Goal: Transaction & Acquisition: Purchase product/service

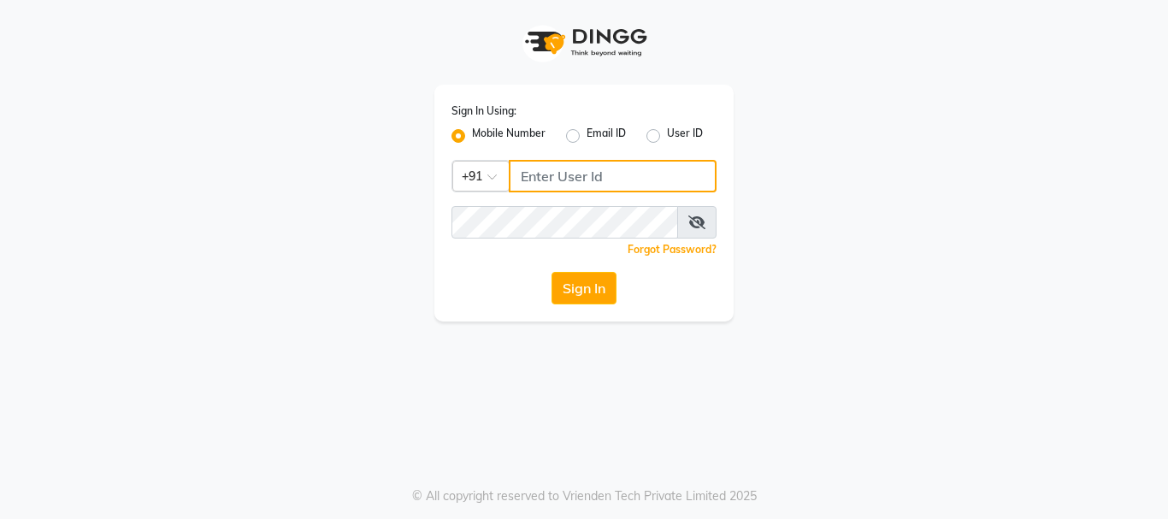
click at [570, 163] on input "Username" at bounding box center [613, 176] width 208 height 33
type input "3344221100"
click at [694, 221] on icon at bounding box center [696, 223] width 17 height 14
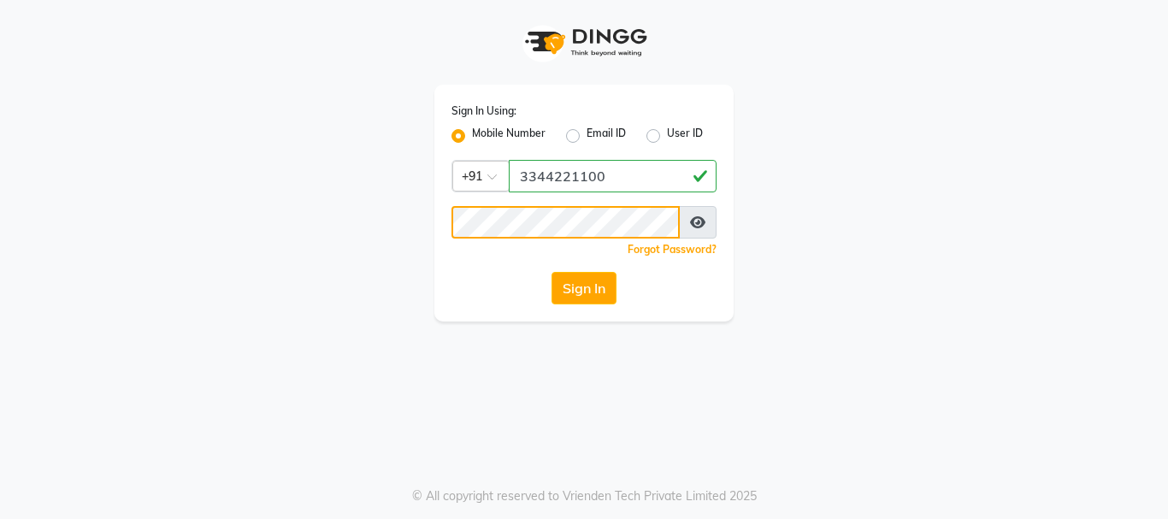
click at [552, 272] on button "Sign In" at bounding box center [584, 288] width 65 height 33
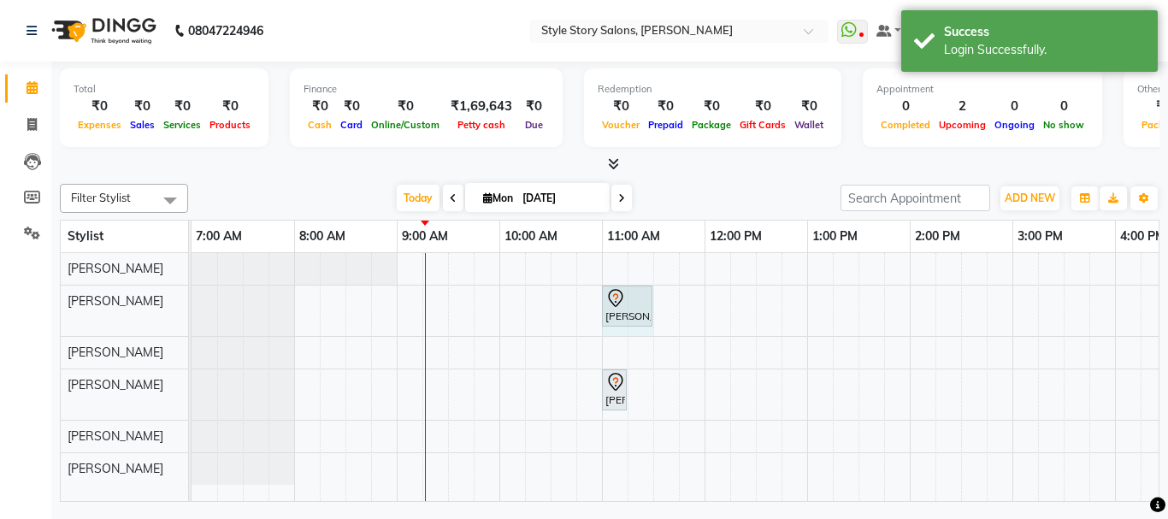
drag, startPoint x: 629, startPoint y: 301, endPoint x: 660, endPoint y: 295, distance: 32.2
click at [660, 295] on div "Priyanka Khandagle, TK01, 11:00 AM-11:15 AM, Shampoo And Conditioning Female Pr…" at bounding box center [1013, 377] width 1642 height 248
drag, startPoint x: 629, startPoint y: 381, endPoint x: 673, endPoint y: 307, distance: 86.0
click at [192, 385] on div "Priyanka Khandagle, TK01, 11:00 AM-11:15 AM, Shampoo And Conditioning Female Pr…" at bounding box center [192, 394] width 0 height 50
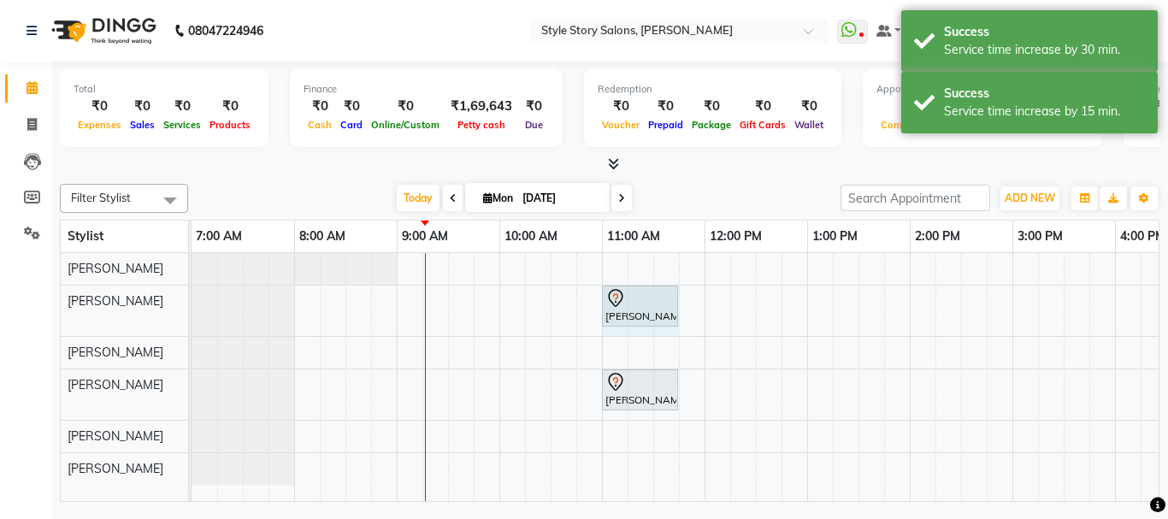
drag, startPoint x: 648, startPoint y: 303, endPoint x: 659, endPoint y: 302, distance: 10.3
click at [192, 302] on div "Priyanka Khandagle, TK01, 11:00 AM-11:30 AM, Shampoo And Conditioning Female Pr…" at bounding box center [192, 311] width 0 height 50
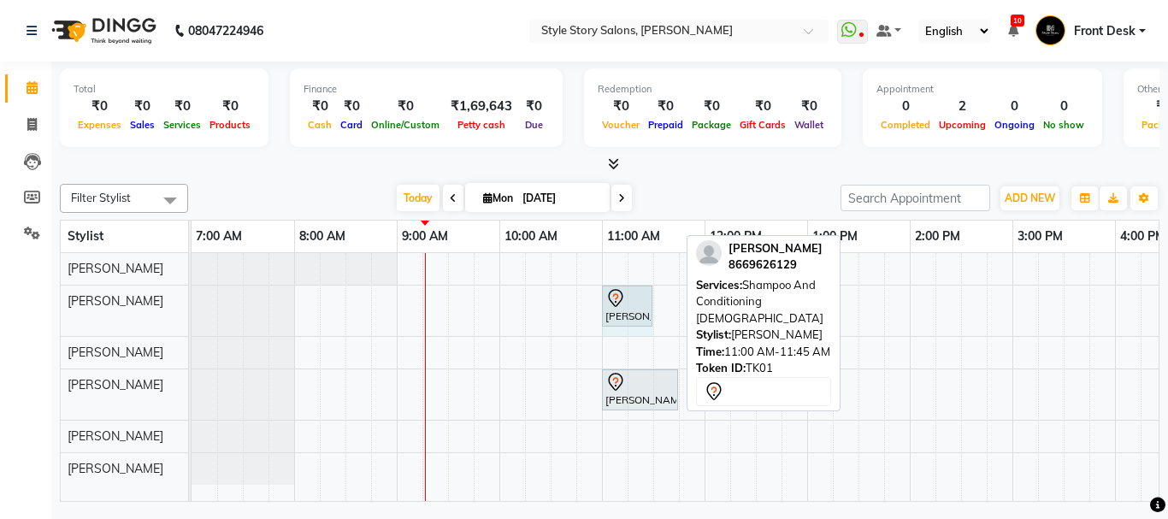
drag, startPoint x: 677, startPoint y: 302, endPoint x: 694, endPoint y: 363, distance: 63.3
click at [192, 305] on div "Priyanka Khandagle, TK01, 11:00 AM-11:45 AM, Shampoo And Conditioning Female Pr…" at bounding box center [192, 311] width 0 height 50
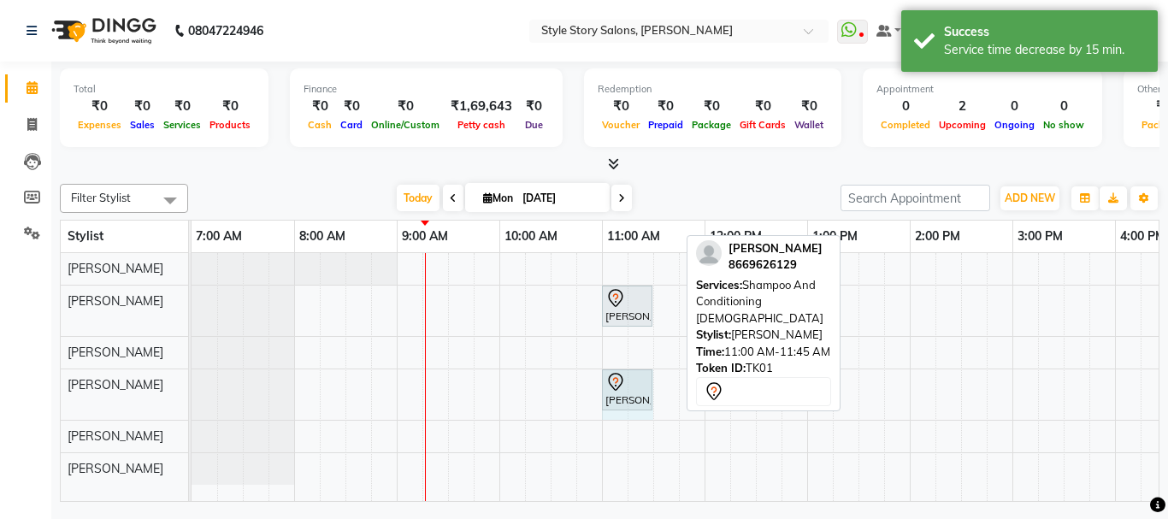
drag, startPoint x: 676, startPoint y: 379, endPoint x: 736, endPoint y: 367, distance: 61.9
click at [192, 382] on div "Priyanka Khandagle, TK01, 11:00 AM-11:45 AM, Shampoo And Conditioning Female Pr…" at bounding box center [192, 394] width 0 height 50
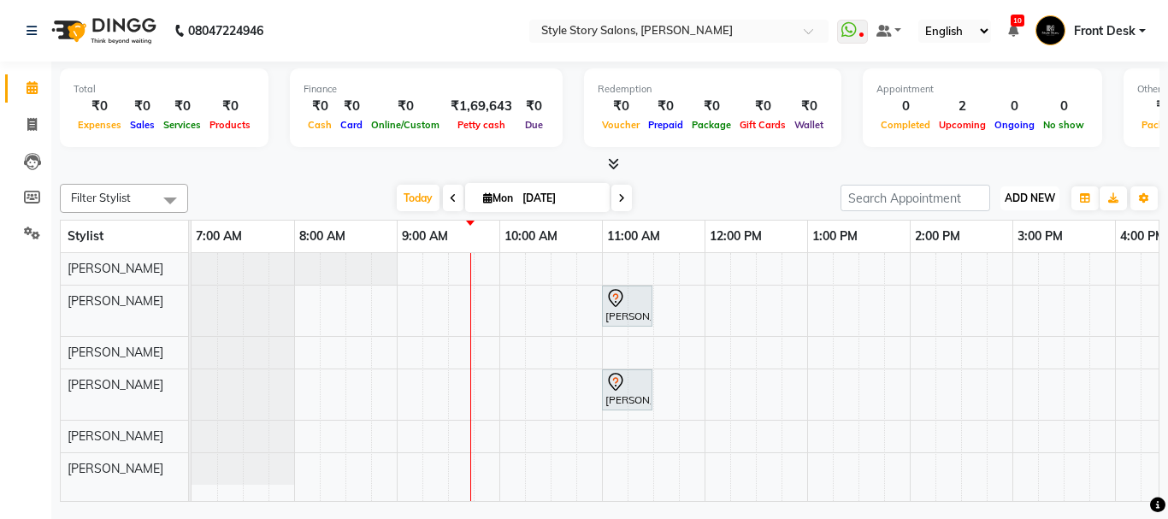
click at [1023, 200] on span "ADD NEW" at bounding box center [1030, 198] width 50 height 13
click at [991, 275] on link "Add Attendance" at bounding box center [991, 275] width 135 height 22
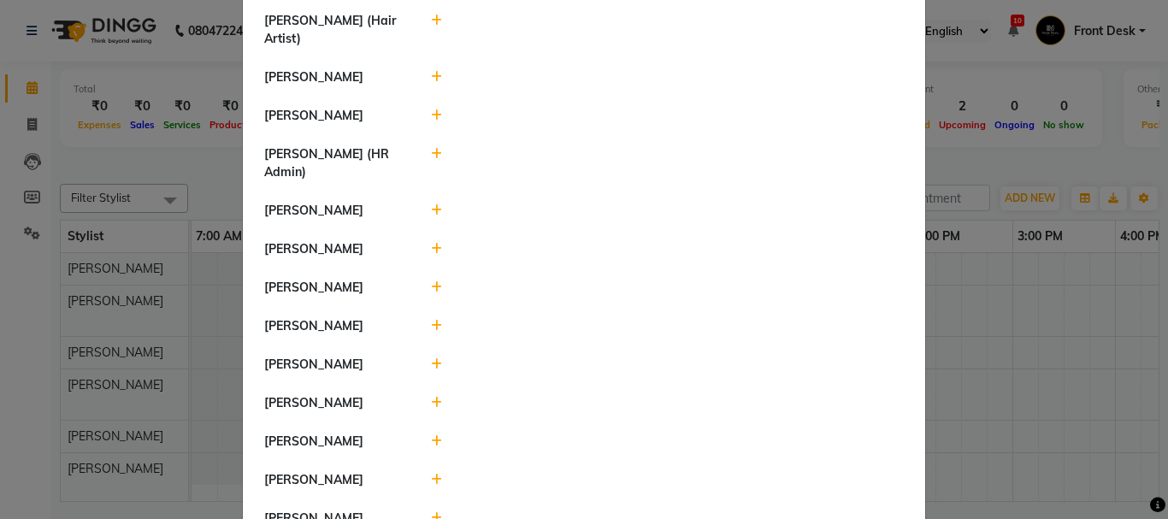
scroll to position [957, 0]
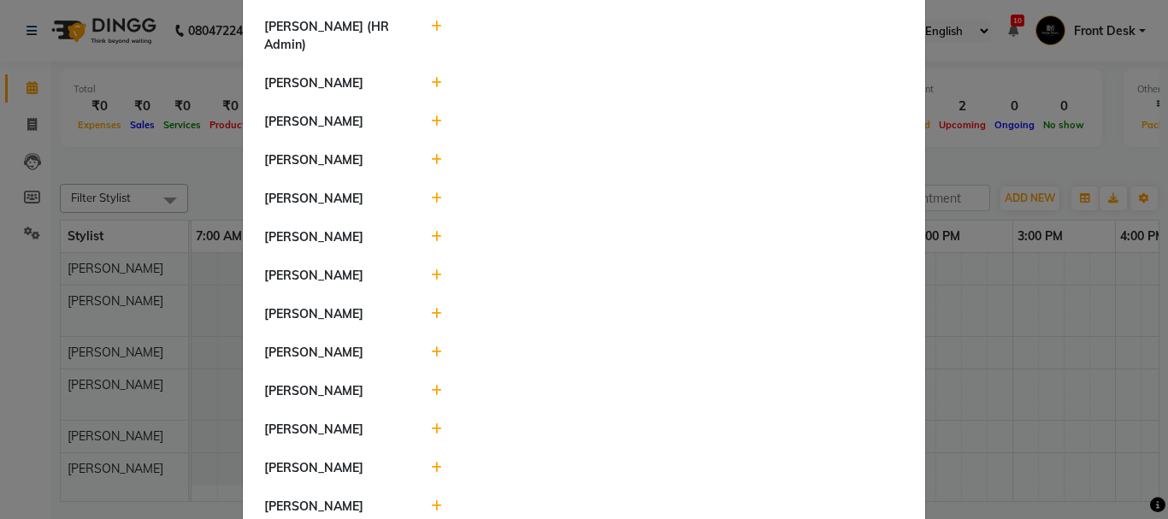
click at [431, 423] on icon at bounding box center [436, 429] width 11 height 12
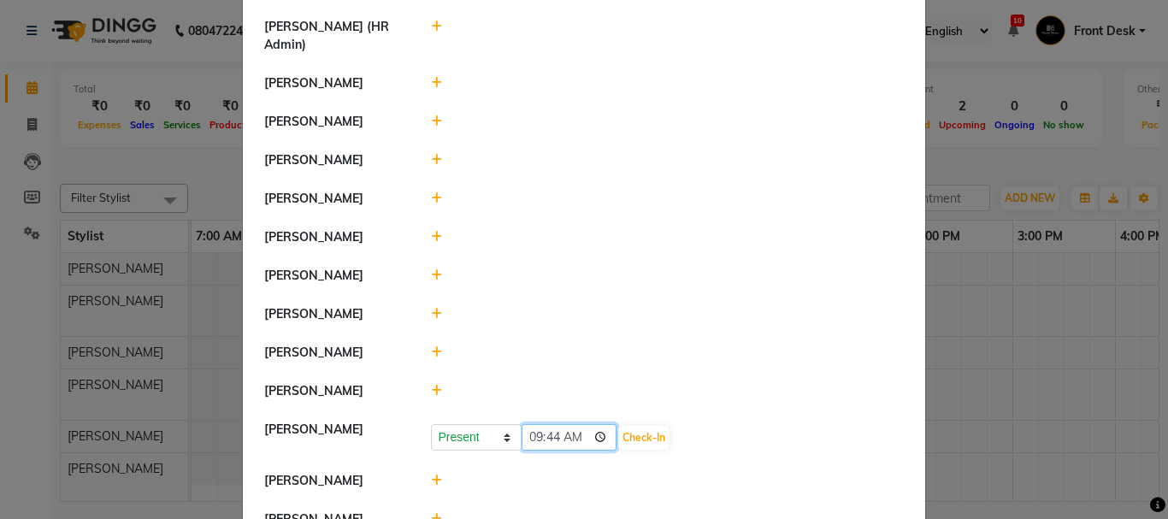
click at [572, 424] on input "09:44" at bounding box center [570, 437] width 96 height 27
click at [618, 426] on button "Check-In" at bounding box center [643, 438] width 51 height 24
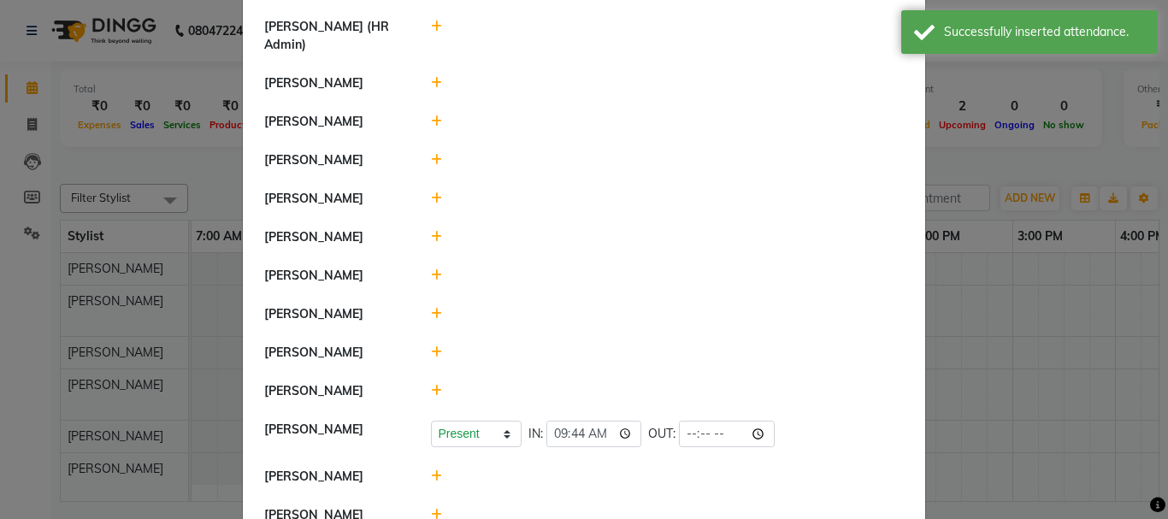
click at [431, 346] on icon at bounding box center [436, 352] width 11 height 12
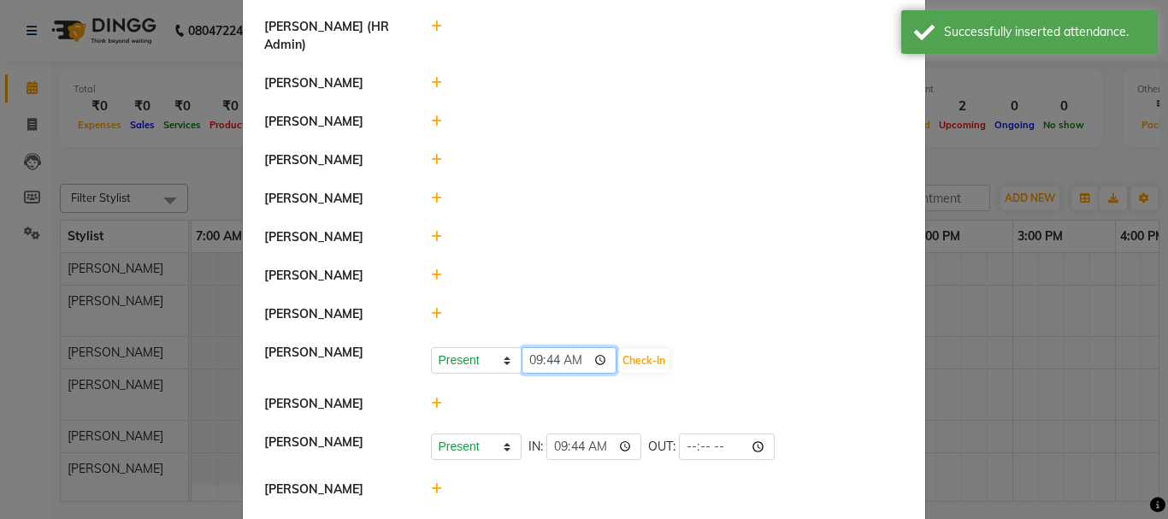
click at [569, 347] on input "09:44" at bounding box center [570, 360] width 96 height 27
type input "09:08"
click at [618, 349] on button "Check-In" at bounding box center [643, 361] width 51 height 24
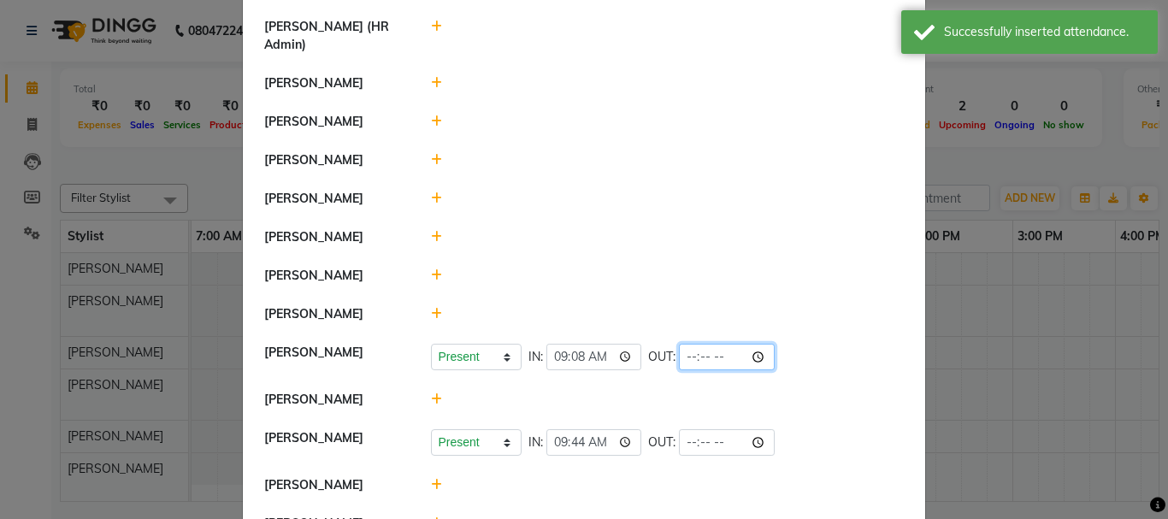
click at [706, 344] on input "time" at bounding box center [727, 357] width 96 height 27
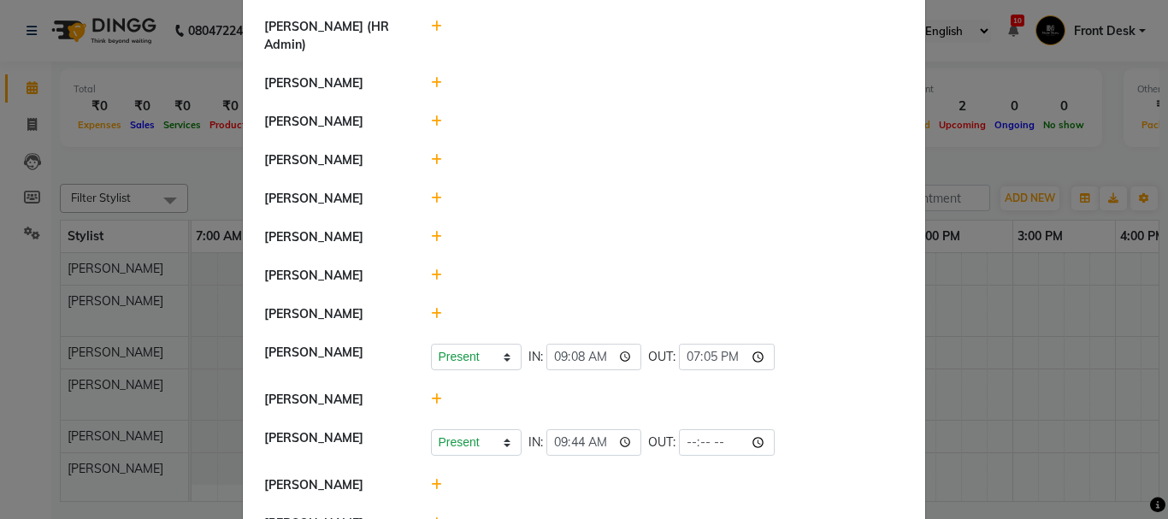
type input "19:05"
click at [820, 257] on li "[PERSON_NAME]" at bounding box center [584, 276] width 674 height 39
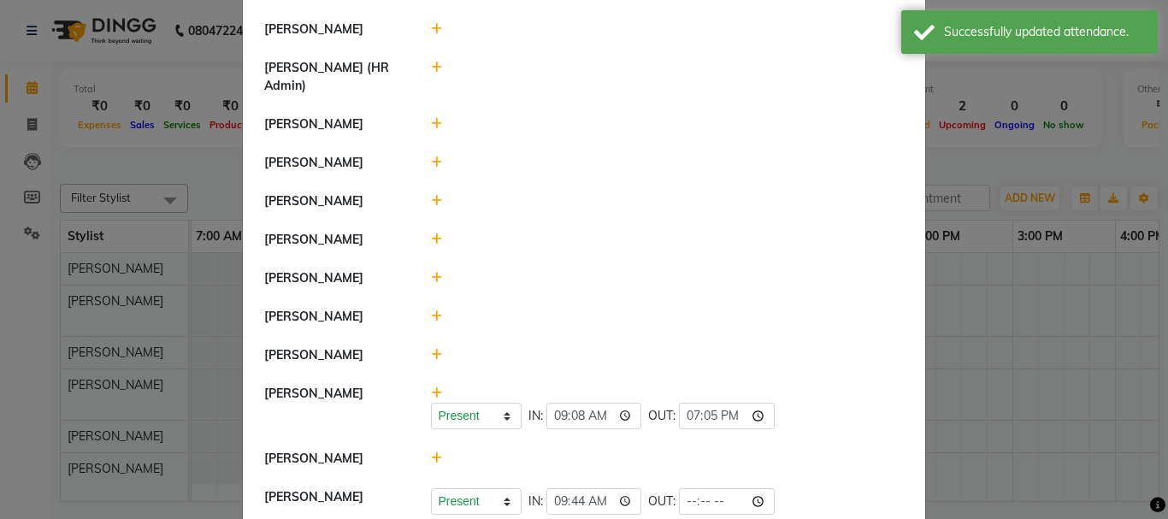
scroll to position [821, 0]
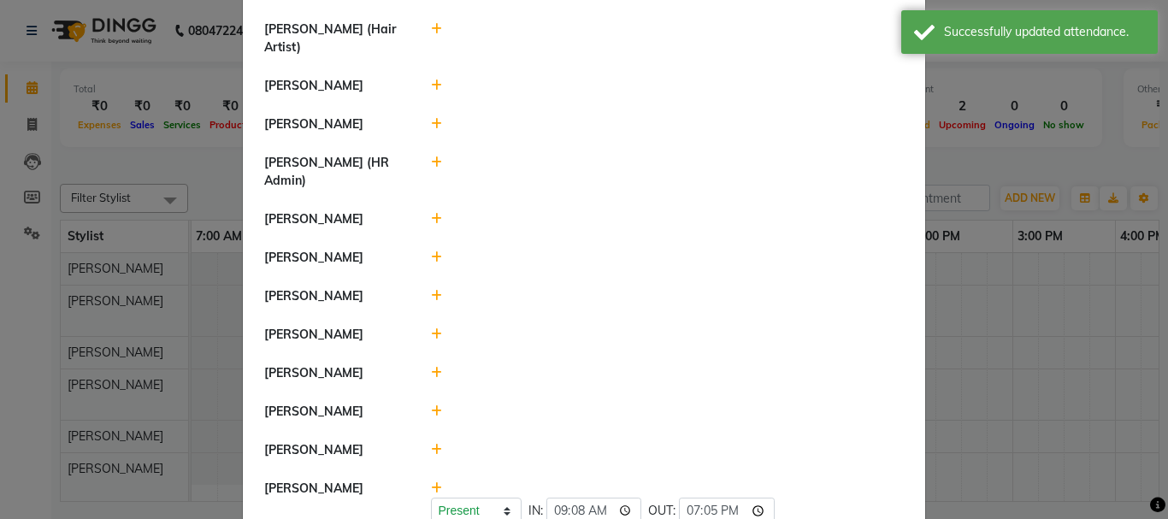
click at [434, 213] on icon at bounding box center [436, 219] width 11 height 12
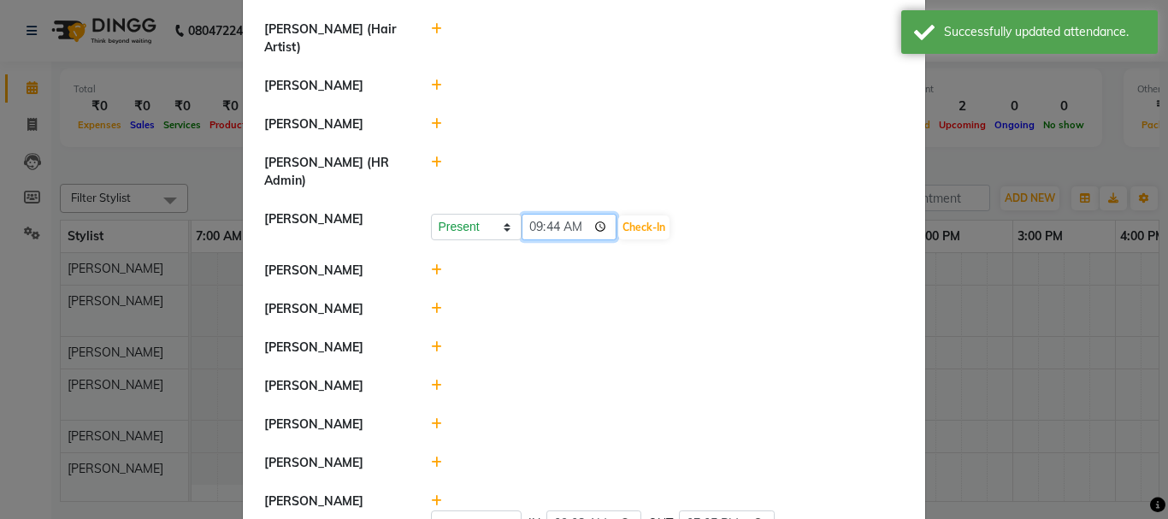
click at [578, 214] on input "09:44" at bounding box center [570, 227] width 96 height 27
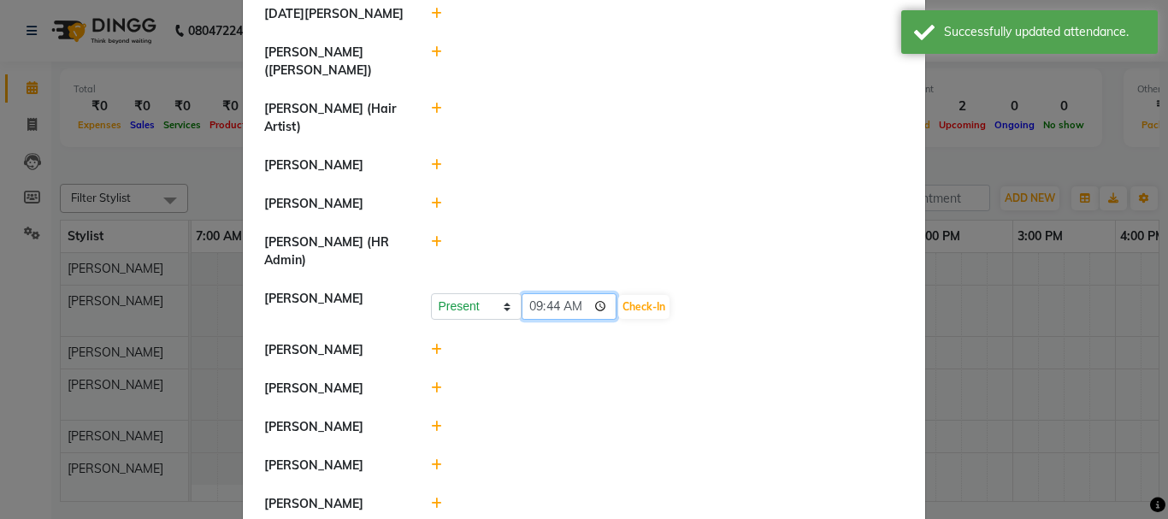
scroll to position [650, 0]
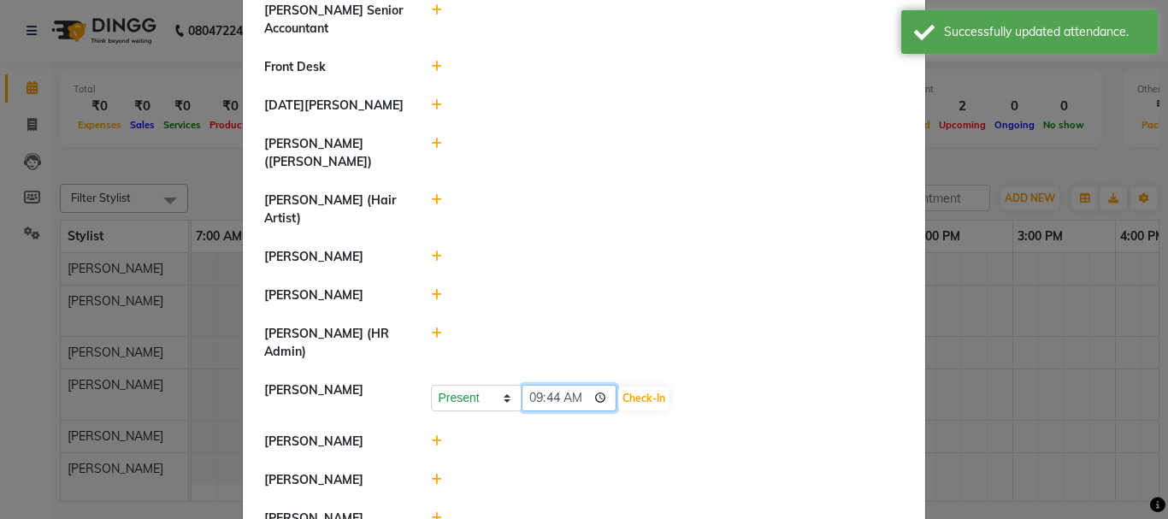
click at [568, 385] on input "09:44" at bounding box center [570, 398] width 96 height 27
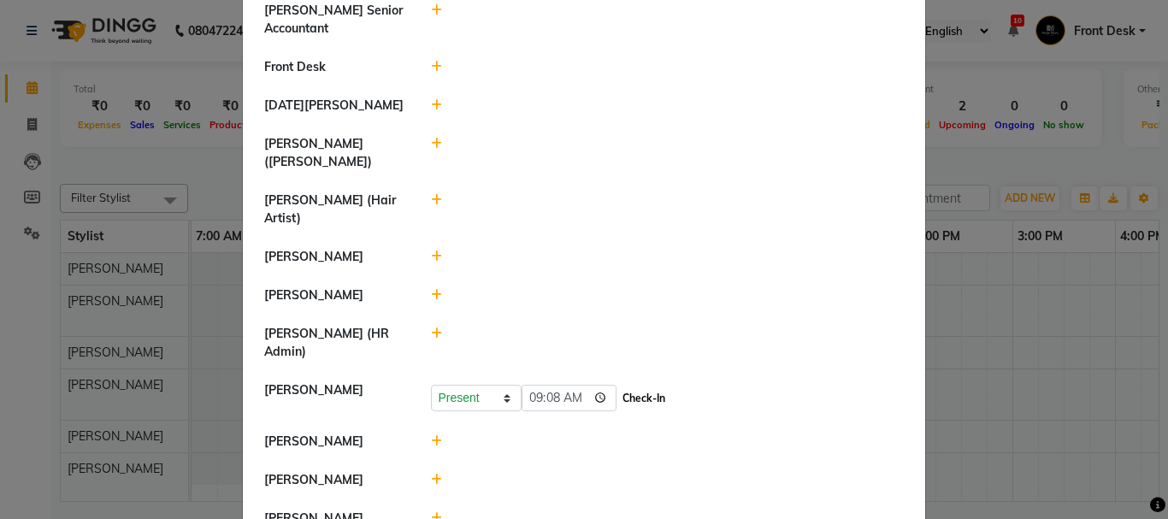
type input "09:08"
click at [622, 387] on button "Check-In" at bounding box center [643, 399] width 51 height 24
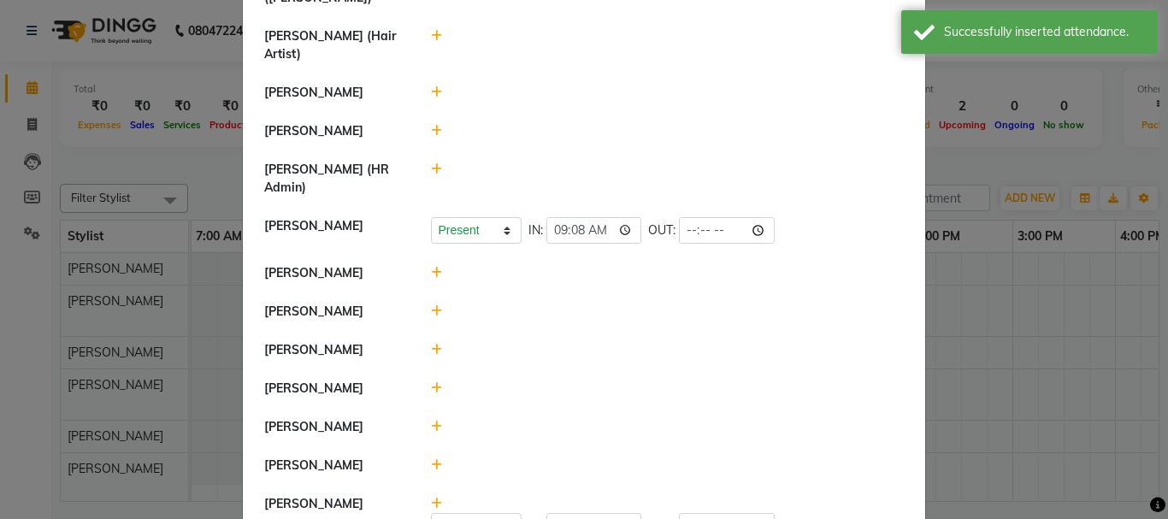
scroll to position [821, 0]
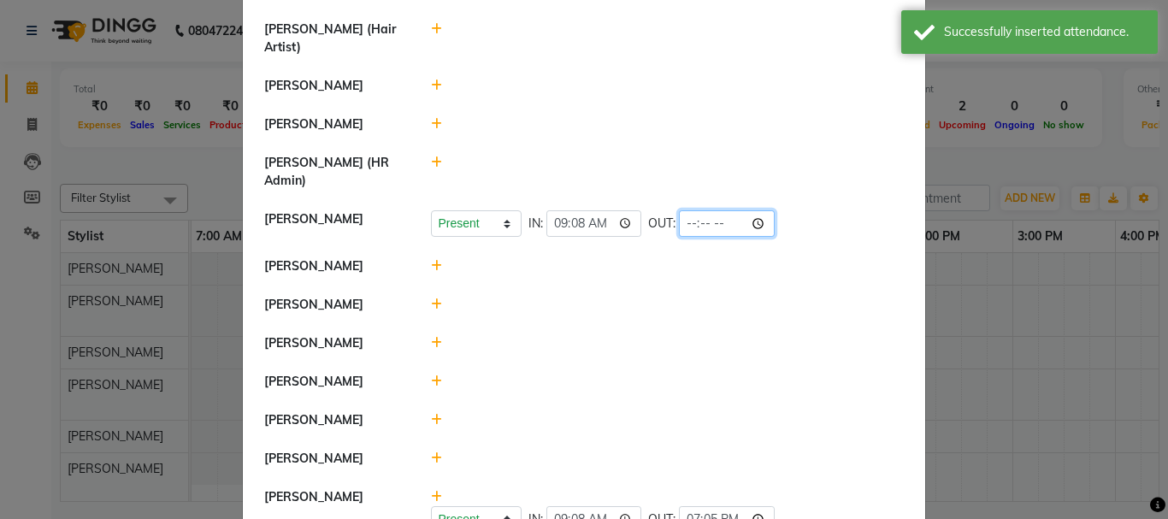
click at [710, 210] on input "time" at bounding box center [727, 223] width 96 height 27
type input "19:08"
click at [839, 257] on div at bounding box center [667, 266] width 499 height 18
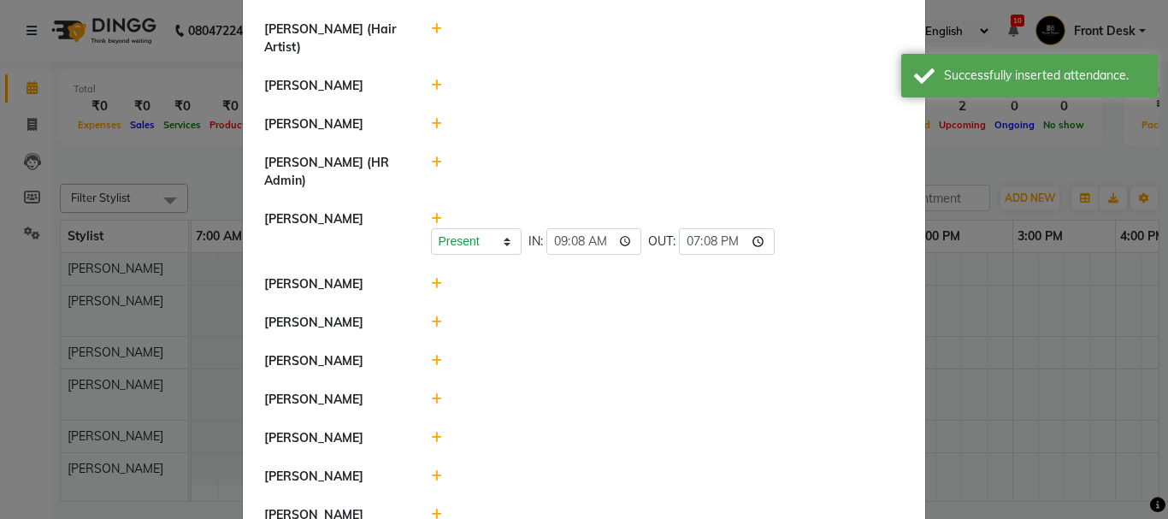
click at [949, 155] on ngb-modal-window "Attendance × Select Date 01-09-2025 Nikhil Pillay Inventory Manager Sonam Nashi…" at bounding box center [584, 259] width 1168 height 519
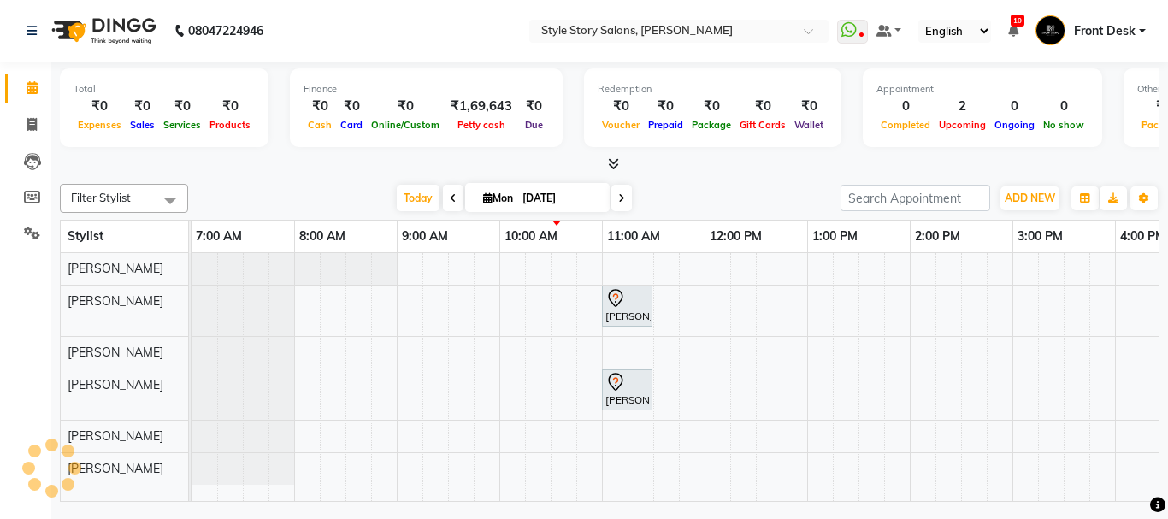
click at [254, 374] on div at bounding box center [243, 394] width 103 height 50
click at [256, 372] on div at bounding box center [243, 394] width 103 height 50
click at [561, 421] on div "Priyanka Khandagle, TK01, 11:00 AM-11:30 AM, Shampoo And Conditioning Female Pr…" at bounding box center [1013, 377] width 1642 height 248
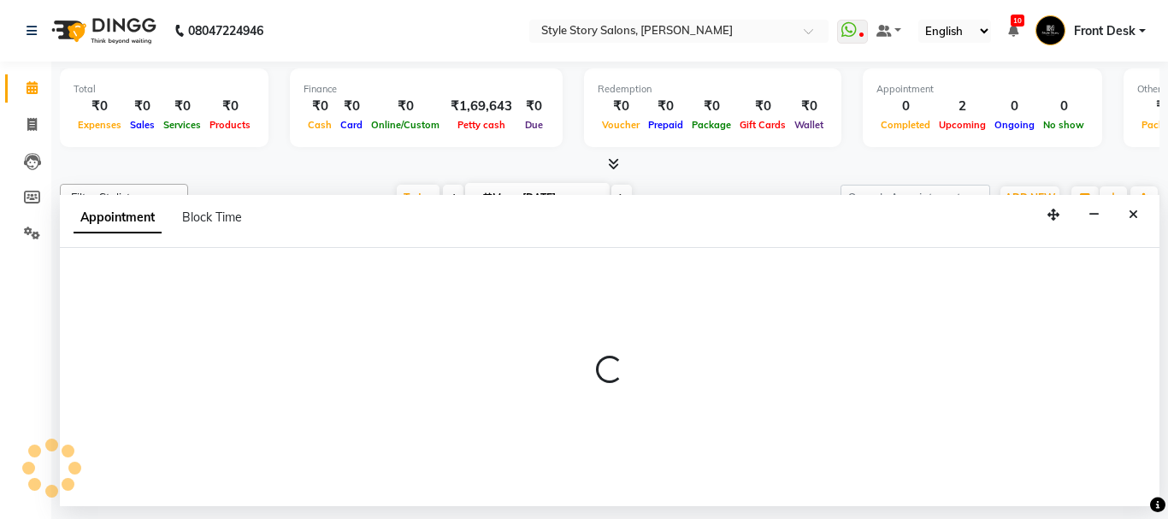
select select "84756"
select select "tentative"
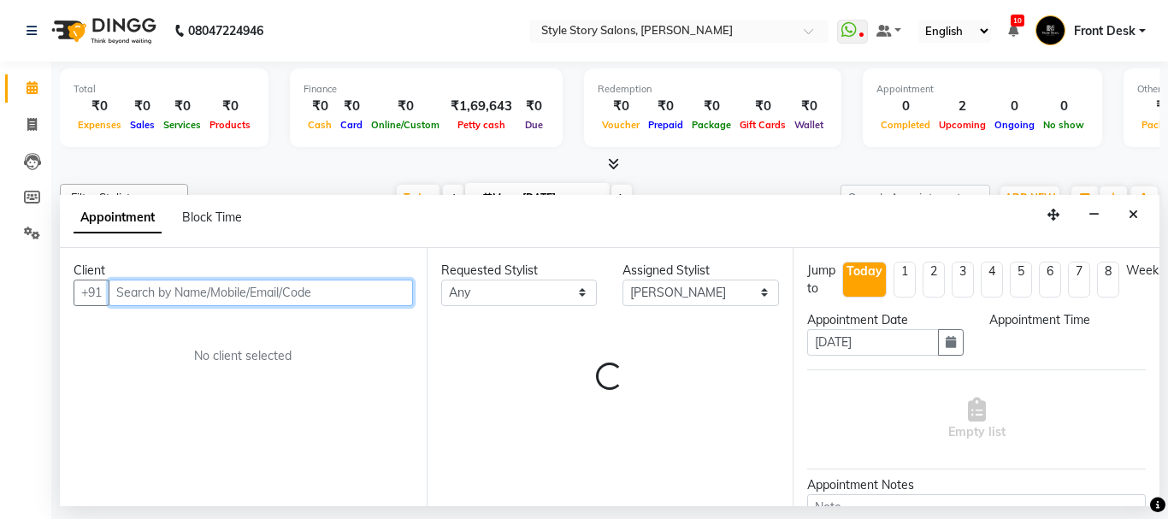
select select "630"
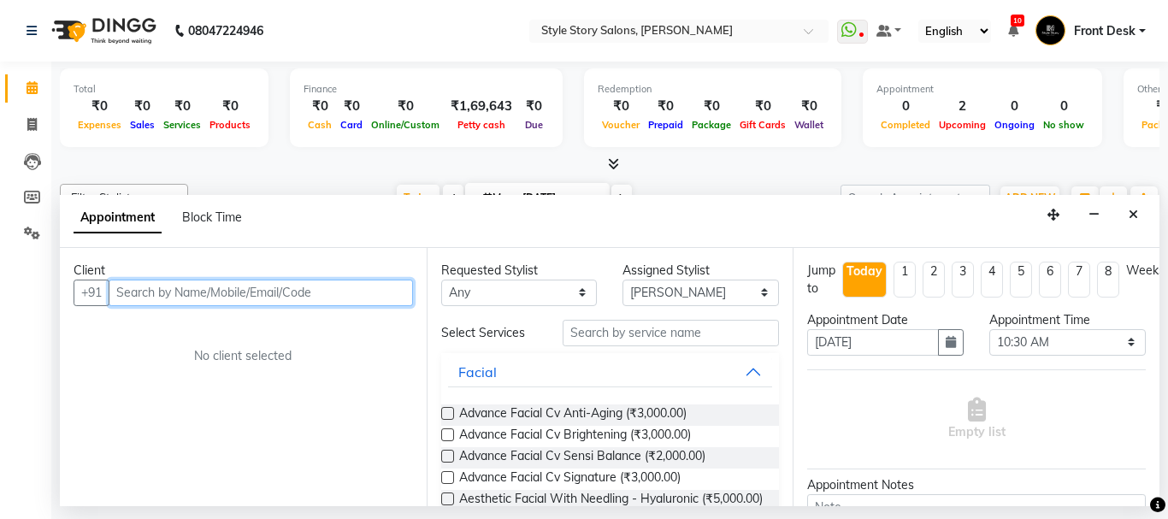
click at [185, 285] on input "text" at bounding box center [261, 293] width 304 height 27
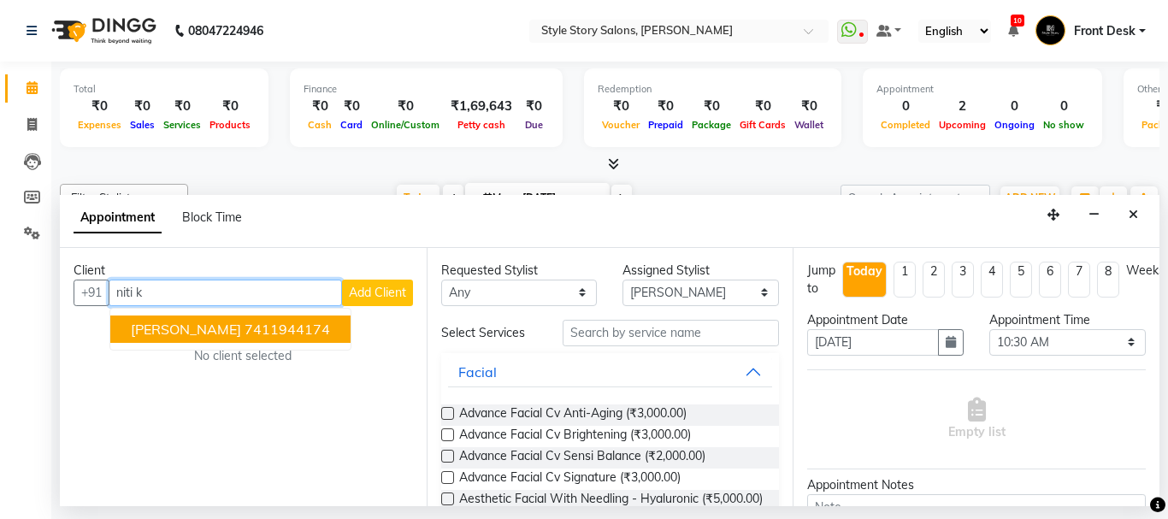
click at [245, 330] on ngb-highlight "7411944174" at bounding box center [288, 329] width 86 height 17
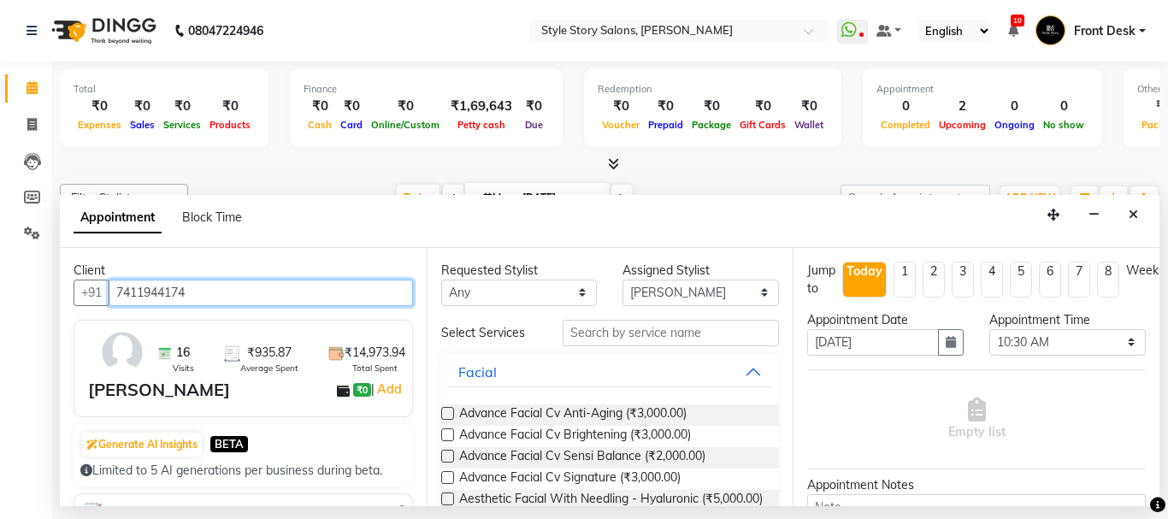
type input "7411944174"
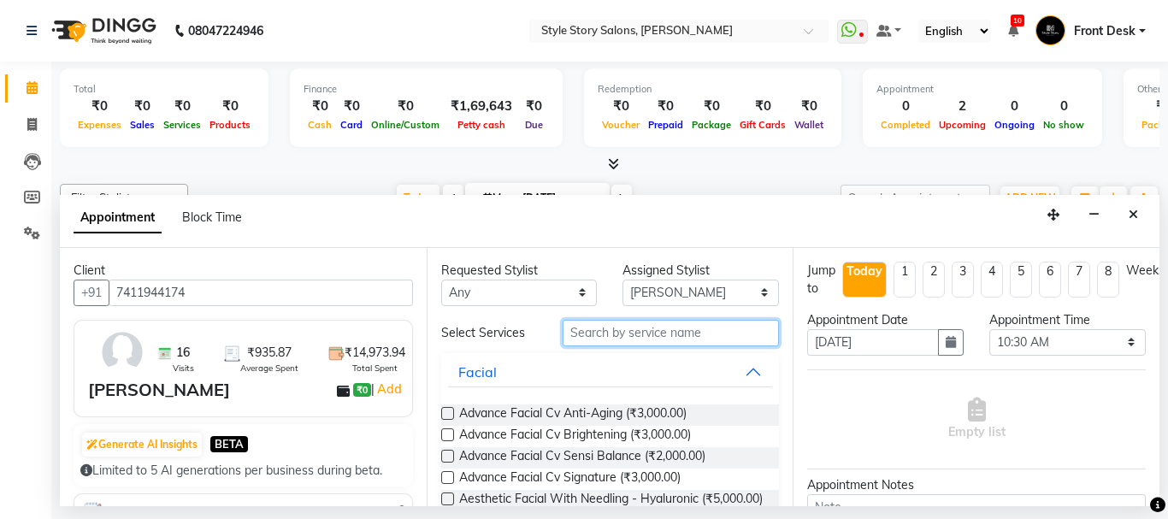
drag, startPoint x: 583, startPoint y: 331, endPoint x: 540, endPoint y: 300, distance: 53.4
click at [570, 331] on input "text" at bounding box center [671, 333] width 217 height 27
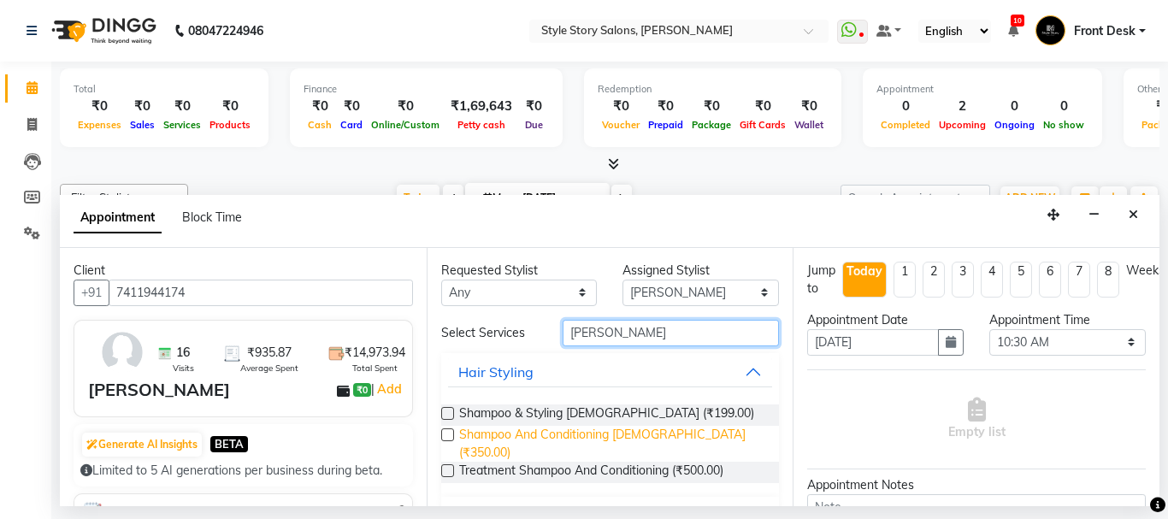
type input "shamp"
click at [532, 434] on span "Shampoo And Conditioning Female (₹350.00)" at bounding box center [612, 444] width 307 height 36
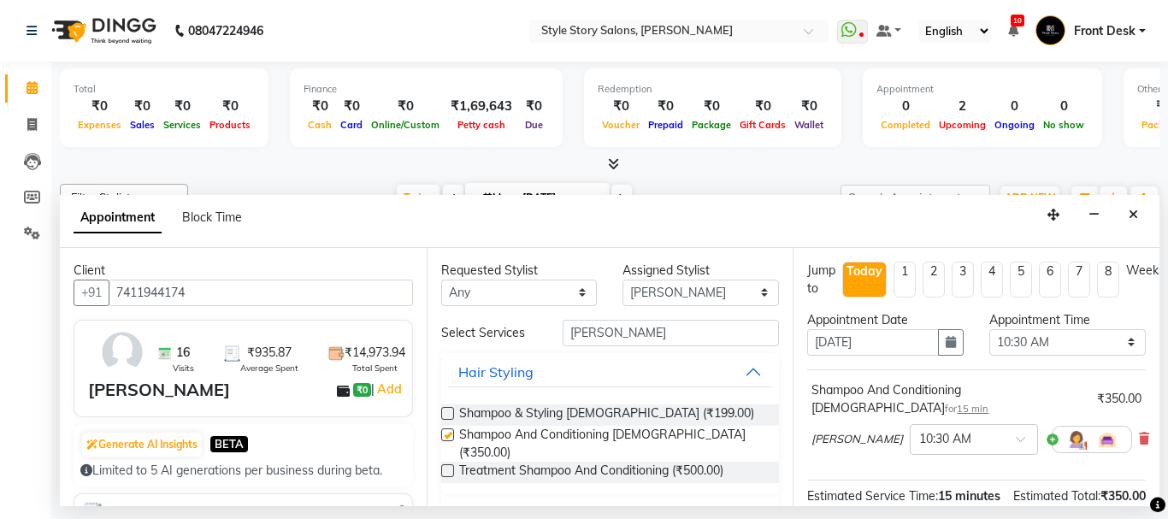
checkbox input "false"
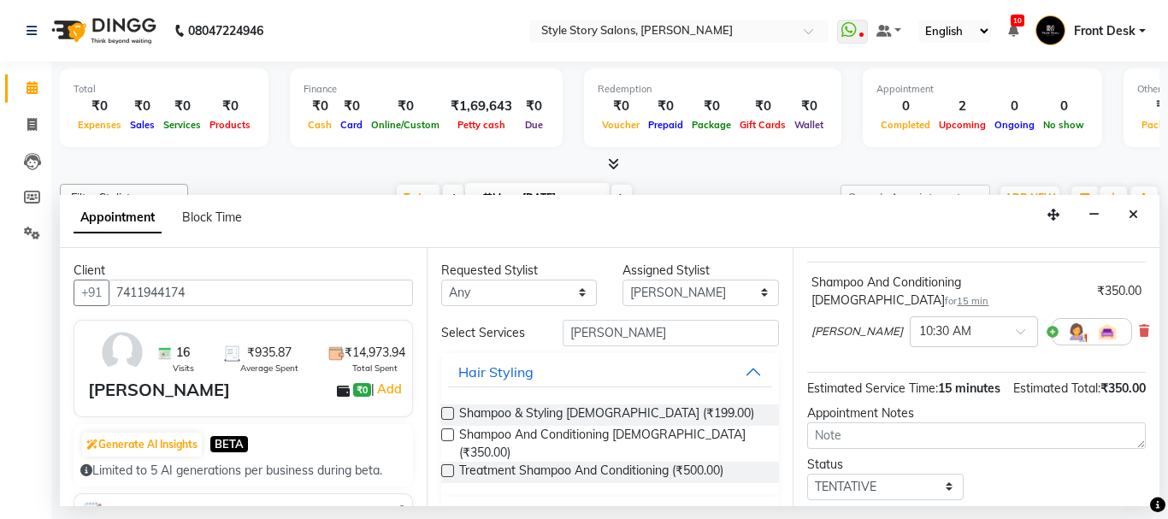
scroll to position [225, 0]
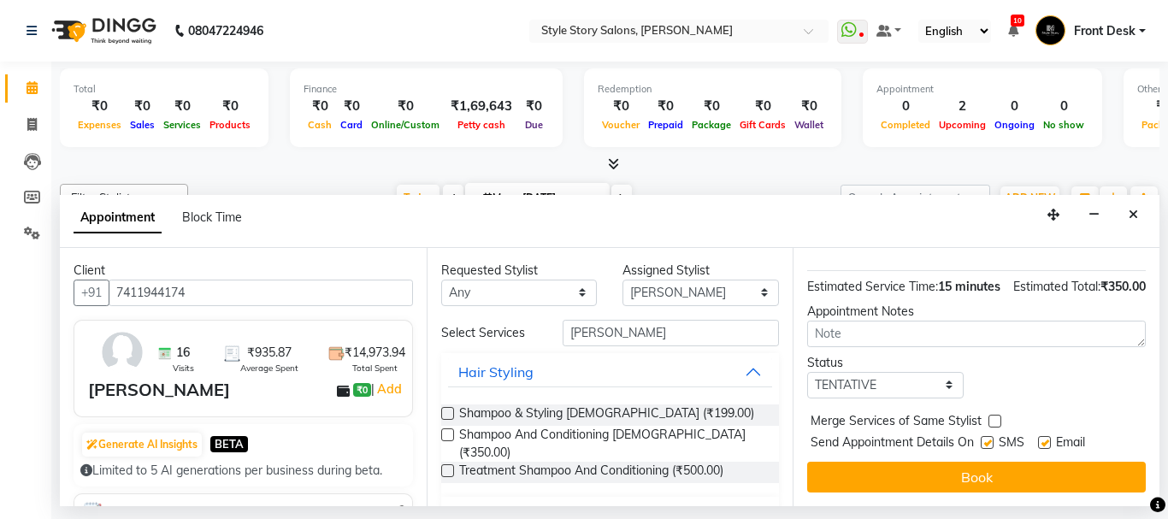
drag, startPoint x: 982, startPoint y: 466, endPoint x: 632, endPoint y: 470, distance: 349.8
click at [981, 465] on button "Book" at bounding box center [976, 477] width 339 height 31
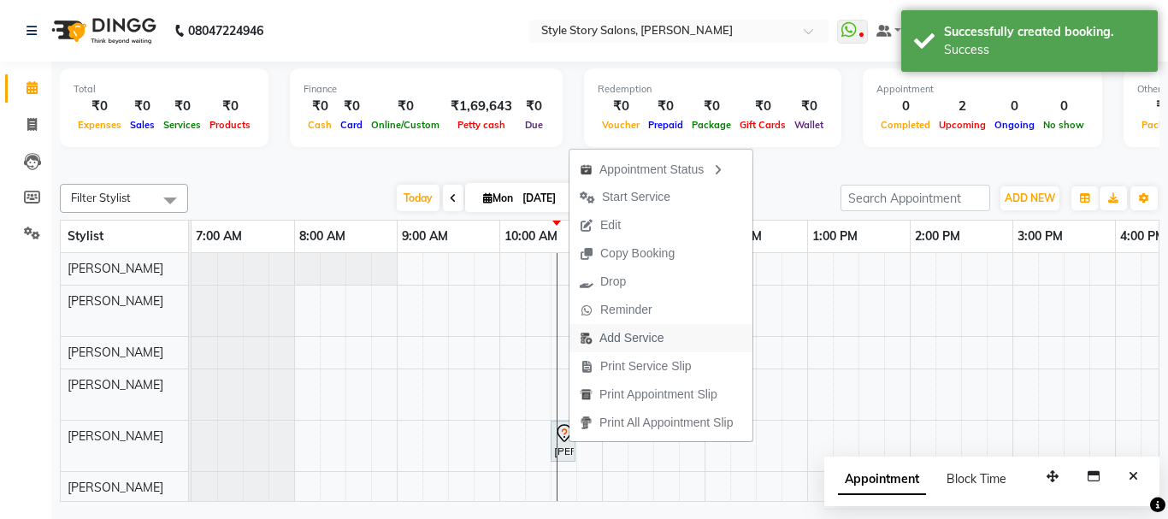
click at [618, 336] on span "Add Service" at bounding box center [632, 338] width 64 height 18
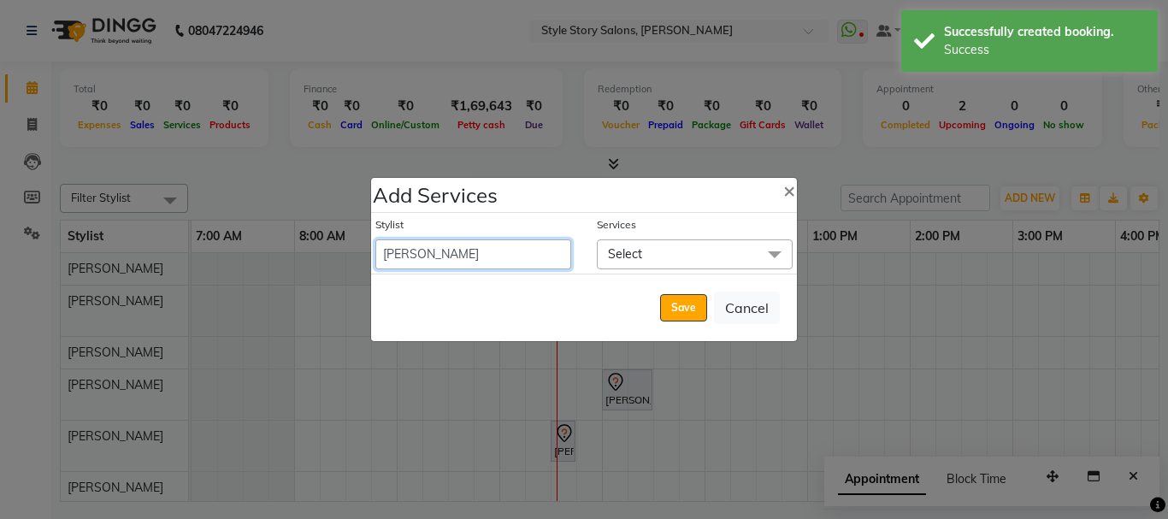
click at [470, 255] on select "Aayushi Dahat Adesh khadse Ambika Dhadse Front Desk Arshad Ansari Deepika Taiwa…" at bounding box center [473, 254] width 196 height 30
select select "61197"
click at [375, 239] on select "Aayushi Dahat Adesh khadse Ambika Dhadse Front Desk Arshad Ansari Deepika Taiwa…" at bounding box center [473, 254] width 196 height 30
select select "645"
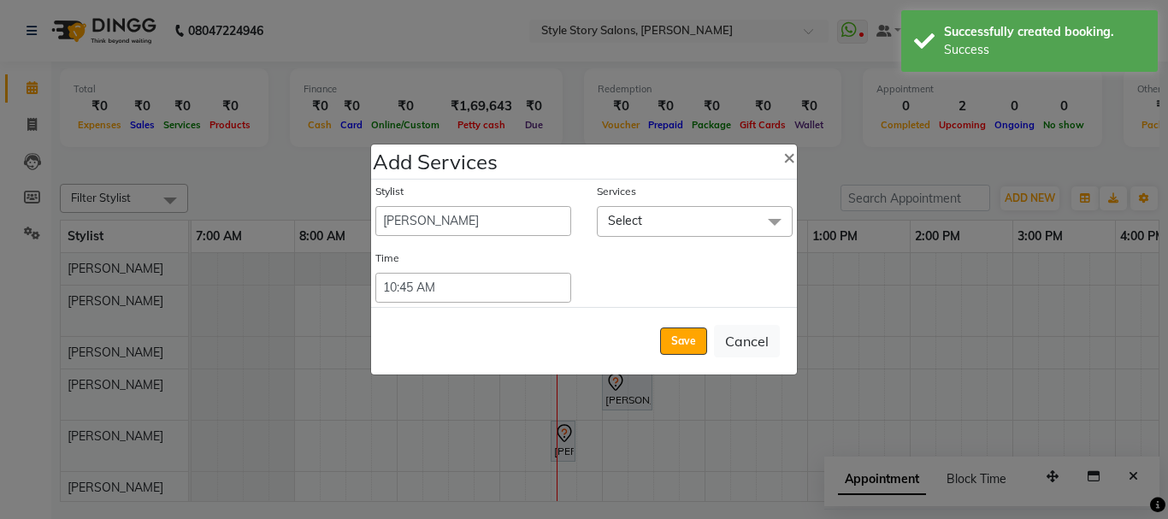
drag, startPoint x: 641, startPoint y: 218, endPoint x: 650, endPoint y: 243, distance: 26.2
click at [643, 219] on span "Select" at bounding box center [695, 221] width 196 height 30
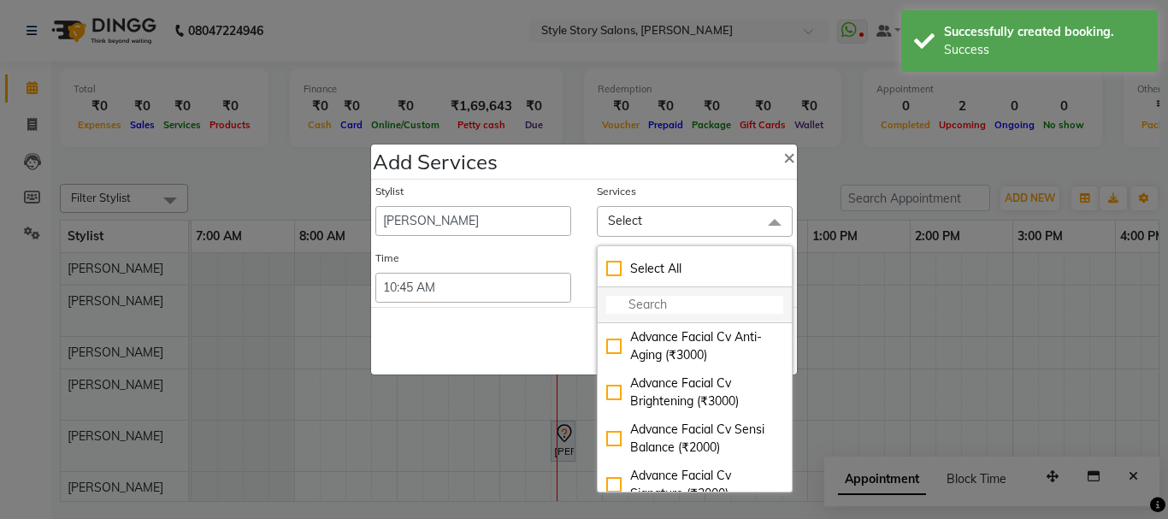
click at [653, 310] on input "multiselect-search" at bounding box center [694, 305] width 177 height 18
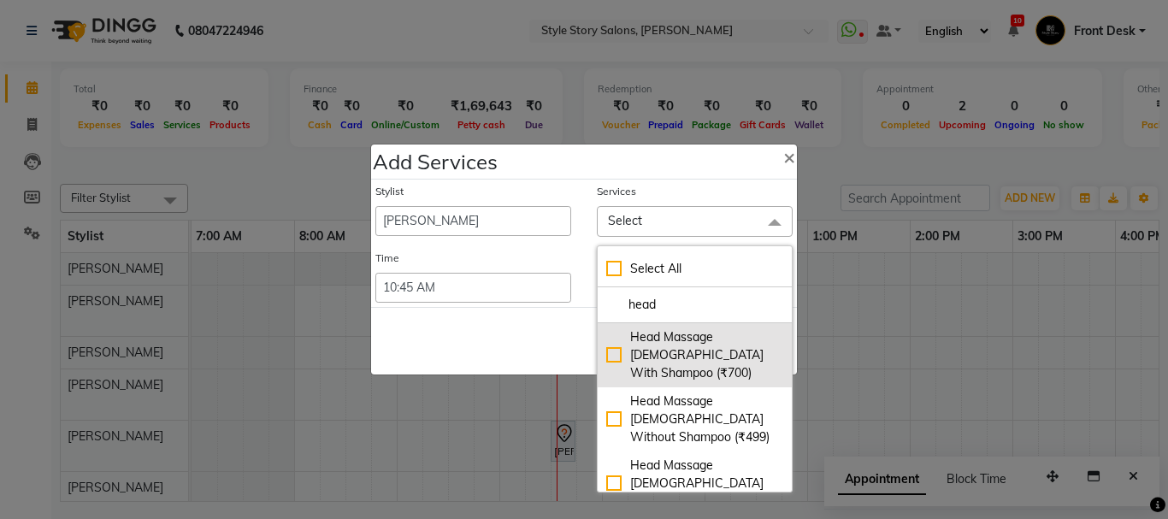
type input "head"
click at [691, 353] on div "Head Massage [DEMOGRAPHIC_DATA] With Shampoo (₹700)" at bounding box center [694, 355] width 177 height 54
checkbox input "true"
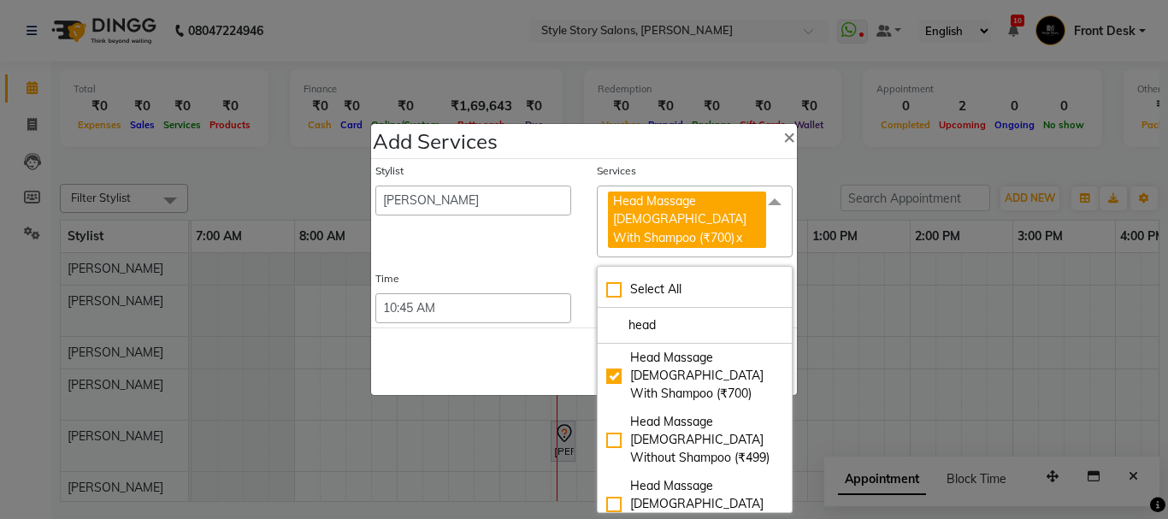
drag, startPoint x: 450, startPoint y: 357, endPoint x: 540, endPoint y: 358, distance: 89.8
click at [466, 359] on div "Save Cancel" at bounding box center [584, 362] width 426 height 68
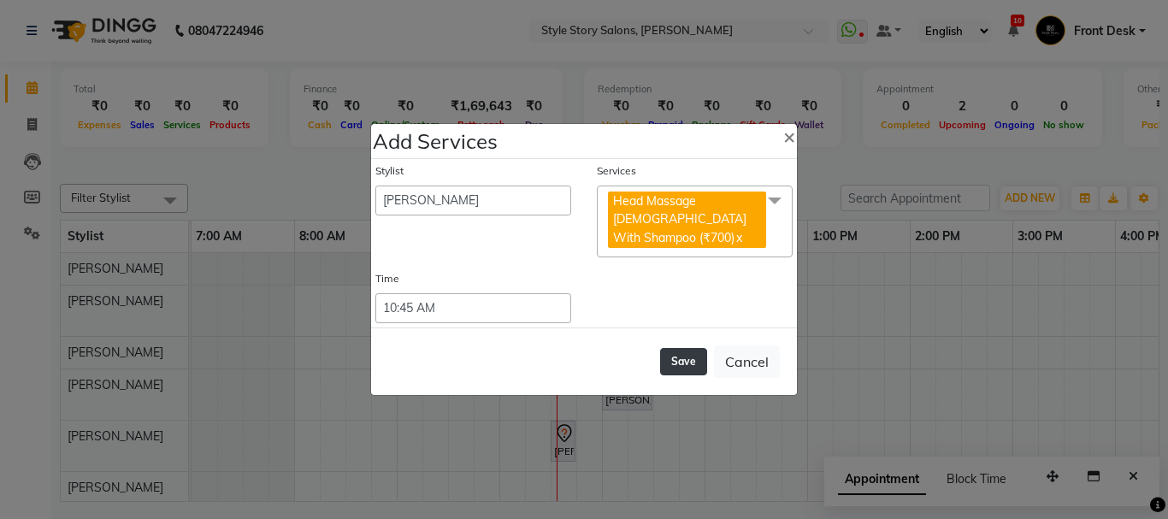
click at [696, 352] on button "Save" at bounding box center [683, 361] width 47 height 27
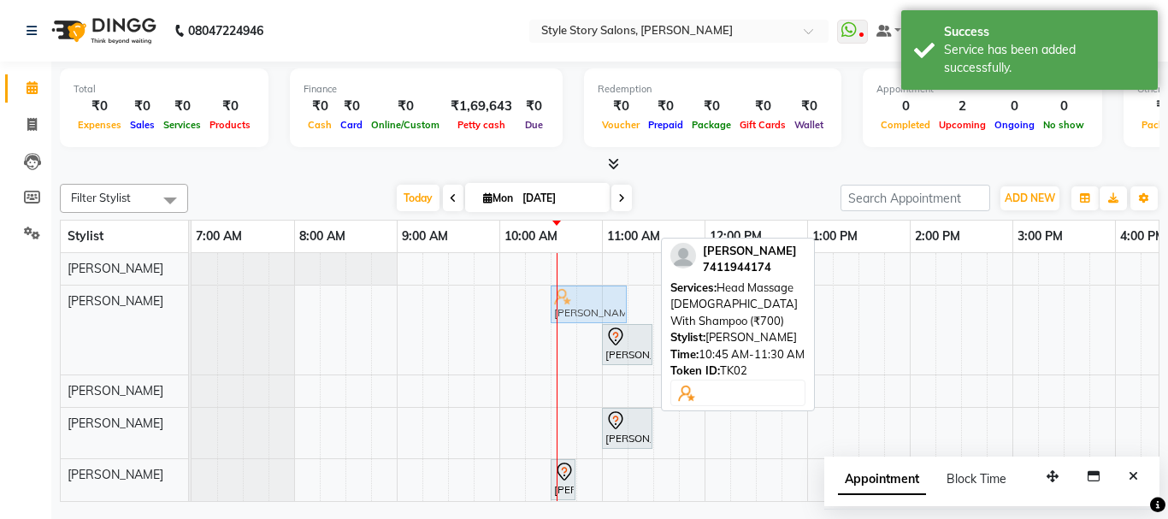
drag, startPoint x: 601, startPoint y: 304, endPoint x: 574, endPoint y: 306, distance: 27.5
click at [192, 305] on div "Niti K, TK02, 10:45 AM-11:30 AM, Head Massage Female With Shampoo (₹700) Priyan…" at bounding box center [192, 330] width 0 height 89
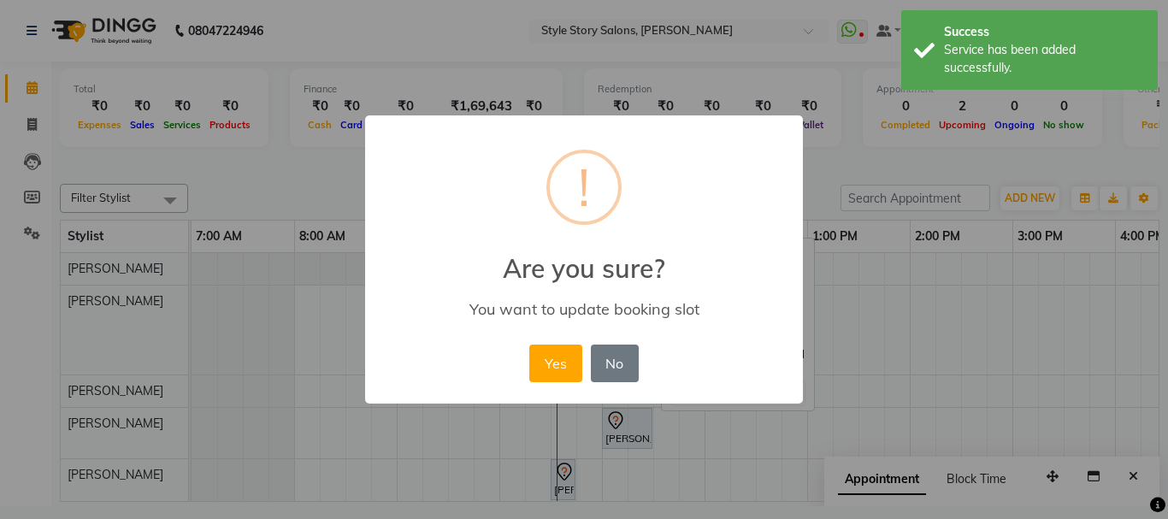
drag, startPoint x: 540, startPoint y: 354, endPoint x: 661, endPoint y: 359, distance: 121.6
click at [541, 355] on button "Yes" at bounding box center [555, 364] width 52 height 38
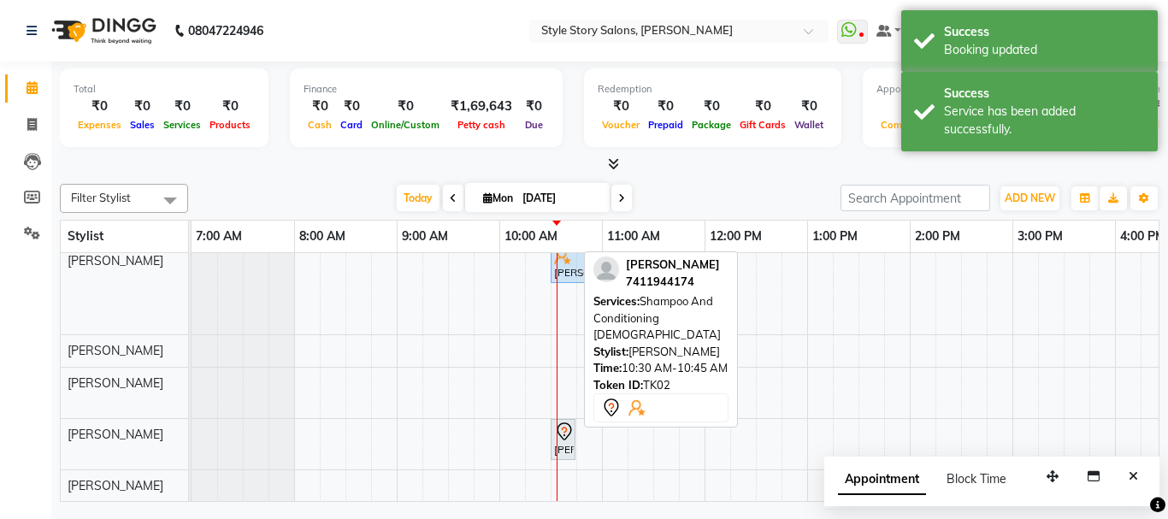
scroll to position [54, 0]
drag, startPoint x: 573, startPoint y: 425, endPoint x: 599, endPoint y: 426, distance: 25.7
click at [599, 426] on div "Filter Stylist Select All Arshad Ansari Priyanka Singh Ritesh Shrivas Sonali Sa…" at bounding box center [610, 339] width 1100 height 325
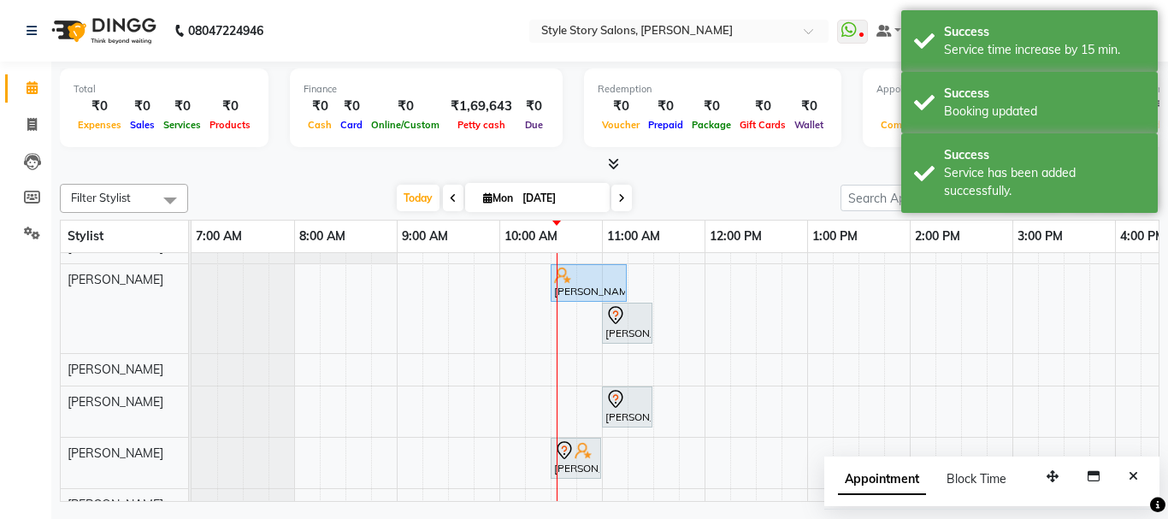
scroll to position [0, 0]
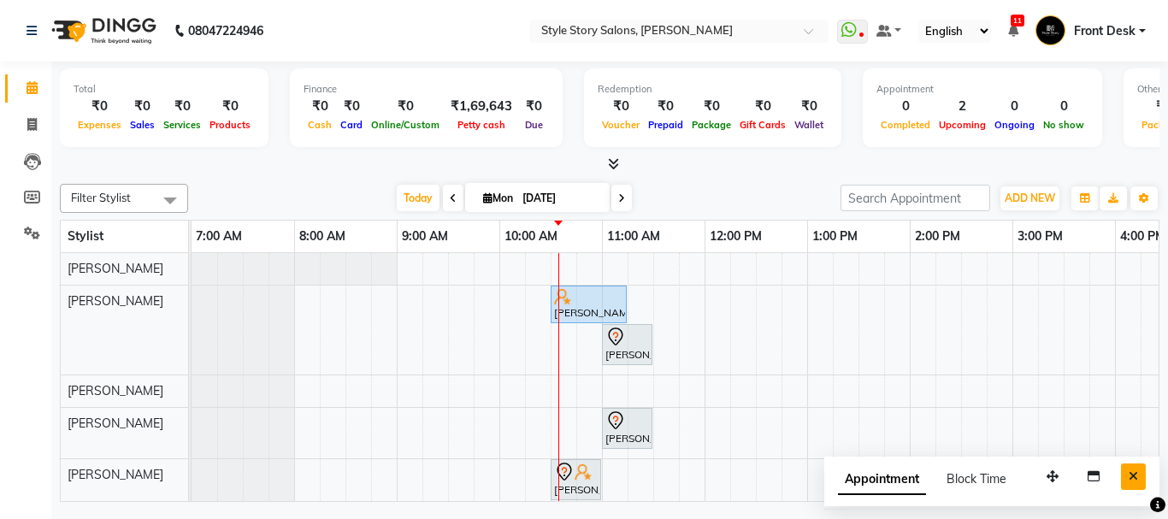
click at [1134, 482] on button "Close" at bounding box center [1133, 477] width 25 height 27
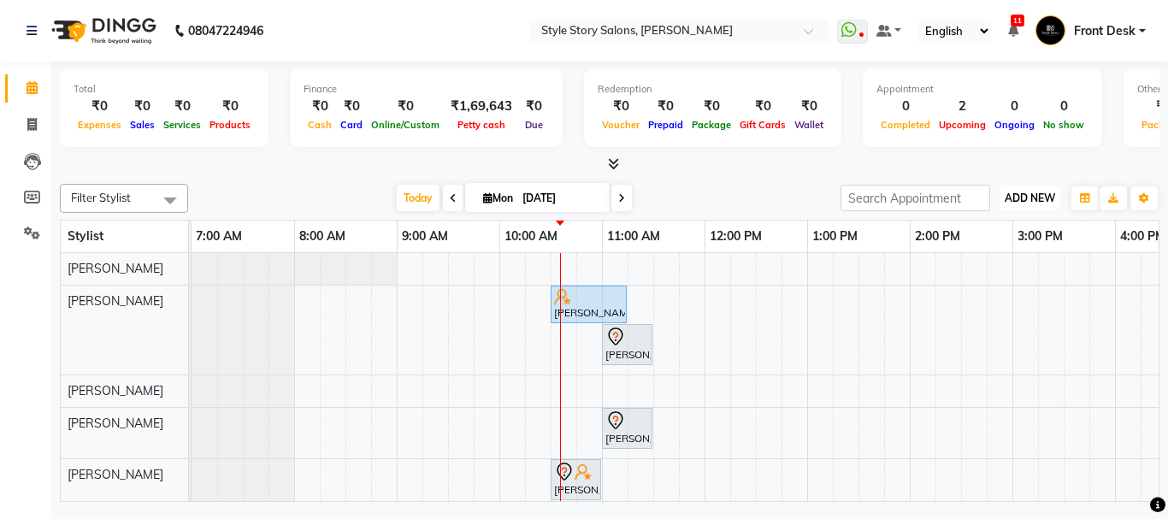
click at [1027, 193] on span "ADD NEW" at bounding box center [1030, 198] width 50 height 13
click at [981, 275] on link "Add Attendance" at bounding box center [991, 275] width 135 height 22
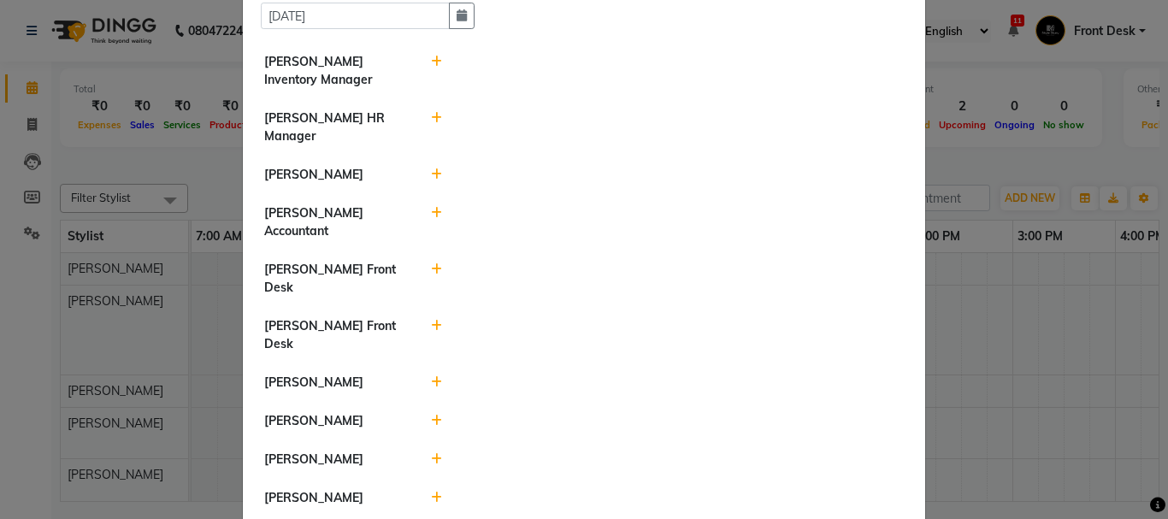
scroll to position [171, 0]
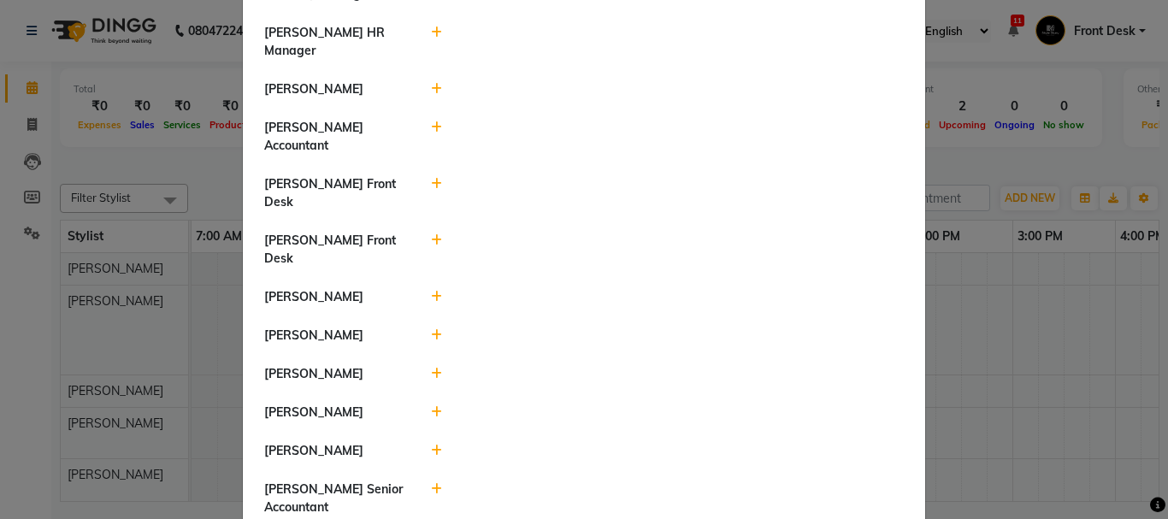
click at [431, 406] on icon at bounding box center [436, 412] width 11 height 12
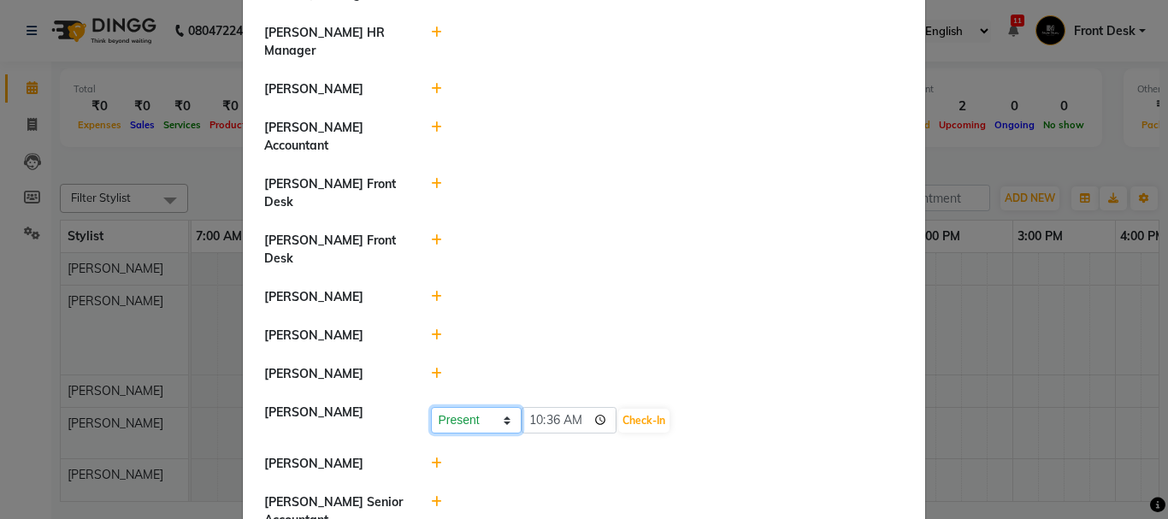
click at [495, 407] on select "Present Absent Late Half Day Weekly Off" at bounding box center [476, 420] width 91 height 27
select select "W"
click at [431, 407] on select "Present Absent Late Half Day Weekly Off" at bounding box center [476, 420] width 91 height 27
click at [528, 409] on button "Save" at bounding box center [539, 421] width 33 height 24
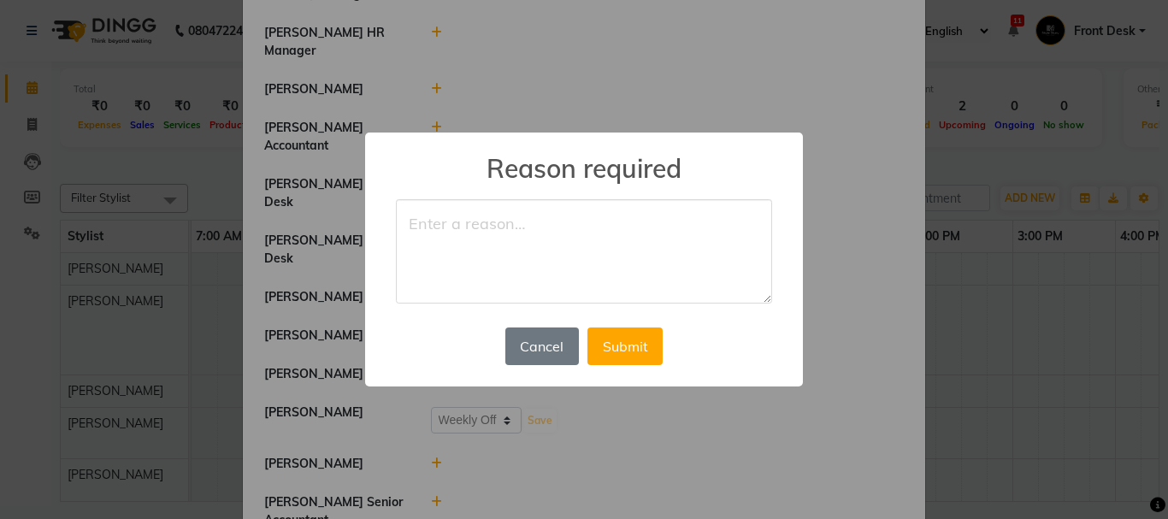
click at [470, 269] on textarea at bounding box center [584, 251] width 376 height 104
type textarea "off"
click at [625, 348] on button "Submit" at bounding box center [625, 347] width 75 height 38
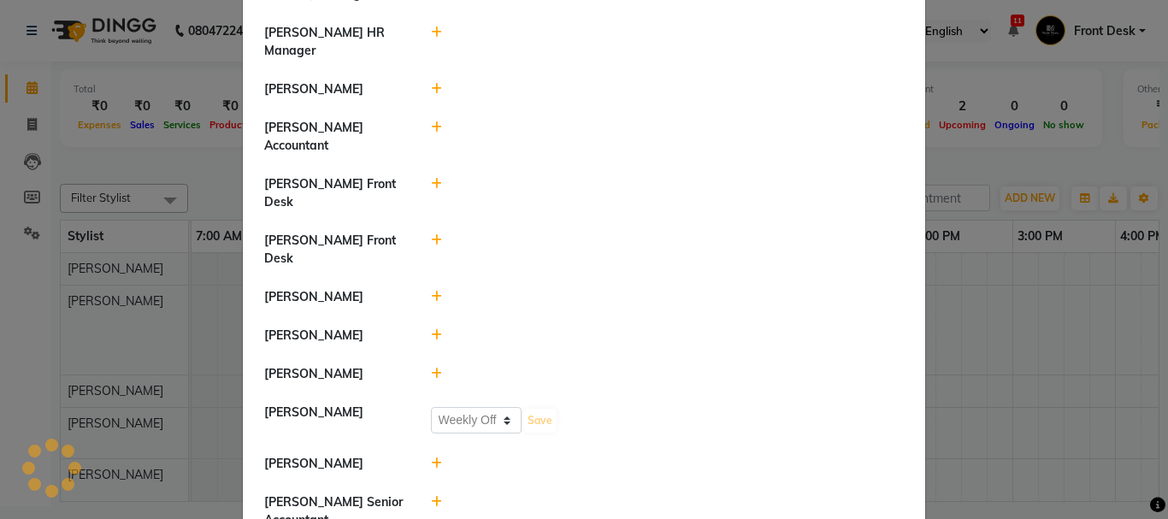
select select "W"
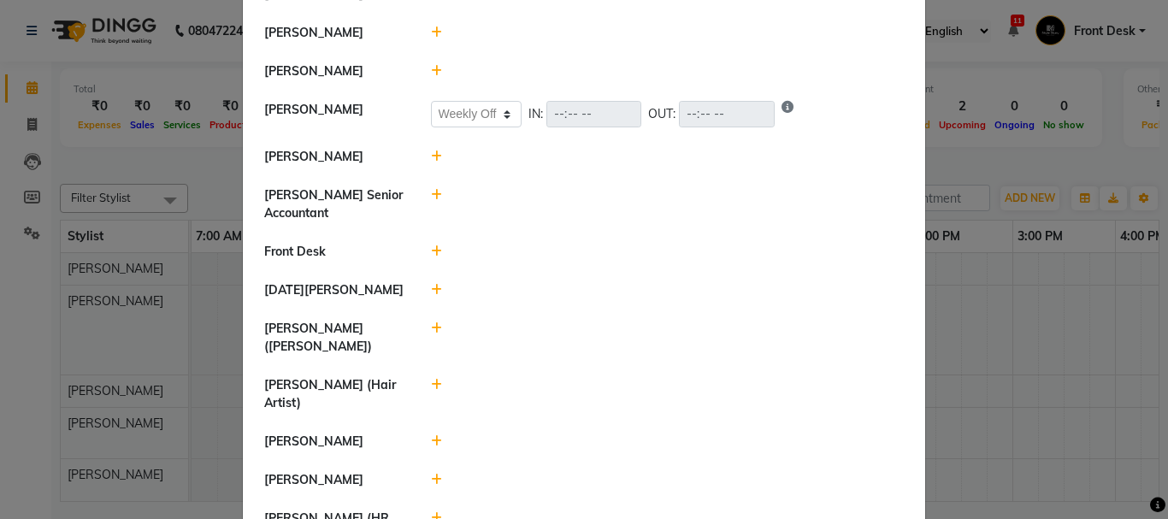
scroll to position [771, 0]
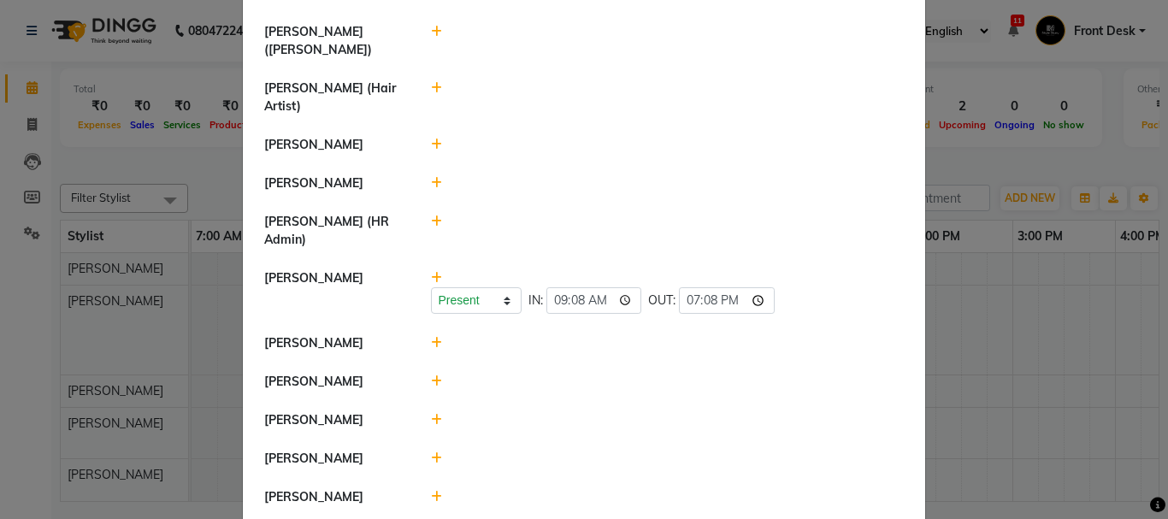
click at [431, 375] on icon at bounding box center [436, 381] width 11 height 12
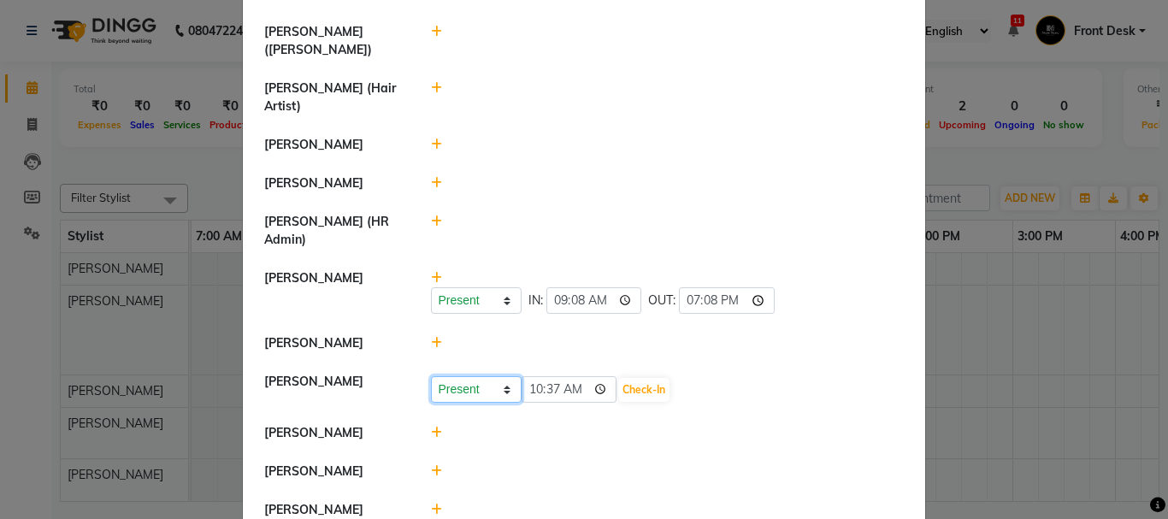
click at [482, 376] on select "Present Absent Late Half Day Weekly Off" at bounding box center [476, 389] width 91 height 27
select select "W"
click at [431, 376] on select "Present Absent Late Half Day Weekly Off" at bounding box center [476, 389] width 91 height 27
click at [528, 378] on button "Save" at bounding box center [539, 390] width 33 height 24
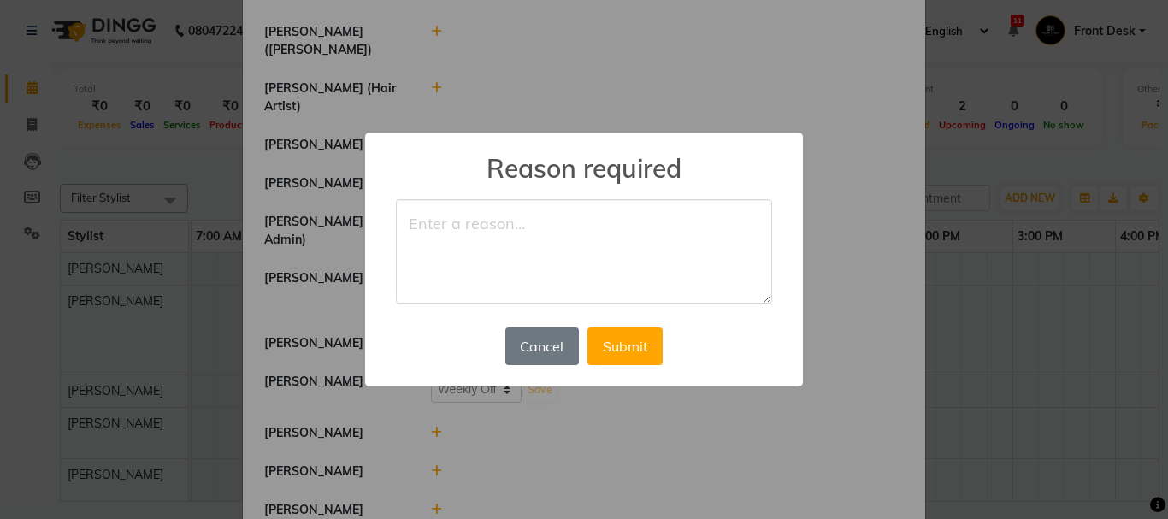
click at [470, 257] on textarea at bounding box center [584, 251] width 376 height 104
type textarea "off"
click at [613, 338] on button "Submit" at bounding box center [625, 347] width 75 height 38
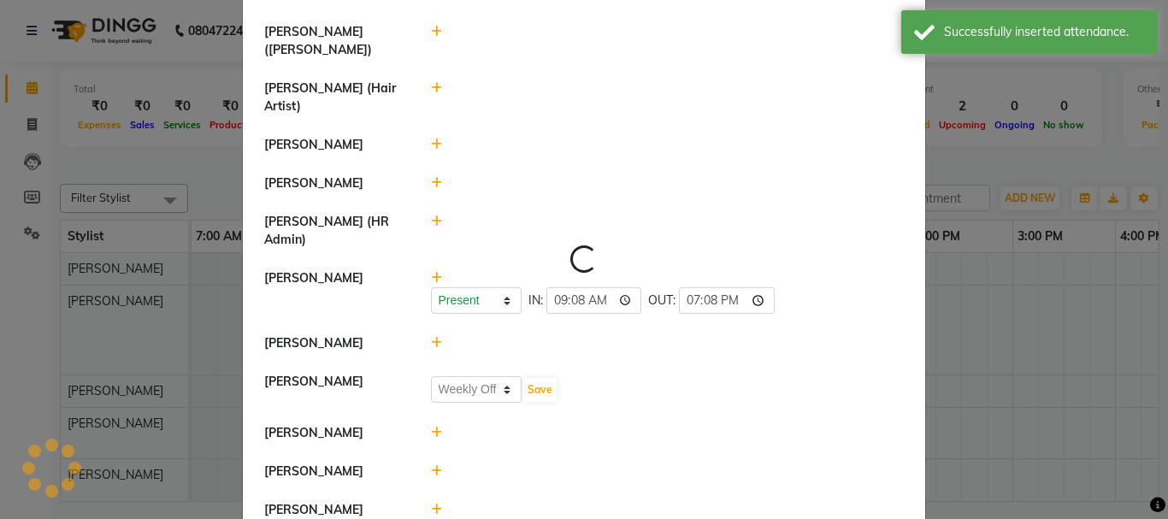
scroll to position [0, 0]
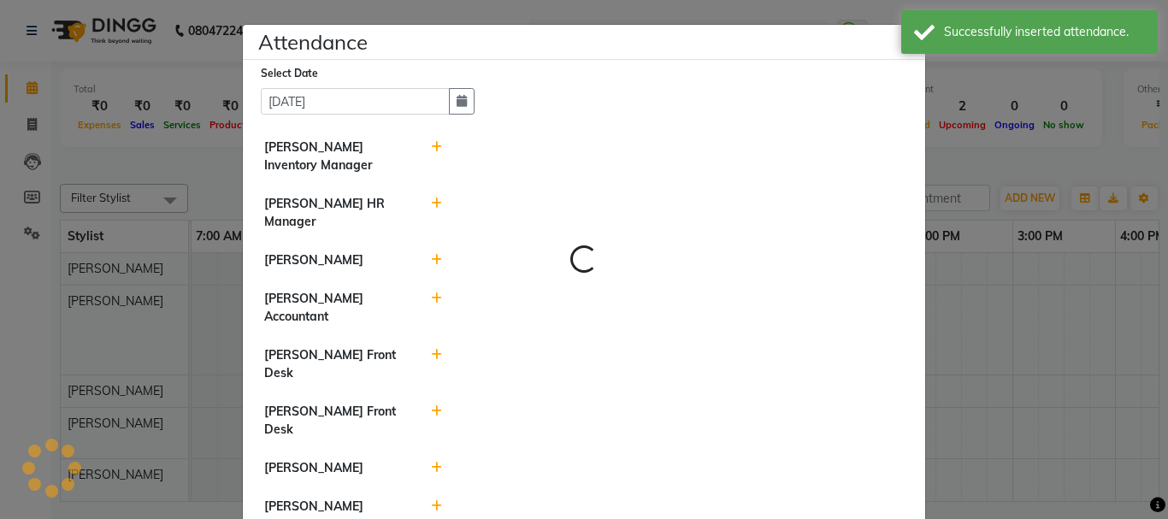
select select "W"
click at [975, 157] on ngb-modal-window "Attendance × Select Date 01-09-2025 Nikhil Pillay Inventory Manager Sonam Nashi…" at bounding box center [584, 259] width 1168 height 519
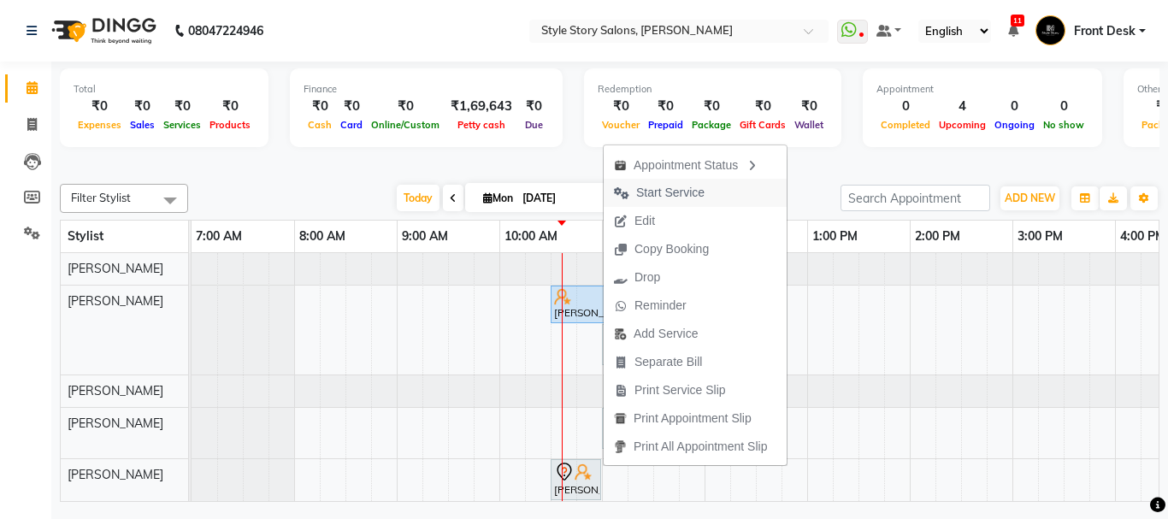
click at [691, 187] on span "Start Service" at bounding box center [670, 193] width 68 height 18
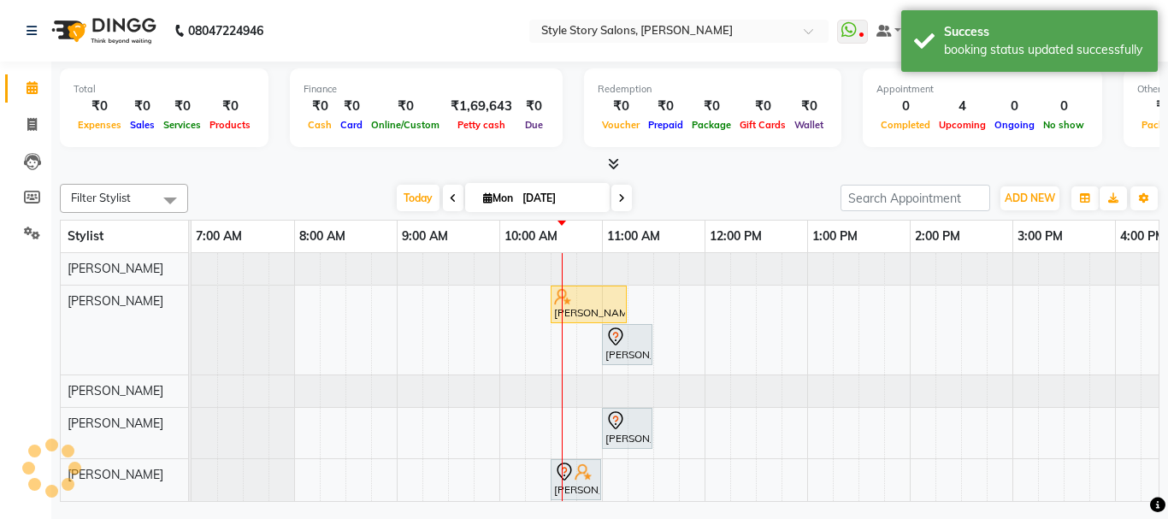
scroll to position [54, 0]
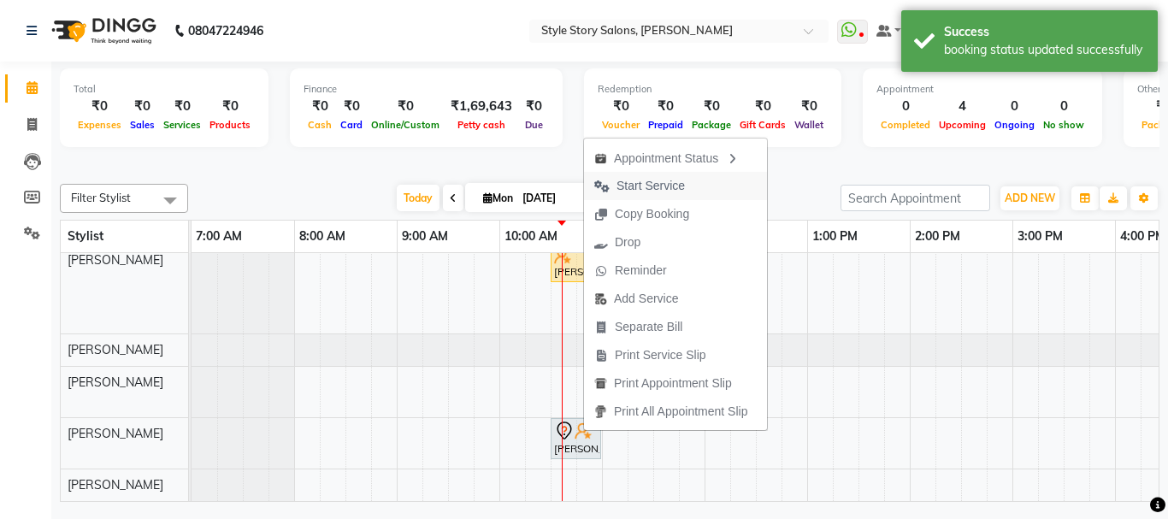
click at [649, 186] on span "Start Service" at bounding box center [651, 186] width 68 height 18
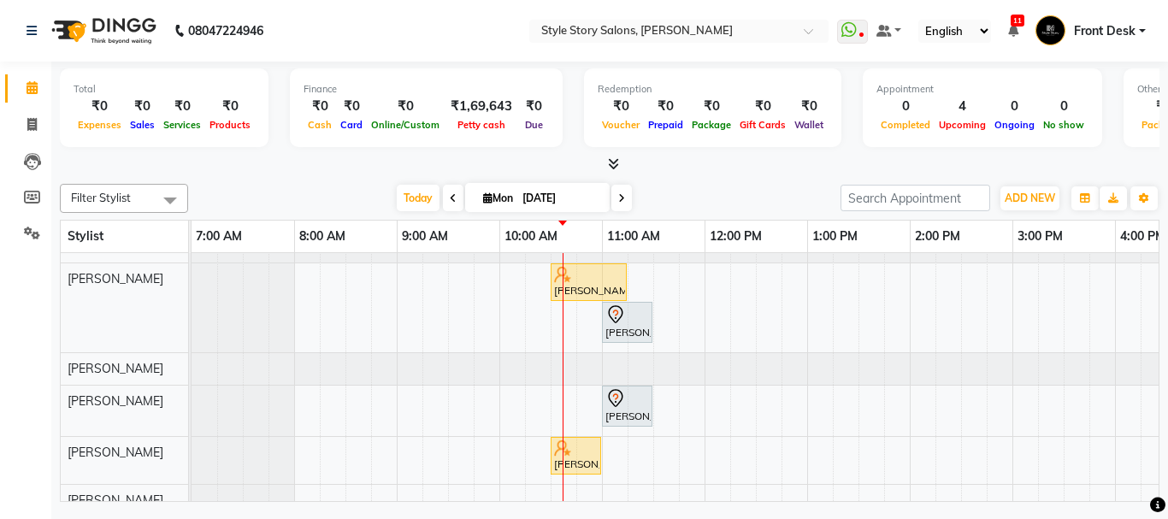
scroll to position [0, 0]
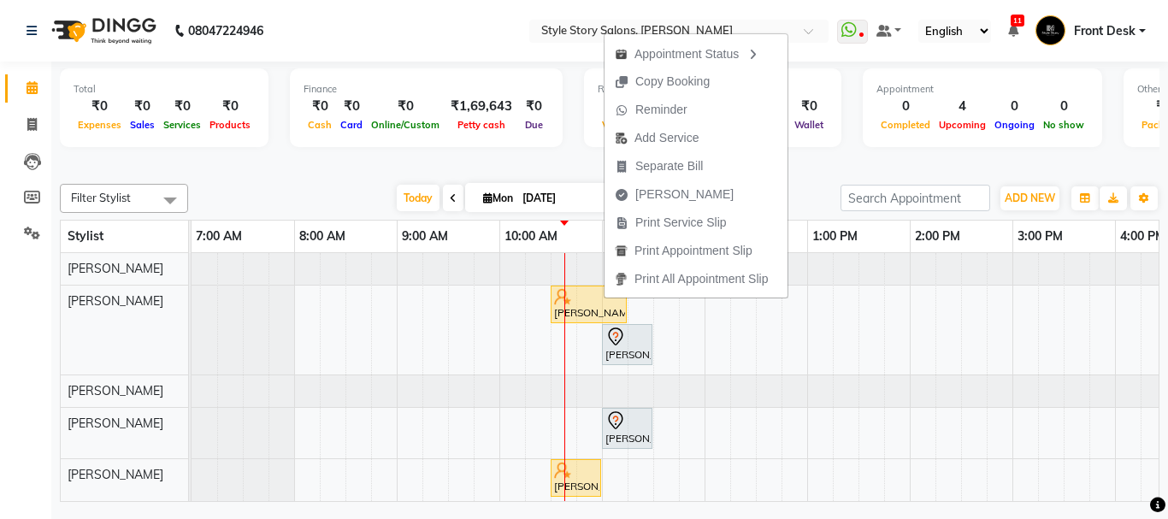
click at [858, 164] on div at bounding box center [610, 165] width 1100 height 18
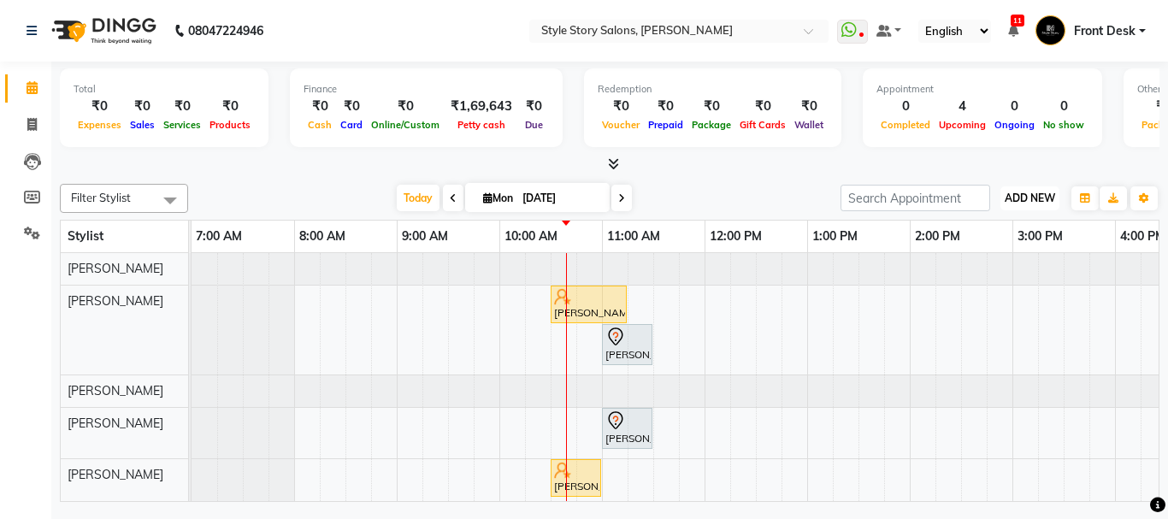
click at [1031, 198] on span "ADD NEW" at bounding box center [1030, 198] width 50 height 13
click at [797, 171] on div at bounding box center [610, 165] width 1100 height 18
click at [1057, 198] on button "ADD NEW Toggle Dropdown" at bounding box center [1030, 198] width 59 height 24
click at [796, 184] on div "Filter Stylist Select All Arshad Ansari Priyanka Singh Ritesh Shrivas Sonali Sa…" at bounding box center [610, 198] width 1100 height 29
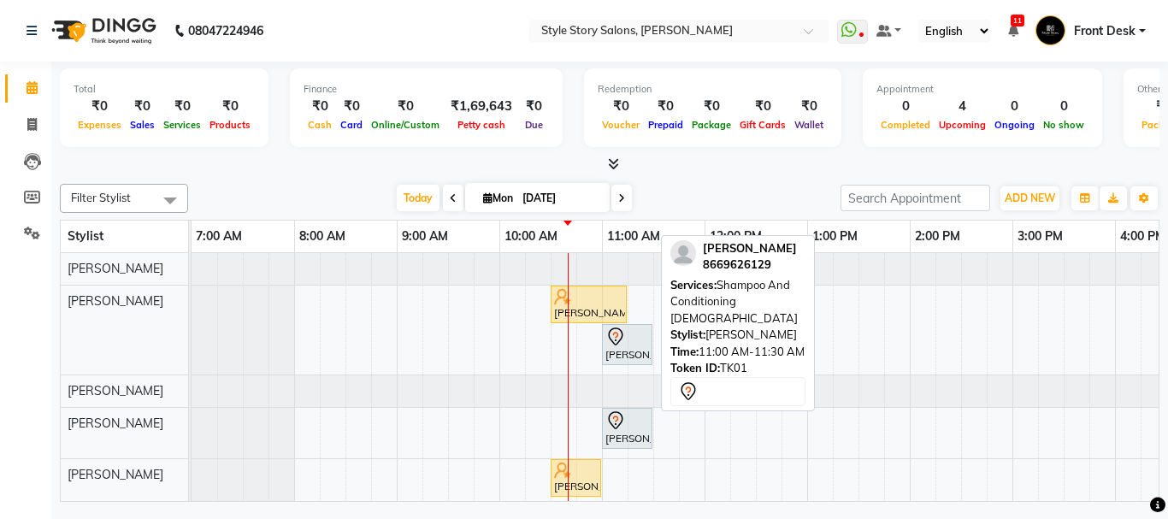
click at [633, 348] on div "Priyanka Khandagle, TK01, 11:00 AM-11:30 AM, Shampoo And Conditioning Female" at bounding box center [627, 345] width 47 height 36
select select "7"
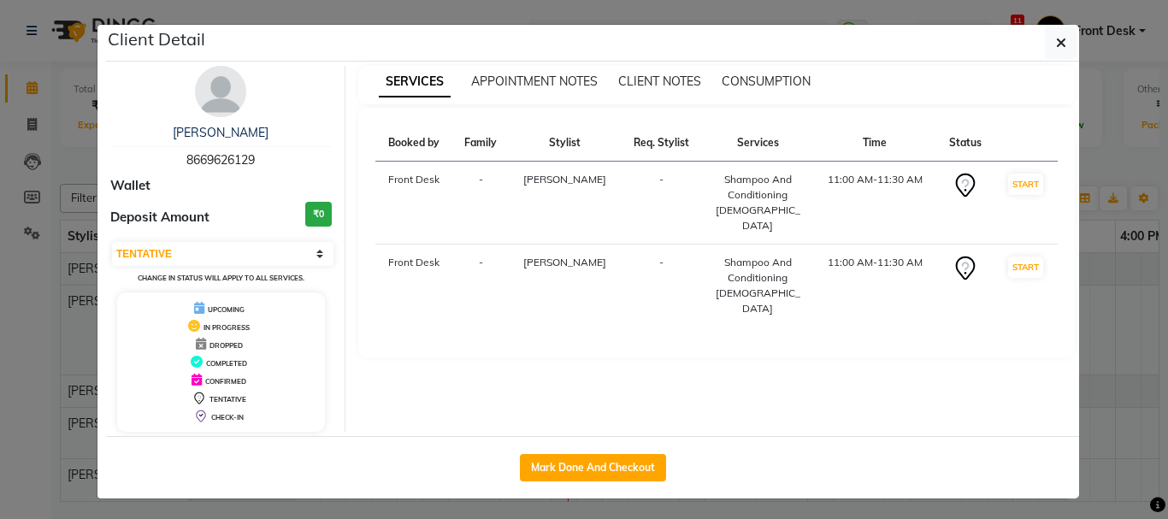
drag, startPoint x: 633, startPoint y: 348, endPoint x: 1050, endPoint y: 47, distance: 514.6
click at [1056, 43] on icon "button" at bounding box center [1061, 43] width 10 height 14
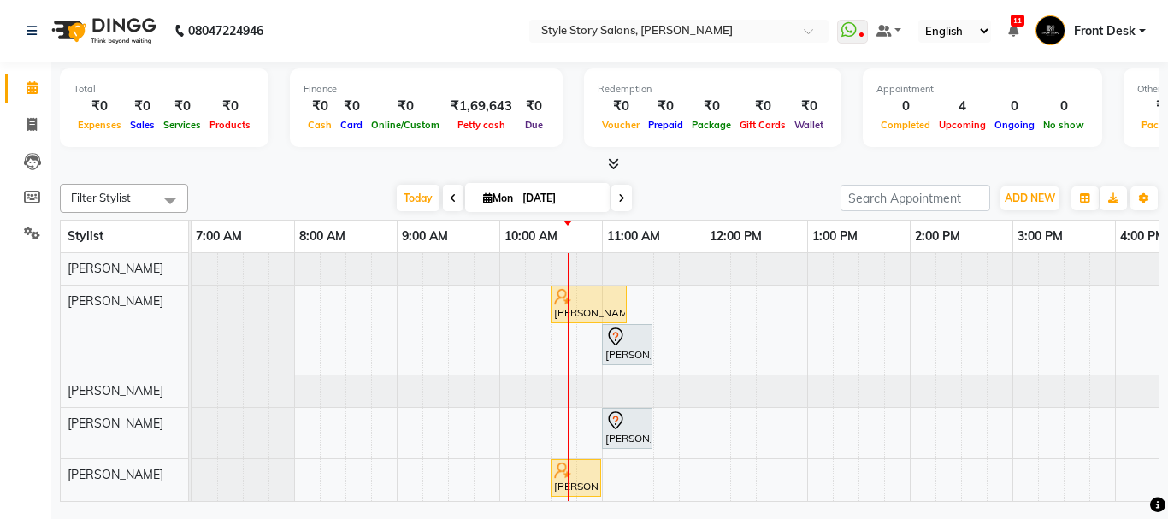
drag, startPoint x: 653, startPoint y: 311, endPoint x: 629, endPoint y: 360, distance: 53.9
click at [629, 360] on div "Priyanka Khandagle, TK01, 11:00 AM-11:30 AM, Shampoo And Conditioning Female" at bounding box center [627, 345] width 47 height 36
select select "7"
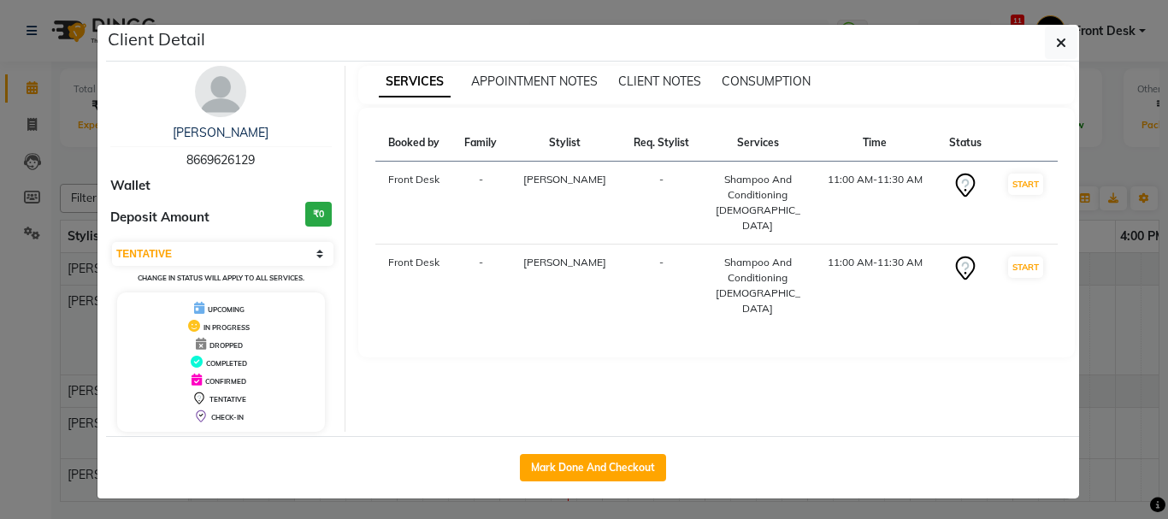
drag, startPoint x: 1058, startPoint y: 41, endPoint x: 1024, endPoint y: 107, distance: 74.2
click at [1059, 43] on icon "button" at bounding box center [1061, 43] width 10 height 14
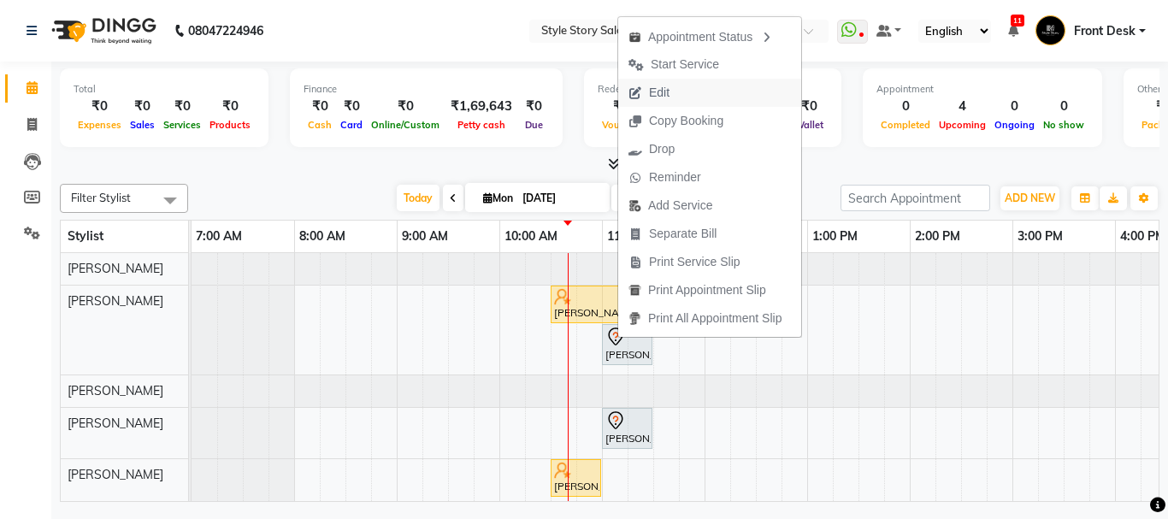
click at [672, 95] on span "Edit" at bounding box center [649, 93] width 62 height 28
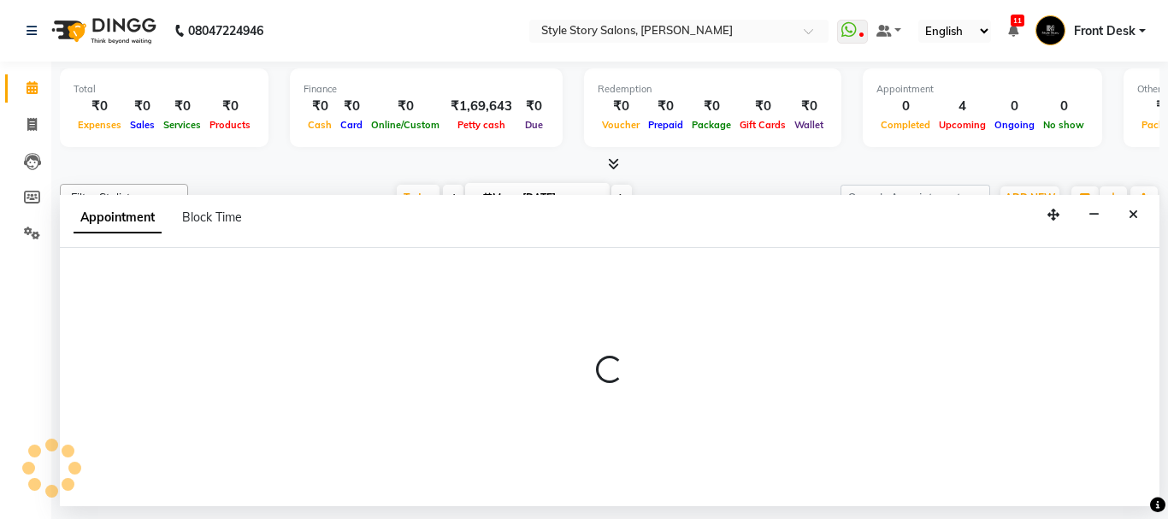
select select "tentative"
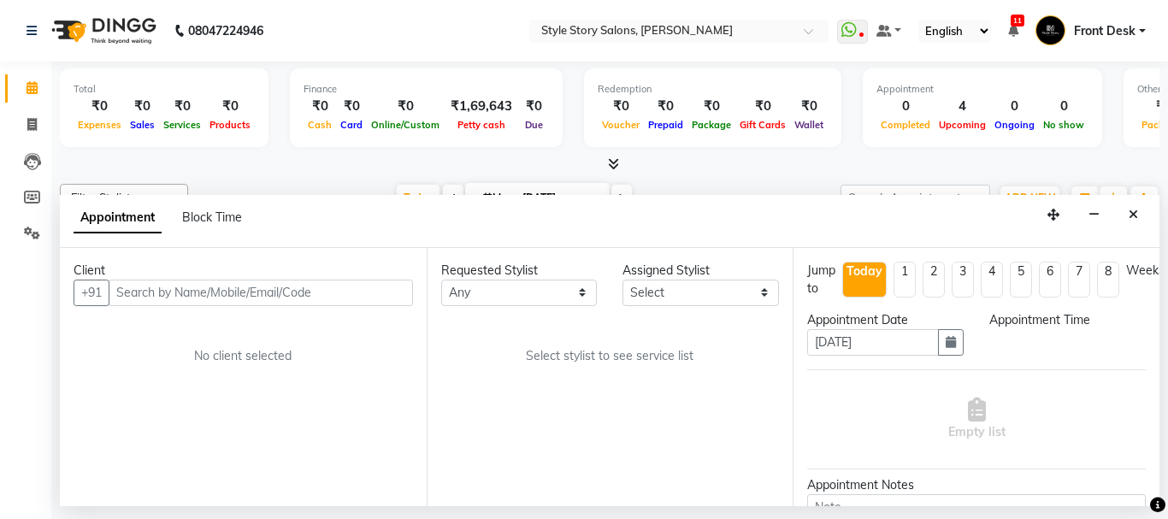
select select "660"
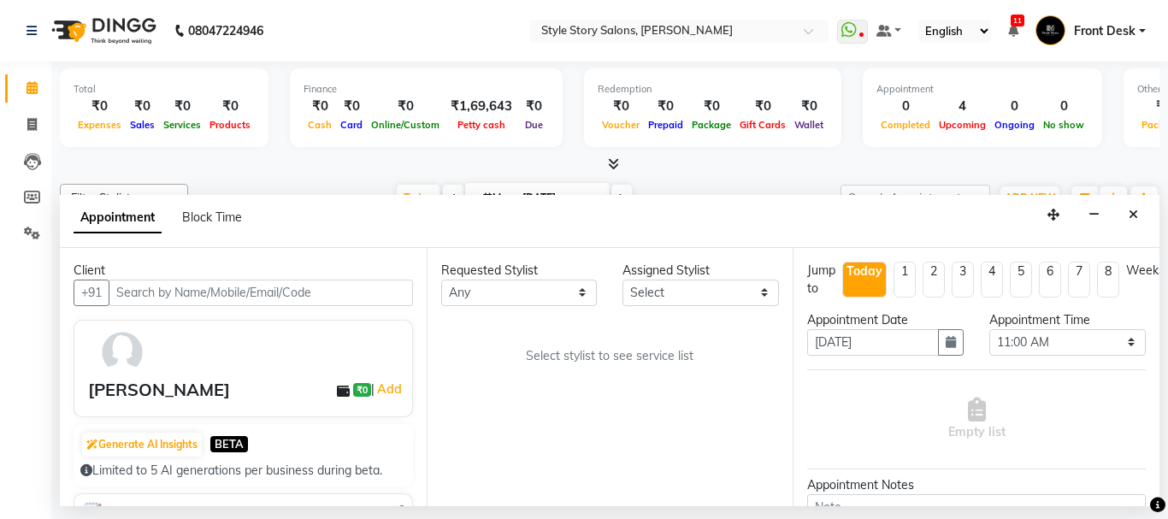
select select "62114"
select select "3090"
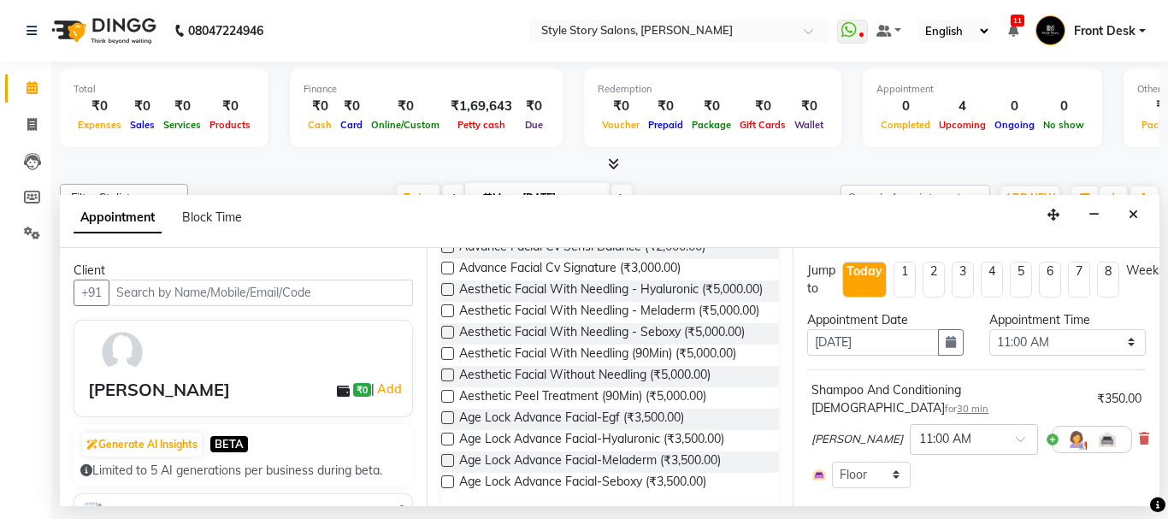
select select "3090"
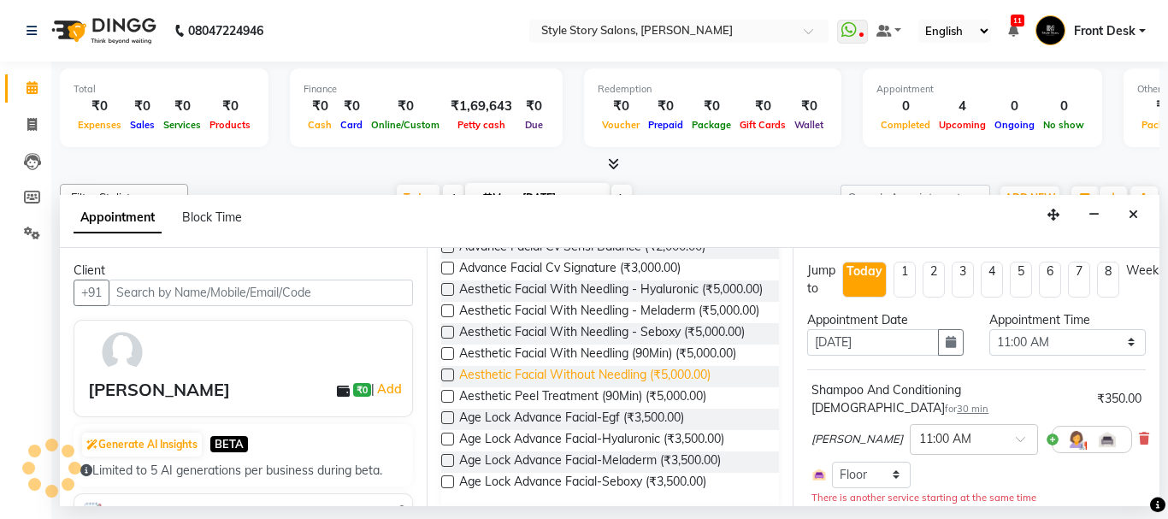
scroll to position [257, 0]
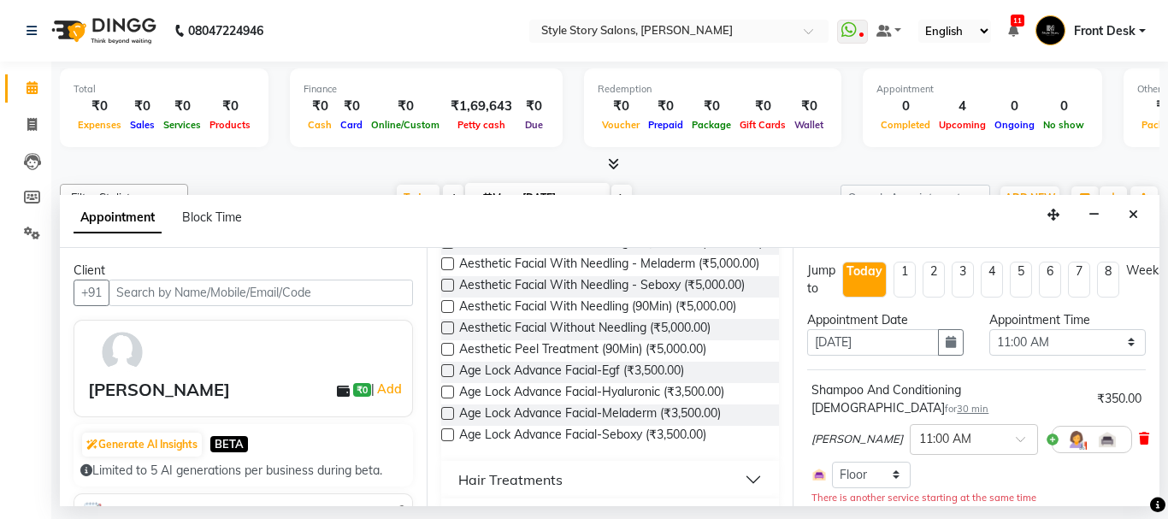
click at [1139, 433] on icon at bounding box center [1144, 439] width 10 height 12
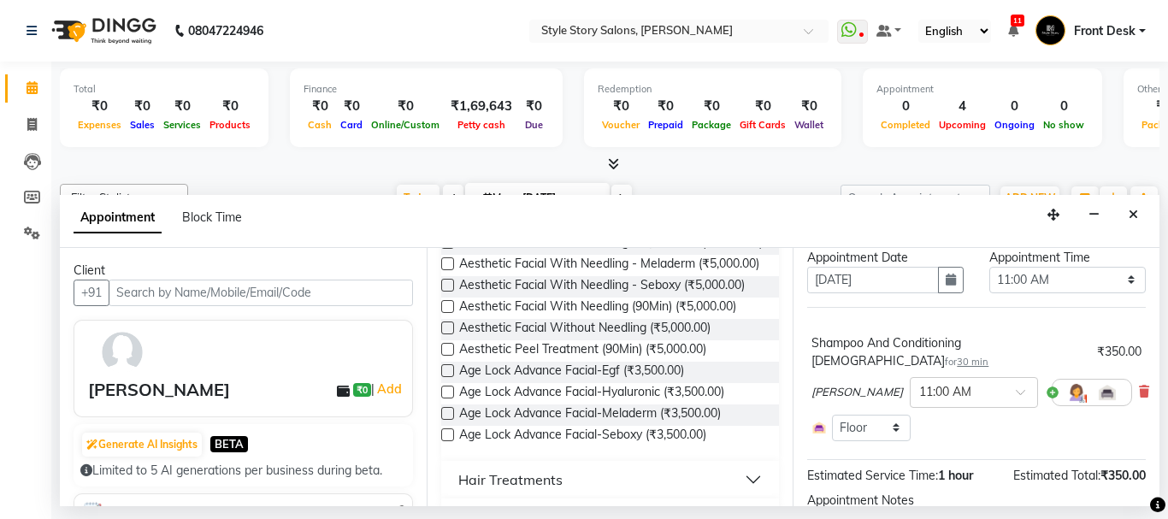
scroll to position [199, 0]
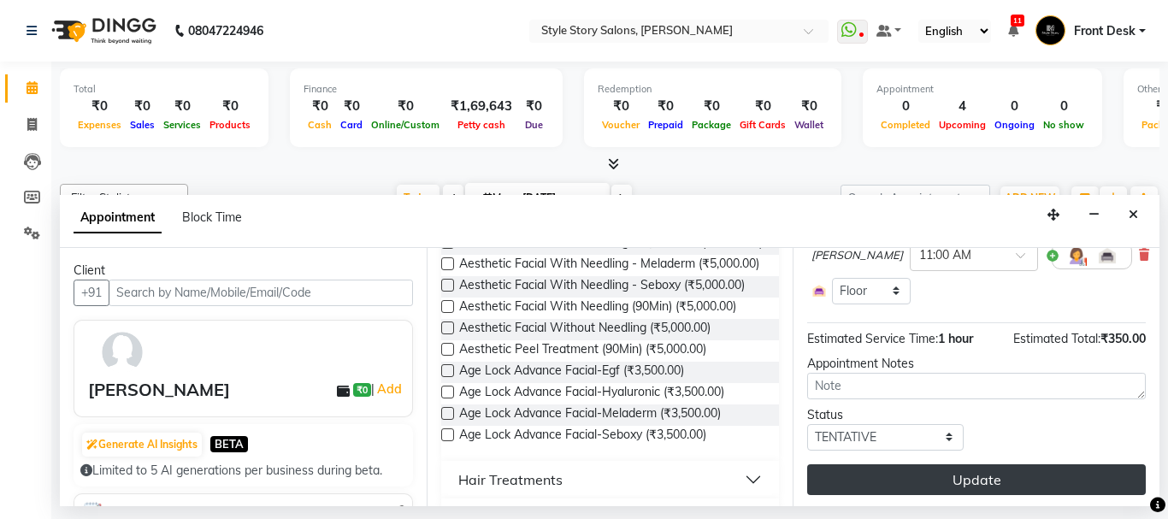
click at [984, 464] on button "Update" at bounding box center [976, 479] width 339 height 31
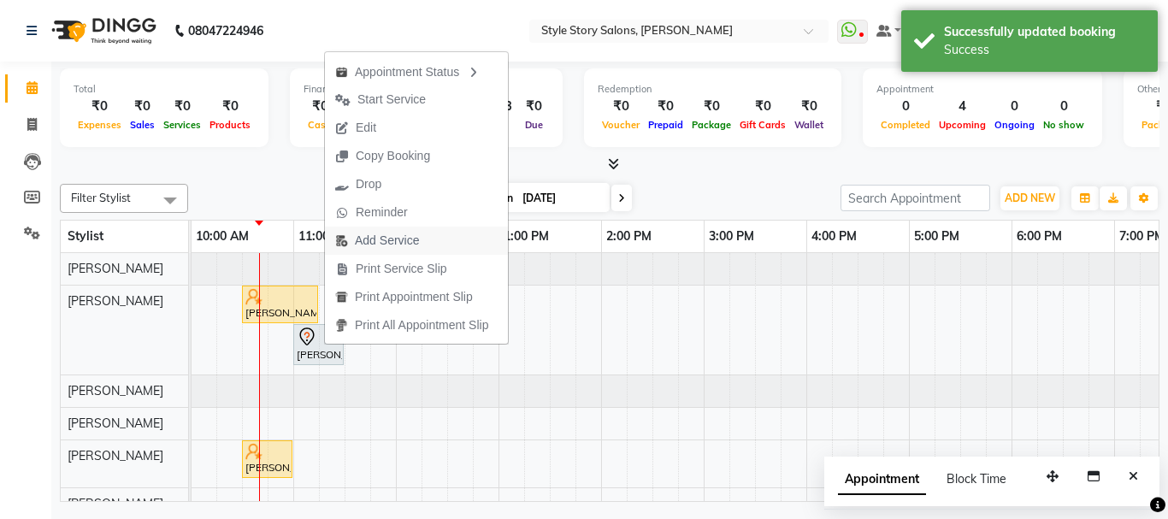
click at [373, 242] on span "Add Service" at bounding box center [387, 241] width 64 height 18
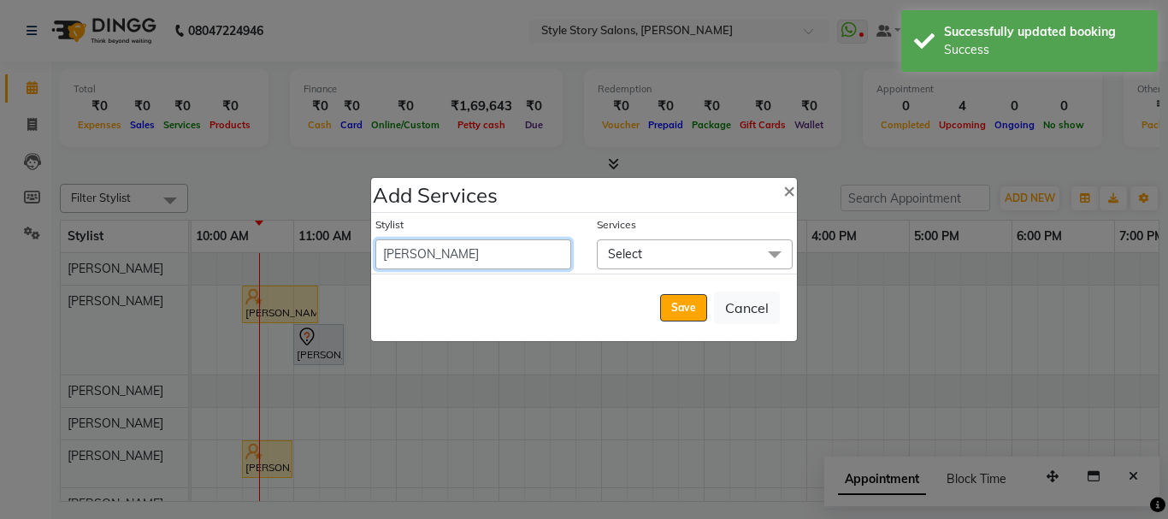
click at [464, 245] on select "[PERSON_NAME] [PERSON_NAME] [PERSON_NAME] Front Desk [PERSON_NAME] Deepika Taiw…" at bounding box center [473, 254] width 196 height 30
select select "62114"
click at [375, 239] on select "[PERSON_NAME] [PERSON_NAME] [PERSON_NAME] Front Desk [PERSON_NAME] Deepika Taiw…" at bounding box center [473, 254] width 196 height 30
select select "690"
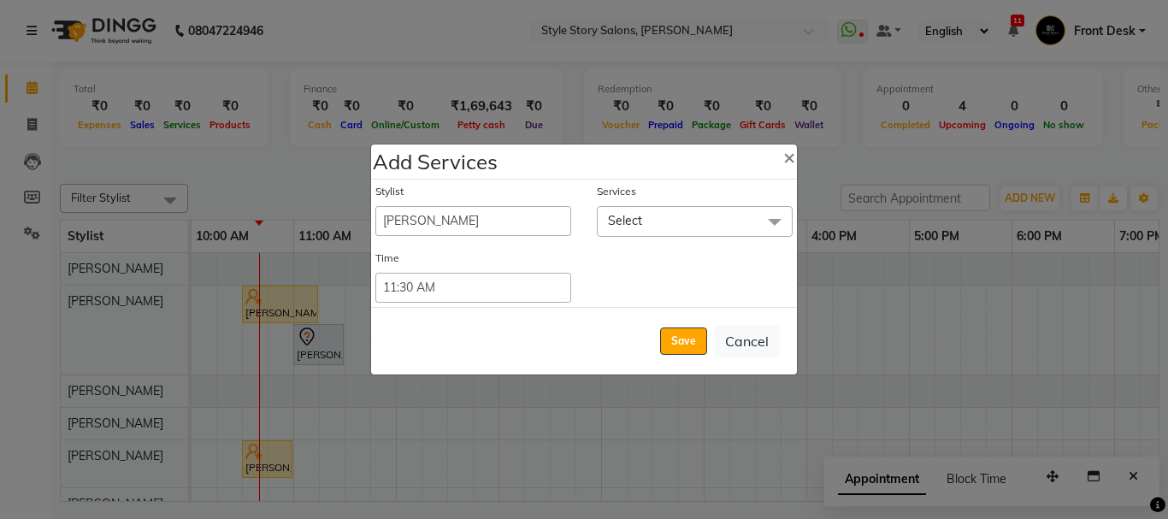
click at [621, 212] on span "Select" at bounding box center [695, 221] width 196 height 30
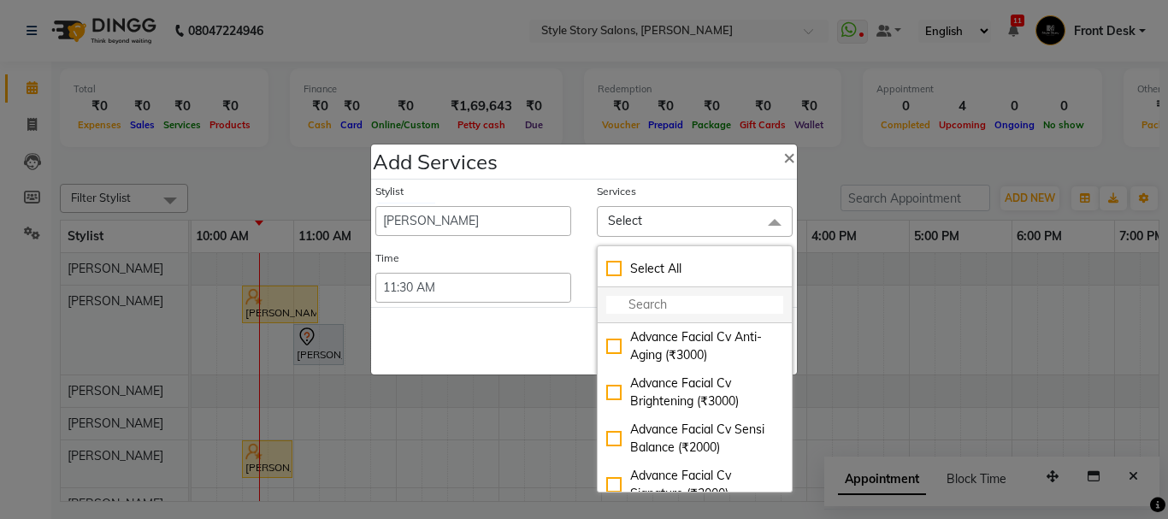
click at [639, 298] on input "multiselect-search" at bounding box center [694, 305] width 177 height 18
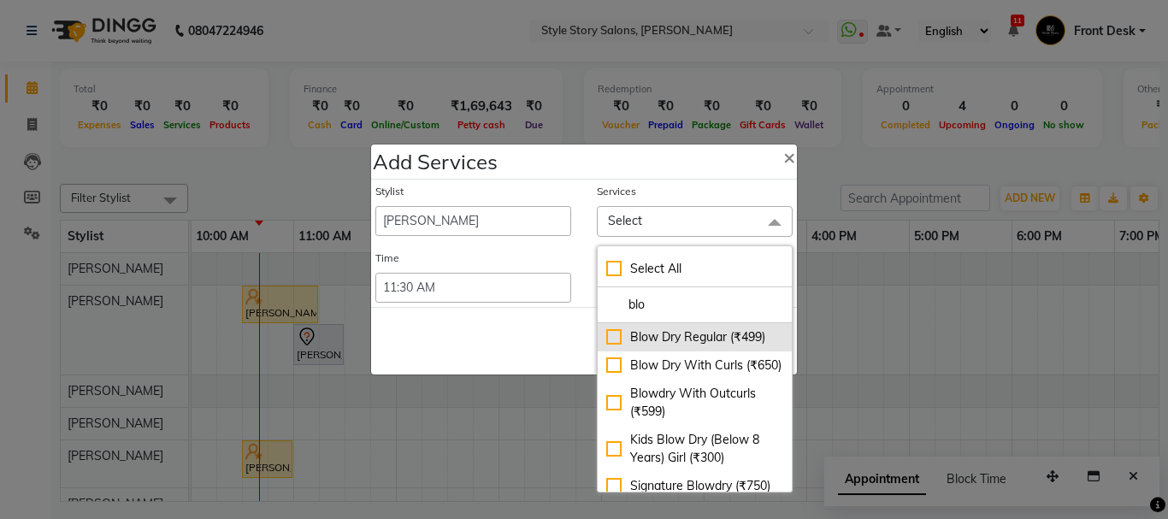
type input "blo"
click at [684, 333] on div "Blow Dry Regular (₹499)" at bounding box center [694, 337] width 177 height 18
checkbox input "true"
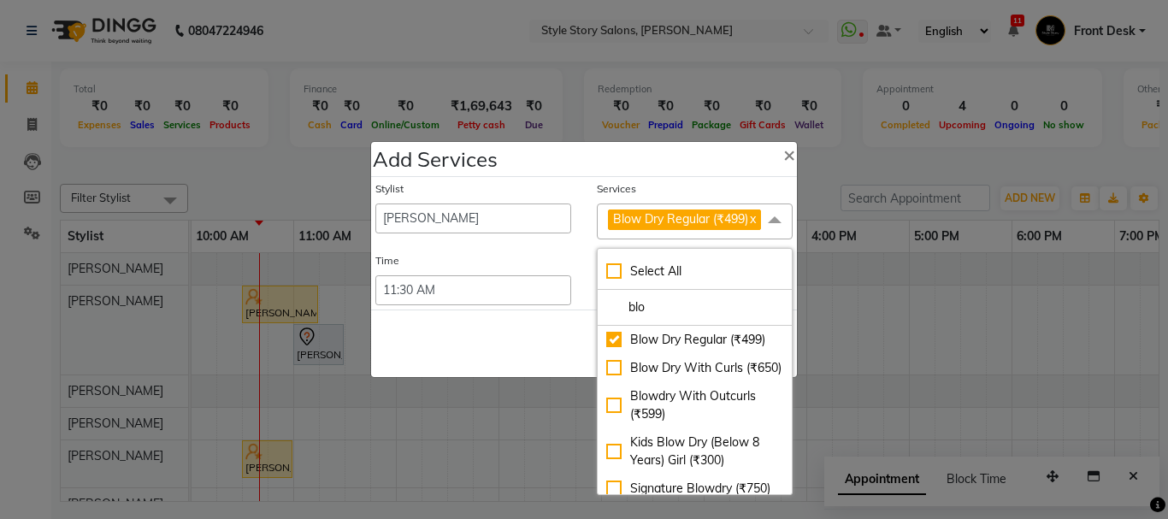
click at [536, 337] on div "Save Cancel" at bounding box center [584, 344] width 426 height 68
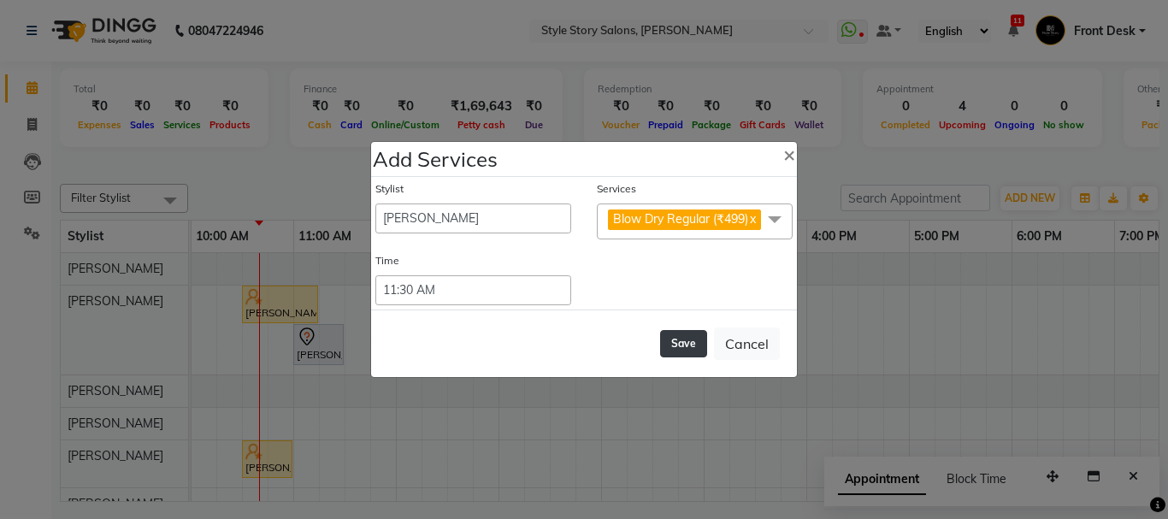
click at [683, 344] on button "Save" at bounding box center [683, 343] width 47 height 27
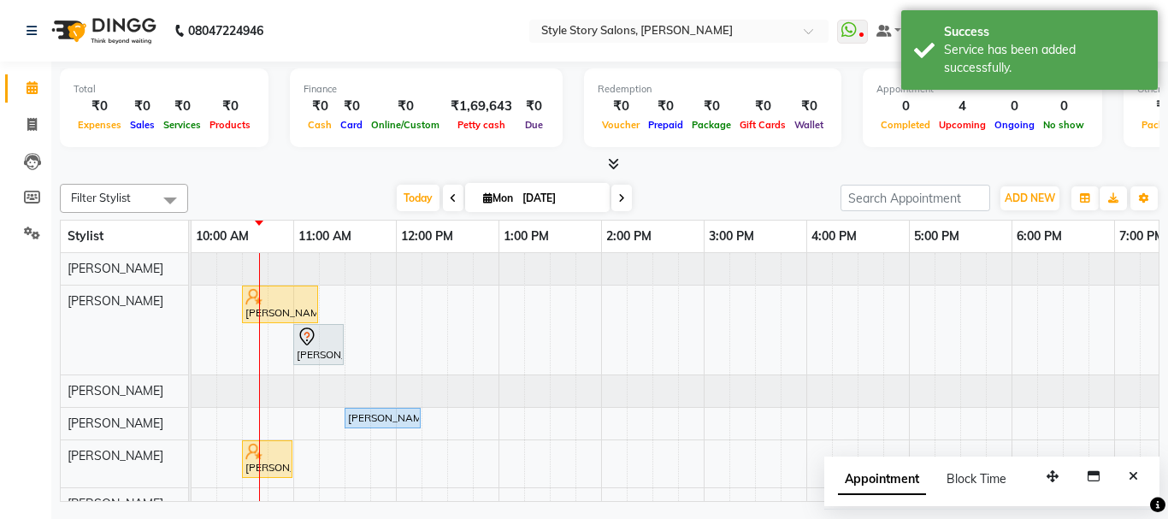
scroll to position [32, 0]
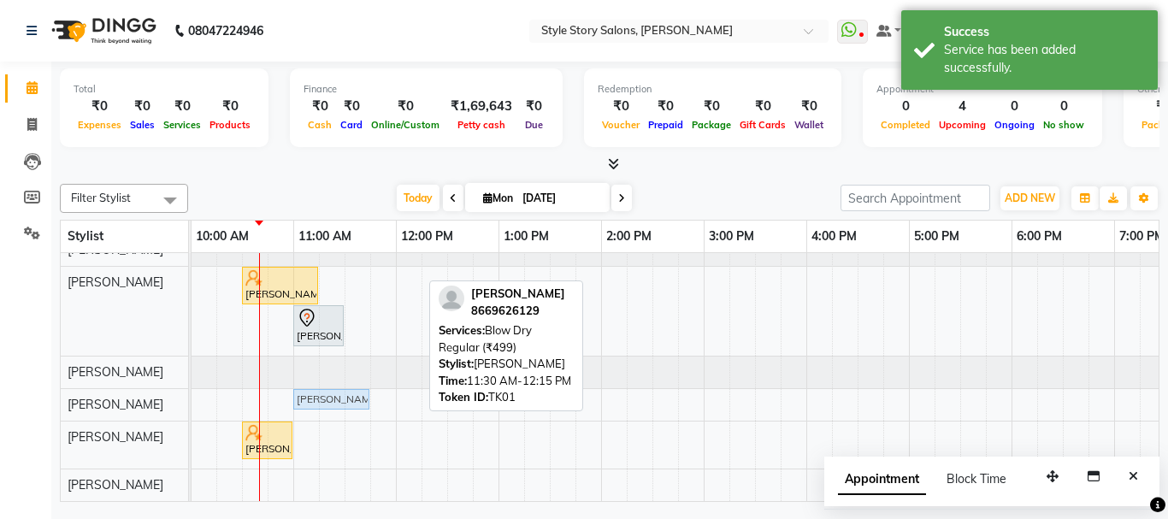
drag, startPoint x: 369, startPoint y: 387, endPoint x: 317, endPoint y: 389, distance: 51.4
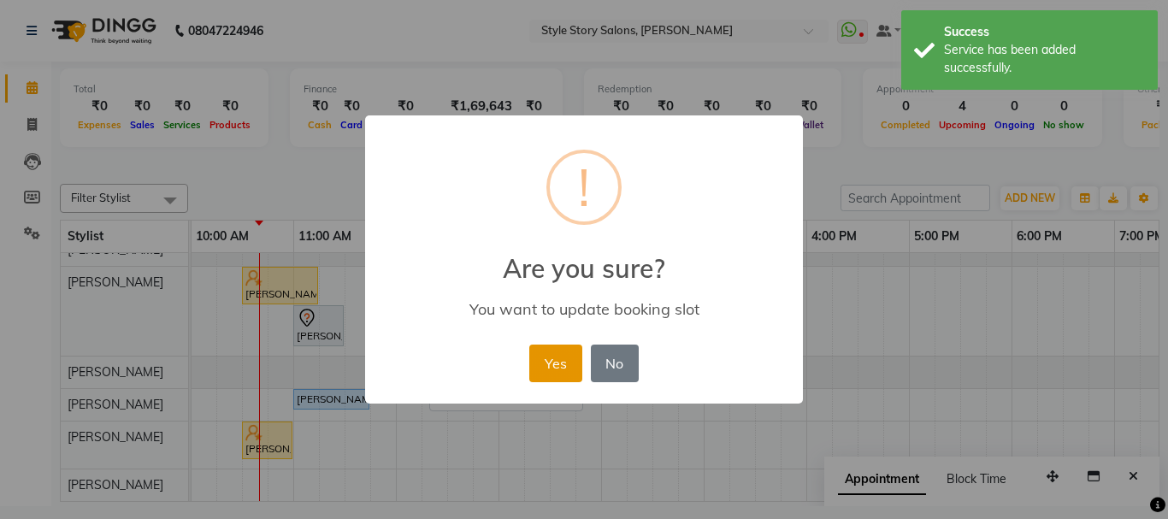
click at [541, 360] on button "Yes" at bounding box center [555, 364] width 52 height 38
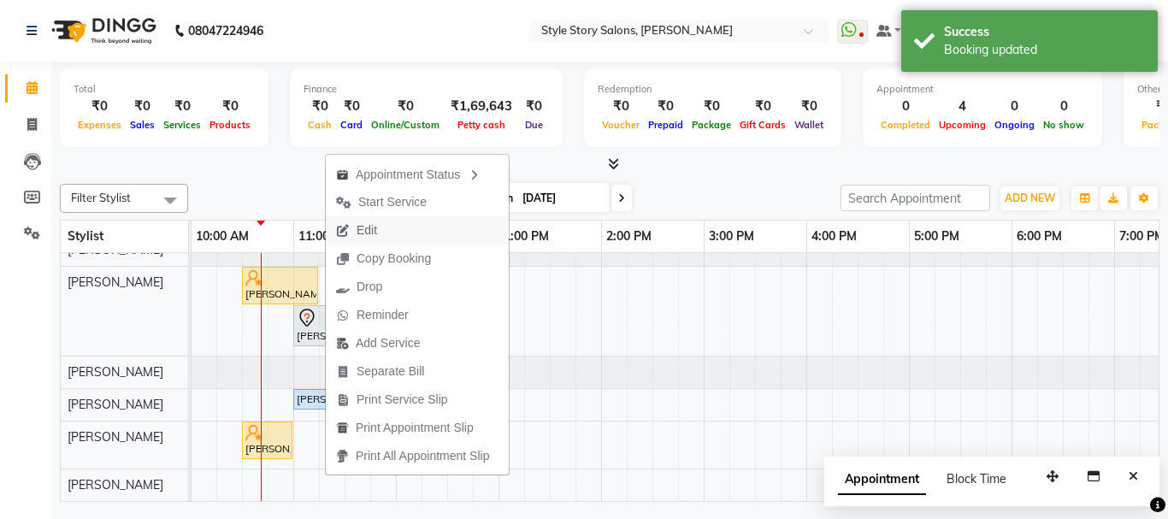
click at [377, 232] on span "Edit" at bounding box center [367, 231] width 21 height 18
select select "tentative"
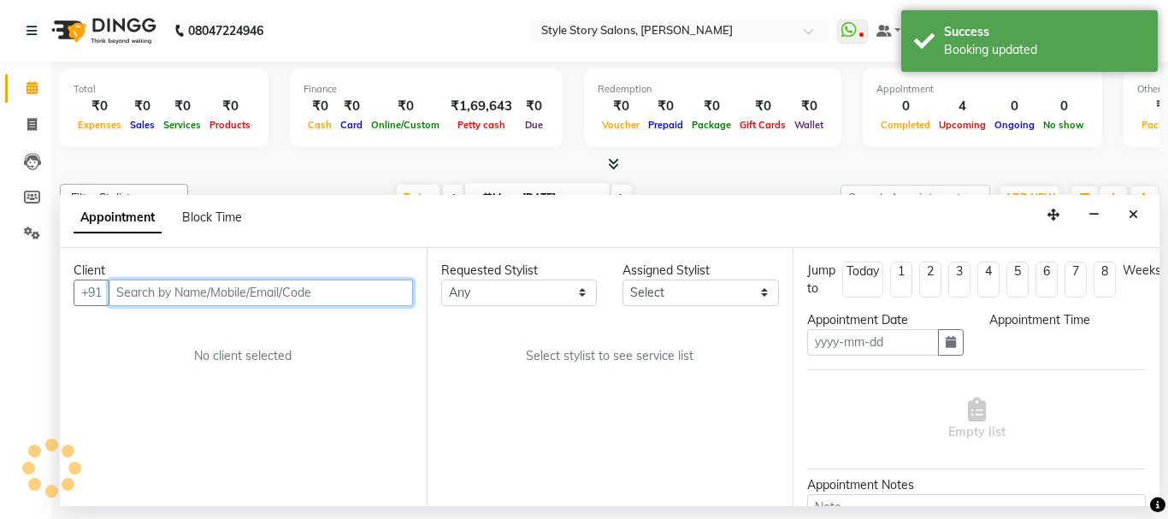
type input "[DATE]"
select select "upcoming"
select select "62114"
select select "660"
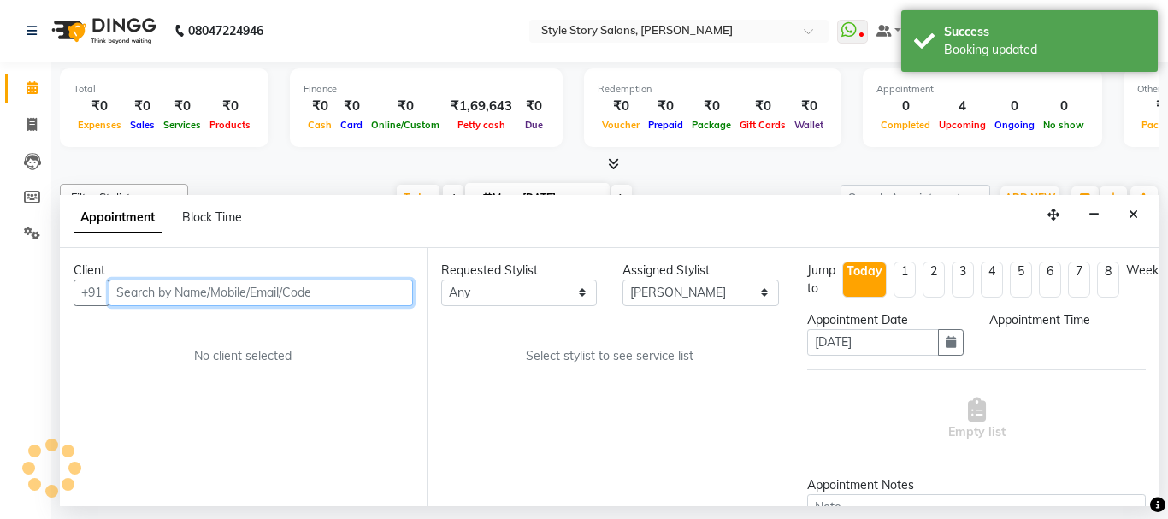
select select "3090"
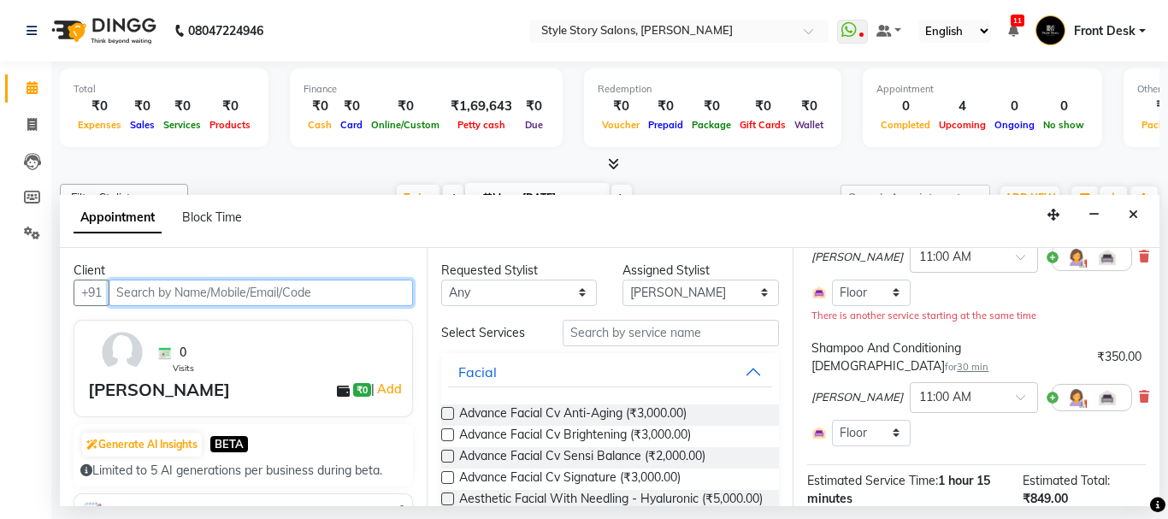
scroll to position [171, 0]
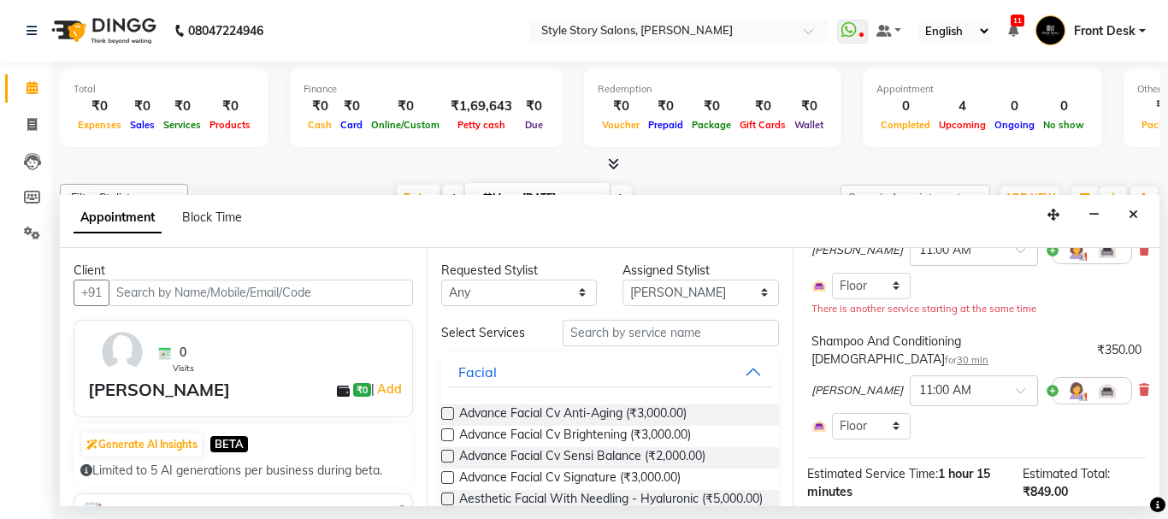
click at [1130, 374] on div "Shampoo And Conditioning Female for 30 min ₹350.00 Ritesh Shrivas × 11:00 AM Se…" at bounding box center [976, 385] width 339 height 115
click at [1139, 384] on icon at bounding box center [1144, 390] width 10 height 12
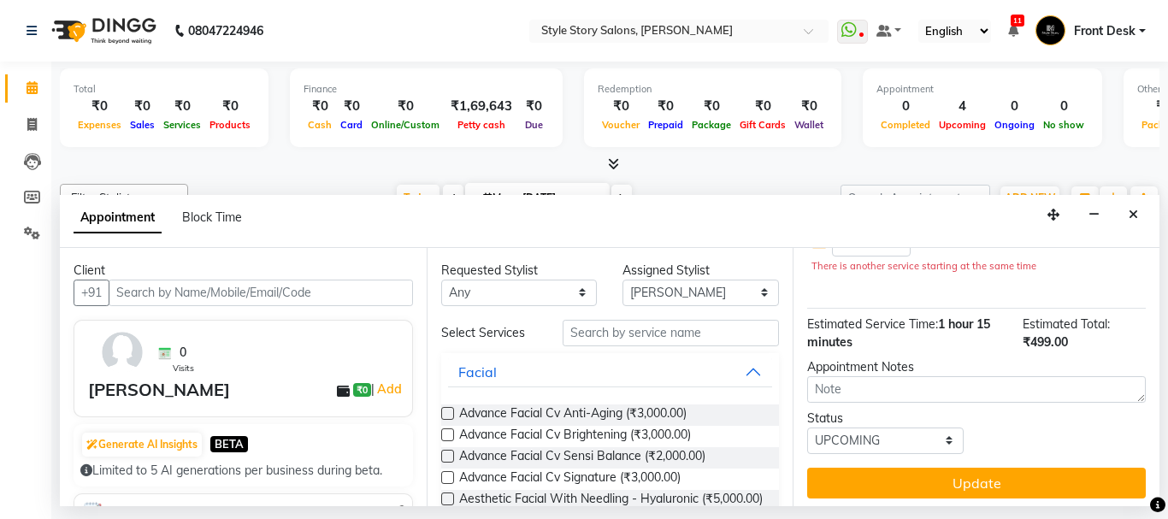
scroll to position [233, 0]
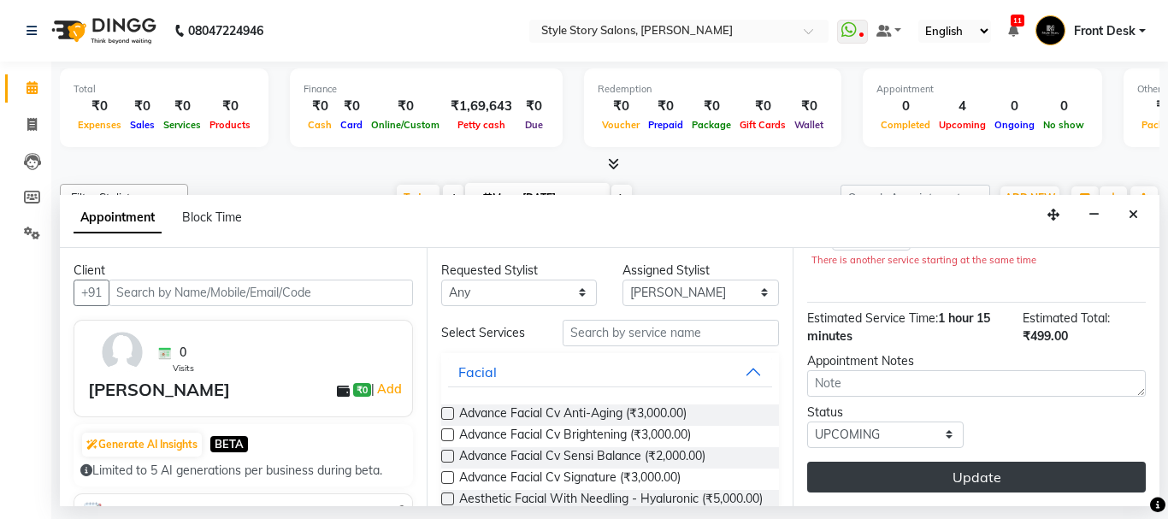
click at [902, 462] on button "Update" at bounding box center [976, 477] width 339 height 31
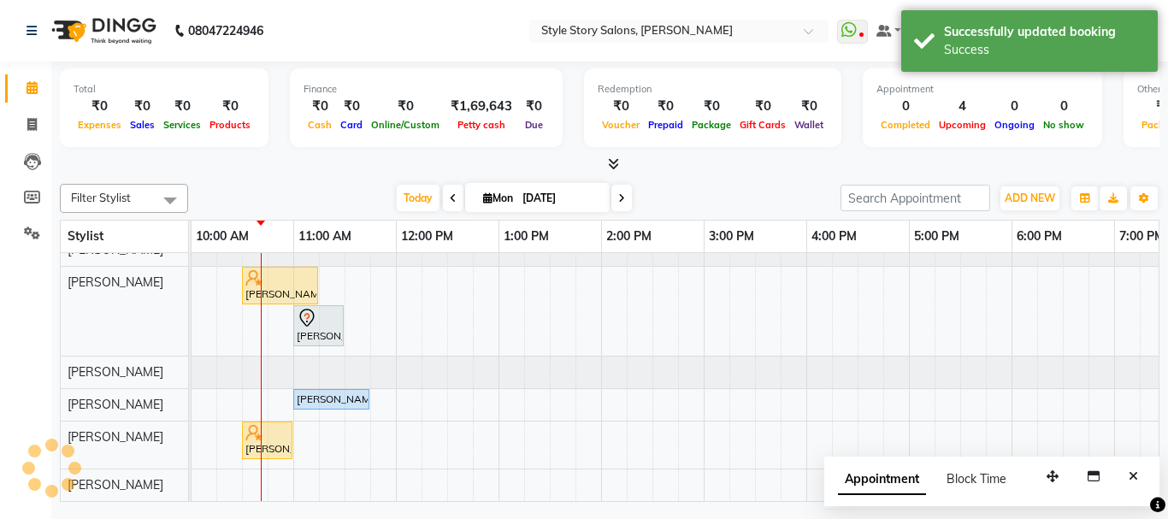
scroll to position [0, 309]
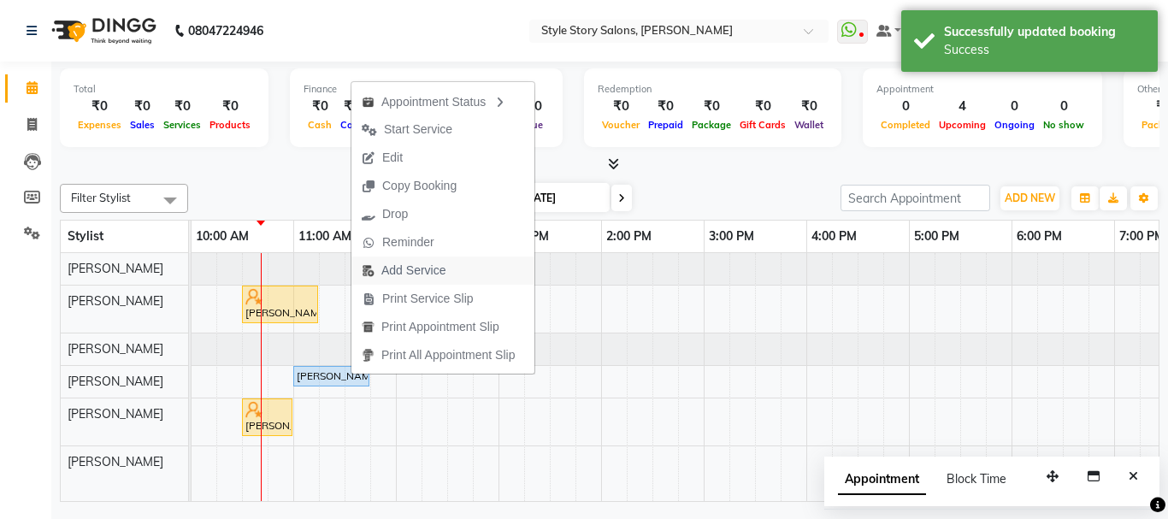
click at [452, 268] on span "Add Service" at bounding box center [404, 271] width 104 height 28
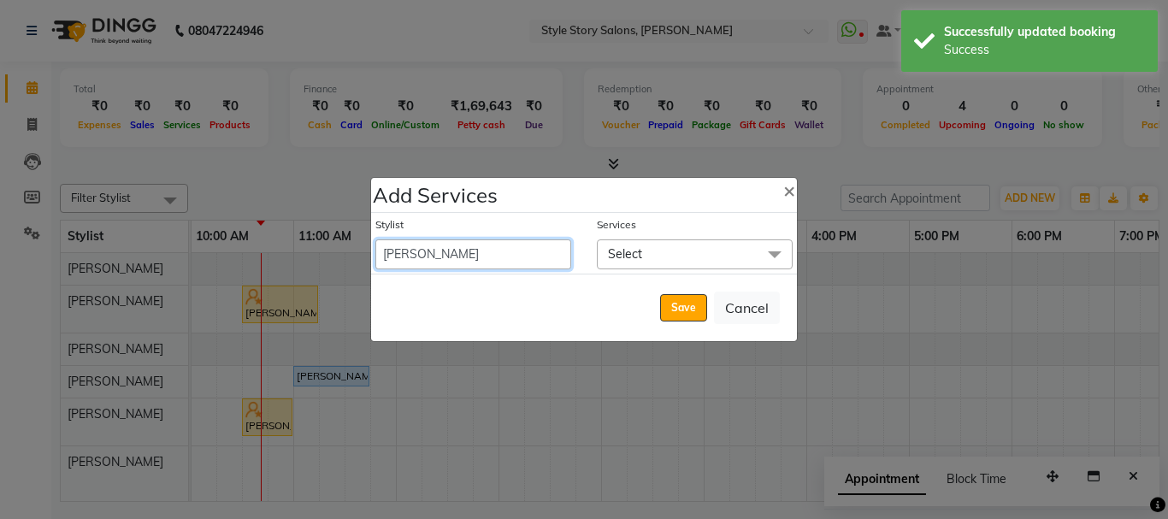
drag, startPoint x: 489, startPoint y: 255, endPoint x: 488, endPoint y: 241, distance: 13.7
click at [489, 253] on select "[PERSON_NAME] [PERSON_NAME] [PERSON_NAME] Front Desk [PERSON_NAME] Deepika Taiw…" at bounding box center [473, 254] width 196 height 30
select select "61197"
click at [375, 239] on select "[PERSON_NAME] [PERSON_NAME] [PERSON_NAME] Front Desk [PERSON_NAME] Deepika Taiw…" at bounding box center [473, 254] width 196 height 30
select select "735"
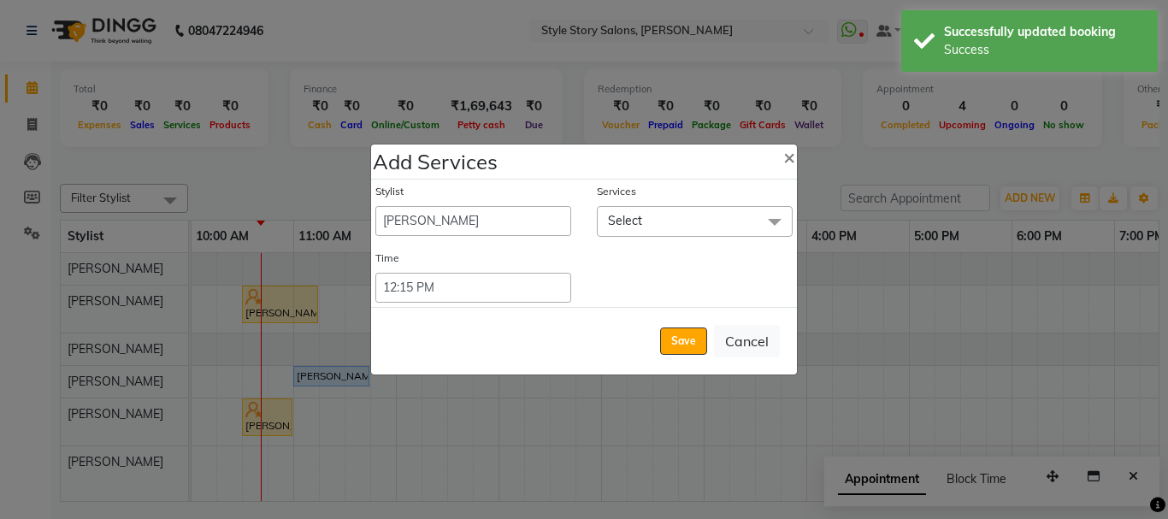
click at [677, 210] on span "Select" at bounding box center [695, 221] width 196 height 30
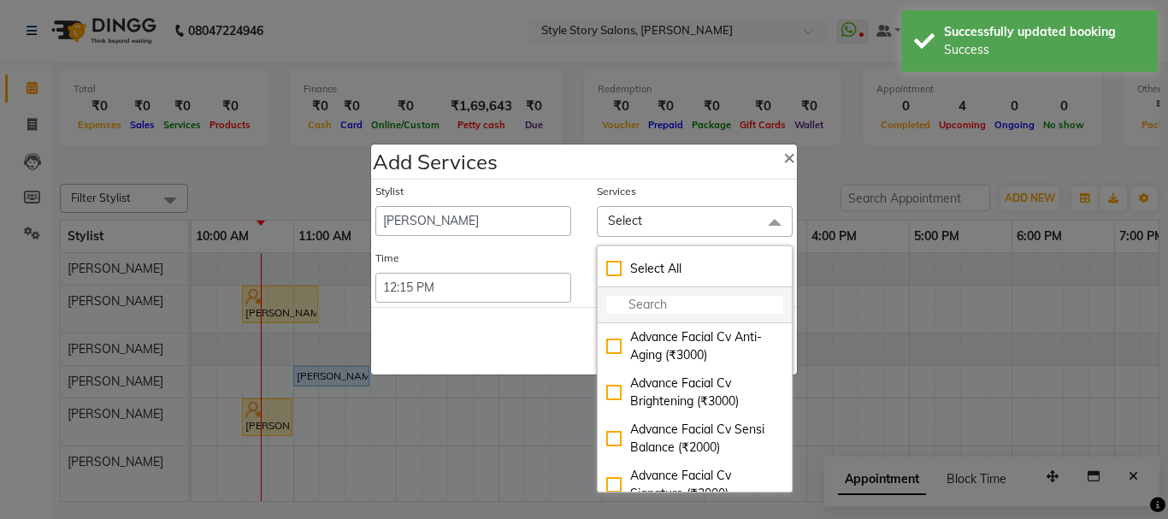
click at [670, 305] on input "multiselect-search" at bounding box center [694, 305] width 177 height 18
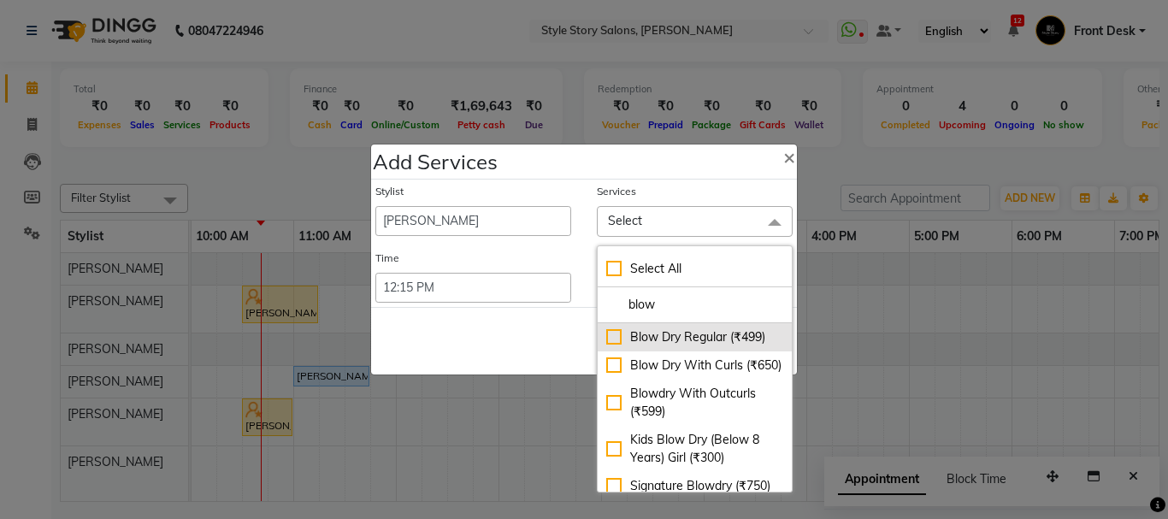
type input "blow"
click at [688, 335] on div "Blow Dry Regular (₹499)" at bounding box center [694, 337] width 177 height 18
checkbox input "true"
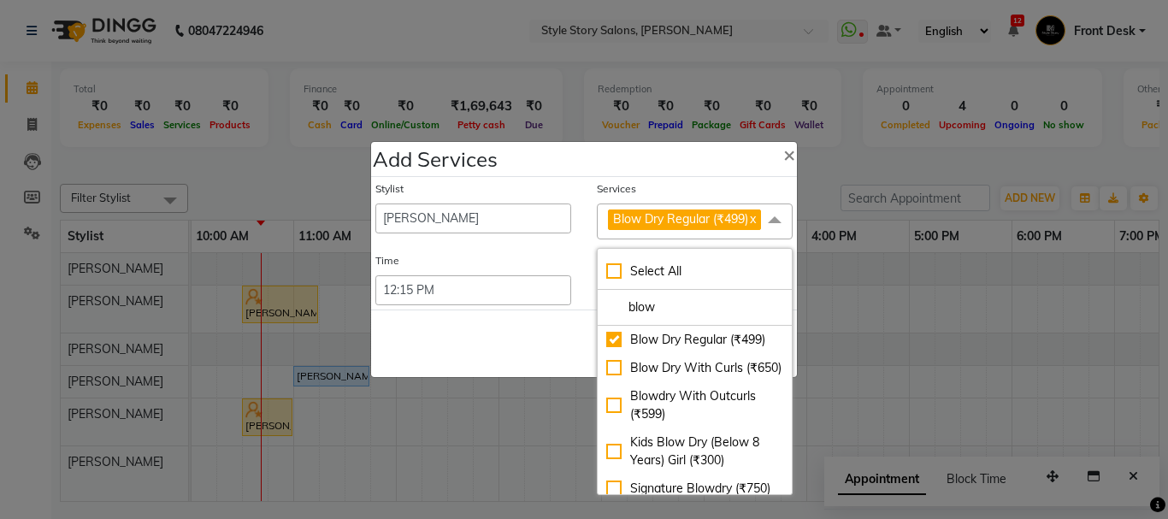
drag, startPoint x: 532, startPoint y: 324, endPoint x: 621, endPoint y: 314, distance: 89.5
click at [537, 322] on div "Save Cancel" at bounding box center [584, 344] width 426 height 68
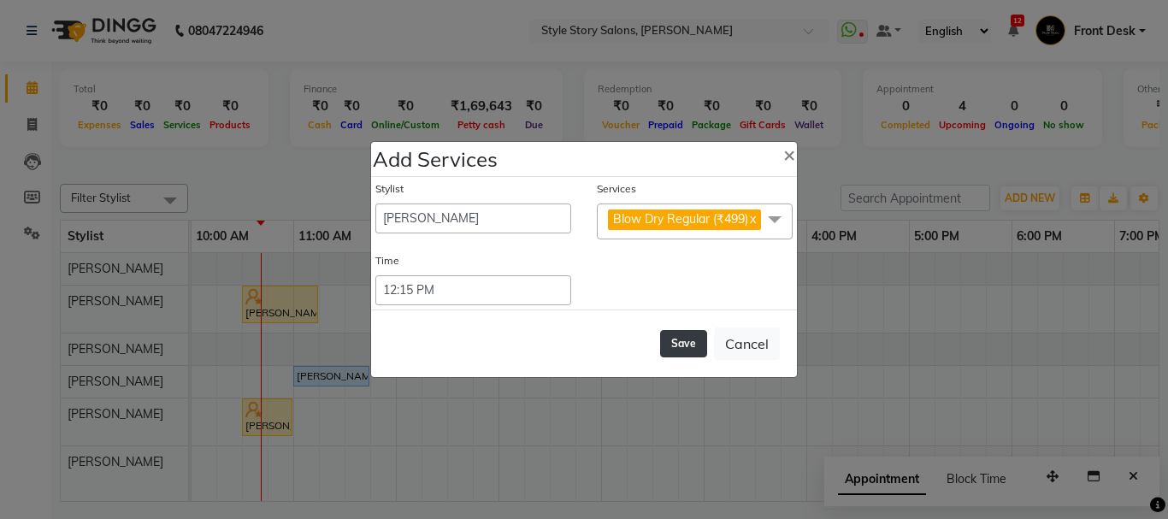
click at [683, 341] on button "Save" at bounding box center [683, 343] width 47 height 27
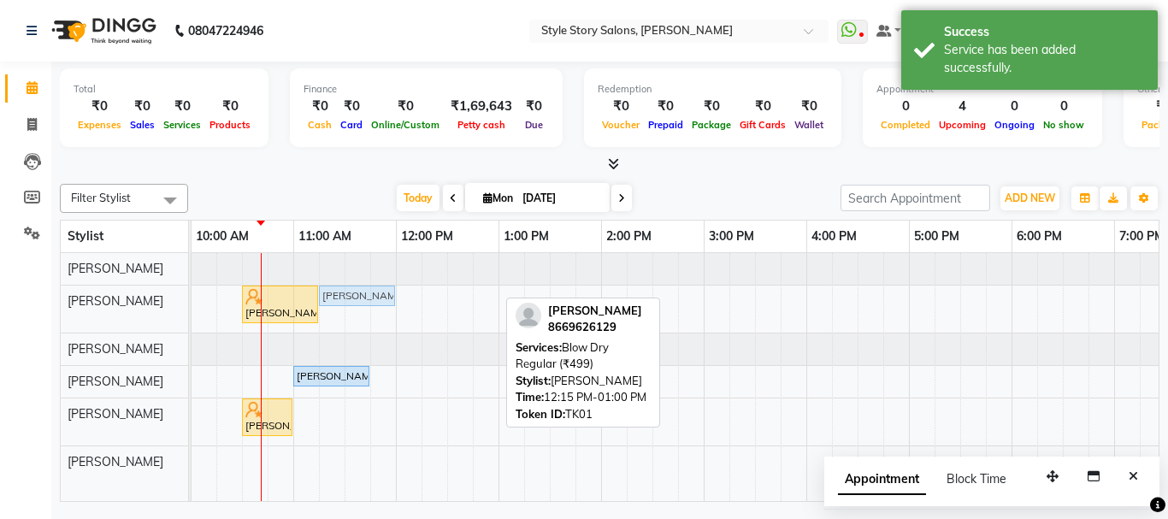
drag, startPoint x: 438, startPoint y: 298, endPoint x: 333, endPoint y: 295, distance: 105.2
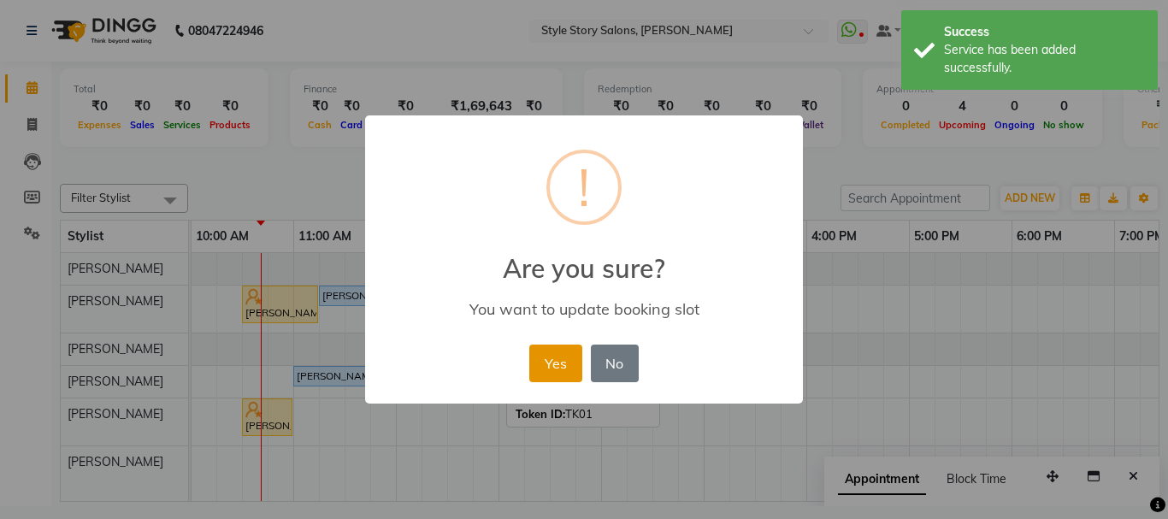
click at [537, 361] on button "Yes" at bounding box center [555, 364] width 52 height 38
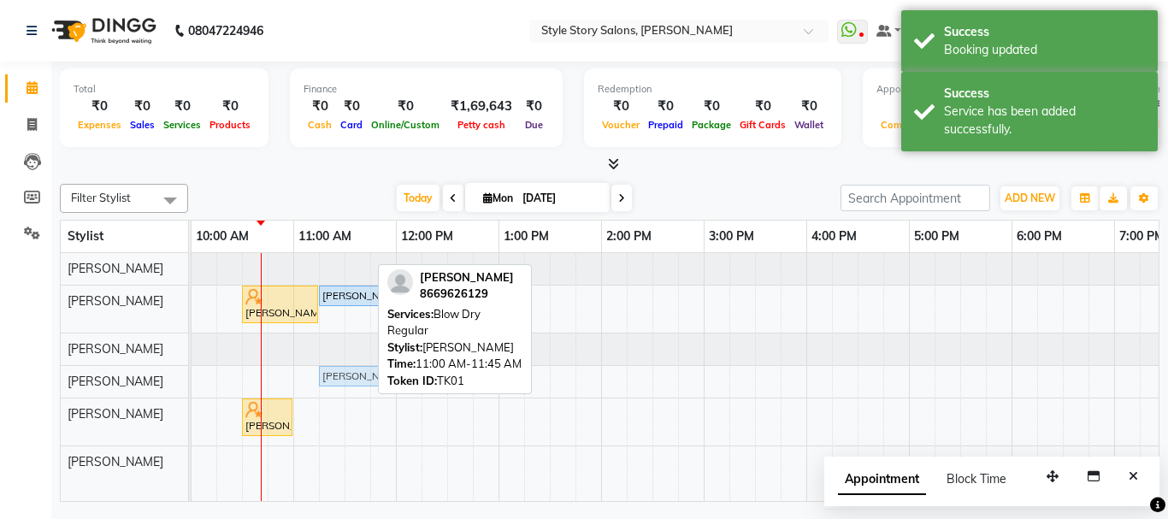
drag, startPoint x: 317, startPoint y: 372, endPoint x: 340, endPoint y: 376, distance: 22.6
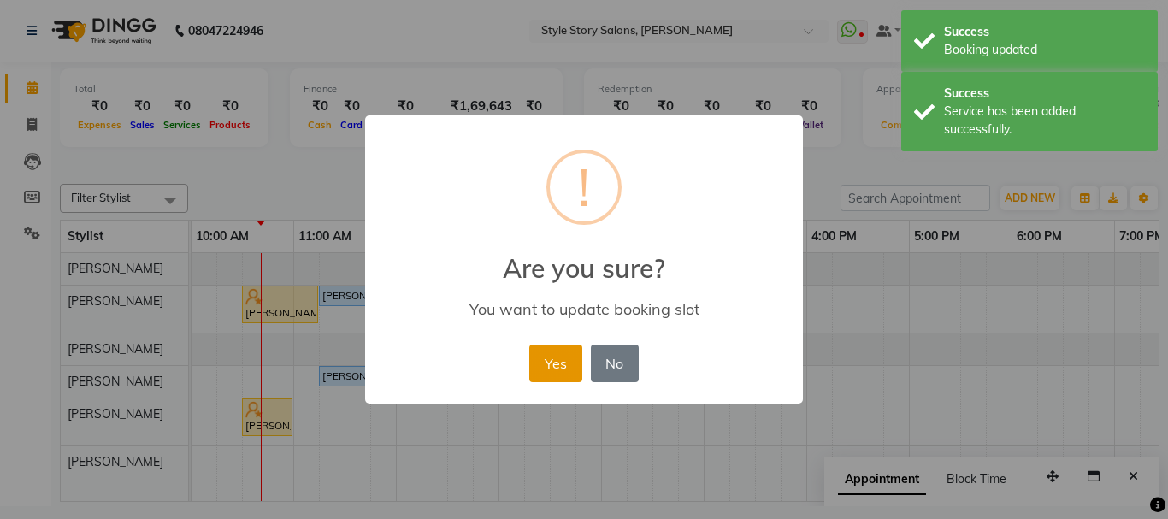
click at [552, 362] on button "Yes" at bounding box center [555, 364] width 52 height 38
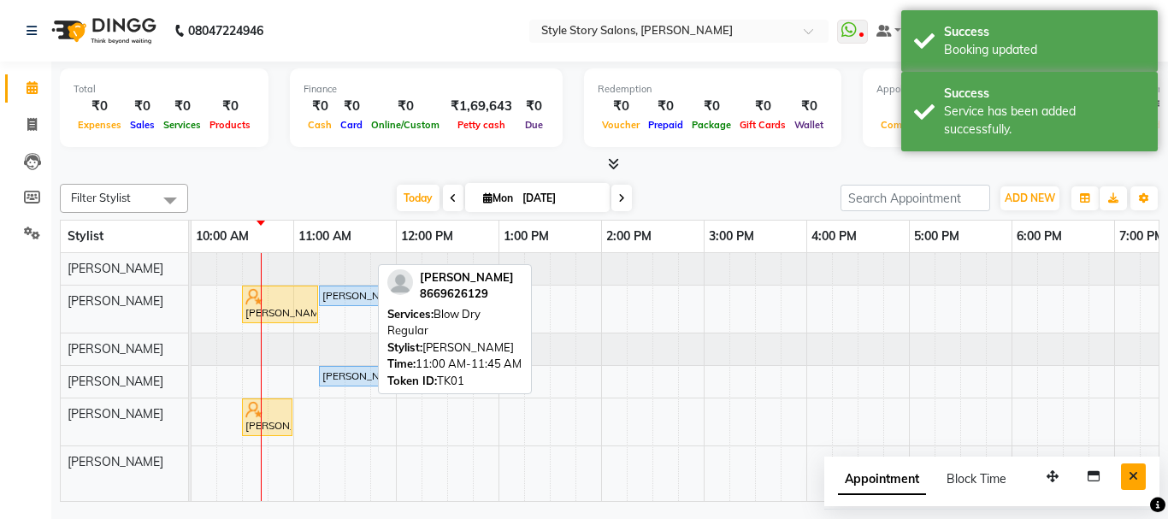
click at [1132, 471] on icon "Close" at bounding box center [1133, 476] width 9 height 12
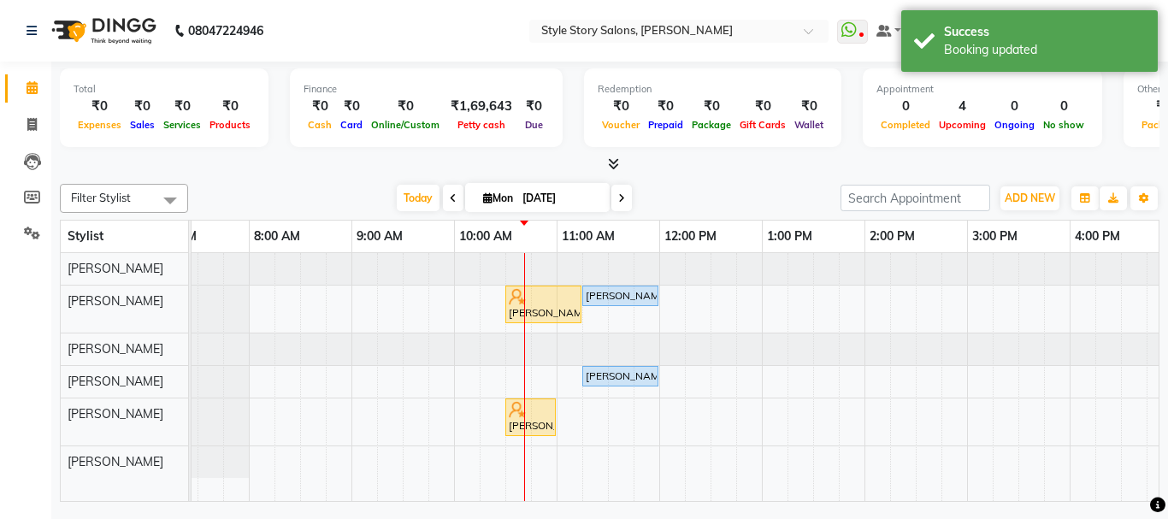
scroll to position [0, 0]
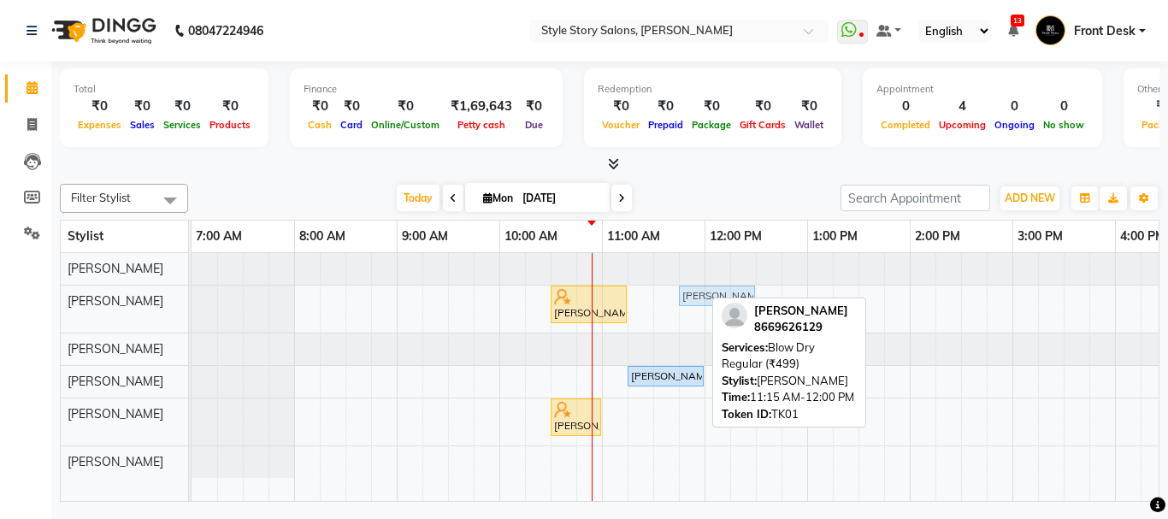
drag, startPoint x: 640, startPoint y: 296, endPoint x: 679, endPoint y: 299, distance: 39.5
click at [192, 299] on div "Niti K, TK02, 10:30 AM-11:15 AM, Head Massage Female With Shampoo (₹700) Priyan…" at bounding box center [192, 309] width 0 height 47
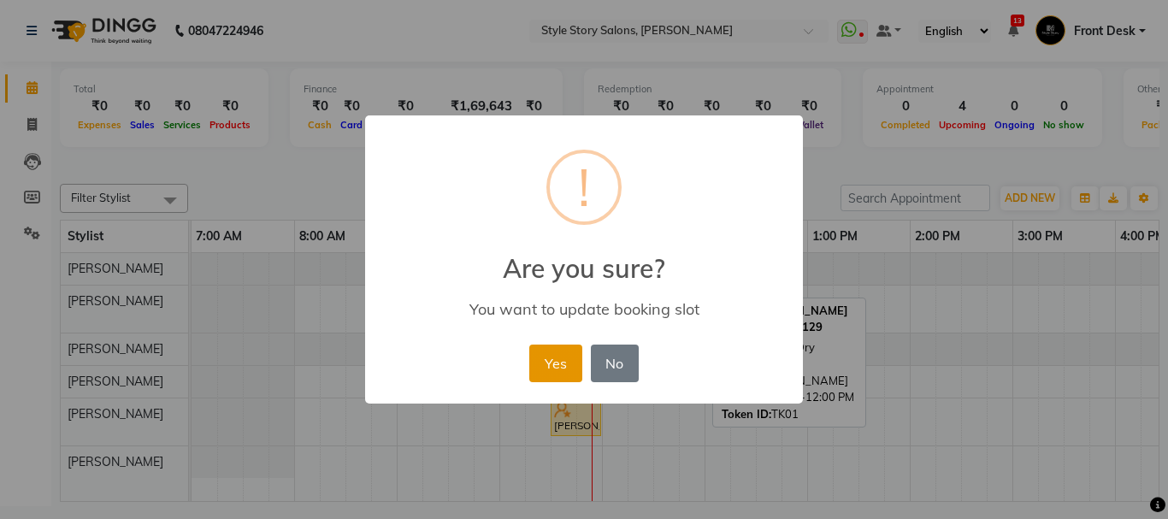
click at [575, 357] on button "Yes" at bounding box center [555, 364] width 52 height 38
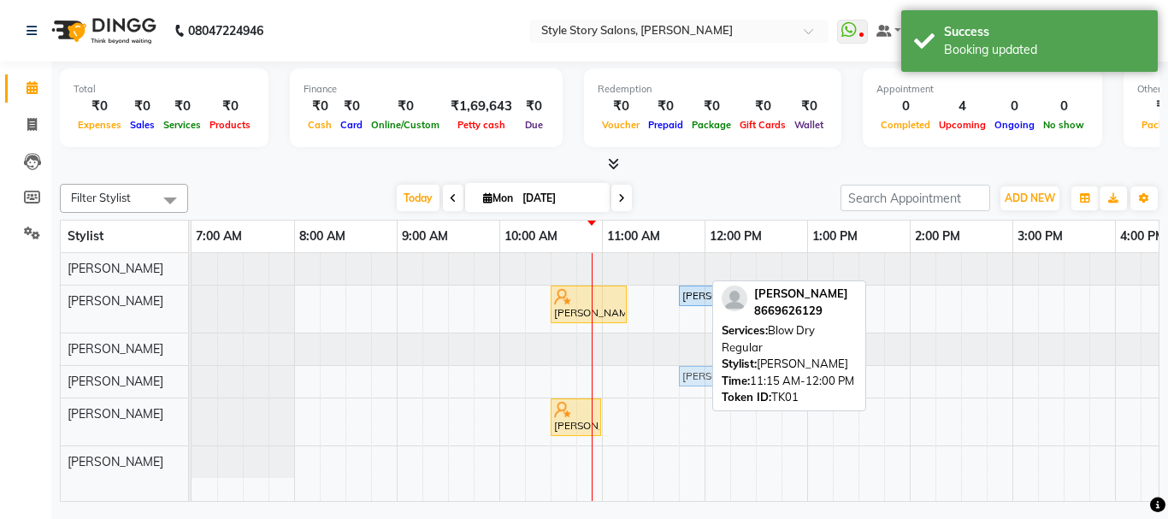
drag, startPoint x: 646, startPoint y: 375, endPoint x: 693, endPoint y: 381, distance: 47.5
click at [192, 381] on div "Priyanka Khandagle, TK01, 11:15 AM-12:00 PM, Blow Dry Regular Priyanka Khandagl…" at bounding box center [192, 381] width 0 height 30
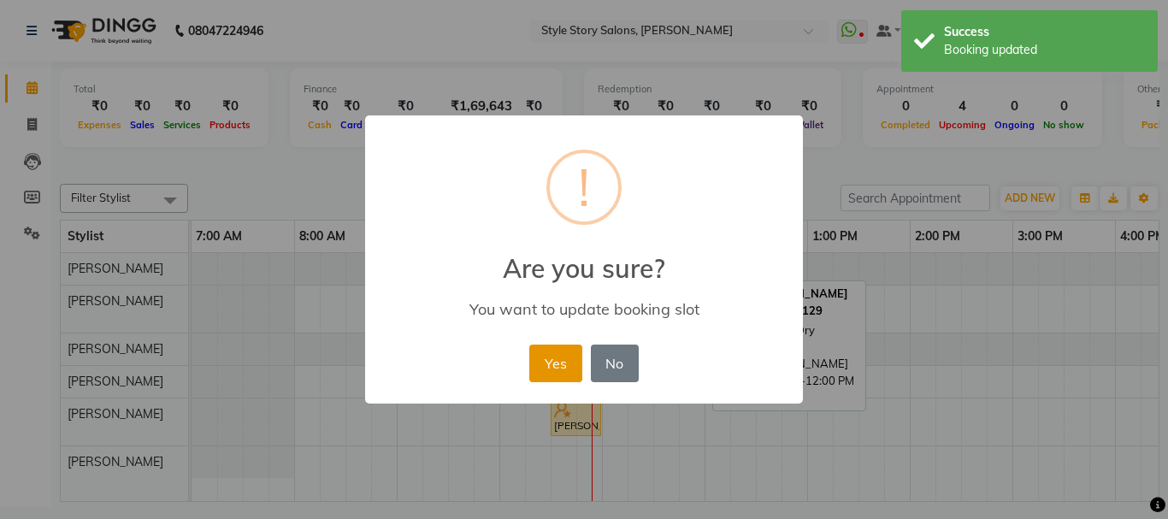
click at [558, 355] on button "Yes" at bounding box center [555, 364] width 52 height 38
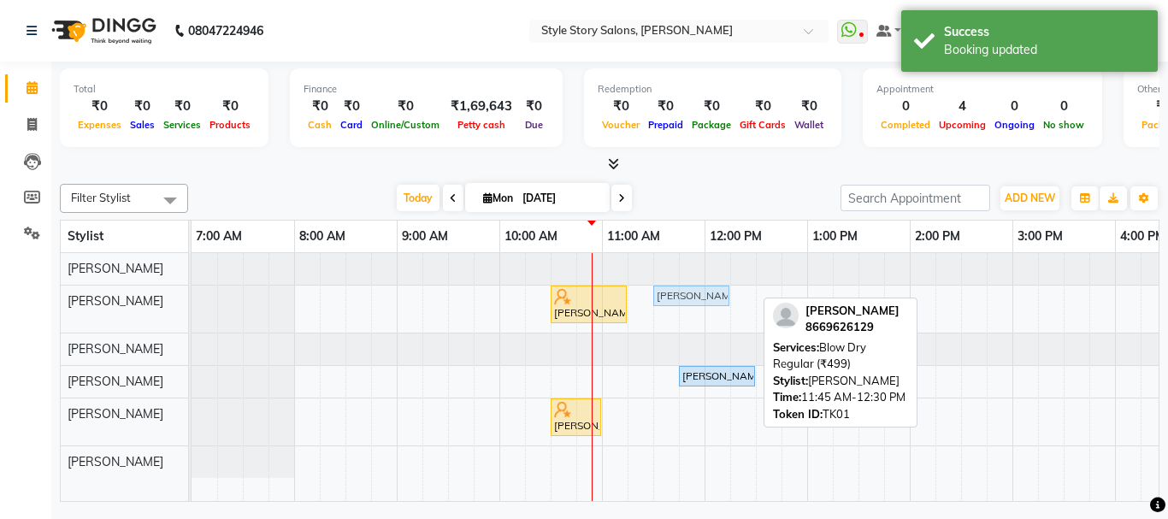
drag, startPoint x: 697, startPoint y: 295, endPoint x: 684, endPoint y: 295, distance: 12.8
click at [192, 295] on div "Niti K, TK02, 10:30 AM-11:15 AM, Head Massage Female With Shampoo (₹700) Priyan…" at bounding box center [192, 309] width 0 height 47
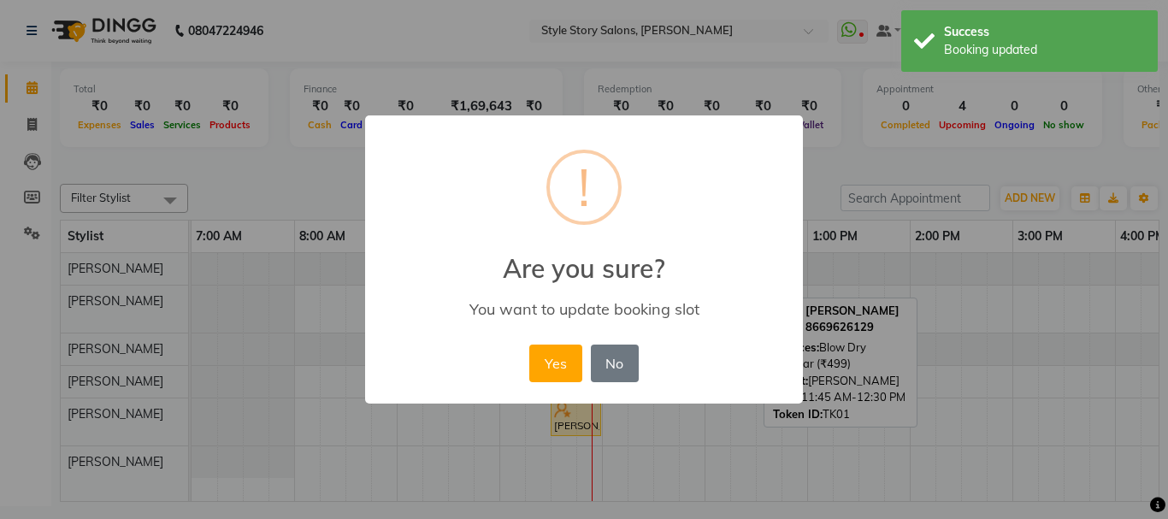
drag, startPoint x: 564, startPoint y: 360, endPoint x: 700, endPoint y: 379, distance: 137.3
click at [566, 361] on button "Yes" at bounding box center [555, 364] width 52 height 38
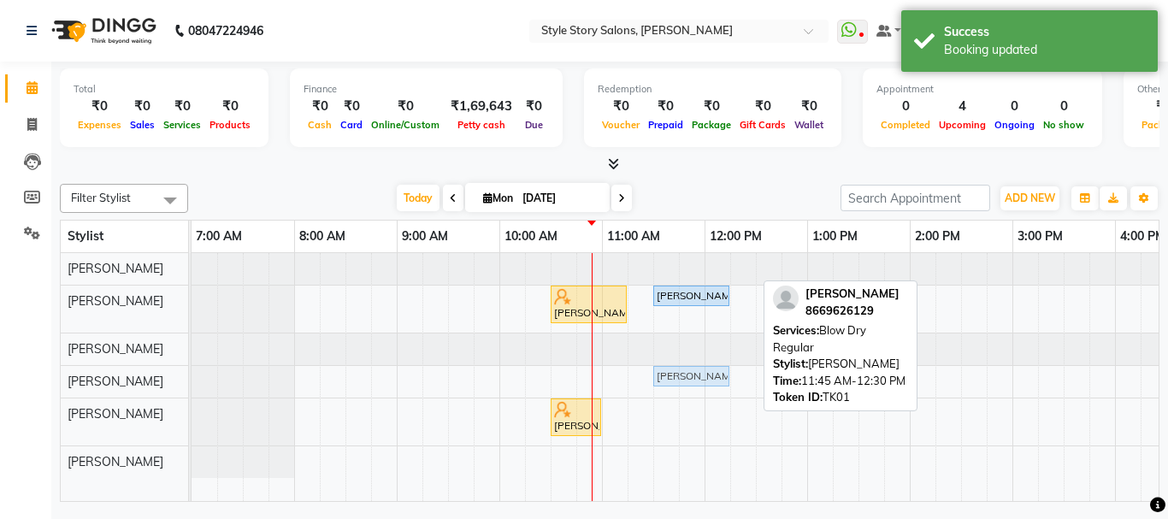
click at [192, 377] on div "Priyanka Khandagle, TK01, 11:45 AM-12:30 PM, Blow Dry Regular Priyanka Khandagl…" at bounding box center [192, 381] width 0 height 30
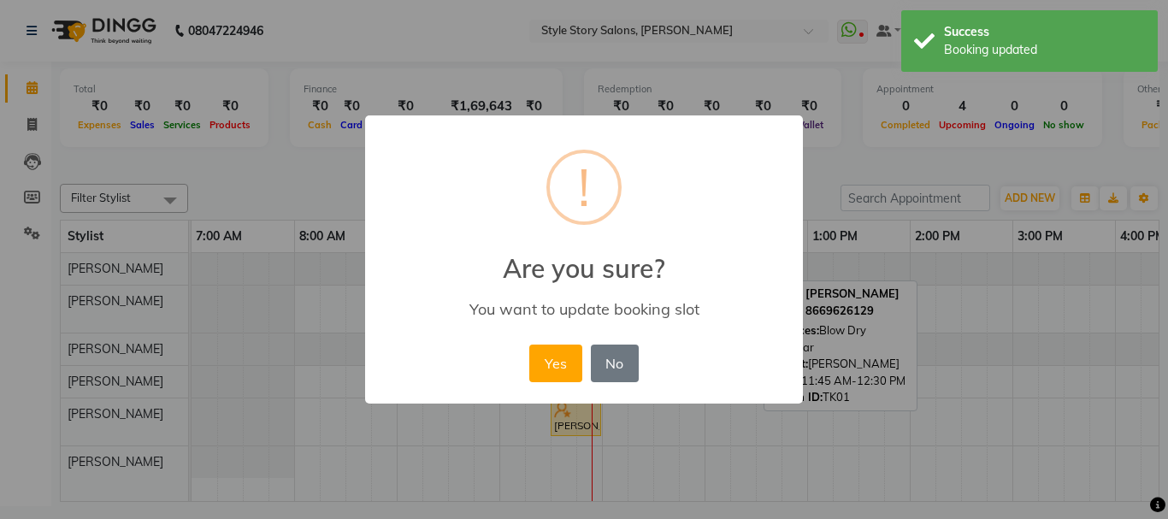
drag, startPoint x: 558, startPoint y: 357, endPoint x: 641, endPoint y: 321, distance: 90.4
click at [562, 359] on button "Yes" at bounding box center [555, 364] width 52 height 38
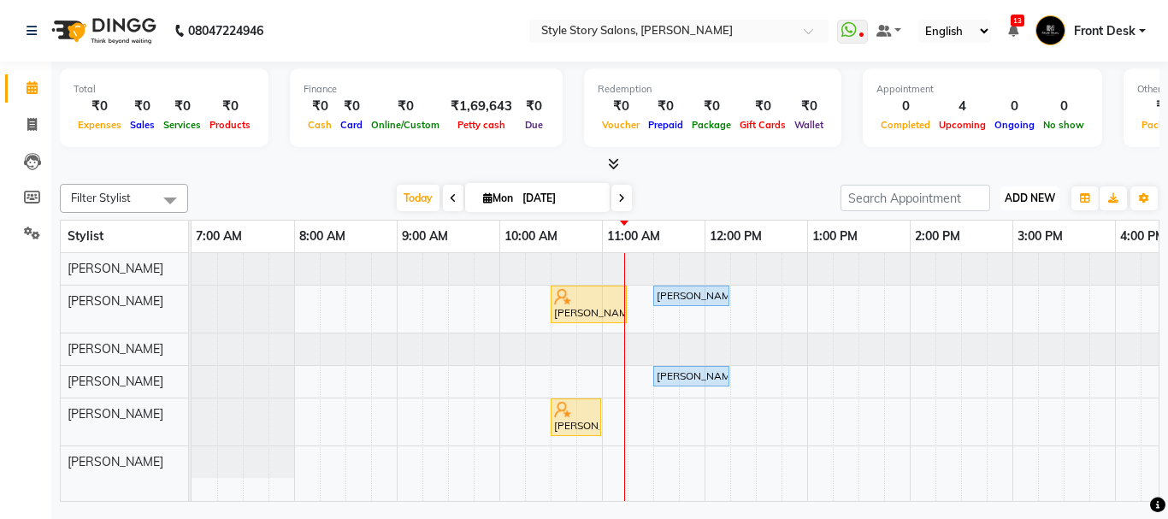
click at [1015, 192] on span "ADD NEW" at bounding box center [1030, 198] width 50 height 13
click at [993, 277] on link "Add Attendance" at bounding box center [991, 275] width 135 height 22
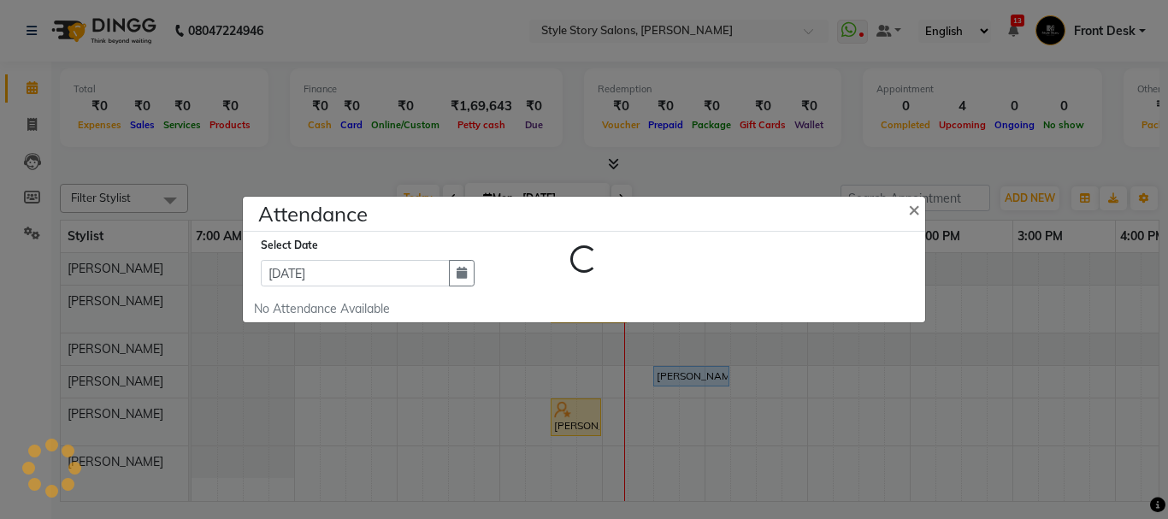
select select "W"
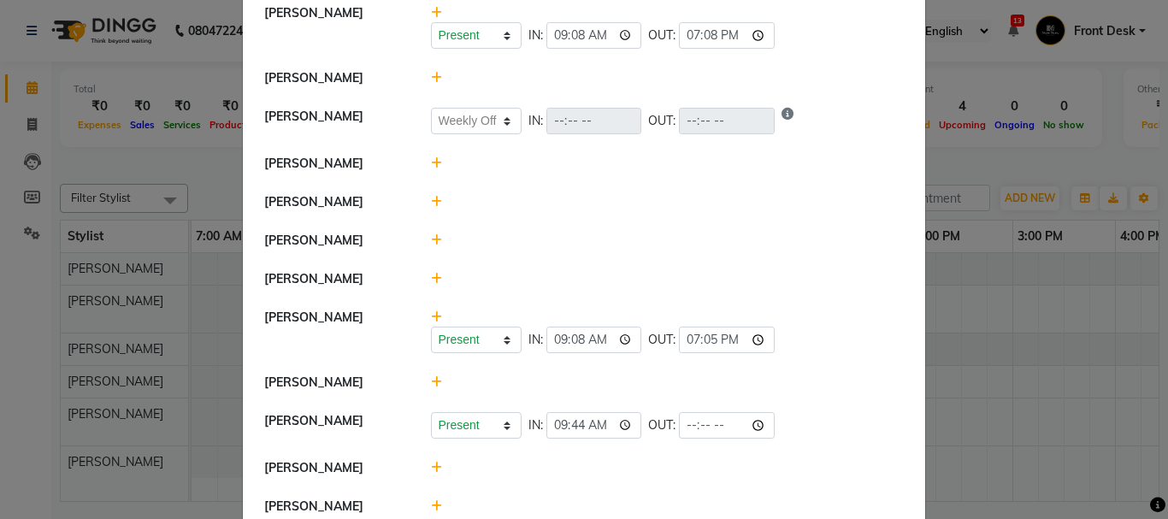
scroll to position [950, 0]
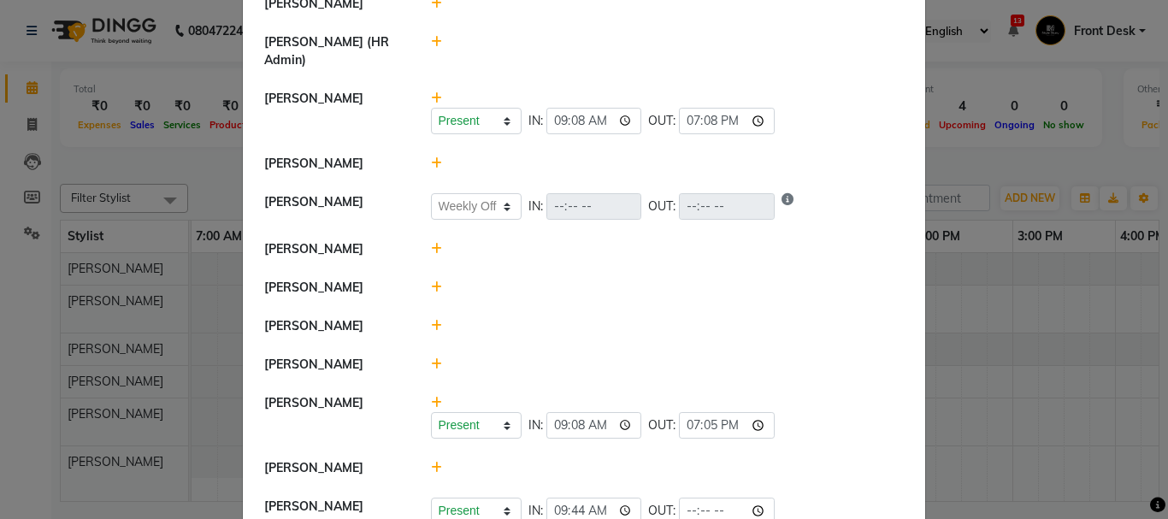
click at [433, 243] on icon at bounding box center [436, 249] width 11 height 12
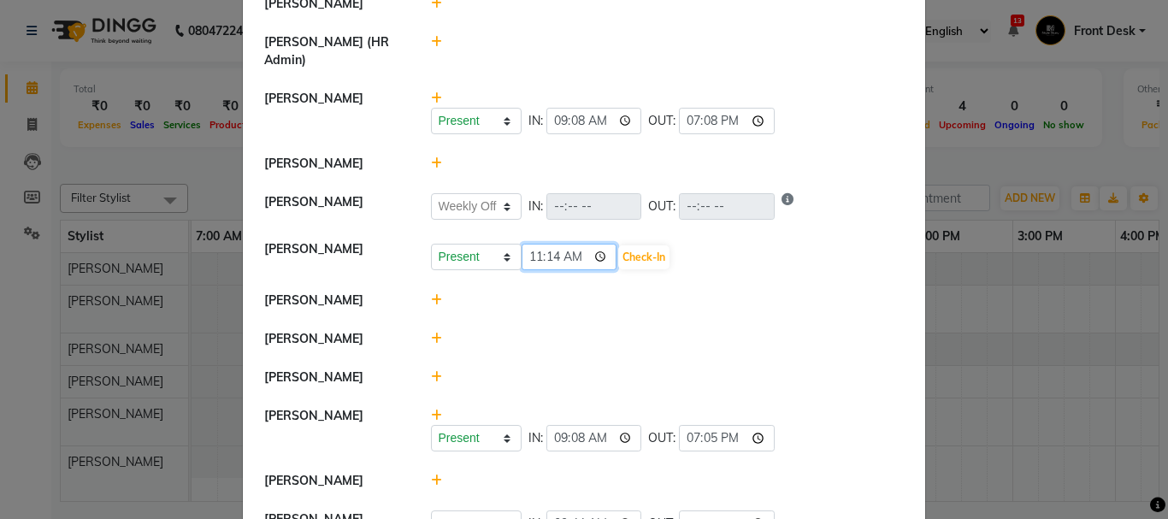
click at [571, 244] on input "11:14" at bounding box center [570, 257] width 96 height 27
type input "11:10"
click at [624, 245] on button "Check-In" at bounding box center [643, 257] width 51 height 24
select select "W"
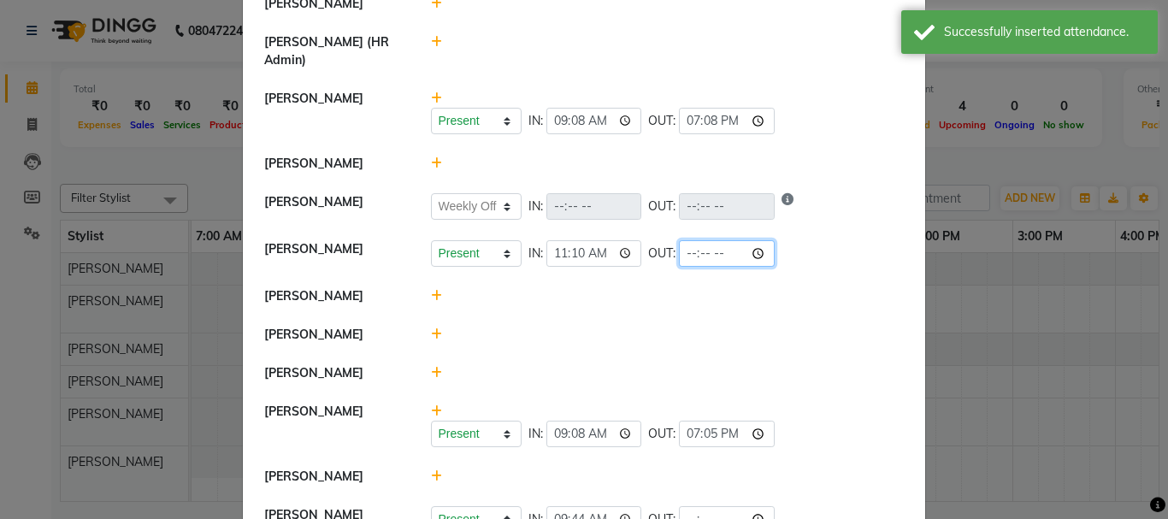
click at [704, 240] on input "time" at bounding box center [727, 253] width 96 height 27
type input "21:01"
click at [790, 316] on li "[PERSON_NAME]" at bounding box center [584, 335] width 674 height 39
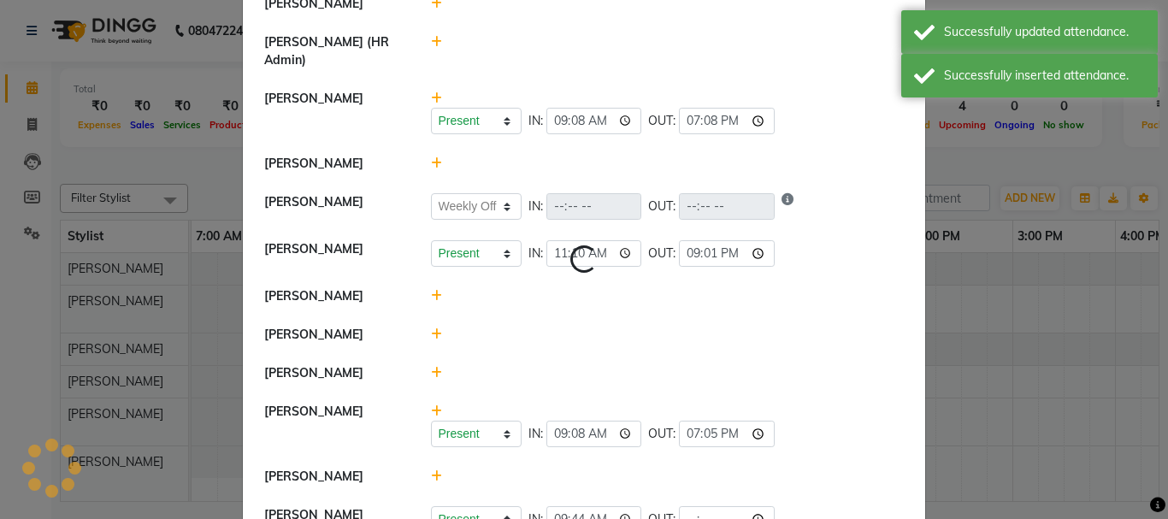
select select "W"
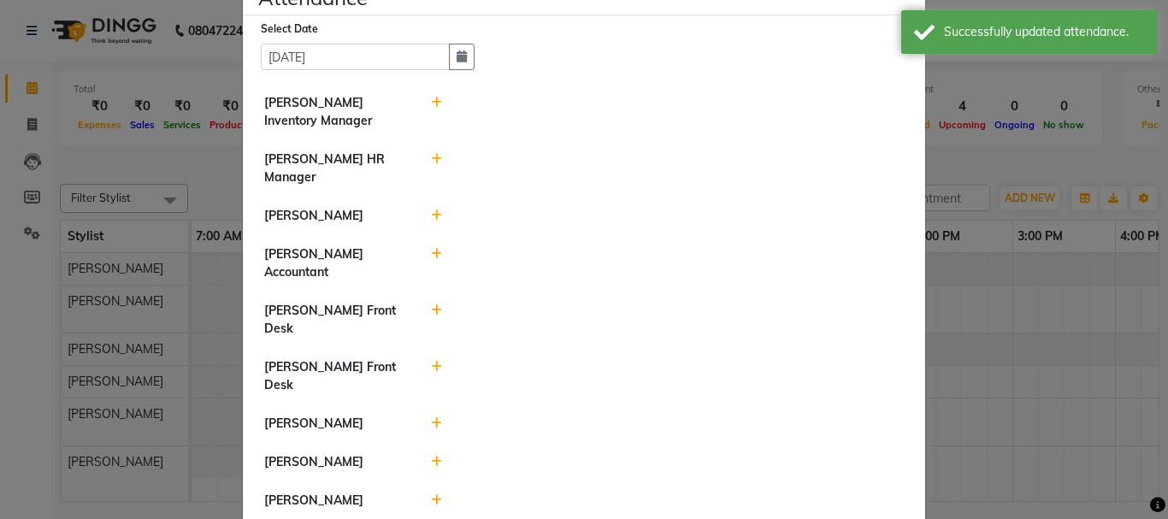
scroll to position [0, 0]
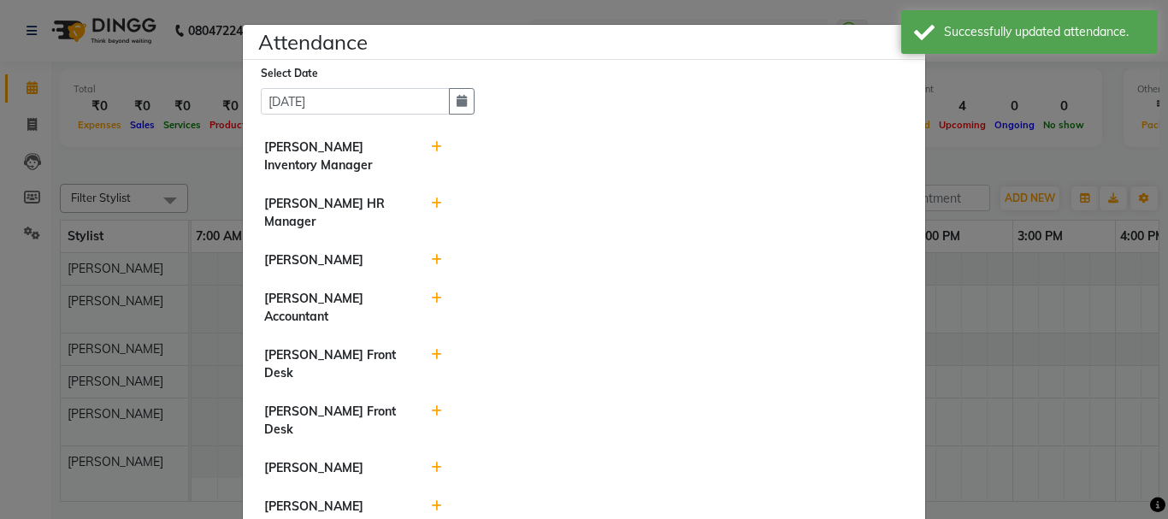
click at [431, 264] on icon at bounding box center [436, 260] width 11 height 12
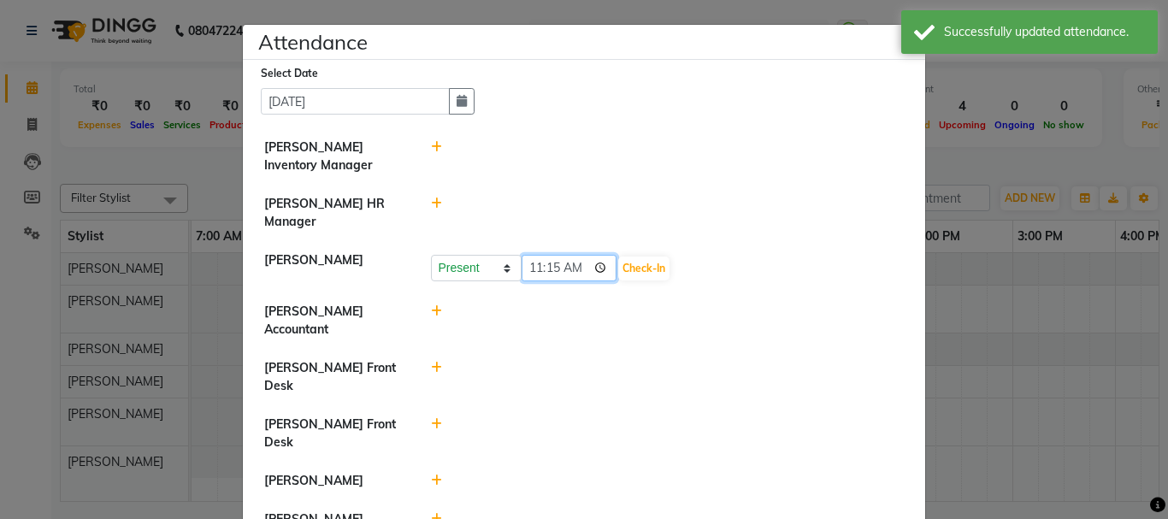
click at [570, 267] on input "11:15" at bounding box center [570, 268] width 96 height 27
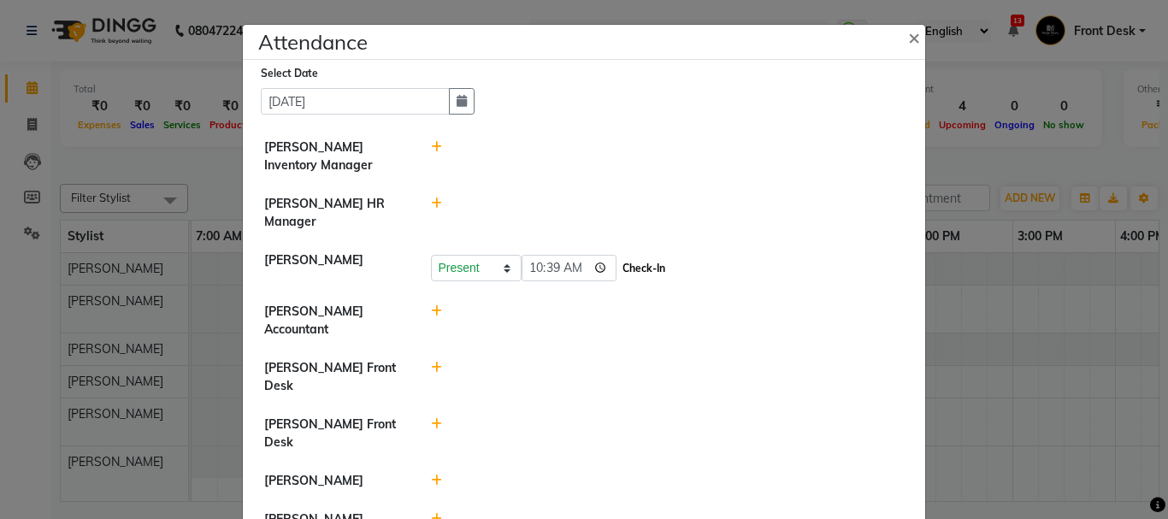
type input "10:39"
click at [628, 261] on button "Check-In" at bounding box center [643, 269] width 51 height 24
select select "W"
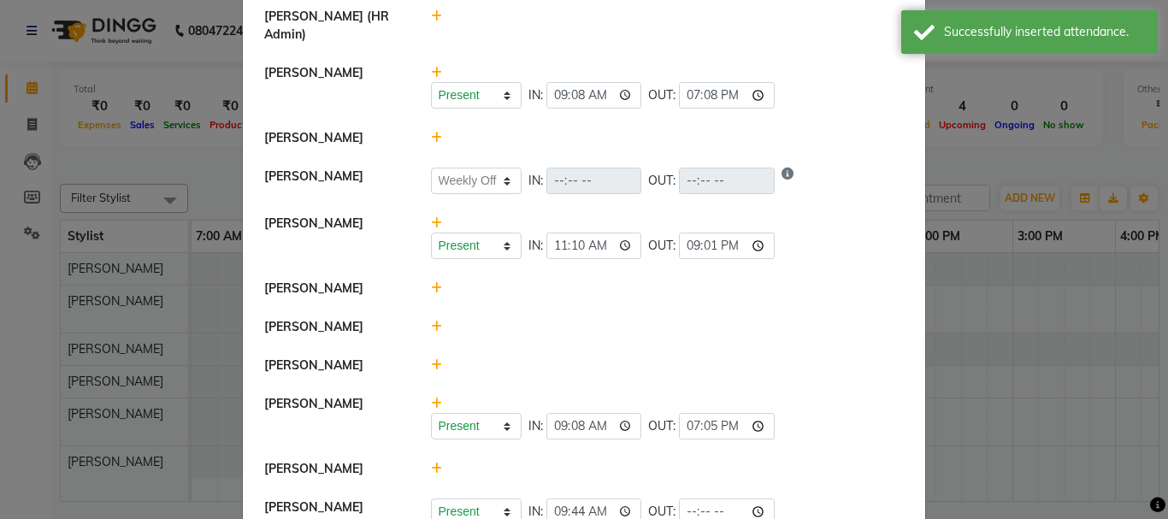
scroll to position [1071, 0]
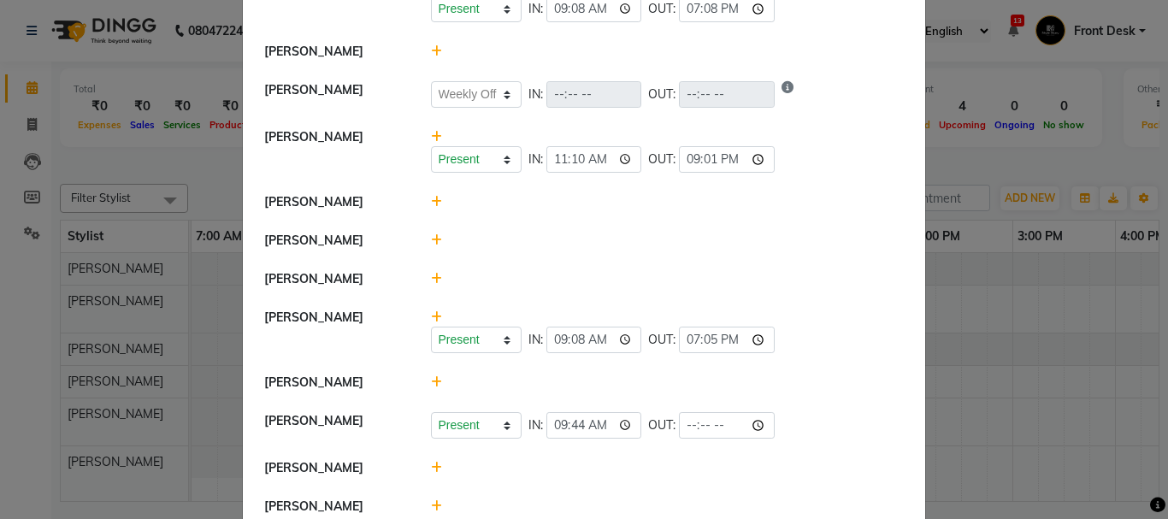
click at [963, 171] on ngb-modal-window "Attendance × Select Date 01-09-2025 Nikhil Pillay Inventory Manager Sonam Nashi…" at bounding box center [584, 259] width 1168 height 519
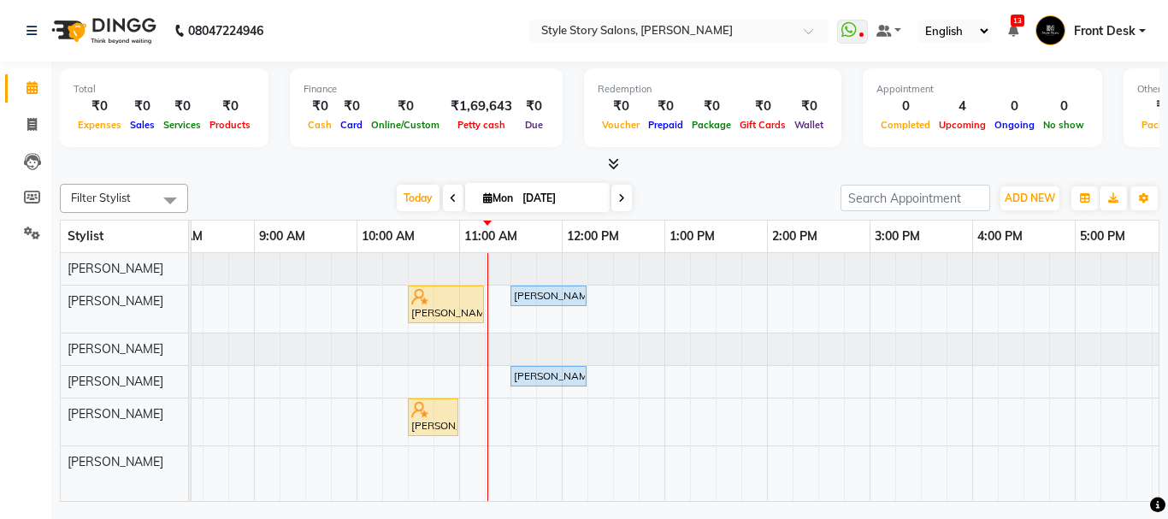
scroll to position [0, 151]
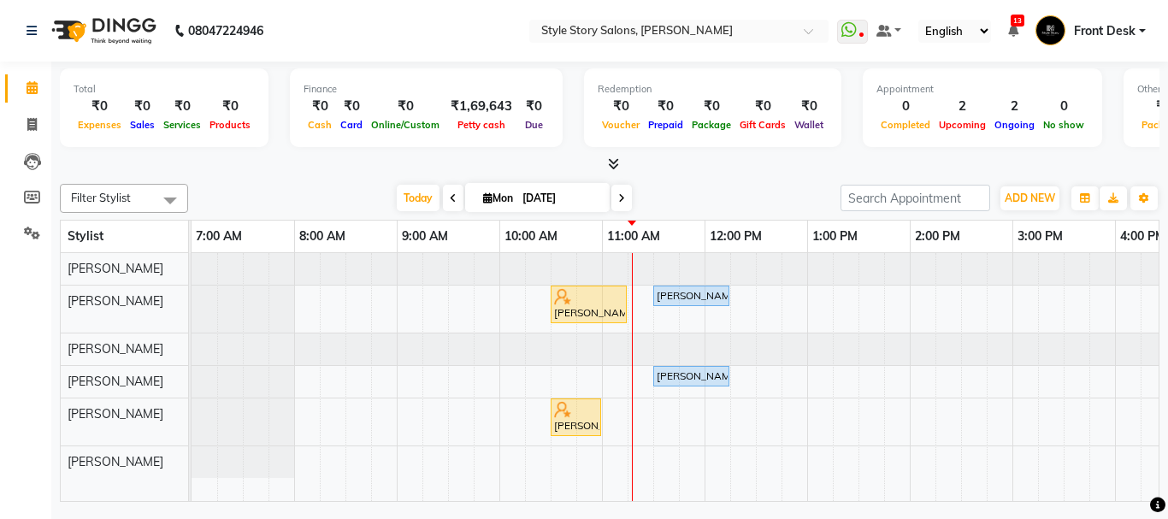
click at [287, 358] on div at bounding box center [1013, 350] width 1642 height 32
click at [338, 408] on div "Niti K, TK02, 10:30 AM-11:15 AM, Head Massage [DEMOGRAPHIC_DATA] With Shampoo (…" at bounding box center [1013, 377] width 1642 height 248
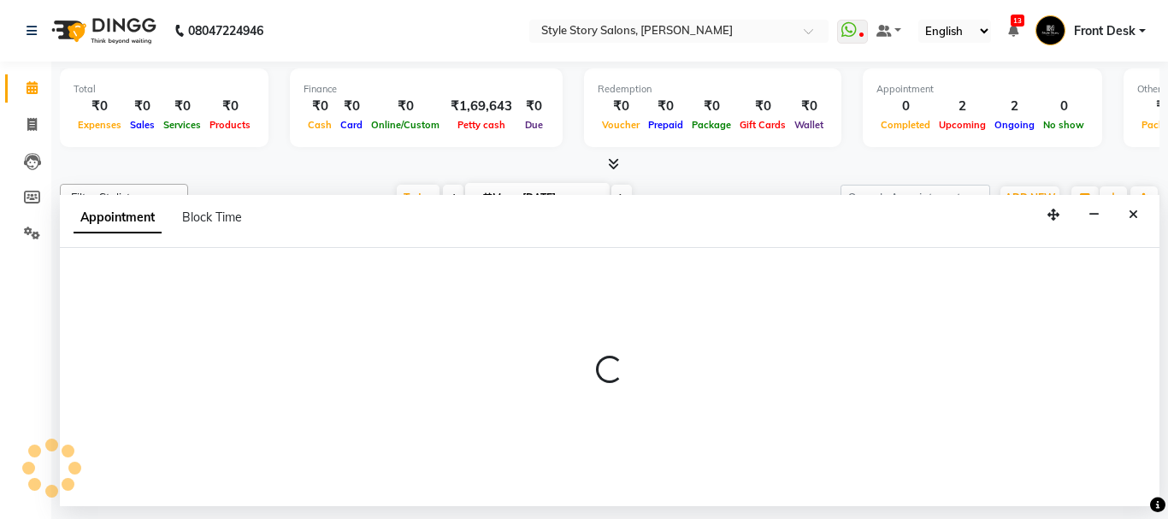
select select "84756"
select select "495"
select select "tentative"
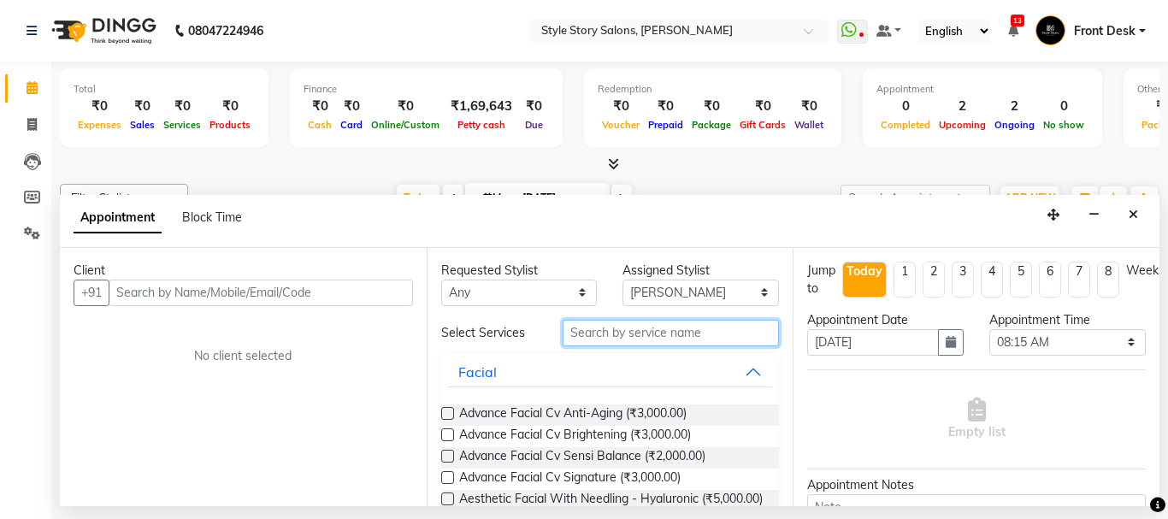
click at [701, 329] on input "text" at bounding box center [671, 333] width 217 height 27
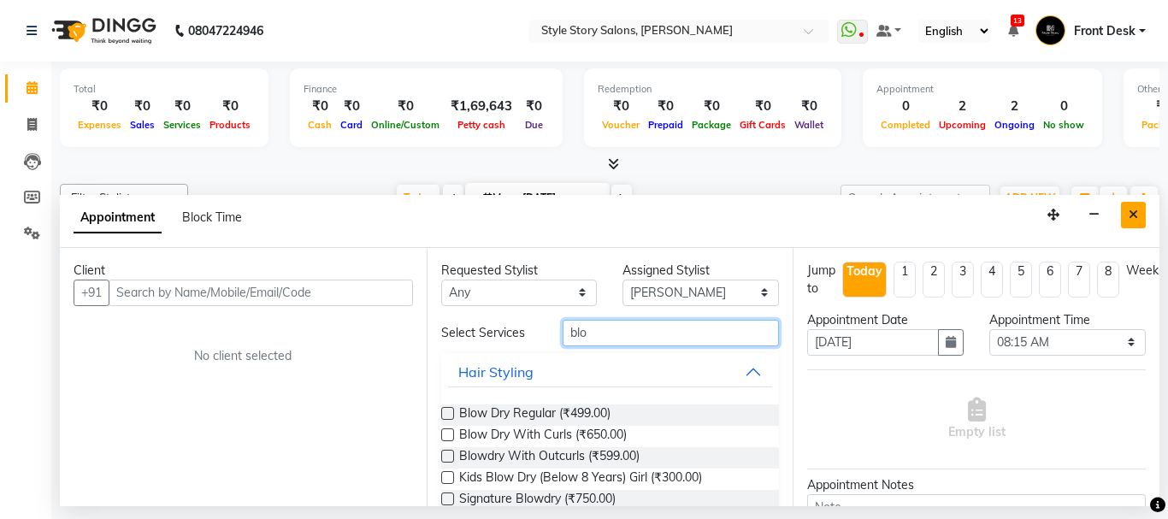
type input "blo"
drag, startPoint x: 1130, startPoint y: 216, endPoint x: 1143, endPoint y: 212, distance: 13.3
click at [1136, 215] on icon "Close" at bounding box center [1133, 215] width 9 height 12
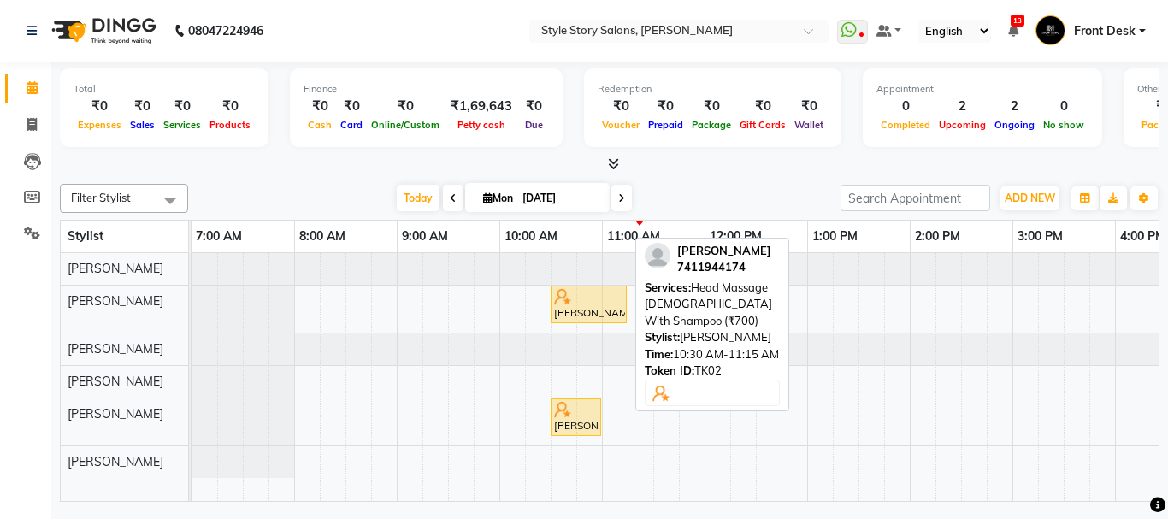
click at [597, 304] on div "[PERSON_NAME], TK02, 10:30 AM-11:15 AM, Head Massage [DEMOGRAPHIC_DATA] With Sh…" at bounding box center [589, 304] width 73 height 33
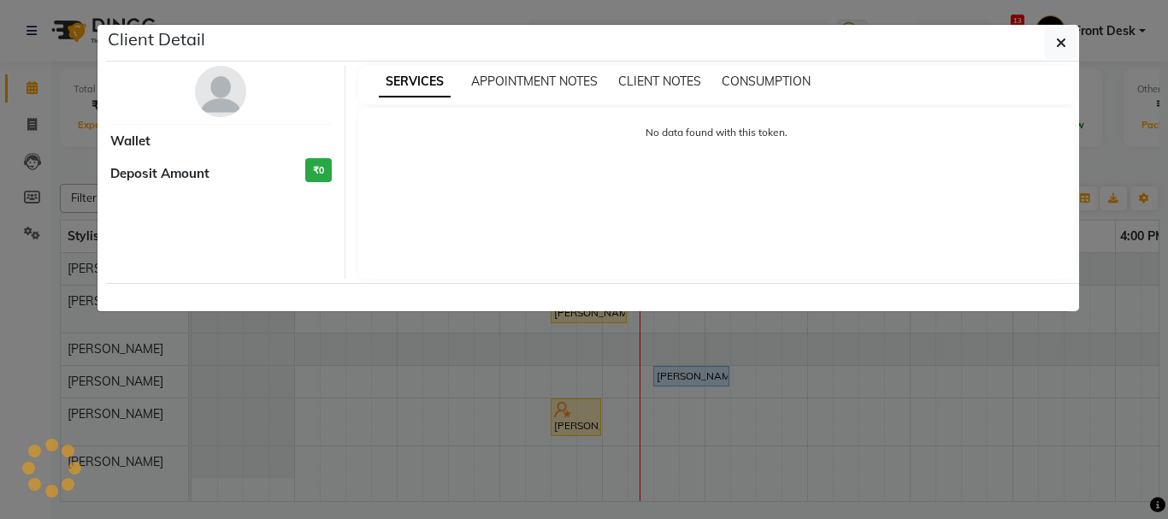
select select "1"
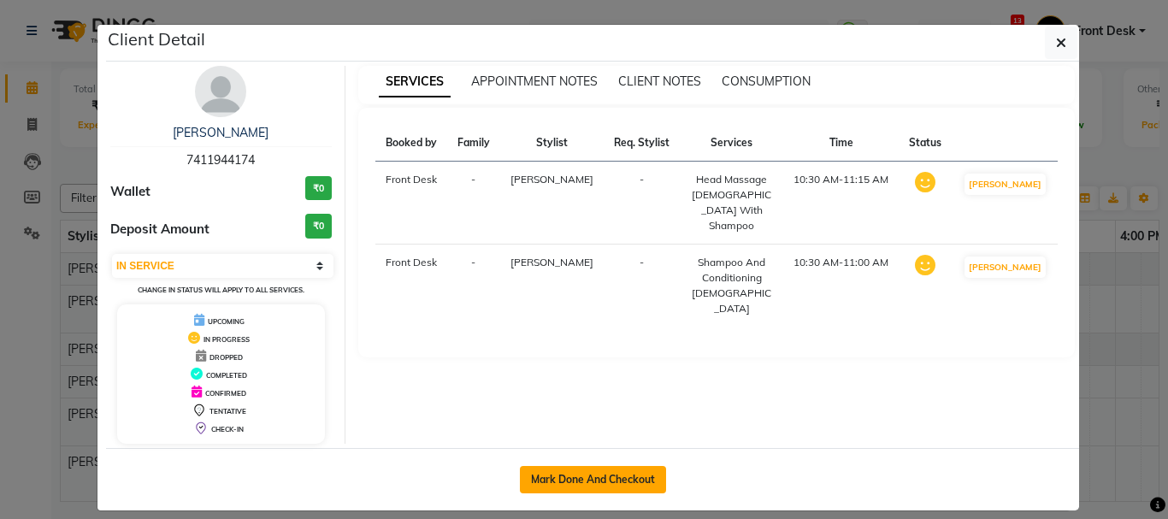
click at [593, 473] on button "Mark Done And Checkout" at bounding box center [593, 479] width 146 height 27
select select "service"
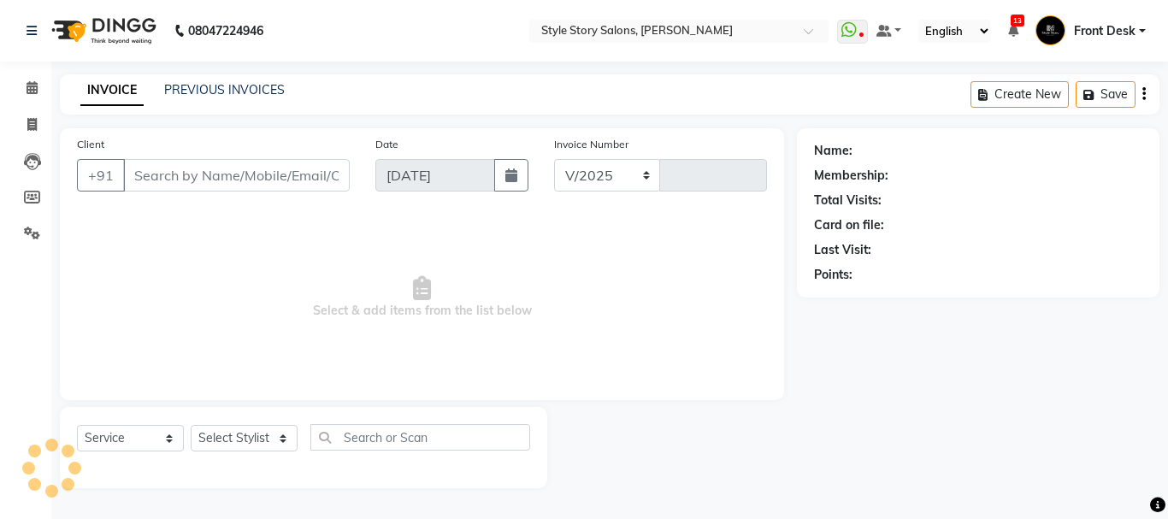
select select "6249"
type input "1495"
type input "7411944174"
select select "61197"
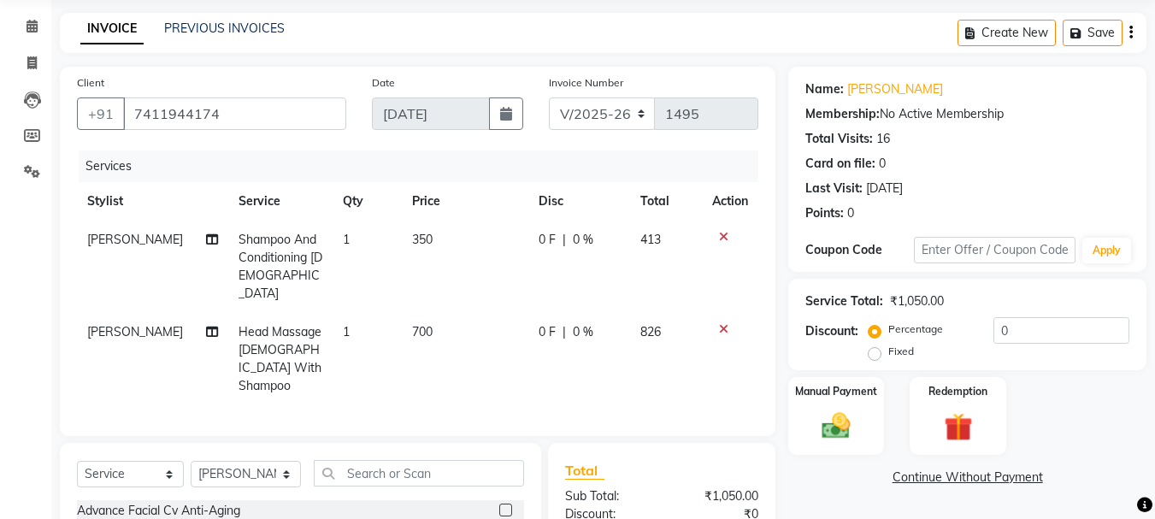
scroll to position [86, 0]
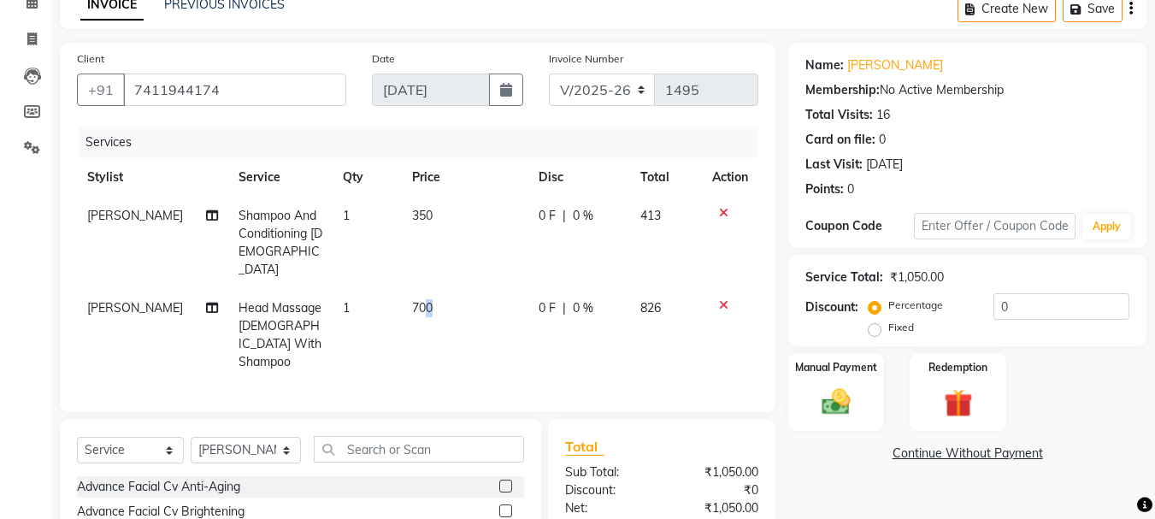
click at [422, 300] on span "700" at bounding box center [422, 307] width 21 height 15
select select "61197"
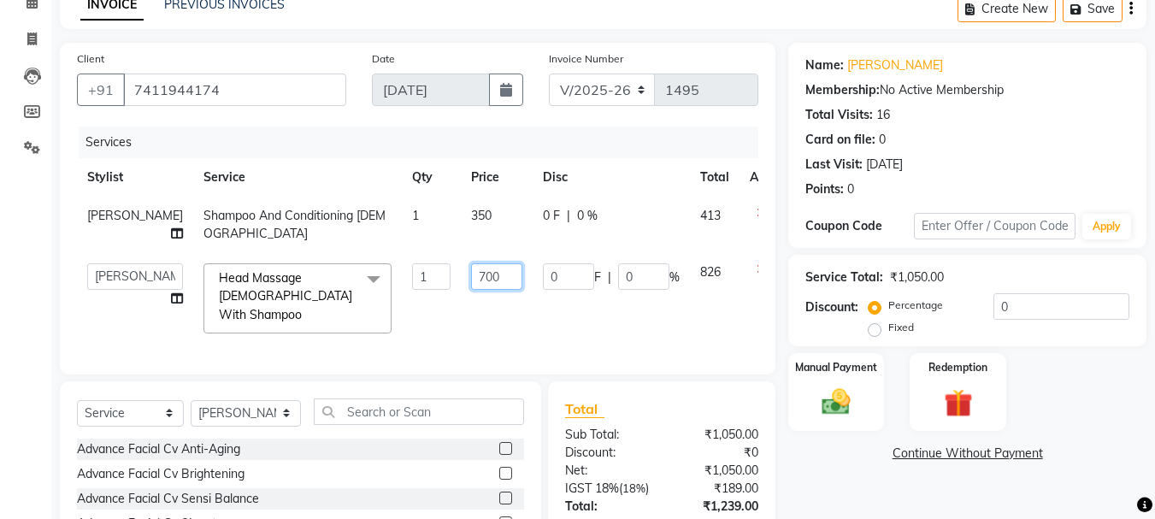
drag, startPoint x: 461, startPoint y: 294, endPoint x: 399, endPoint y: 302, distance: 62.9
click at [404, 305] on tr "[PERSON_NAME] [PERSON_NAME] [PERSON_NAME] Front Desk [PERSON_NAME] Deepika Taiw…" at bounding box center [436, 298] width 719 height 91
type input "1100"
click at [461, 322] on td "1100" at bounding box center [497, 298] width 72 height 91
select select "61197"
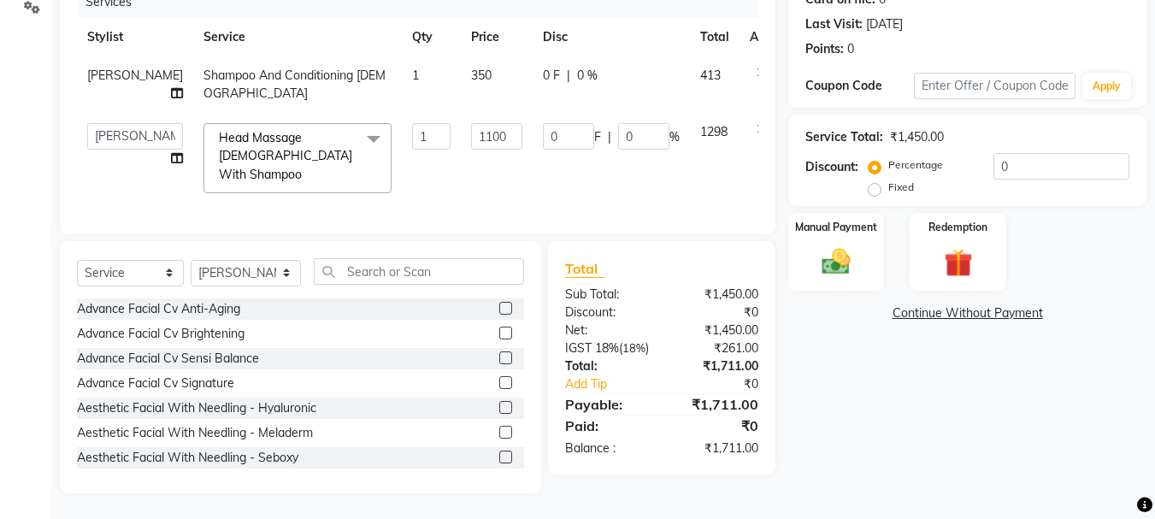
scroll to position [239, 0]
click at [831, 245] on img at bounding box center [837, 262] width 48 height 34
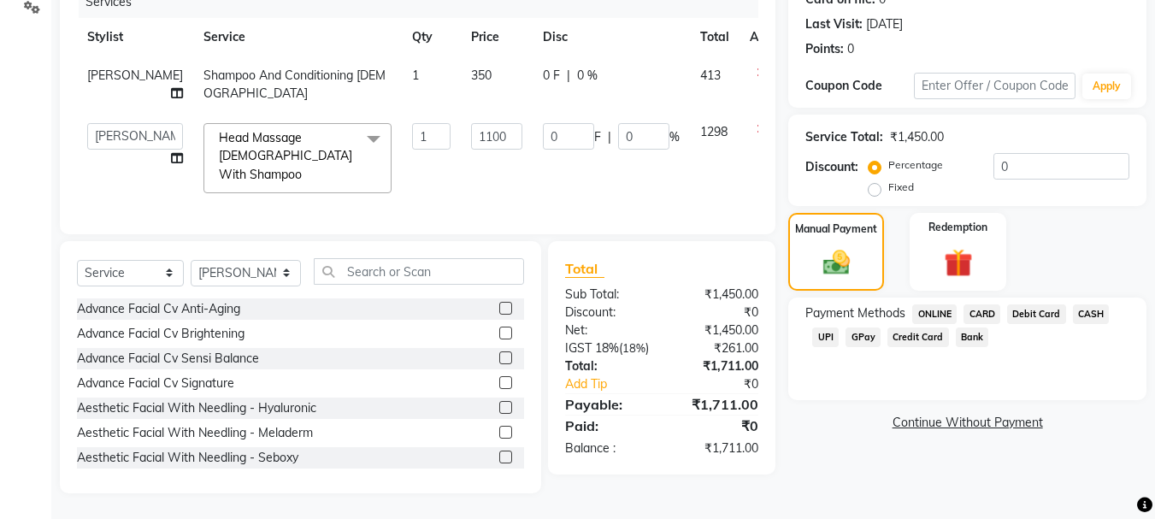
click at [826, 328] on span "UPI" at bounding box center [826, 338] width 27 height 20
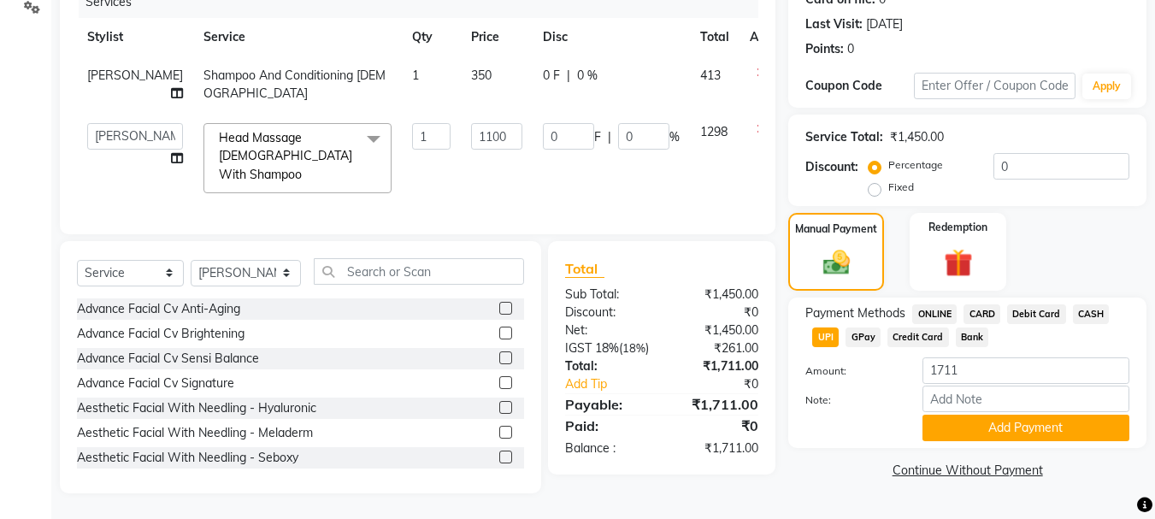
drag, startPoint x: 833, startPoint y: 319, endPoint x: 907, endPoint y: 388, distance: 101.0
click at [834, 328] on span "UPI" at bounding box center [826, 338] width 27 height 20
click at [993, 415] on button "Add Payment" at bounding box center [1026, 428] width 207 height 27
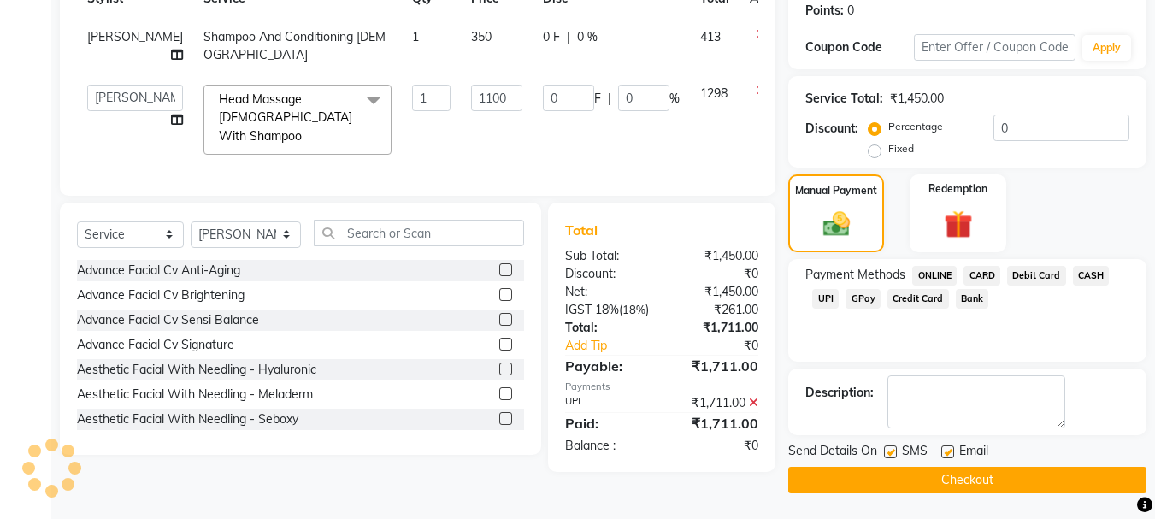
scroll to position [274, 0]
click at [979, 471] on button "Checkout" at bounding box center [968, 480] width 358 height 27
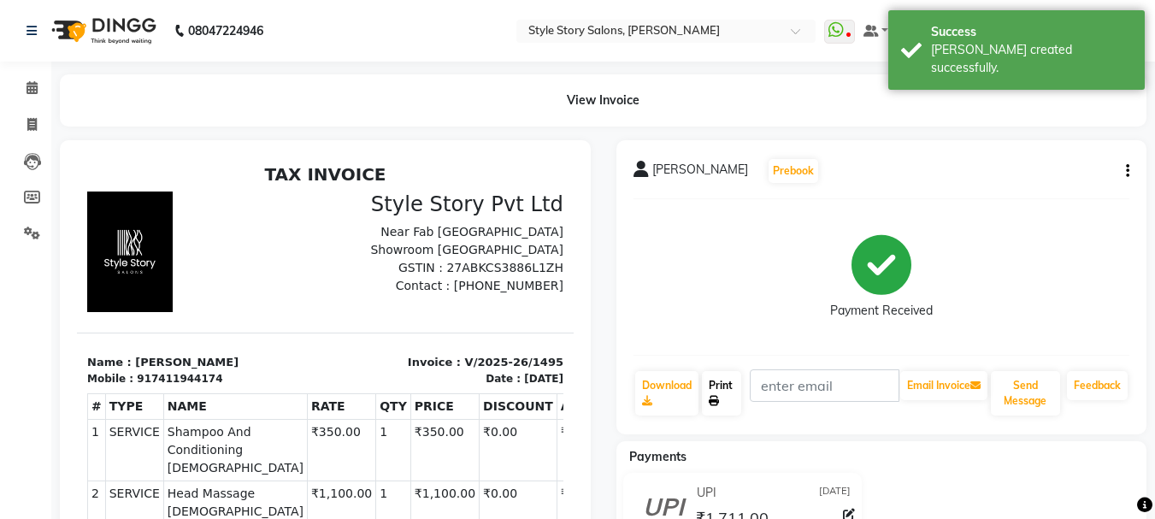
click at [724, 397] on link "Print" at bounding box center [721, 393] width 39 height 44
click at [28, 88] on icon at bounding box center [32, 87] width 11 height 13
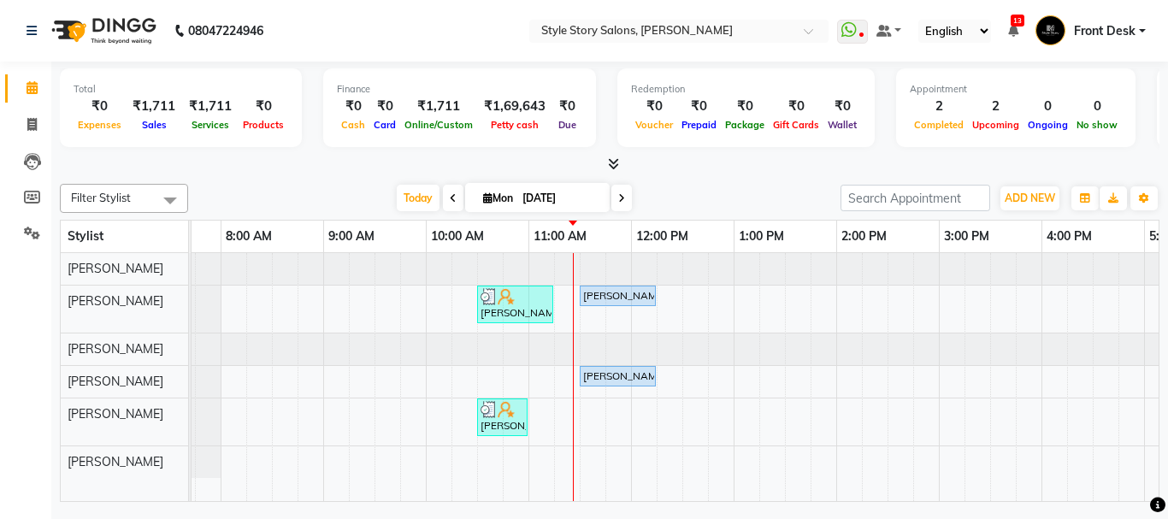
scroll to position [0, 198]
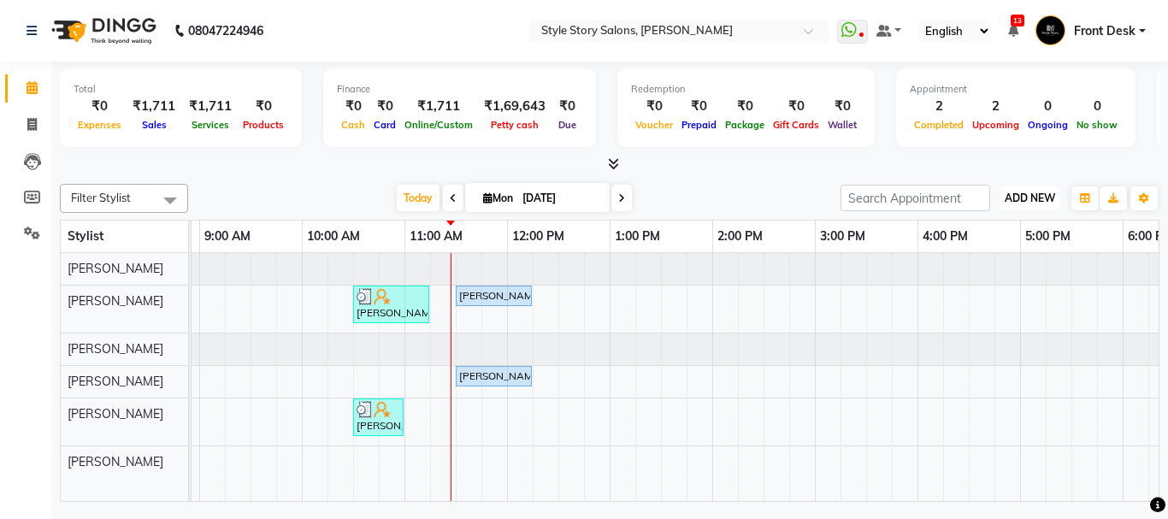
click at [1037, 192] on span "ADD NEW" at bounding box center [1030, 198] width 50 height 13
click at [1011, 283] on link "Add Attendance" at bounding box center [991, 275] width 135 height 22
select select "W"
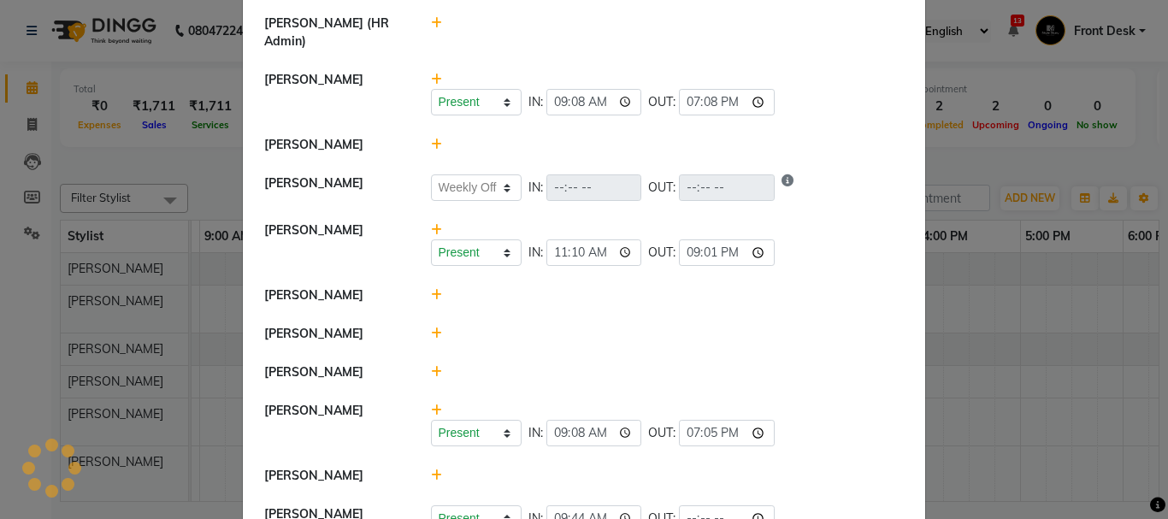
scroll to position [1071, 0]
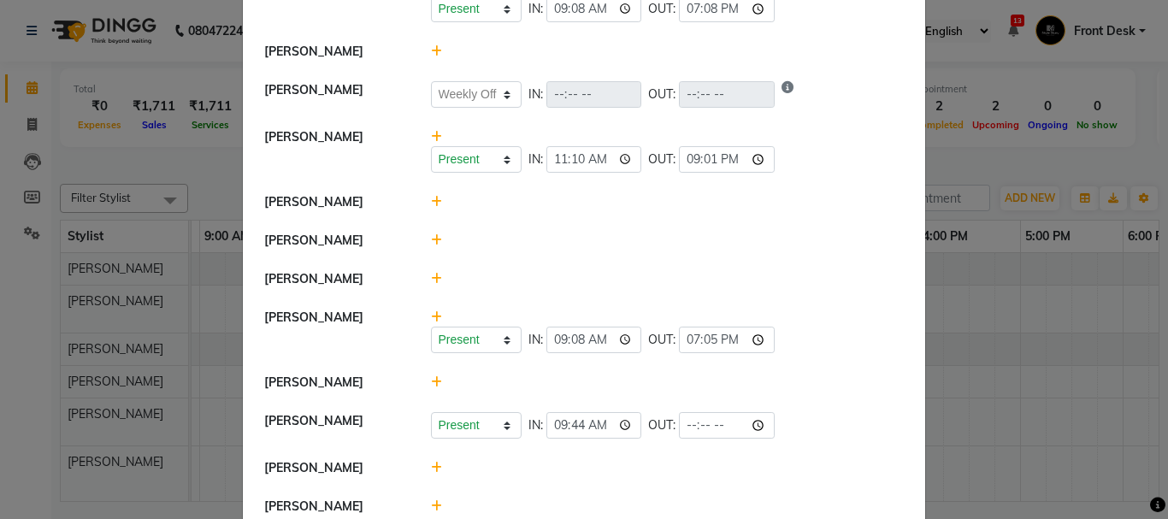
click at [431, 462] on icon at bounding box center [436, 468] width 11 height 12
click at [578, 463] on input "11:28" at bounding box center [570, 476] width 96 height 27
type input "11:26"
click at [625, 464] on button "Check-In" at bounding box center [643, 476] width 51 height 24
select select "W"
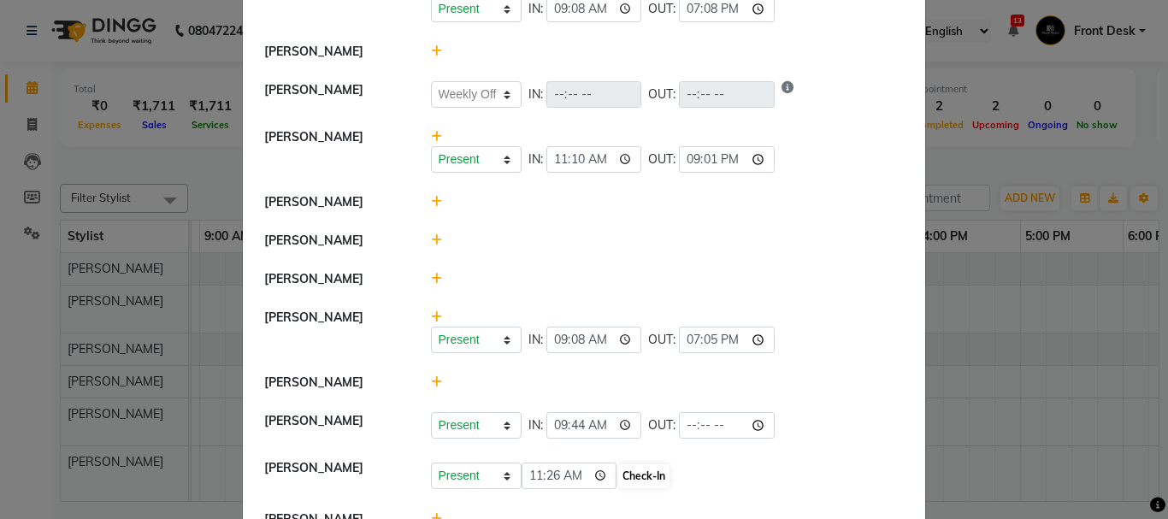
select select "W"
click at [594, 459] on input "11:26" at bounding box center [595, 472] width 96 height 27
type input "11:25"
click at [665, 496] on li "[PERSON_NAME]" at bounding box center [584, 515] width 674 height 38
select select "W"
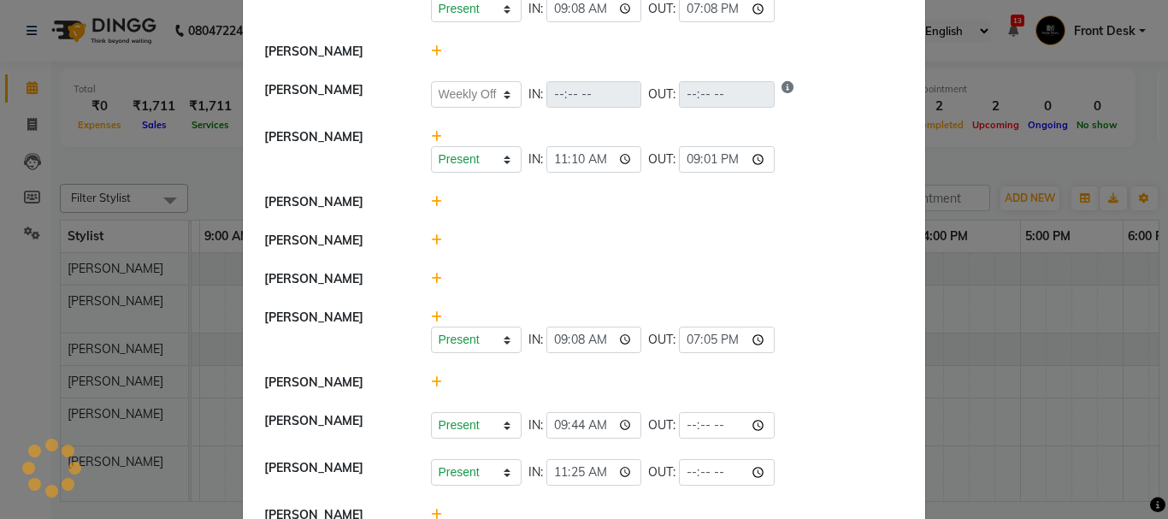
select select "W"
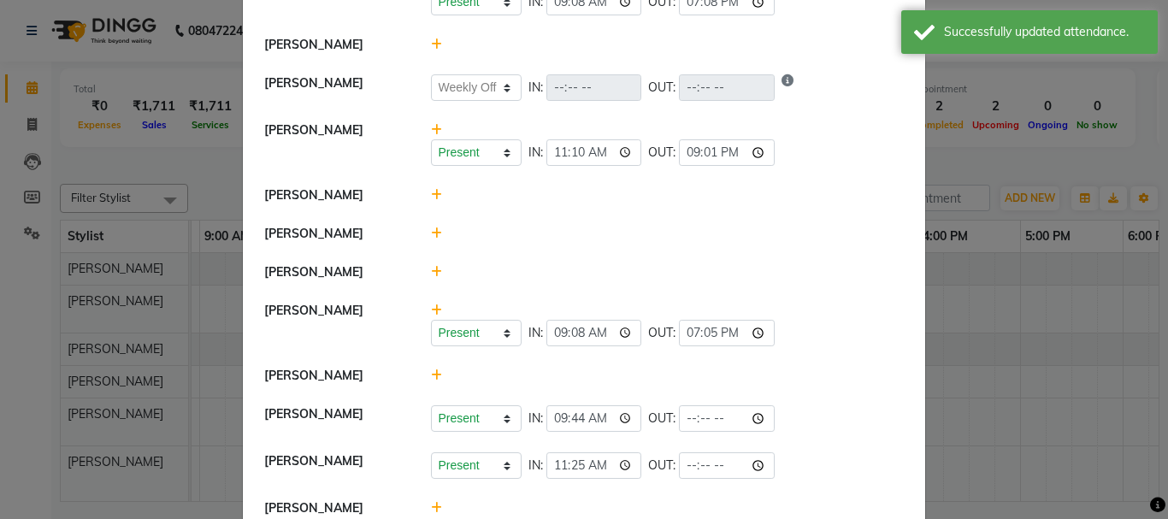
scroll to position [1079, 0]
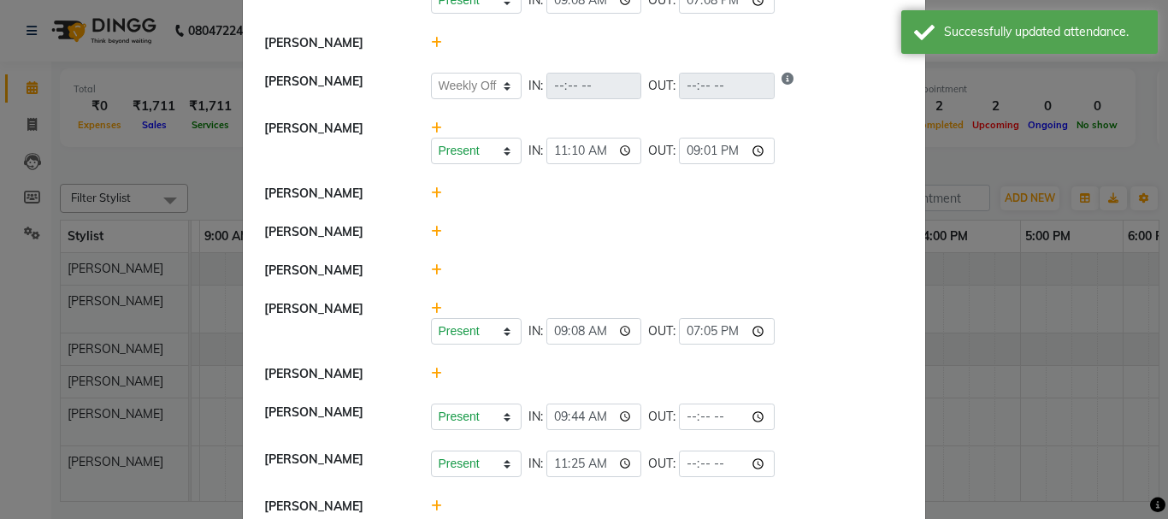
click at [999, 151] on ngb-modal-window "Attendance × Select Date 01-09-2025 Nikhil Pillay Inventory Manager Sonam Nashi…" at bounding box center [584, 259] width 1168 height 519
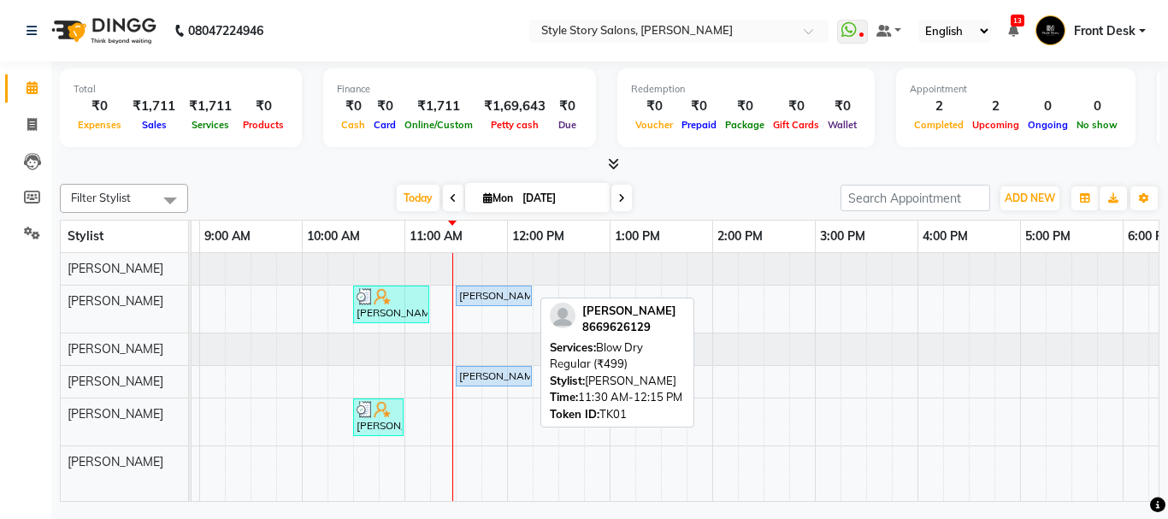
click at [487, 298] on div "Priyanka Khandagle, TK01, 11:30 AM-12:15 PM, Blow Dry Regular (₹499)" at bounding box center [494, 295] width 73 height 15
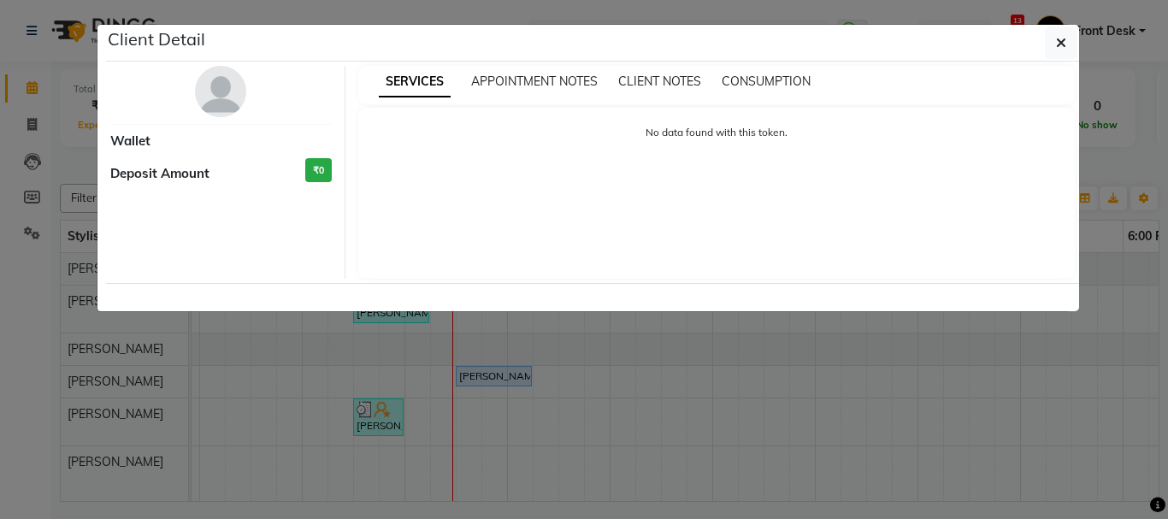
select select "5"
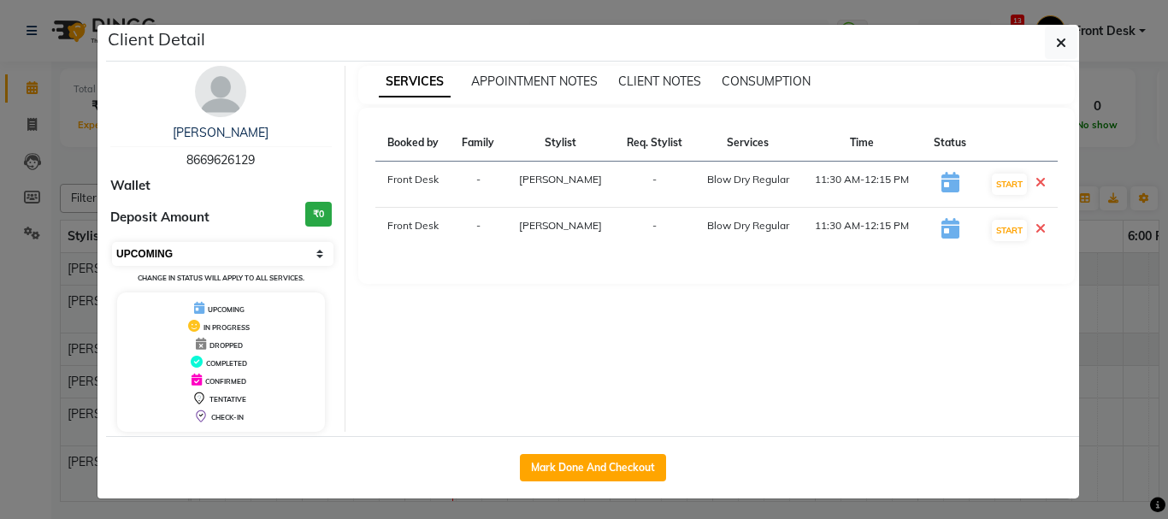
click at [239, 251] on select "Select IN SERVICE CONFIRMED TENTATIVE CHECK IN MARK DONE DROPPED UPCOMING" at bounding box center [223, 254] width 222 height 24
click at [1036, 184] on icon at bounding box center [1041, 182] width 10 height 14
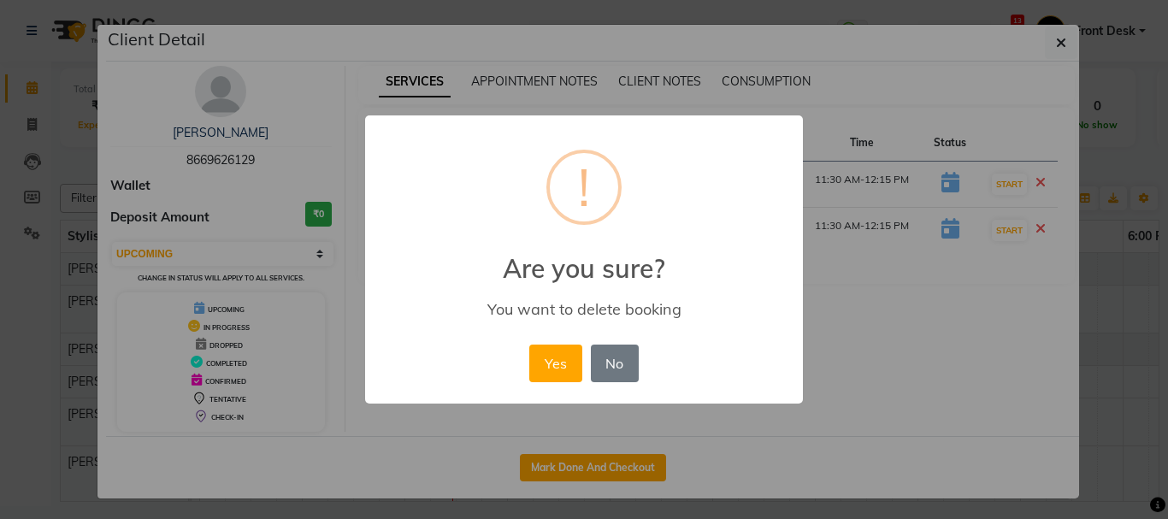
click at [560, 350] on button "Yes" at bounding box center [555, 364] width 52 height 38
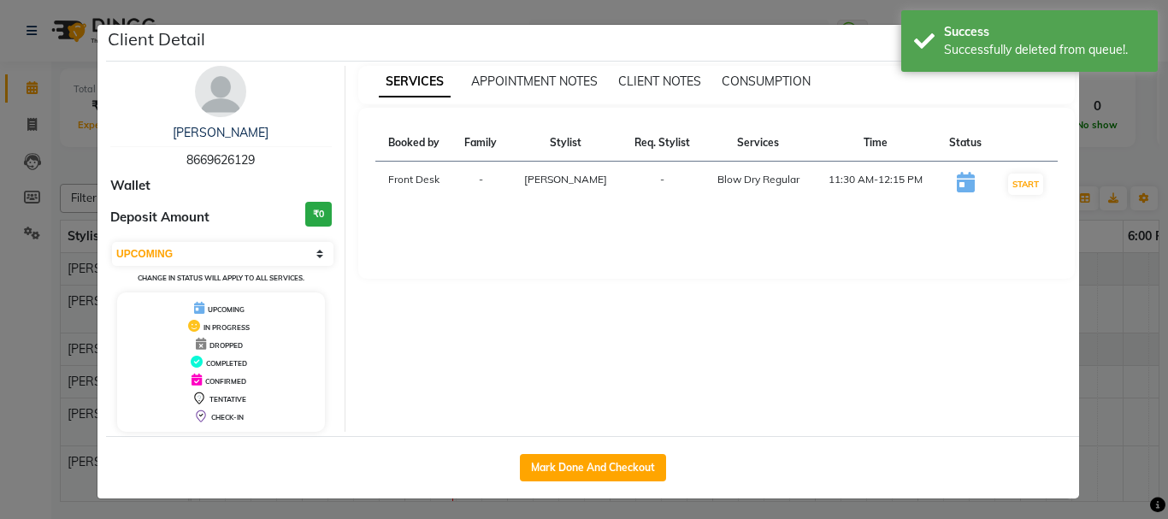
click at [1097, 156] on ngb-modal-window "Client Detail Priyanka Khandagle 8669626129 Wallet Deposit Amount ₹0 Select IN …" at bounding box center [584, 259] width 1168 height 519
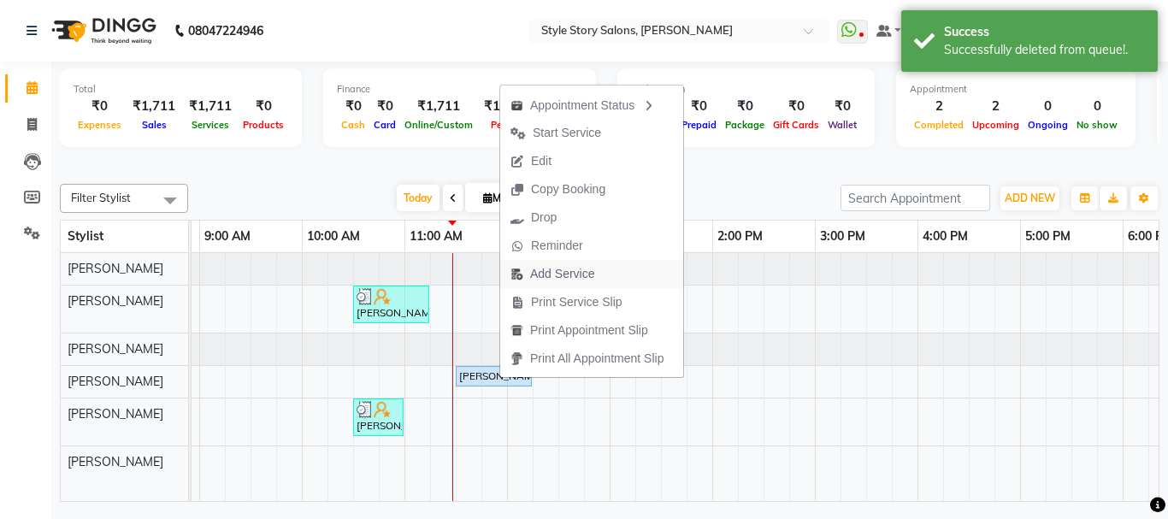
click at [571, 275] on span "Add Service" at bounding box center [562, 274] width 64 height 18
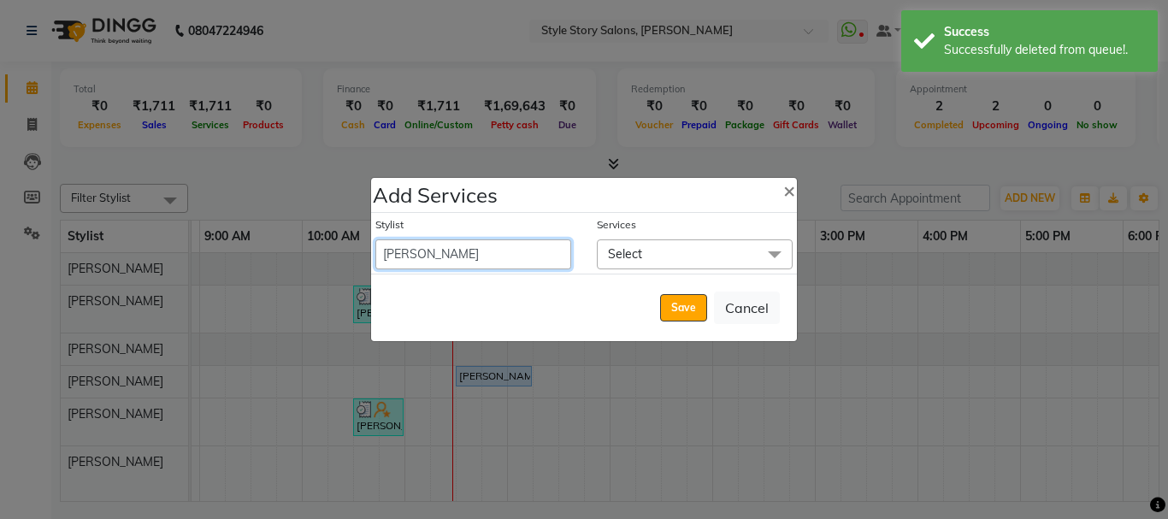
drag, startPoint x: 450, startPoint y: 254, endPoint x: 458, endPoint y: 246, distance: 10.9
click at [450, 254] on select "Aayushi Dahat Adesh khadse Ambika Dhadse Front Desk Arshad Ansari Deepika Taiwa…" at bounding box center [473, 254] width 196 height 30
select select "61197"
click at [375, 239] on select "Aayushi Dahat Adesh khadse Ambika Dhadse Front Desk Arshad Ansari Deepika Taiwa…" at bounding box center [473, 254] width 196 height 30
select select "735"
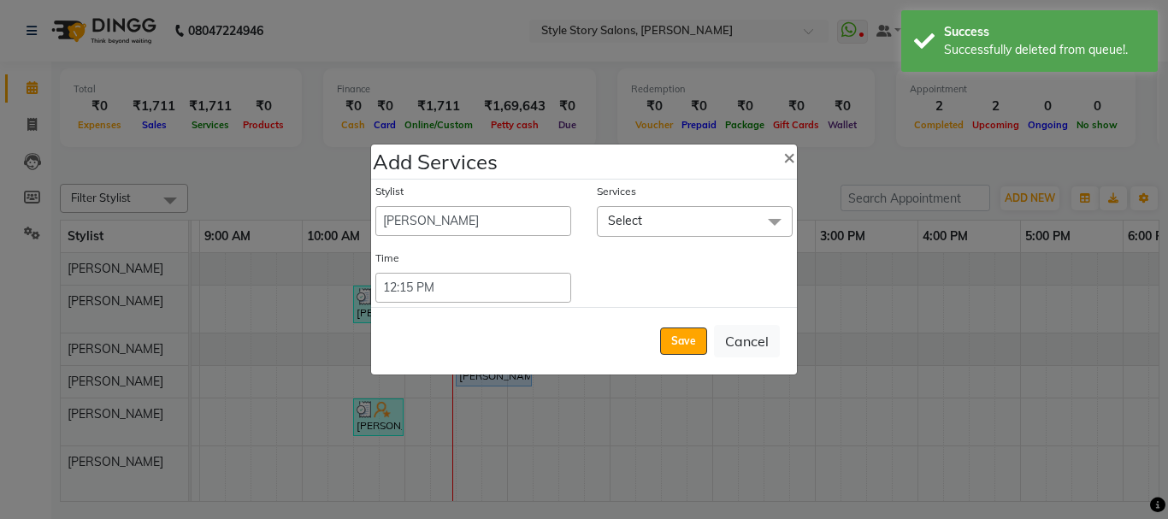
click at [642, 217] on span "Select" at bounding box center [695, 221] width 196 height 30
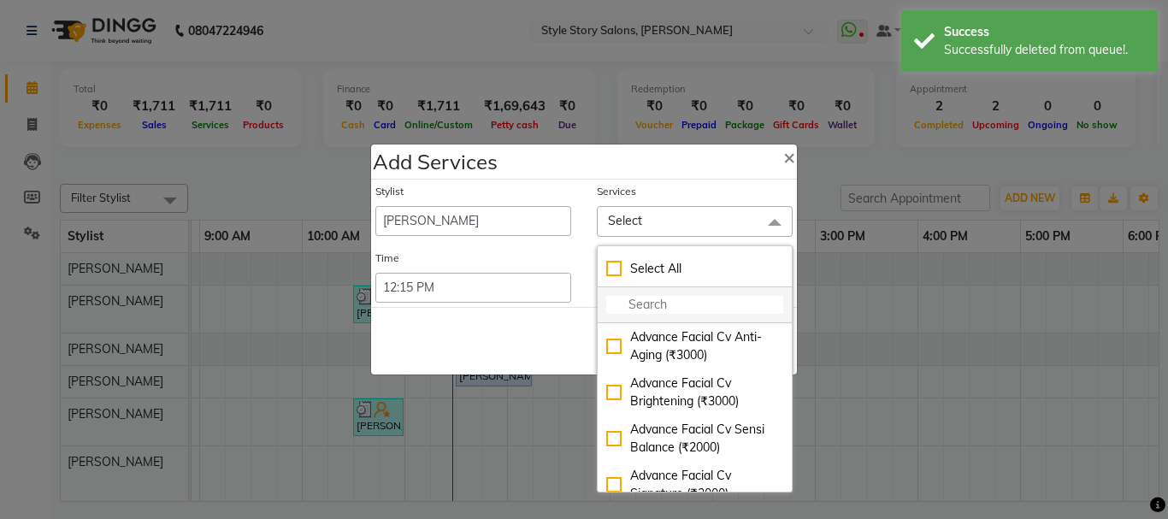
click at [658, 299] on input "multiselect-search" at bounding box center [694, 305] width 177 height 18
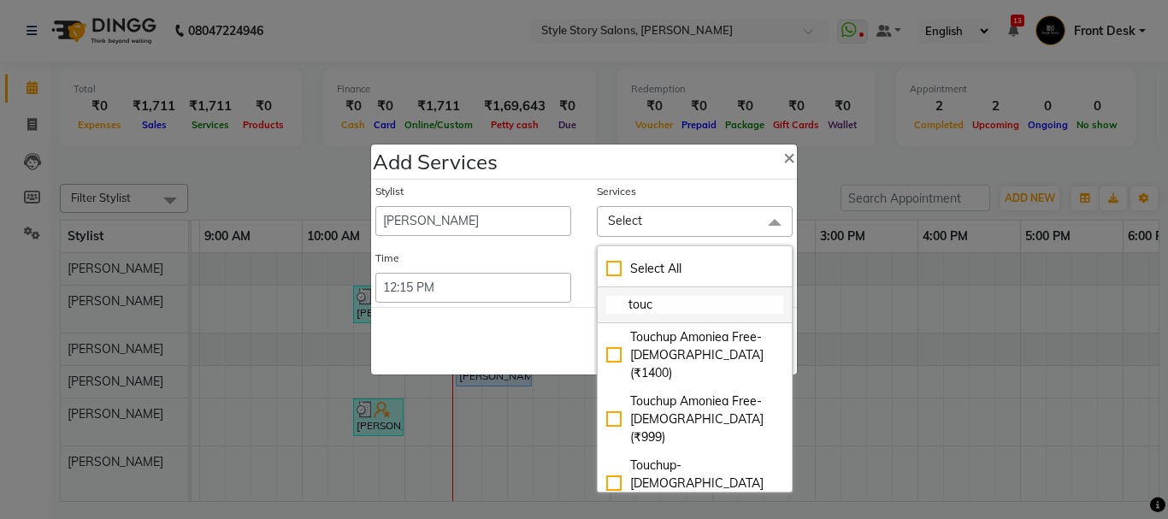
type input "touch"
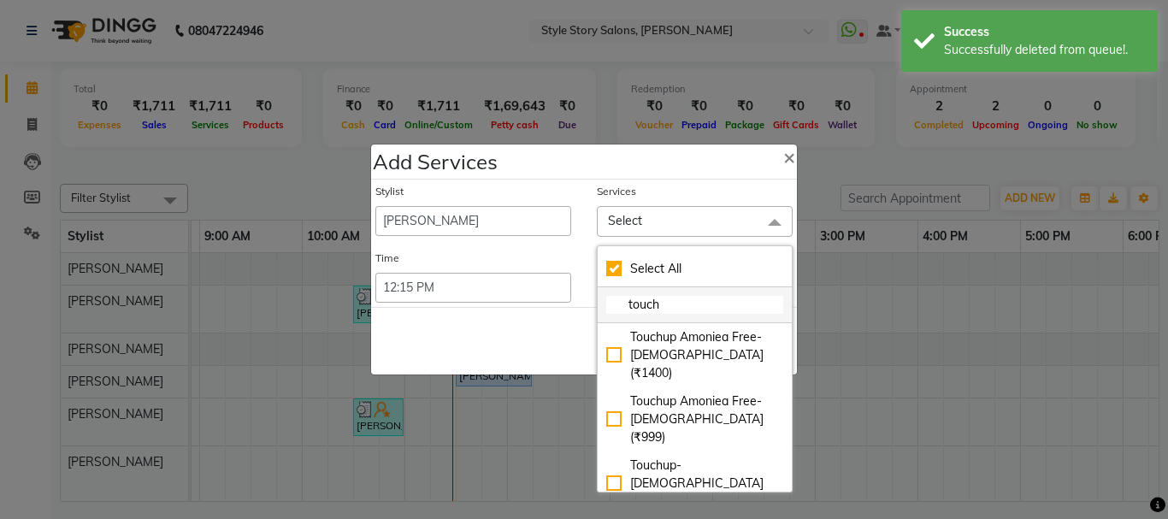
checkbox input "true"
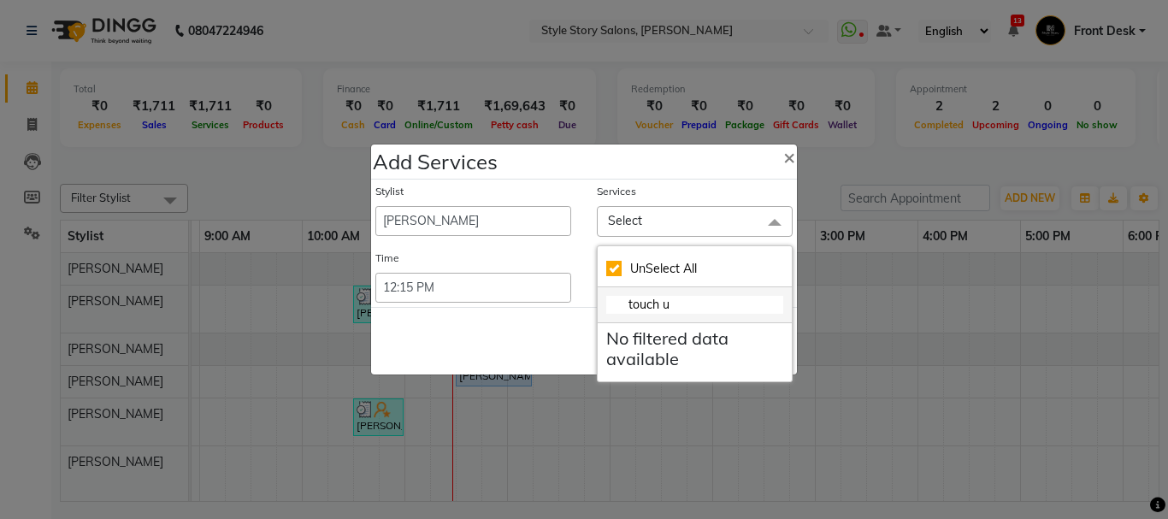
type input "touch"
checkbox input "false"
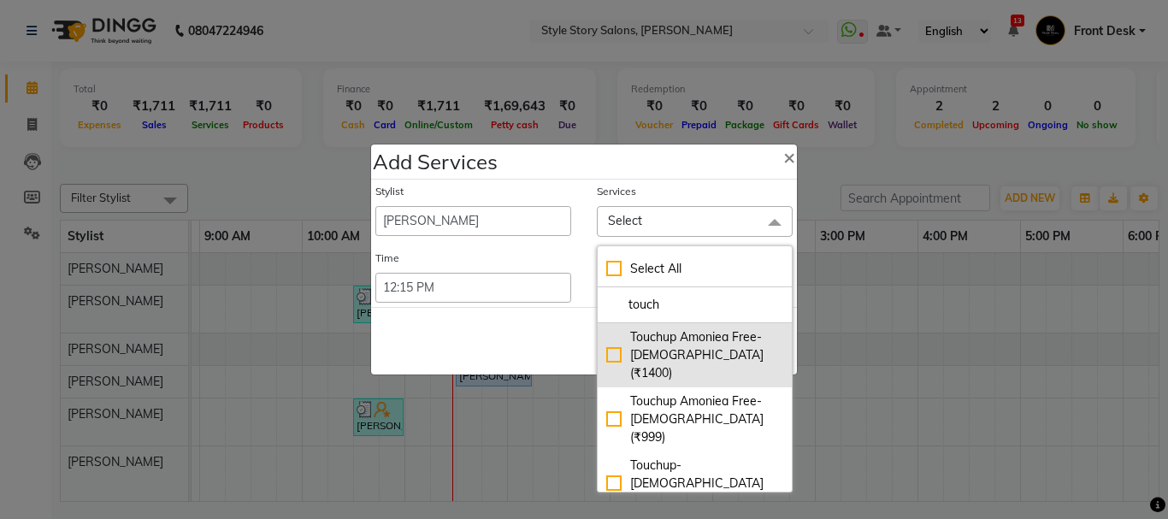
type input "touch"
click at [679, 338] on div "Touchup Amoniea Free-[DEMOGRAPHIC_DATA] (₹1400)" at bounding box center [694, 355] width 177 height 54
checkbox input "true"
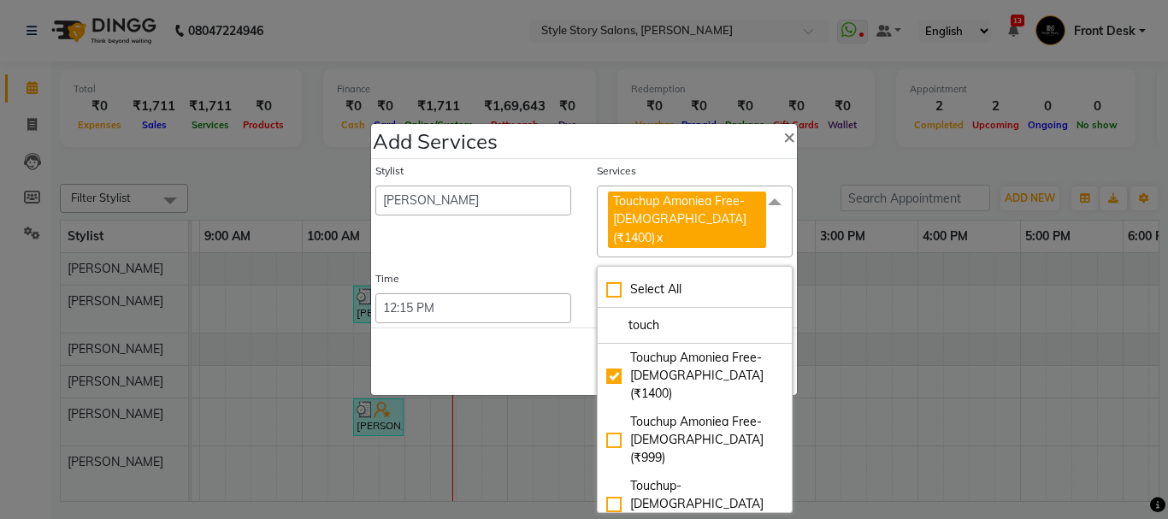
drag, startPoint x: 519, startPoint y: 337, endPoint x: 558, endPoint y: 343, distance: 39.0
click at [521, 338] on div "Save Cancel" at bounding box center [584, 362] width 426 height 68
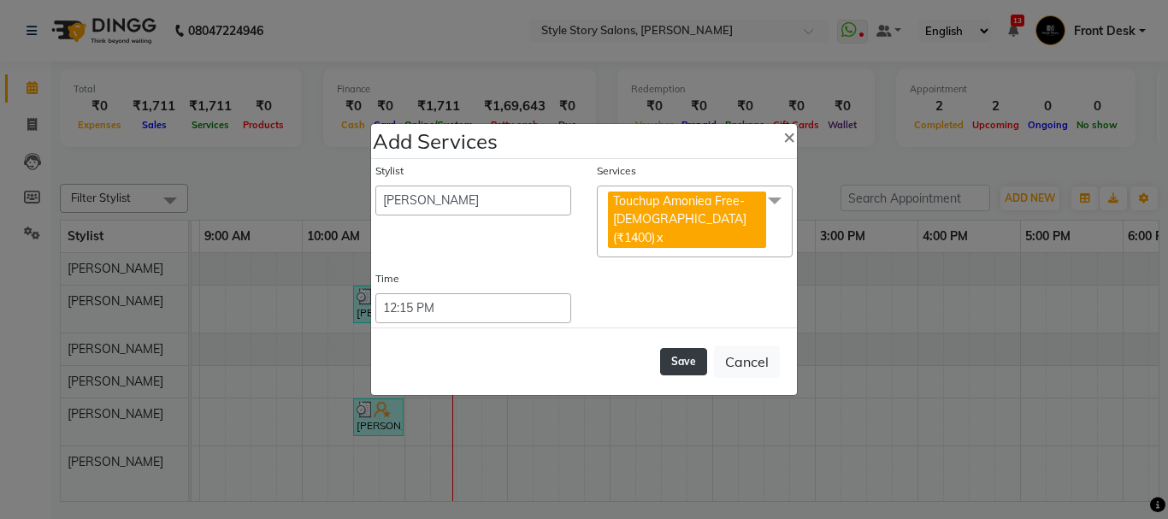
click at [694, 348] on button "Save" at bounding box center [683, 361] width 47 height 27
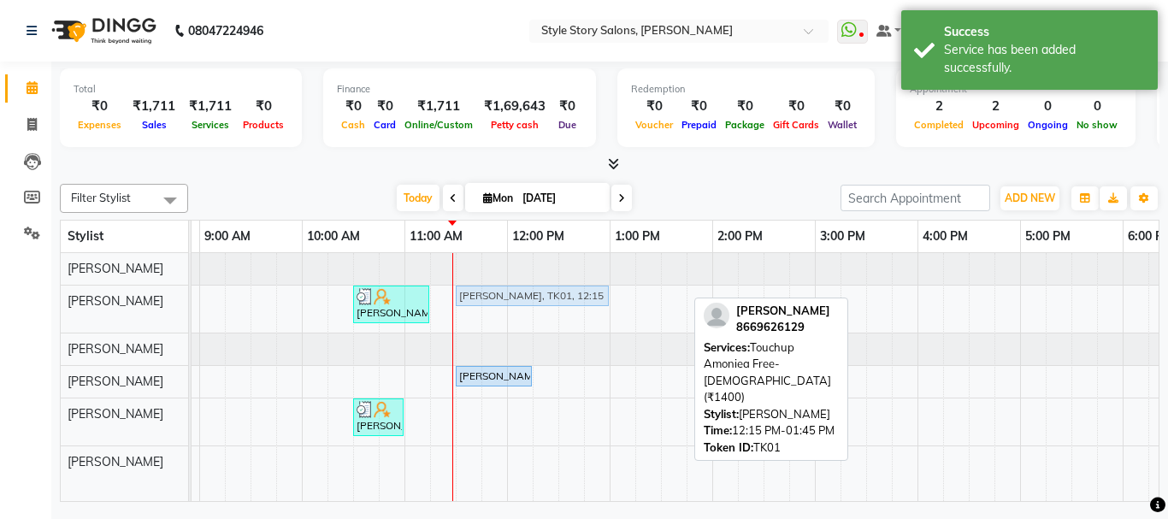
drag, startPoint x: 556, startPoint y: 294, endPoint x: 479, endPoint y: 294, distance: 77.0
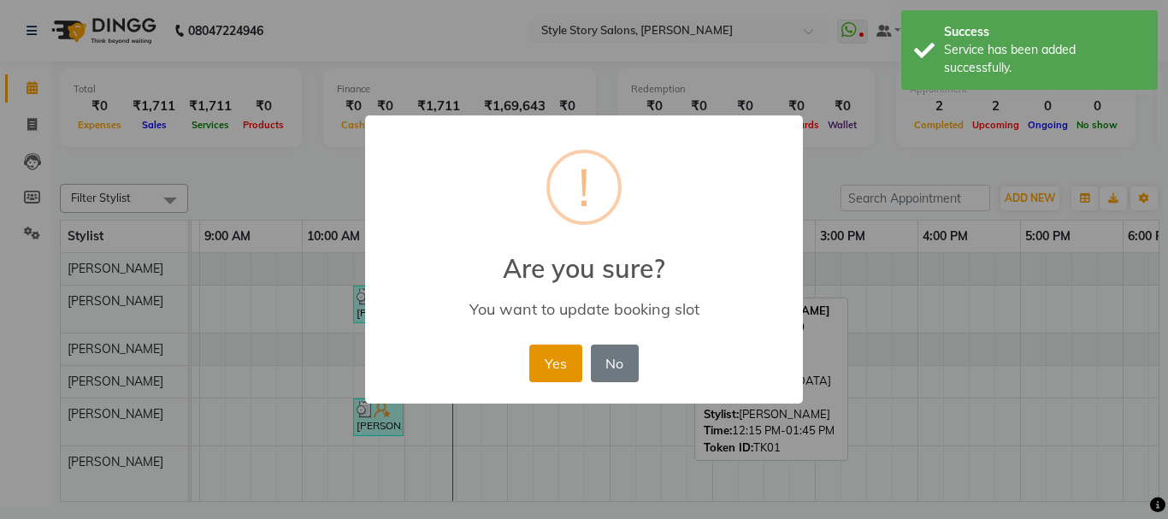
click at [551, 363] on button "Yes" at bounding box center [555, 364] width 52 height 38
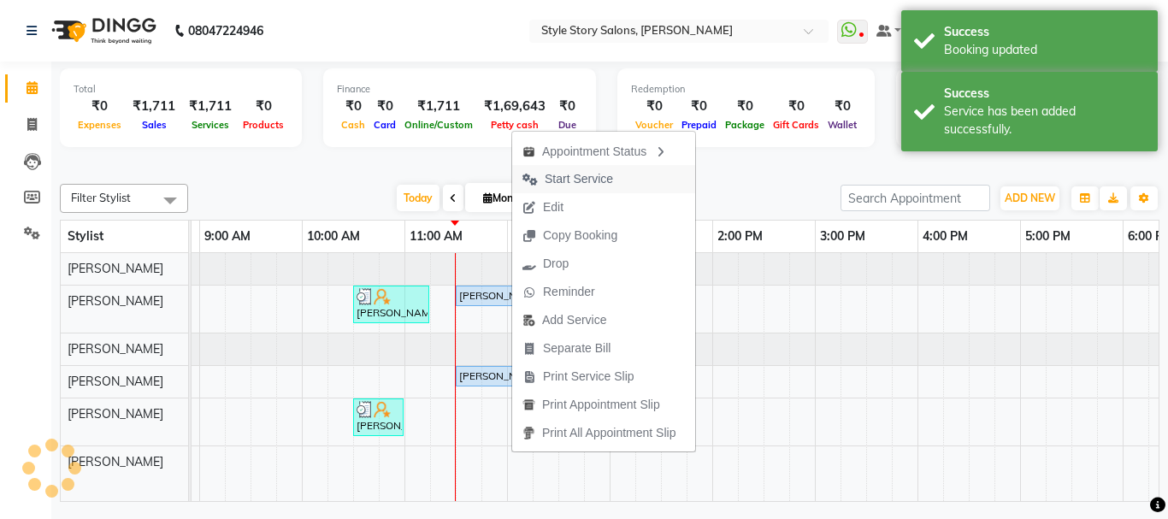
click at [577, 178] on span "Start Service" at bounding box center [579, 179] width 68 height 18
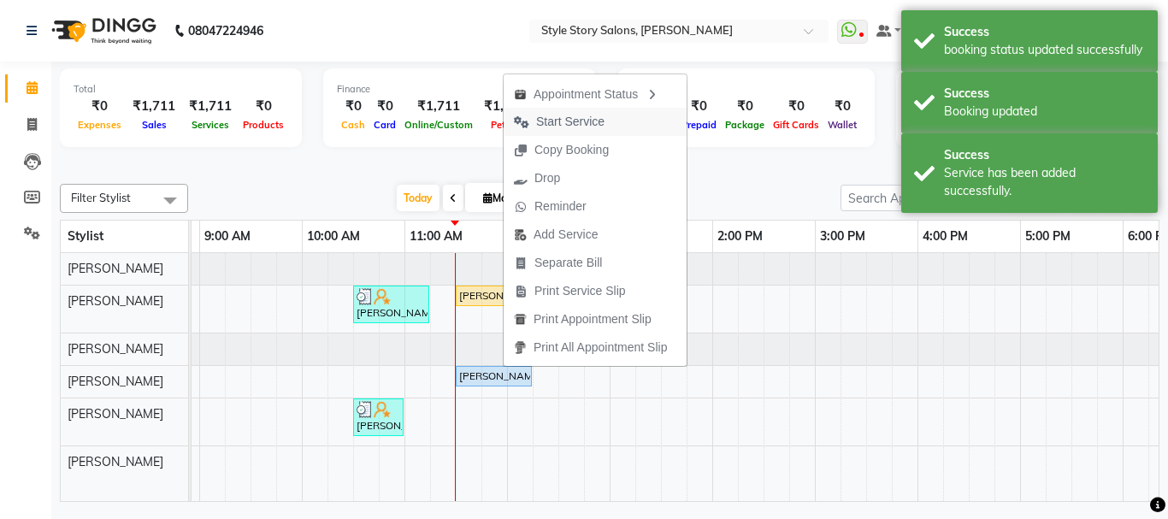
click at [583, 113] on span "Start Service" at bounding box center [570, 122] width 68 height 18
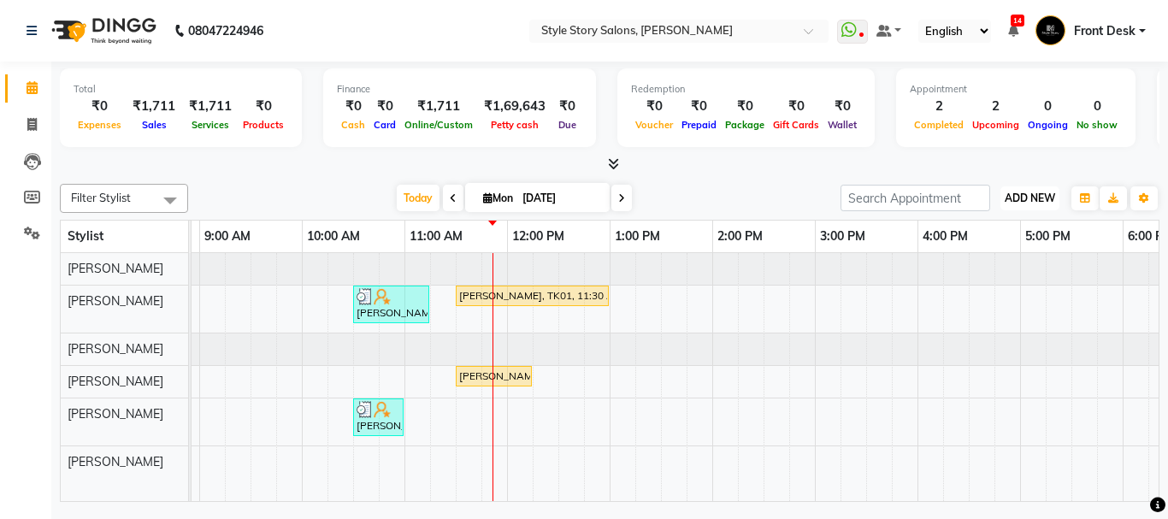
click at [1021, 201] on span "ADD NEW" at bounding box center [1030, 198] width 50 height 13
click at [988, 275] on link "Add Attendance" at bounding box center [991, 275] width 135 height 22
select select "W"
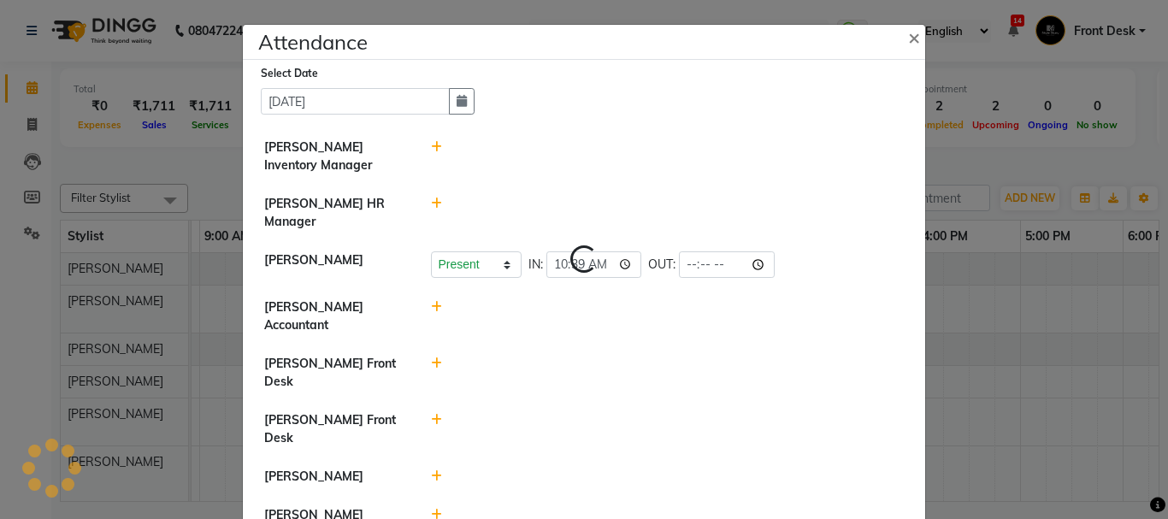
select select "W"
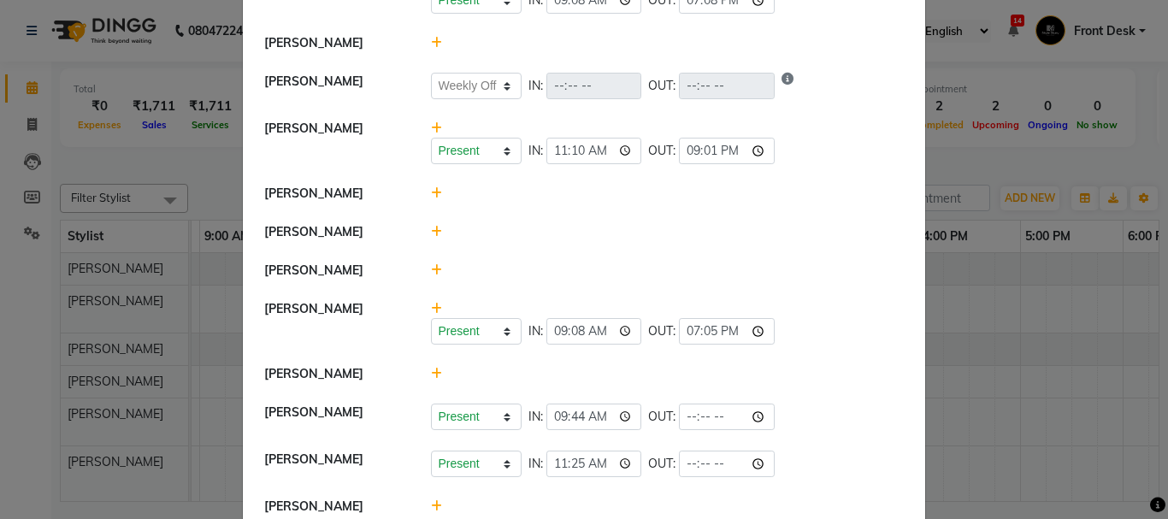
click at [431, 500] on icon at bounding box center [436, 506] width 11 height 12
click at [618, 503] on button "Check-In" at bounding box center [643, 515] width 51 height 24
select select "W"
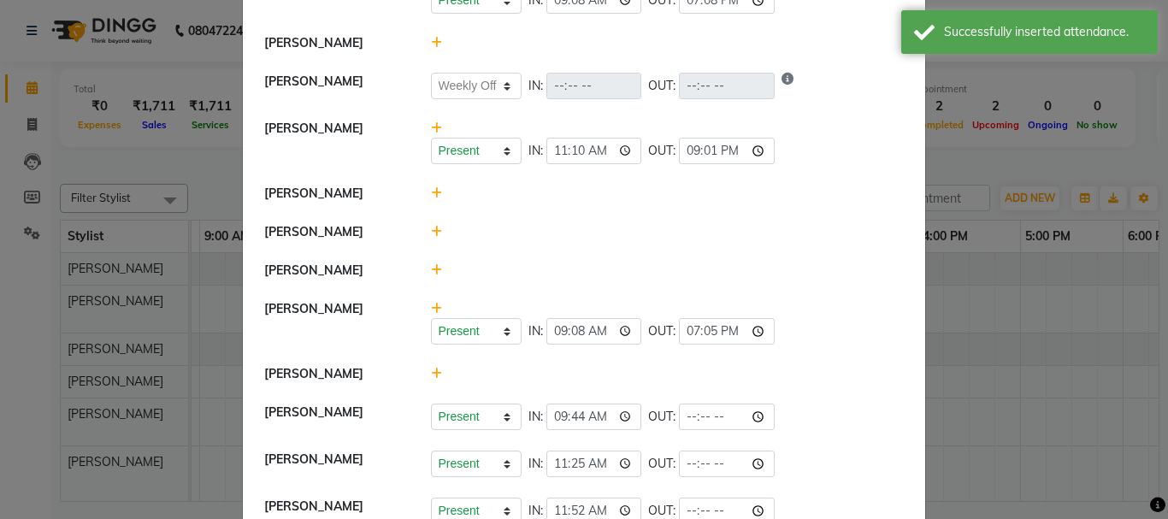
click at [997, 156] on ngb-modal-window "Attendance × Select Date 01-09-2025 Nikhil Pillay Inventory Manager Sonam Nashi…" at bounding box center [584, 259] width 1168 height 519
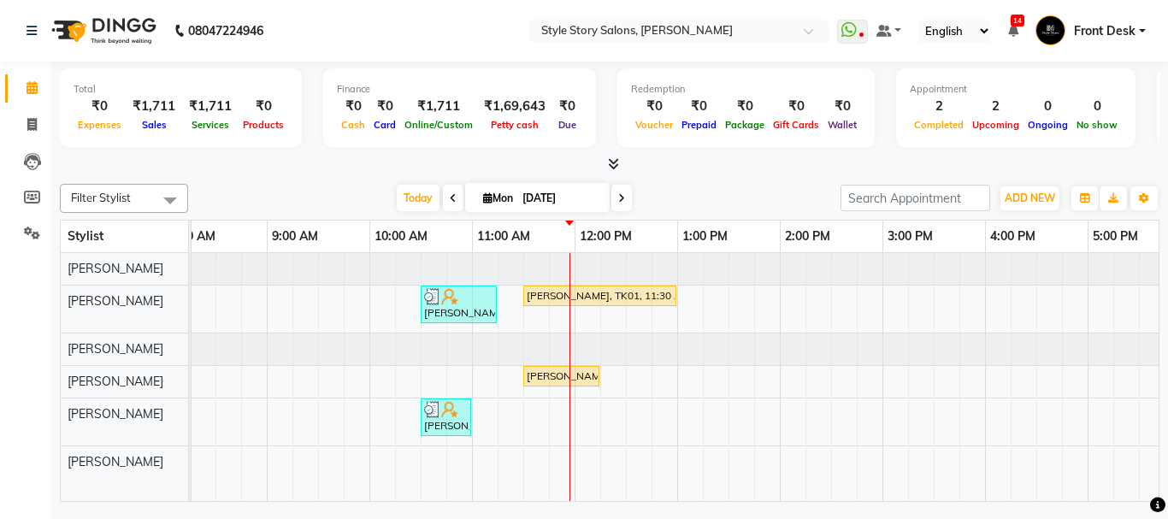
scroll to position [0, 131]
click at [450, 196] on icon at bounding box center [453, 198] width 7 height 10
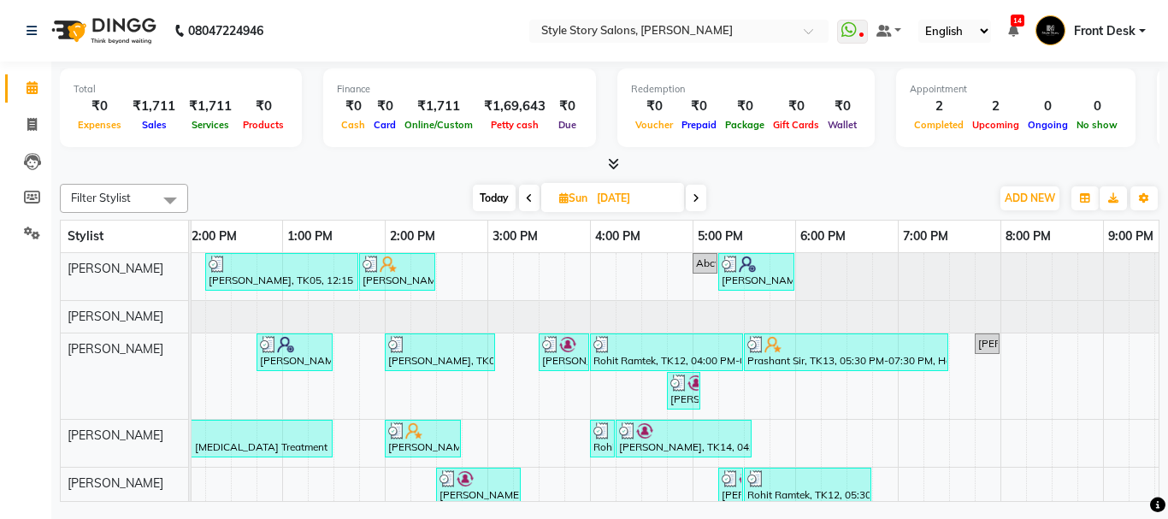
scroll to position [0, 0]
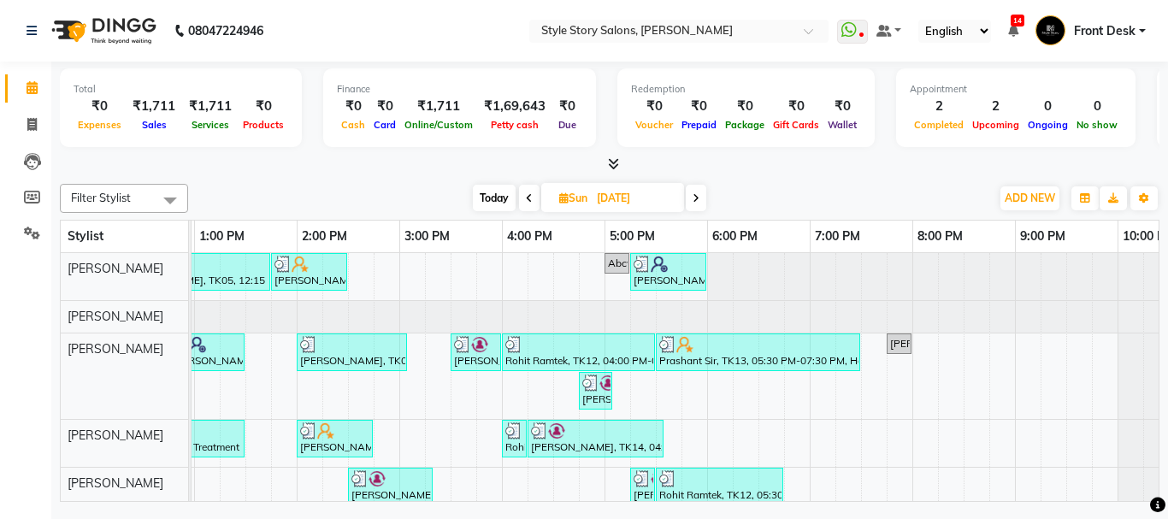
click at [697, 201] on icon at bounding box center [696, 198] width 7 height 10
type input "[DATE]"
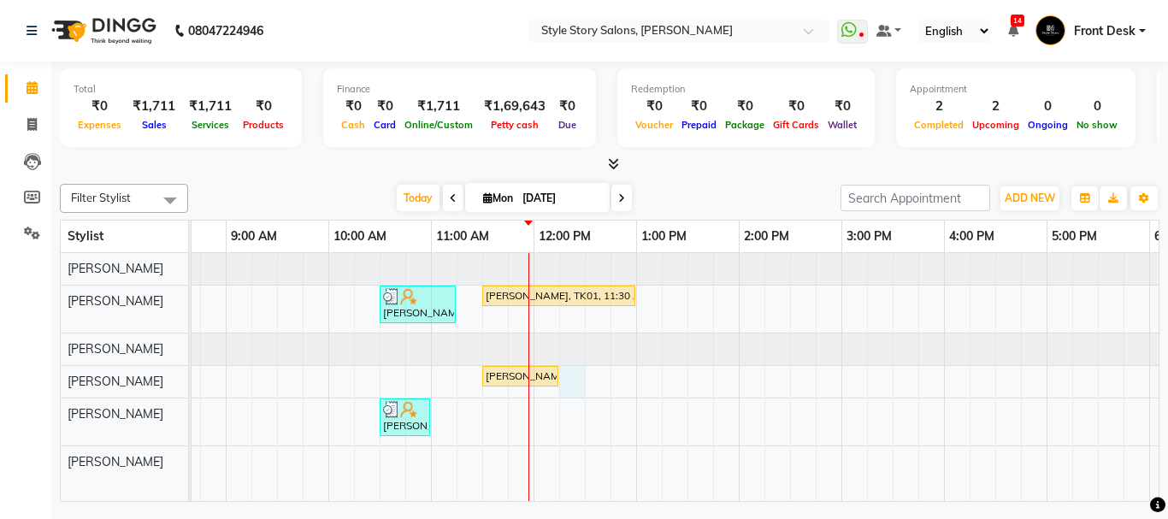
click at [581, 373] on div "Niti K, TK02, 10:30 AM-11:15 AM, Head Massage Female With Shampoo (₹700) Priyan…" at bounding box center [842, 377] width 1642 height 248
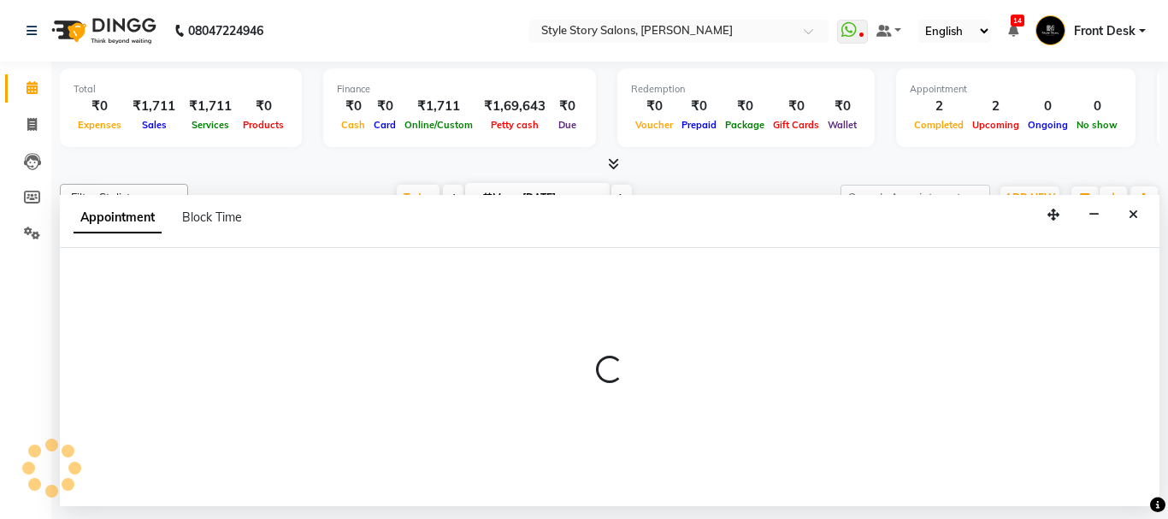
select select "62114"
select select "tentative"
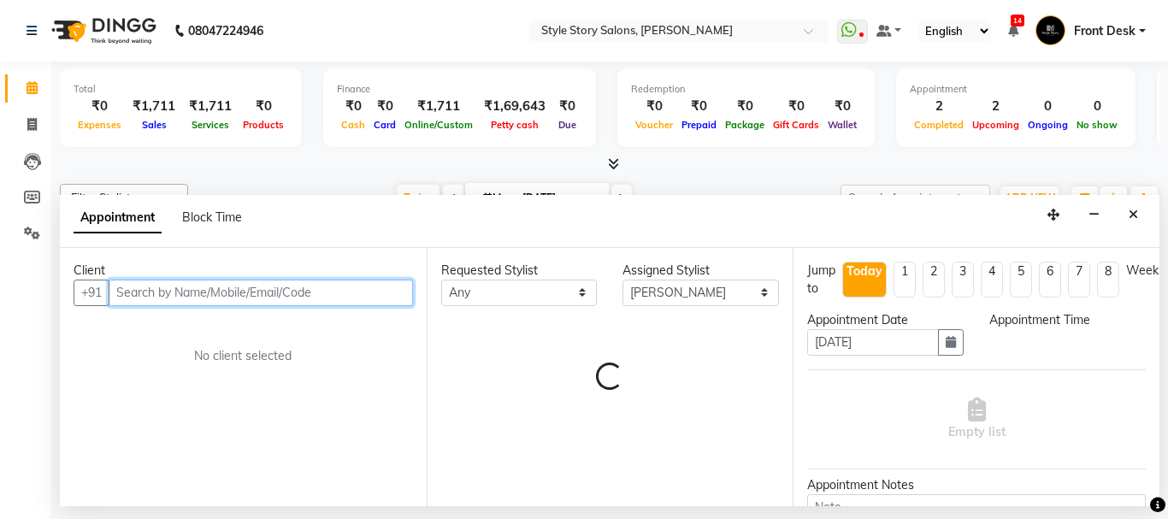
select select "735"
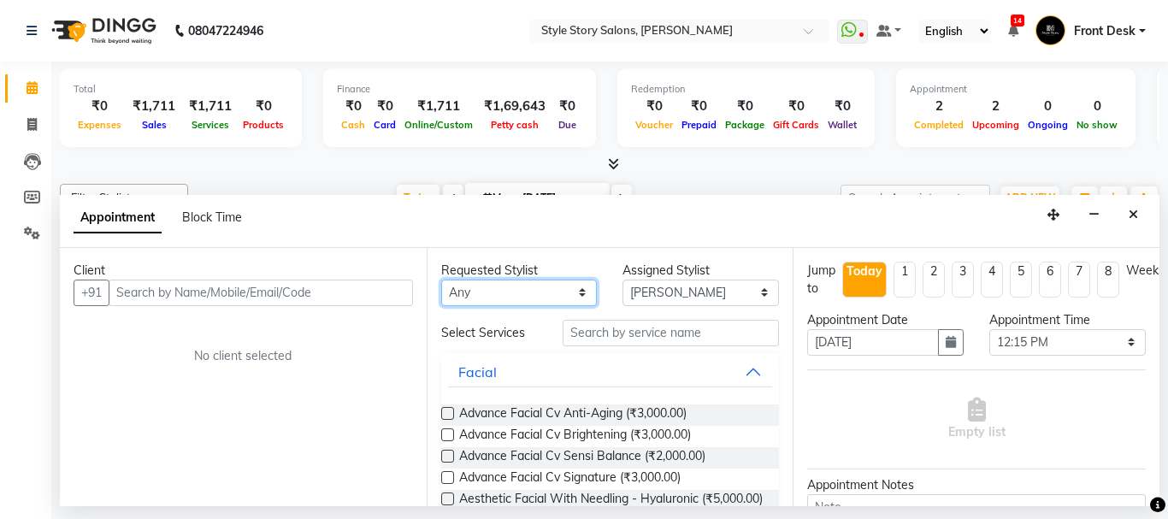
click at [491, 297] on select "Any Arshad Ansari Priyanka Singh Ritesh Shrivas Sonali Sarode Tanuja Junghare V…" at bounding box center [519, 293] width 157 height 27
select select "62114"
click at [441, 280] on select "Any Arshad Ansari Priyanka Singh Ritesh Shrivas Sonali Sarode Tanuja Junghare V…" at bounding box center [519, 293] width 157 height 27
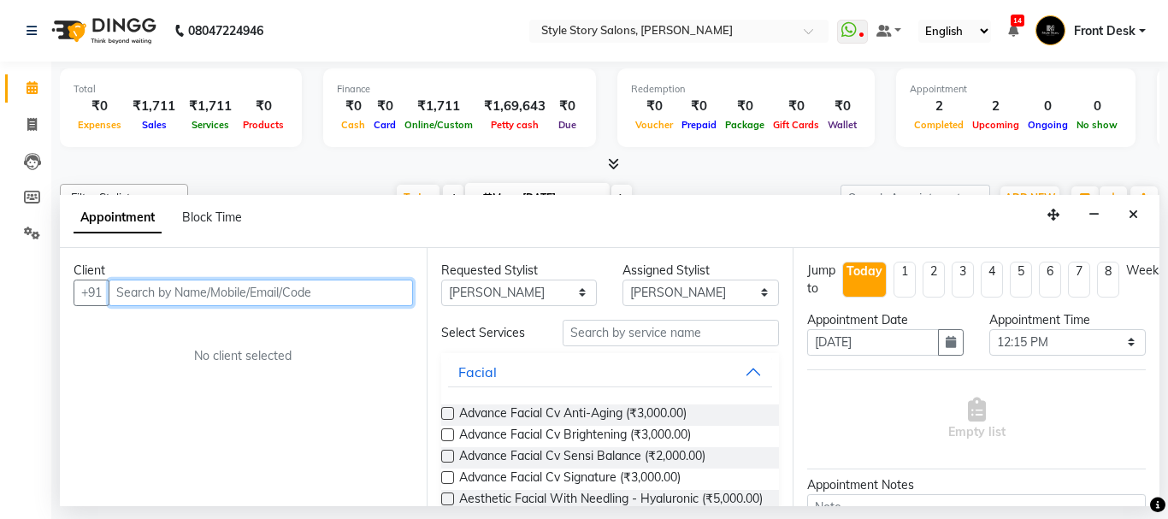
click at [289, 288] on input "text" at bounding box center [261, 293] width 304 height 27
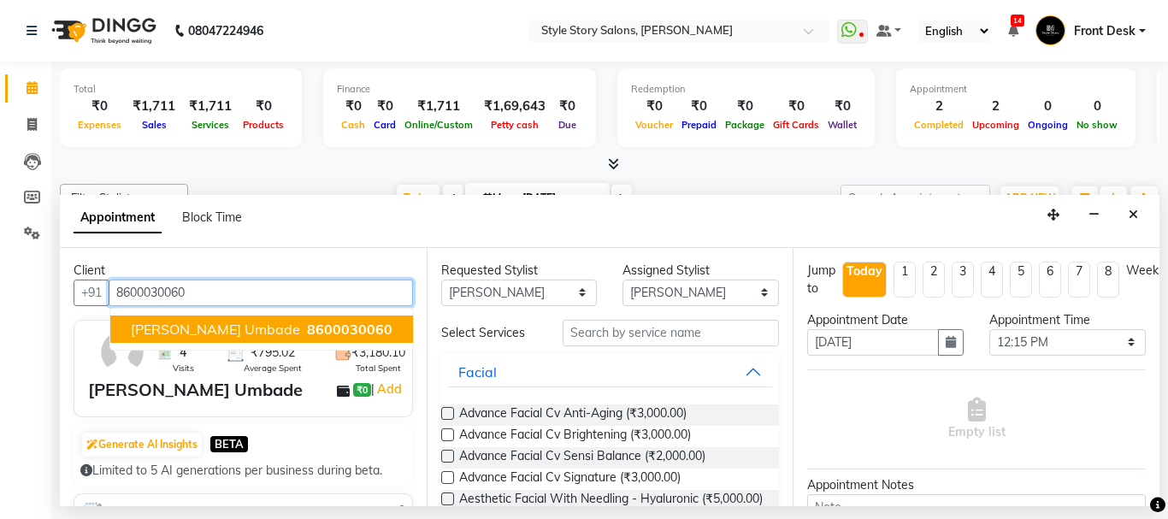
click at [177, 331] on span "[PERSON_NAME] Umbade" at bounding box center [215, 329] width 169 height 17
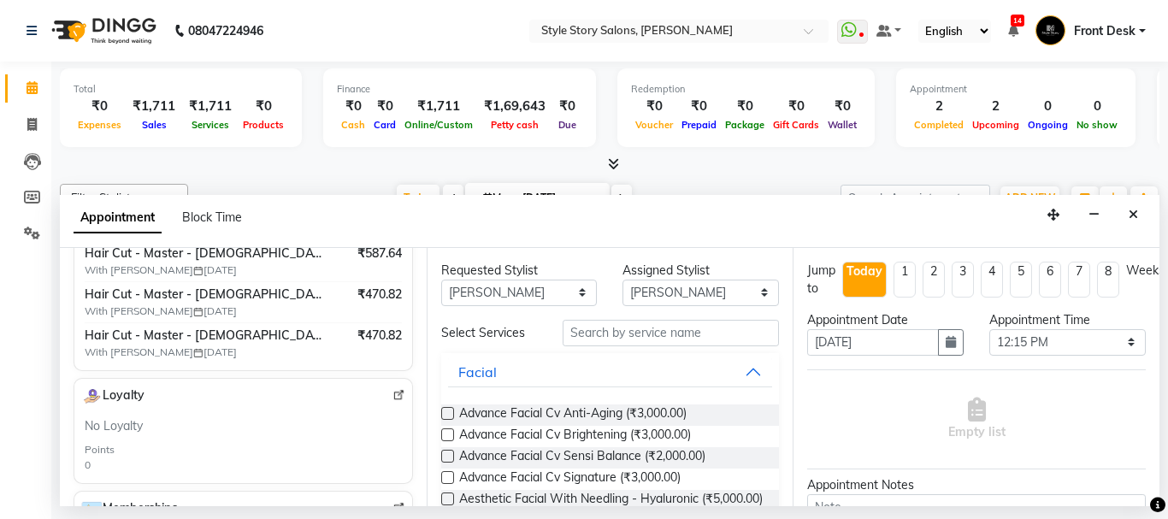
scroll to position [315, 0]
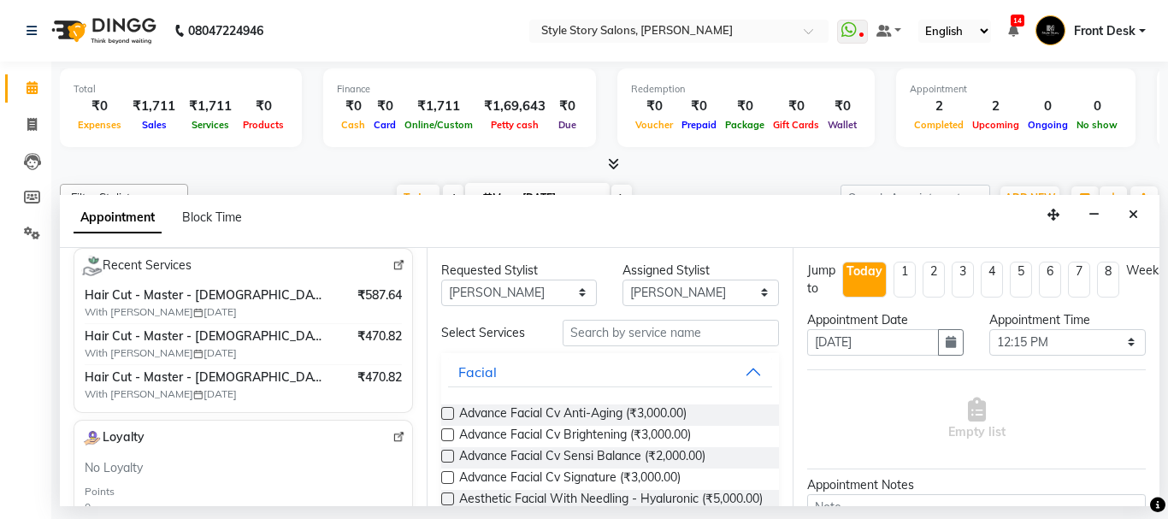
type input "8600030060"
click at [618, 331] on input "text" at bounding box center [671, 333] width 217 height 27
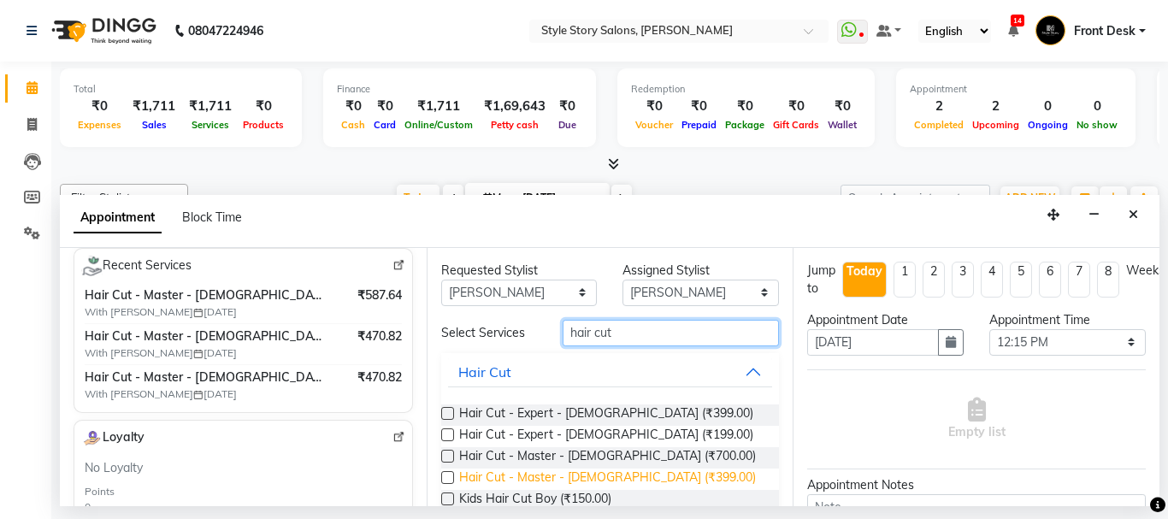
type input "hair cut"
click at [586, 482] on span "Hair Cut - Master - [DEMOGRAPHIC_DATA] (₹399.00)" at bounding box center [607, 479] width 297 height 21
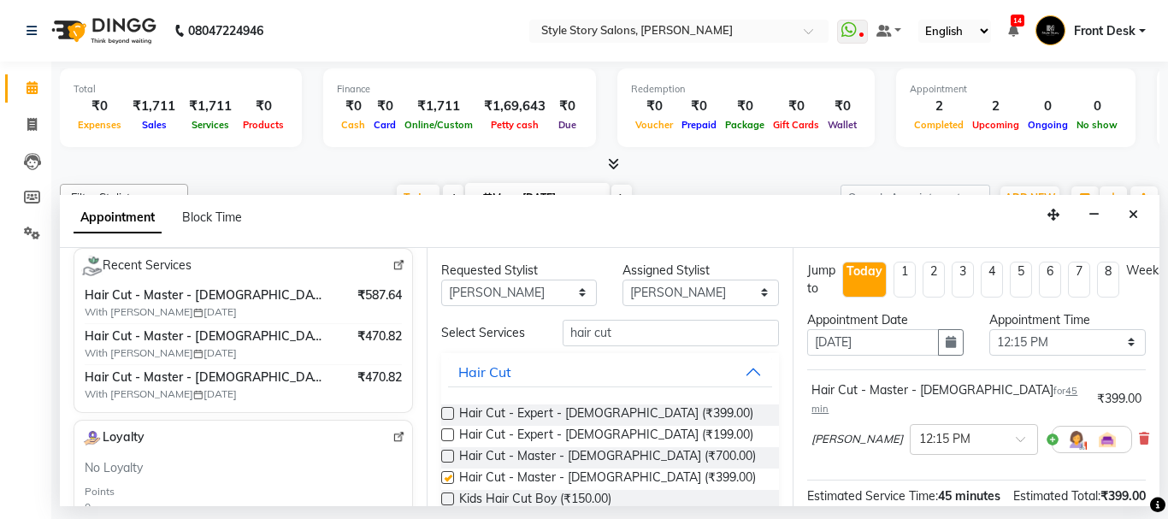
checkbox input "false"
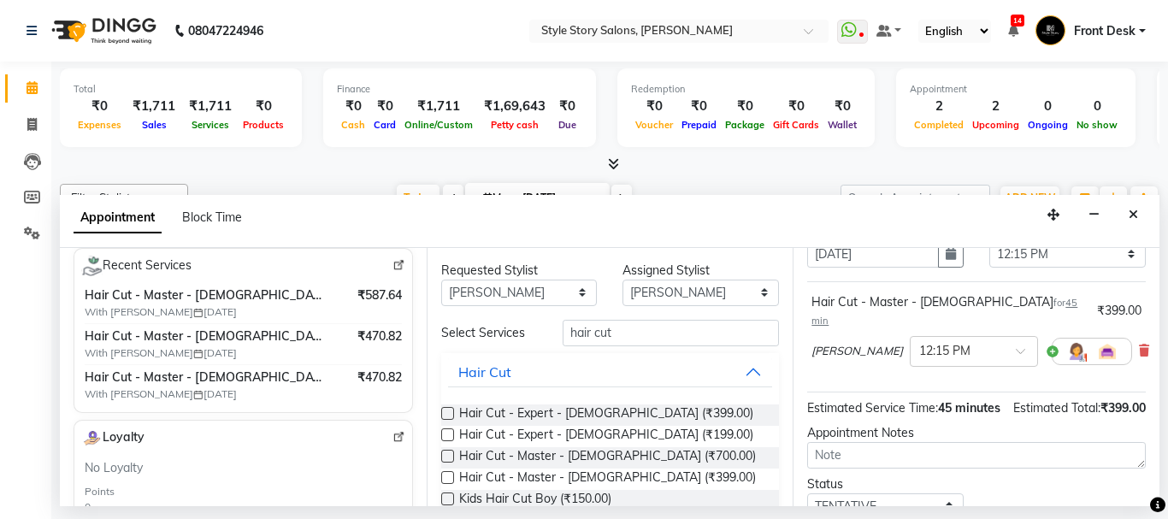
scroll to position [222, 0]
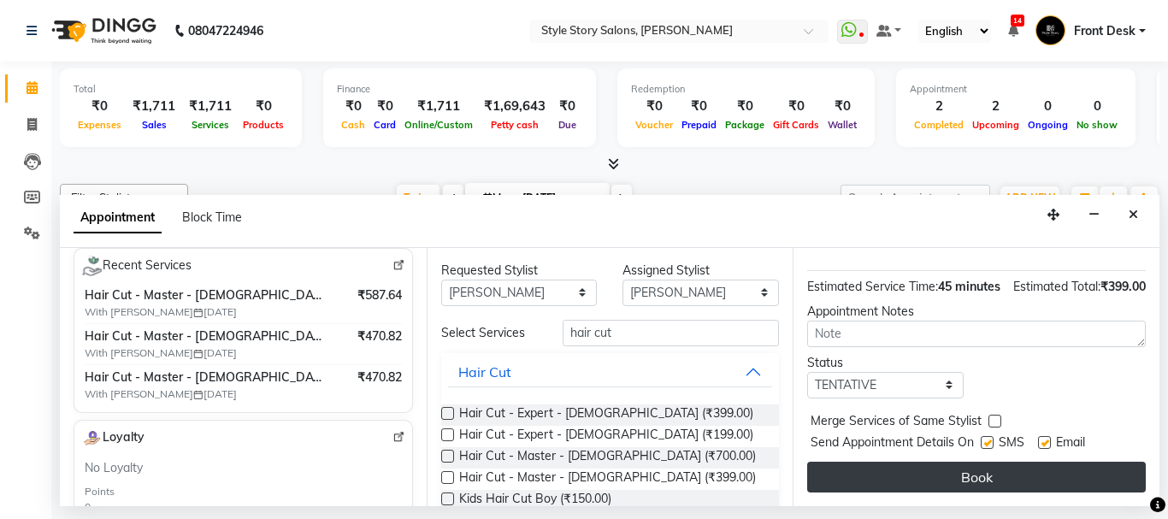
click at [902, 462] on button "Book" at bounding box center [976, 477] width 339 height 31
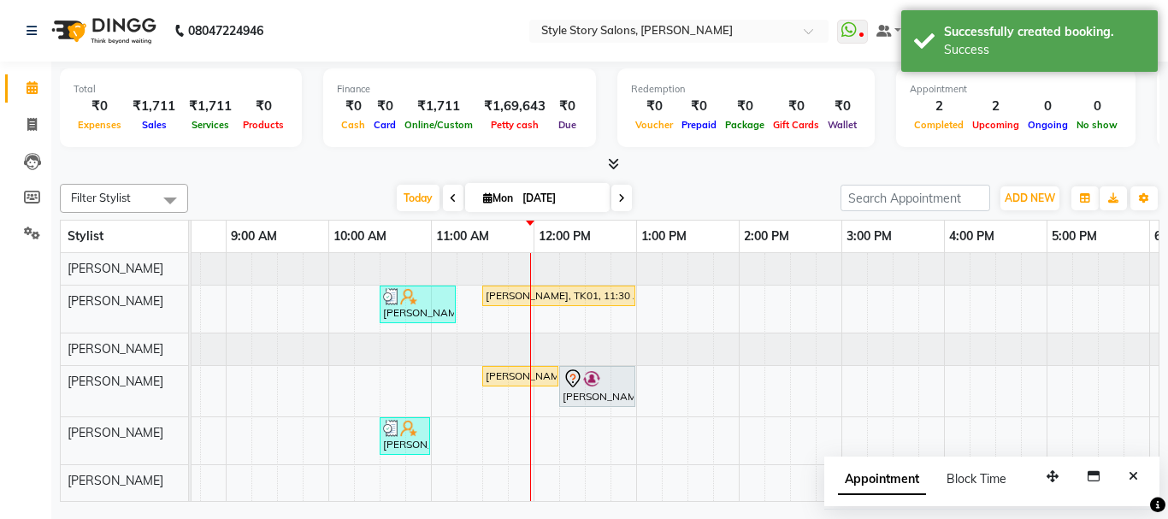
scroll to position [9, 0]
click at [547, 412] on div "Niti K, TK02, 10:30 AM-11:15 AM, Head Massage Female With Shampoo (₹700) Priyan…" at bounding box center [842, 377] width 1642 height 248
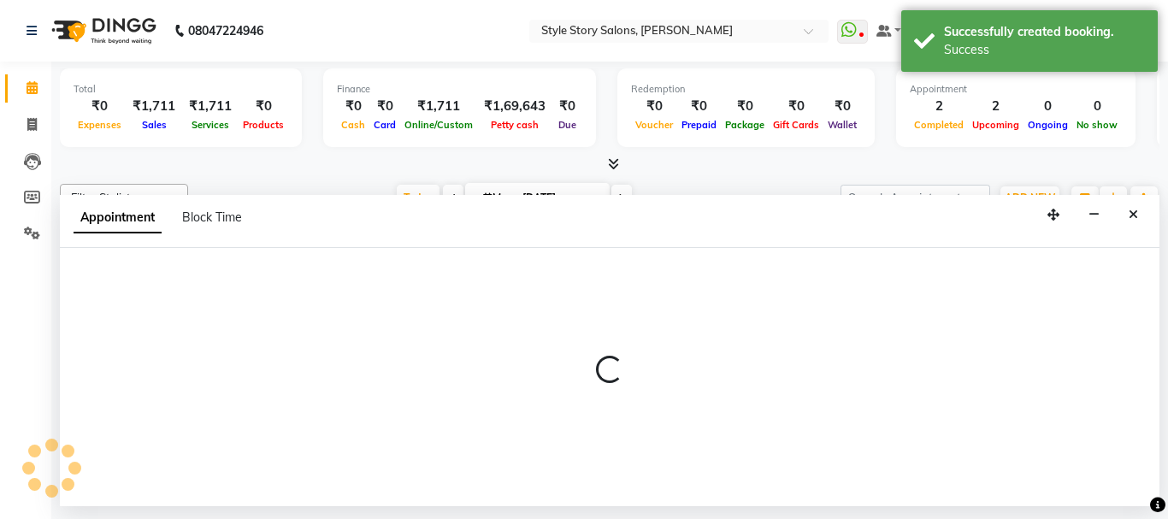
select select "84756"
select select "720"
select select "tentative"
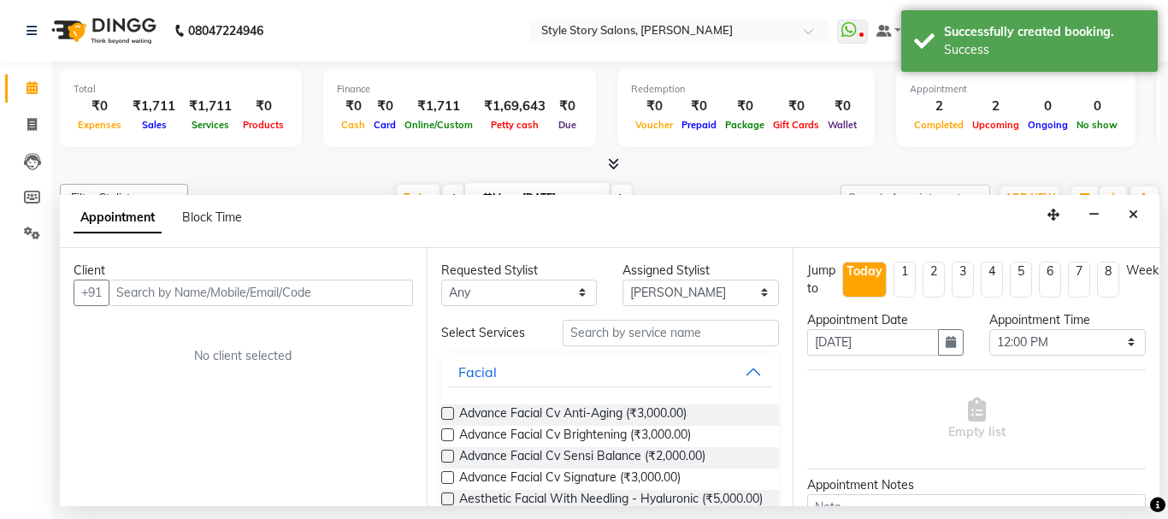
click at [327, 294] on input "text" at bounding box center [261, 293] width 304 height 27
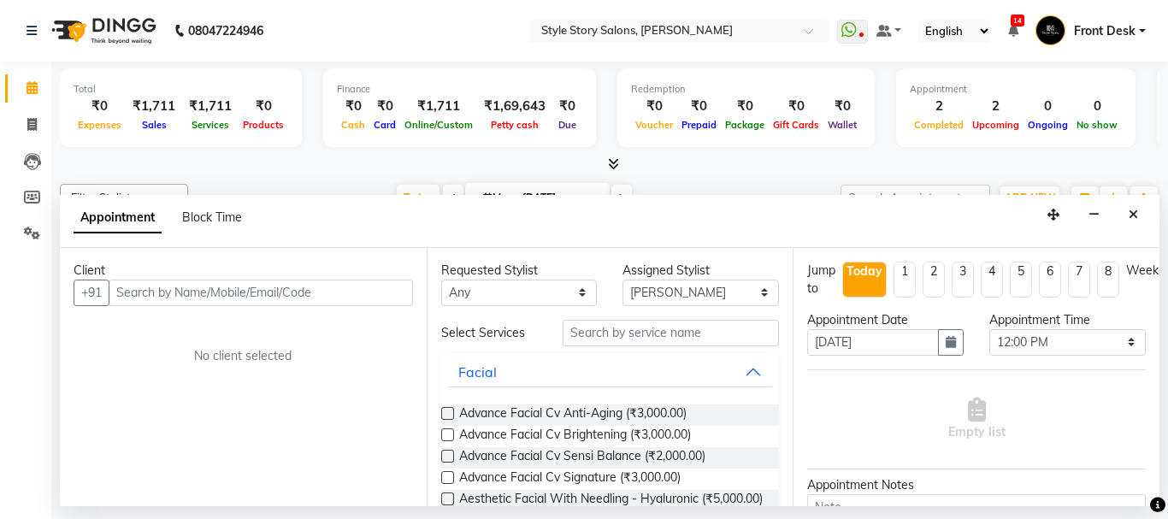
click at [199, 293] on input "text" at bounding box center [261, 293] width 304 height 27
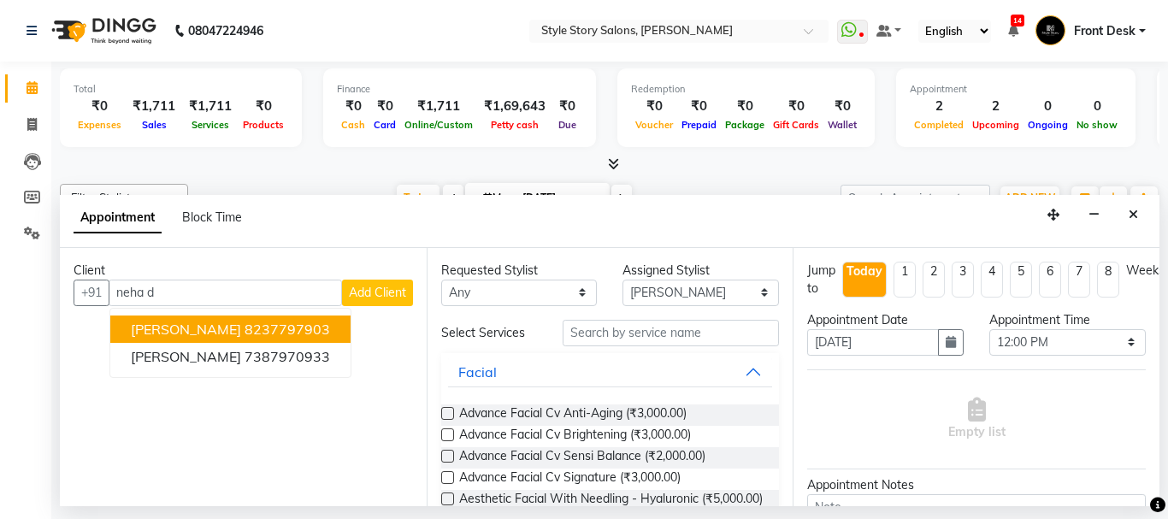
click at [157, 334] on span "[PERSON_NAME]" at bounding box center [186, 329] width 110 height 17
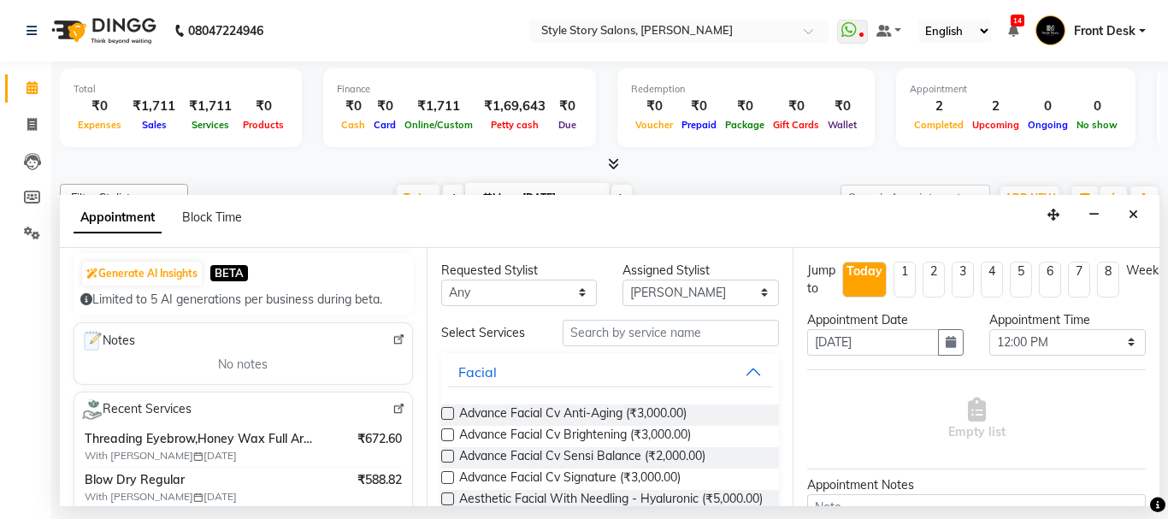
scroll to position [257, 0]
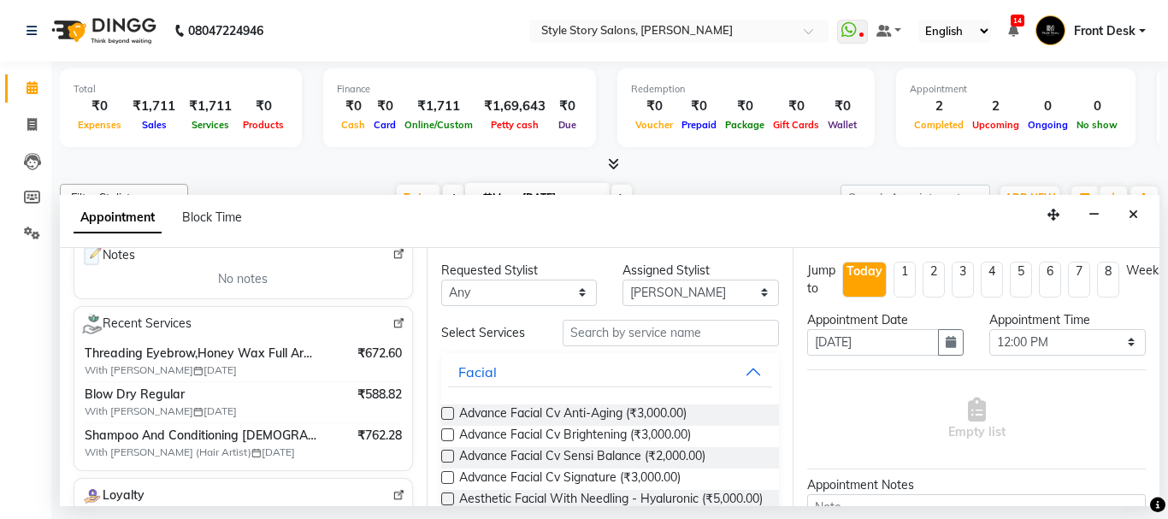
type input "8237797903"
click at [646, 328] on input "text" at bounding box center [671, 333] width 217 height 27
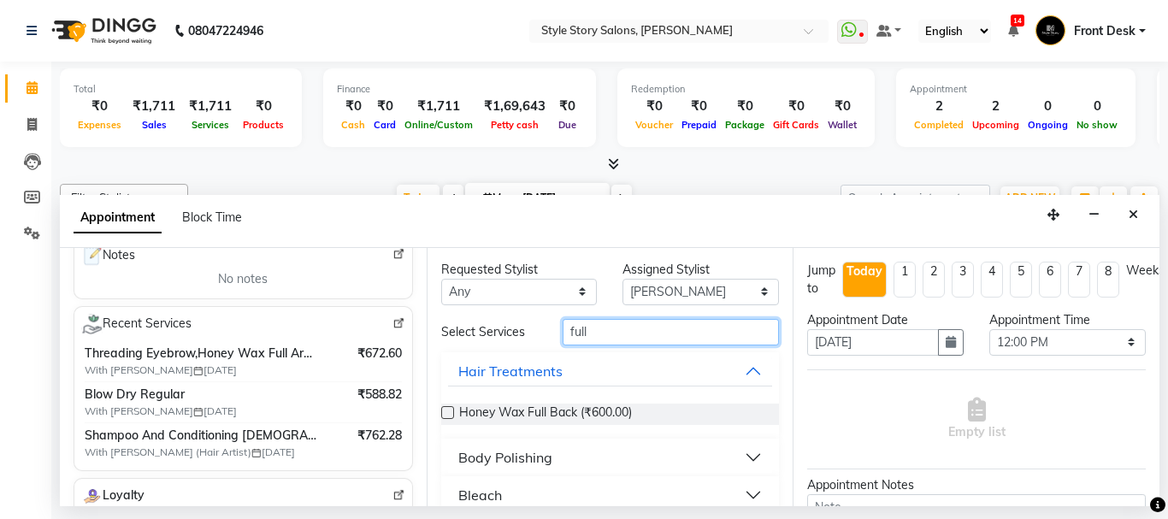
scroll to position [0, 0]
type input "full arm"
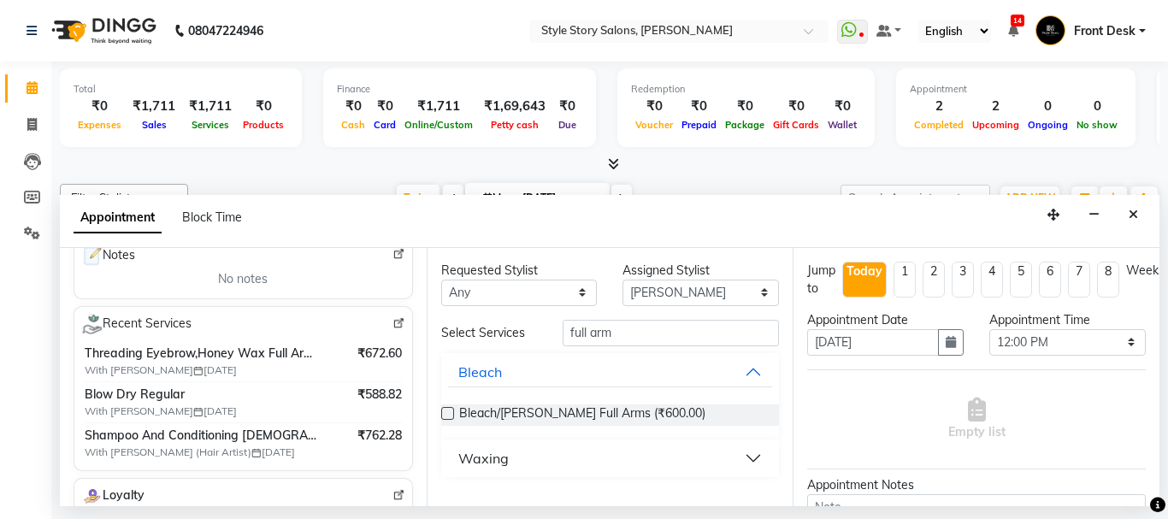
click at [582, 464] on button "Waxing" at bounding box center [610, 458] width 325 height 31
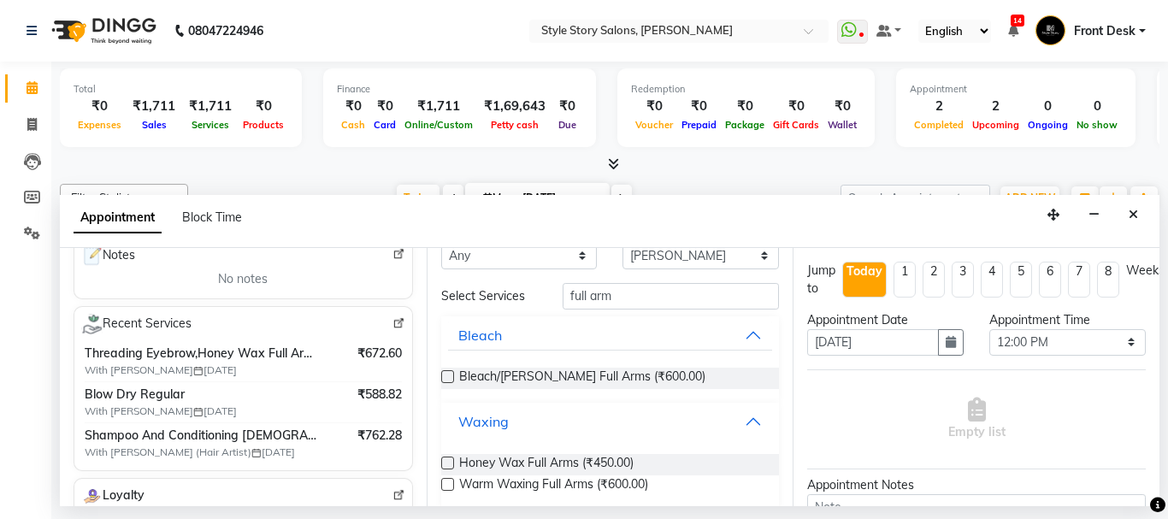
scroll to position [55, 0]
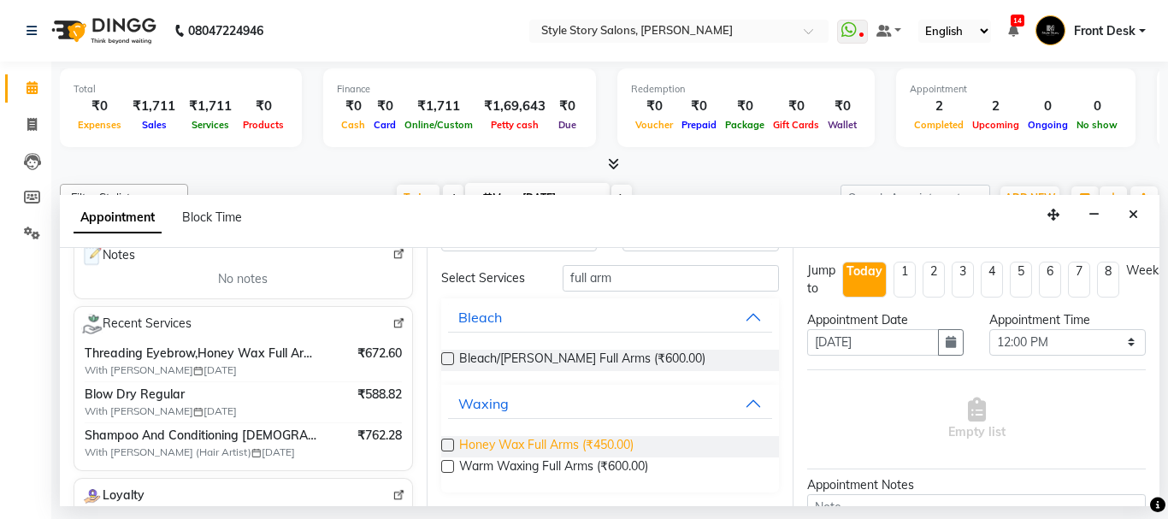
click at [602, 440] on span "Honey Wax Full Arms (₹450.00)" at bounding box center [546, 446] width 174 height 21
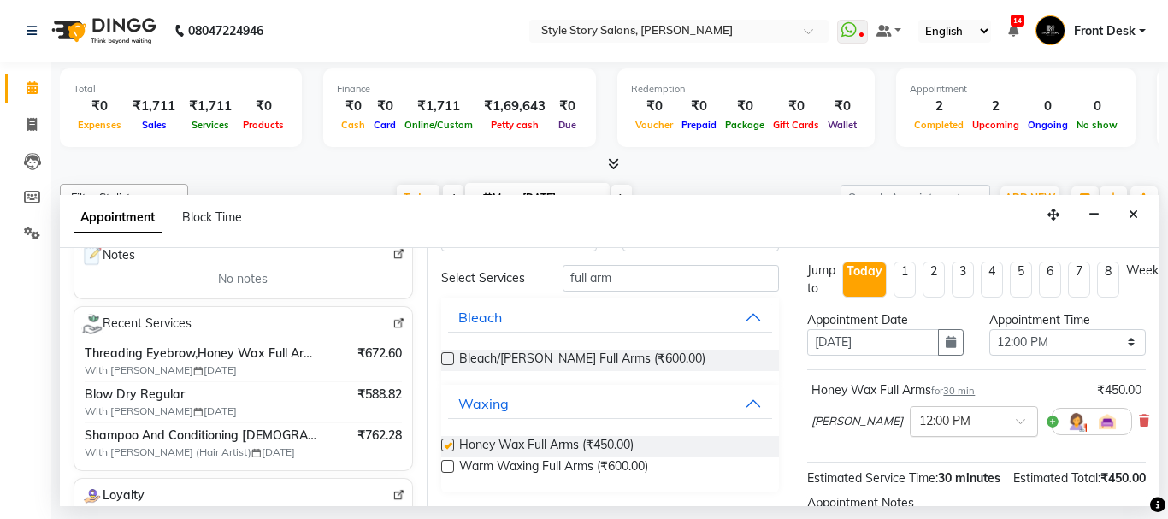
checkbox input "false"
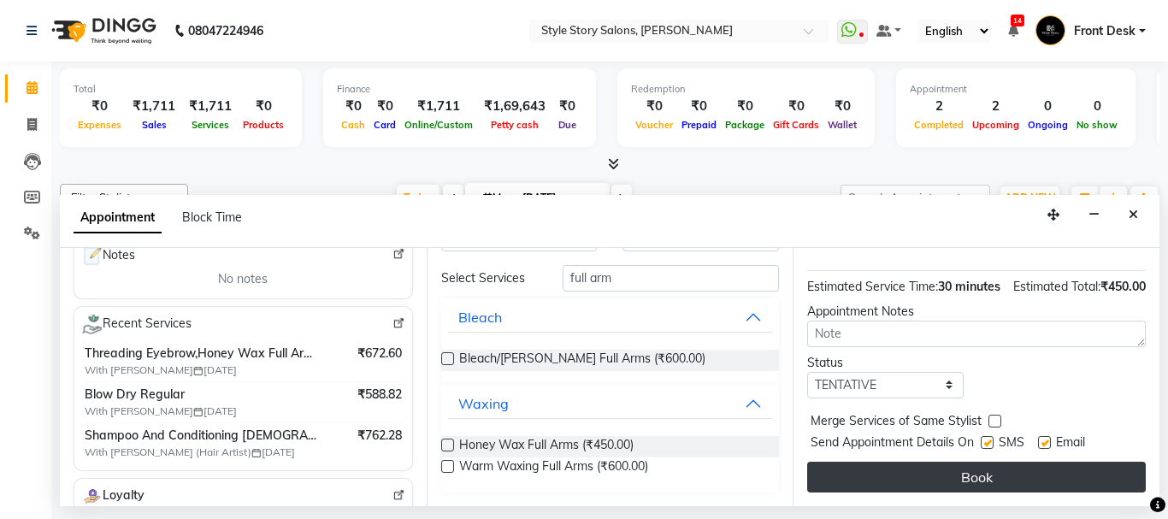
scroll to position [225, 0]
click at [911, 465] on button "Book" at bounding box center [976, 477] width 339 height 31
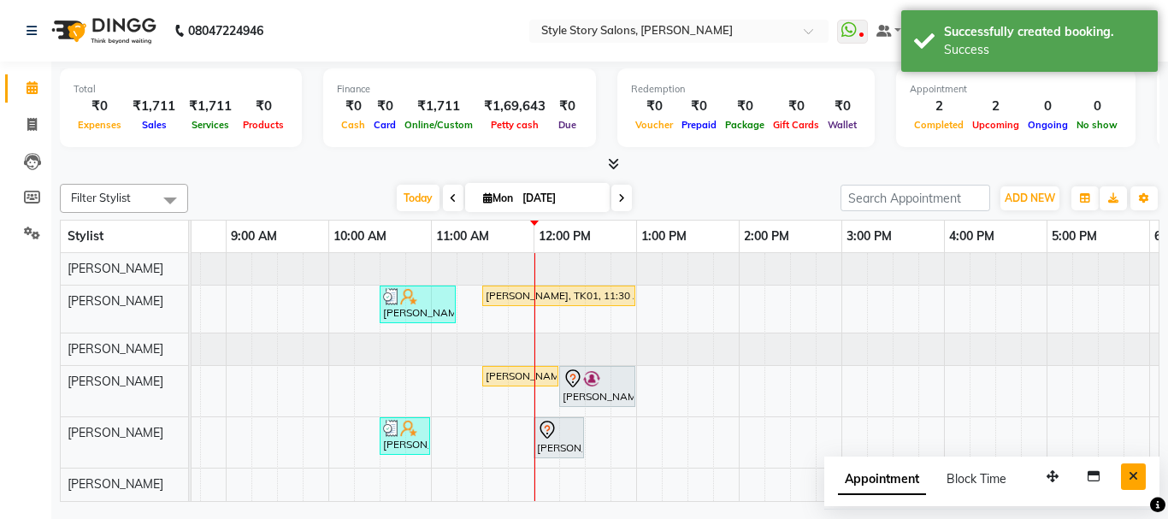
click at [1141, 474] on button "Close" at bounding box center [1133, 477] width 25 height 27
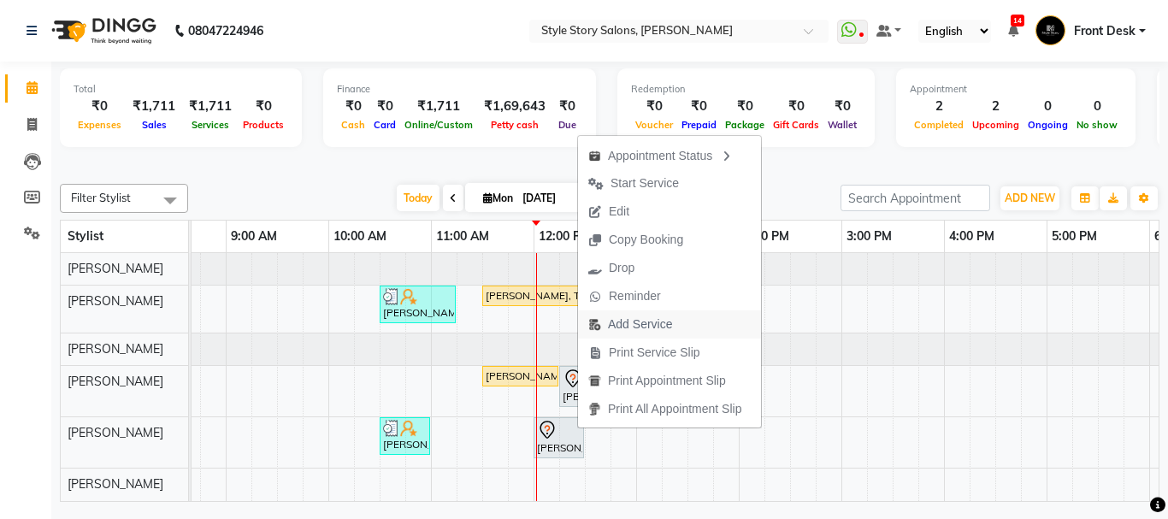
click at [623, 327] on span "Add Service" at bounding box center [640, 325] width 64 height 18
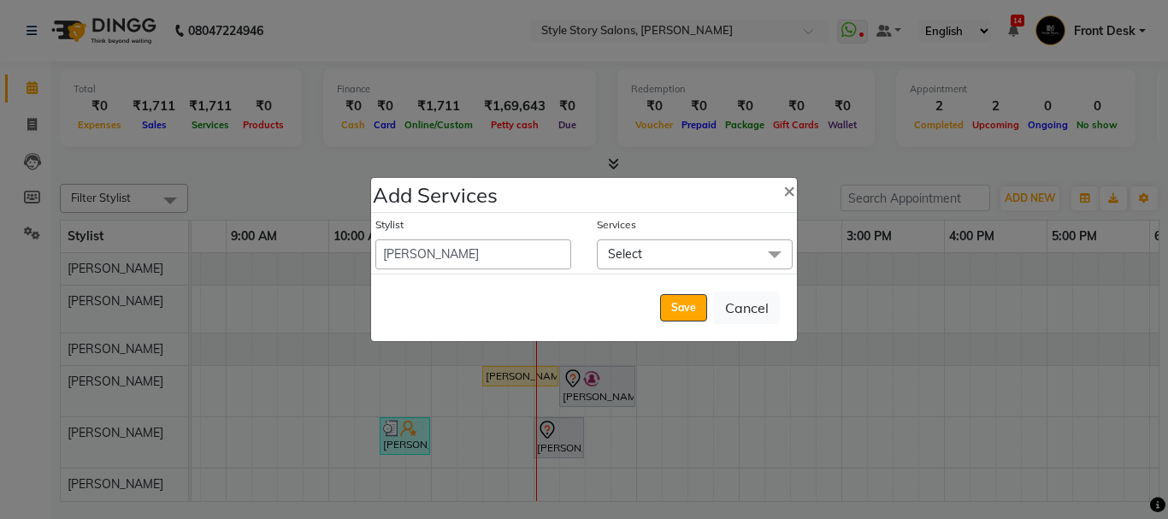
click at [625, 251] on span "Select" at bounding box center [625, 253] width 34 height 15
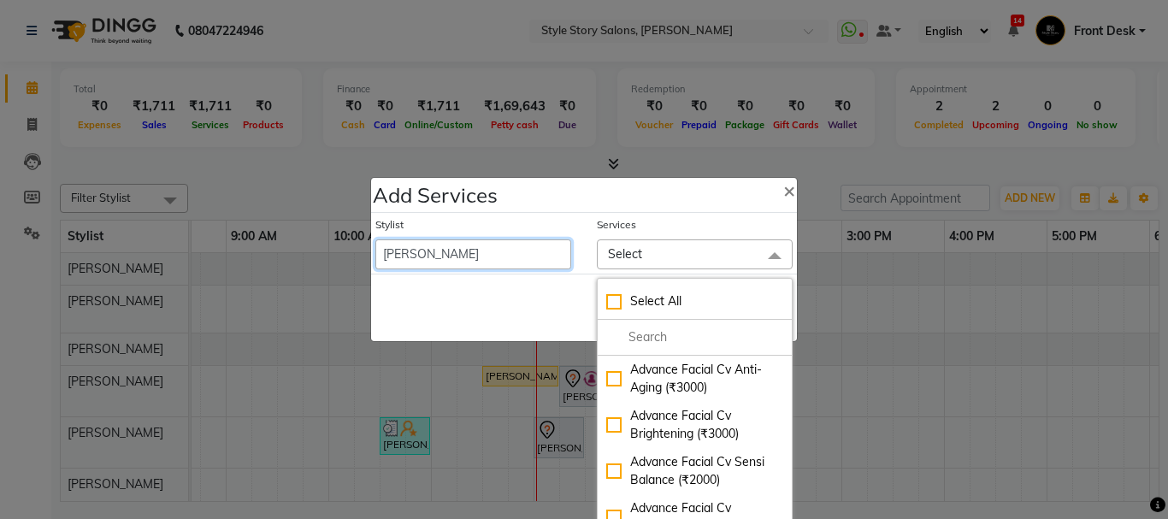
drag, startPoint x: 513, startPoint y: 246, endPoint x: 520, endPoint y: 266, distance: 20.8
click at [513, 246] on select "Aayushi Dahat Adesh khadse Ambika Dhadse Front Desk Arshad Ansari Deepika Taiwa…" at bounding box center [473, 254] width 196 height 30
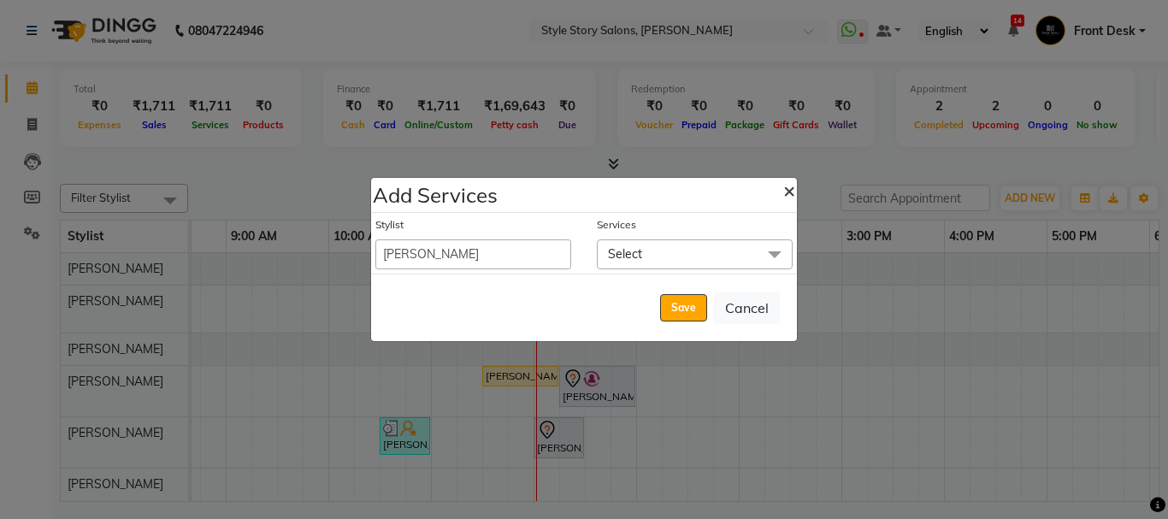
click at [789, 192] on span "×" at bounding box center [789, 190] width 12 height 26
select select "82561"
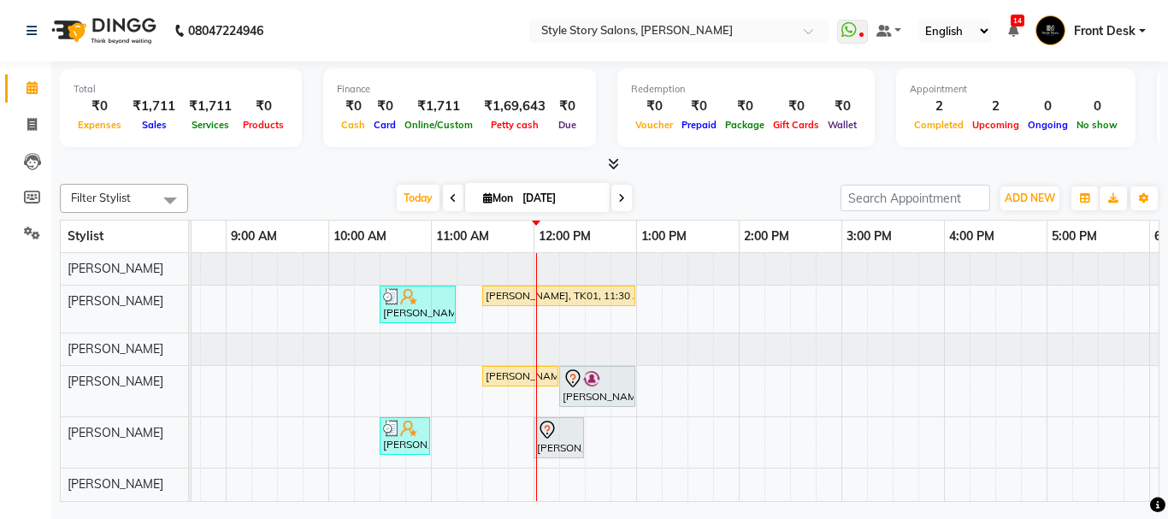
click at [813, 152] on div "Total ₹0 Expenses ₹1,711 Sales ₹1,711 Services ₹0 Products Finance ₹0 Cash ₹0 C…" at bounding box center [610, 118] width 1100 height 112
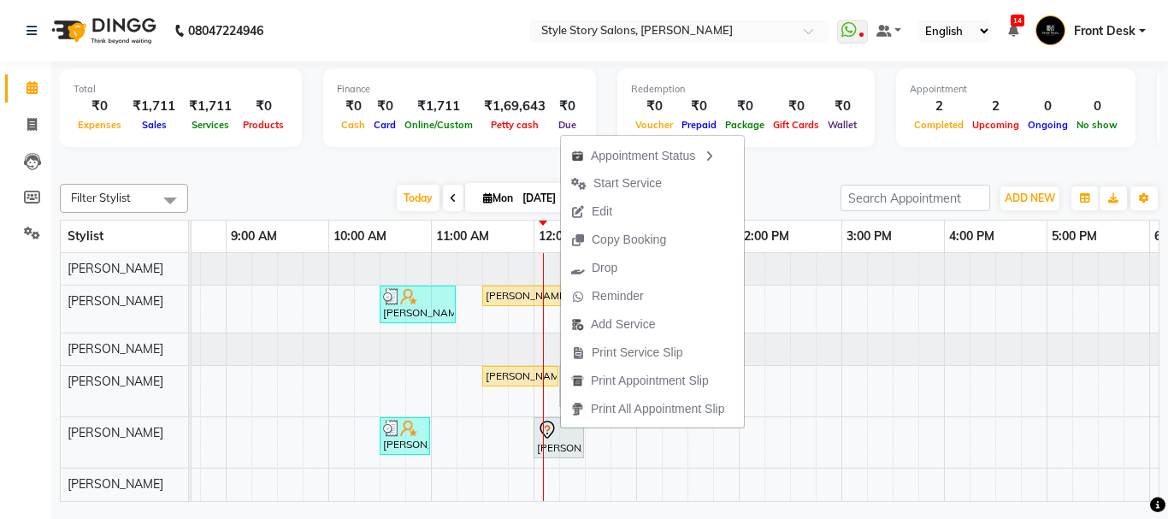
click at [637, 183] on span "Start Service" at bounding box center [628, 183] width 68 height 18
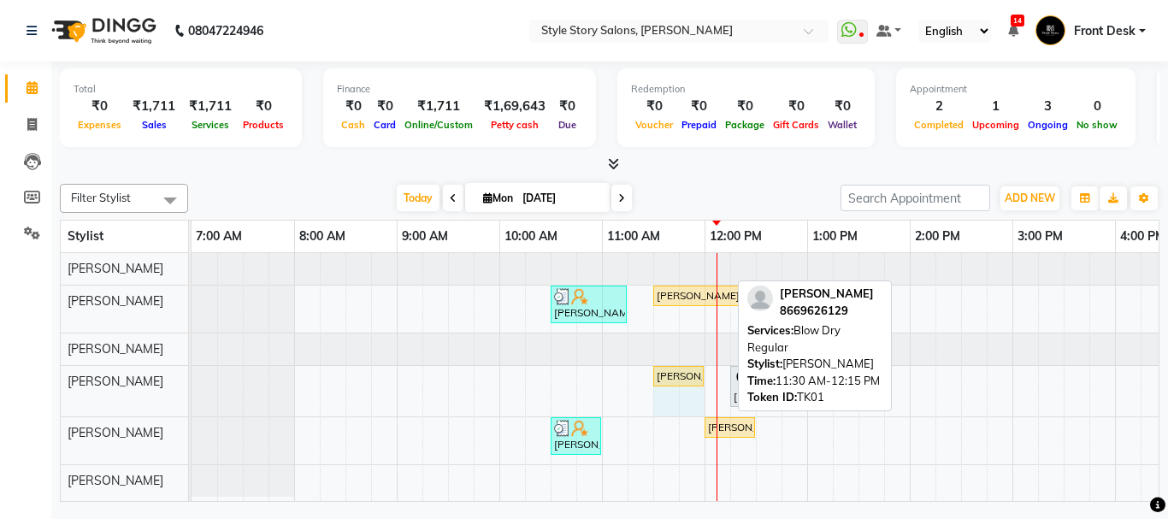
drag, startPoint x: 726, startPoint y: 375, endPoint x: 722, endPoint y: 387, distance: 11.9
click at [192, 381] on div "Priyanka Khandagle, TK01, 11:30 AM-12:15 PM, Blow Dry Regular kaustubh Umbade, …" at bounding box center [192, 391] width 0 height 50
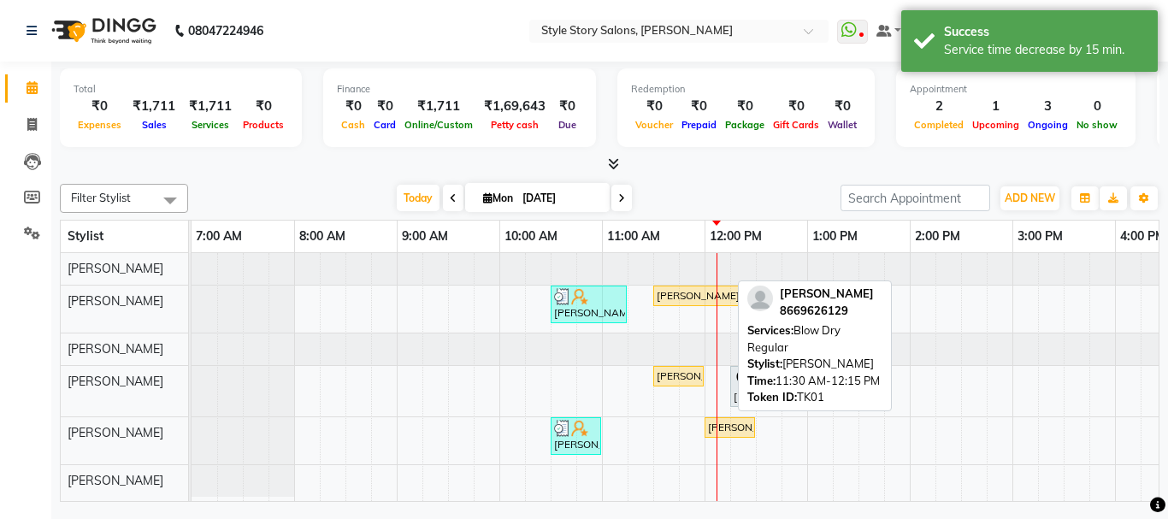
click at [734, 184] on div "Filter Stylist Select All Arshad Ansari Priyanka Singh Ritesh Shrivas Sonali Sa…" at bounding box center [610, 198] width 1100 height 29
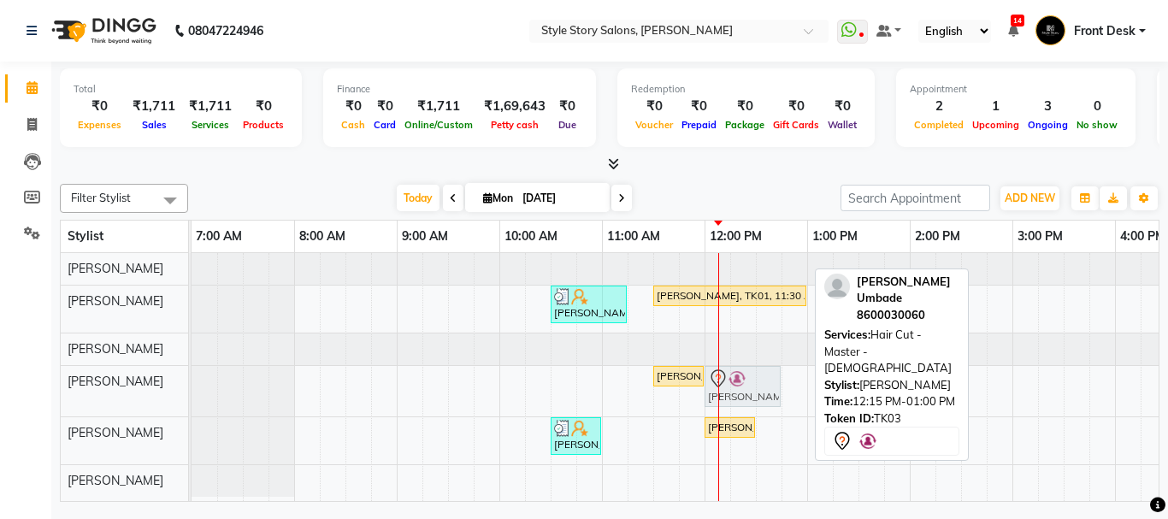
drag, startPoint x: 736, startPoint y: 382, endPoint x: 715, endPoint y: 386, distance: 20.8
click at [192, 386] on div "Priyanka Khandagle, TK01, 11:30 AM-12:00 PM, Blow Dry Regular kaustubh Umbade, …" at bounding box center [192, 391] width 0 height 50
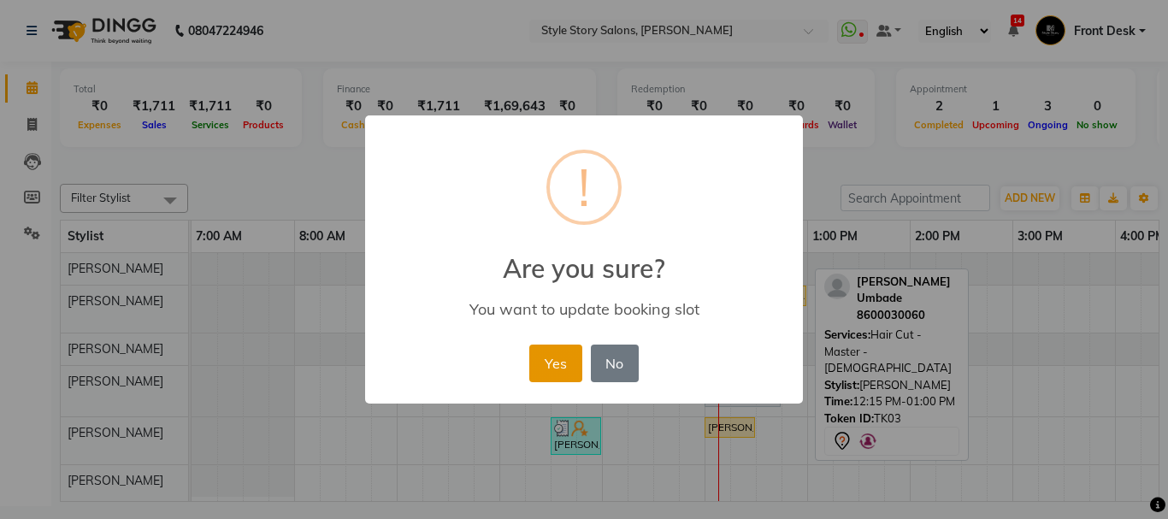
click at [553, 359] on button "Yes" at bounding box center [555, 364] width 52 height 38
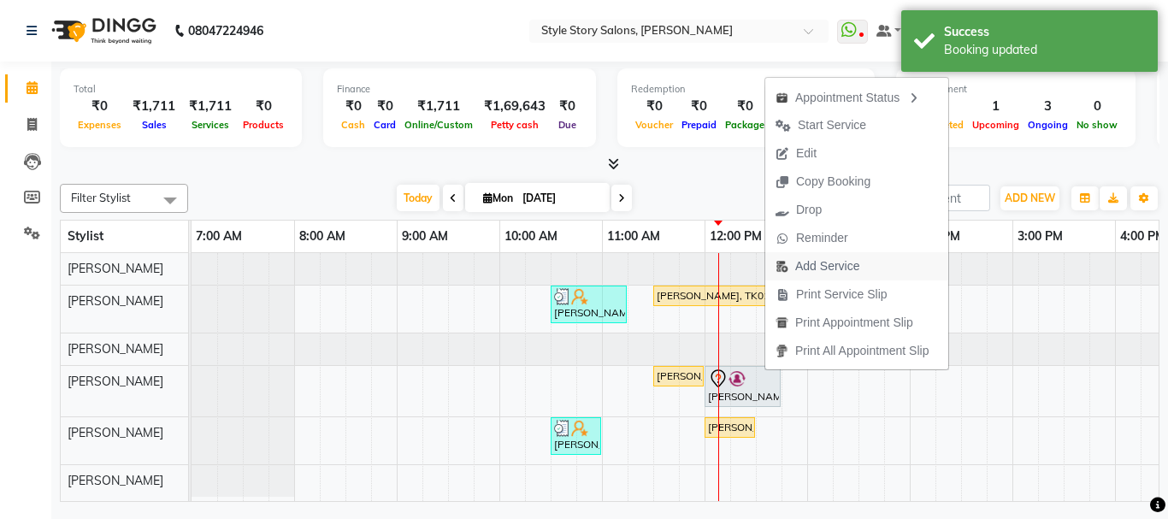
click at [821, 266] on span "Add Service" at bounding box center [827, 266] width 64 height 18
select select "62114"
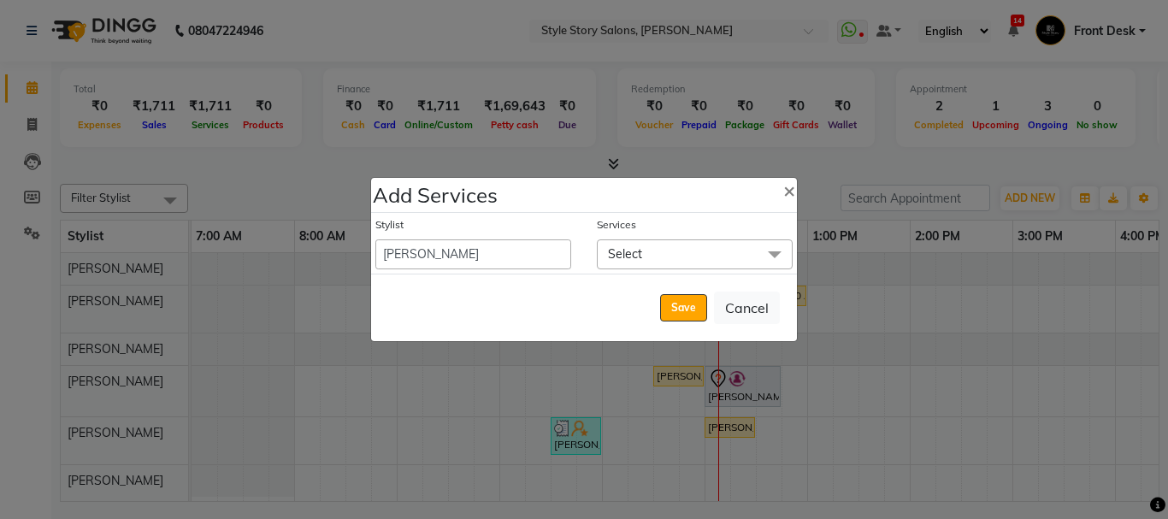
click at [678, 246] on span "Select" at bounding box center [695, 254] width 196 height 30
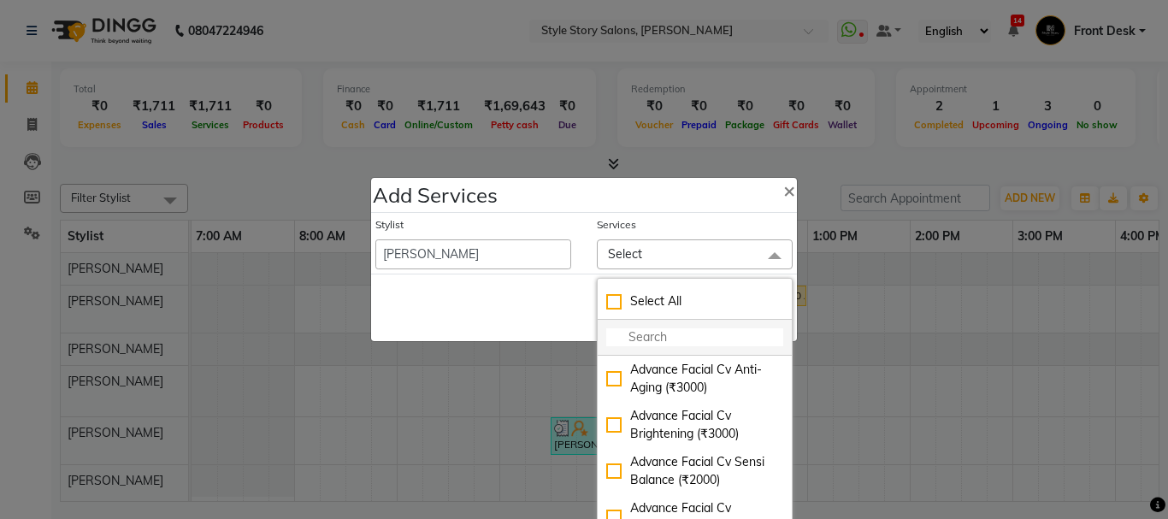
click at [641, 330] on input "multiselect-search" at bounding box center [694, 337] width 177 height 18
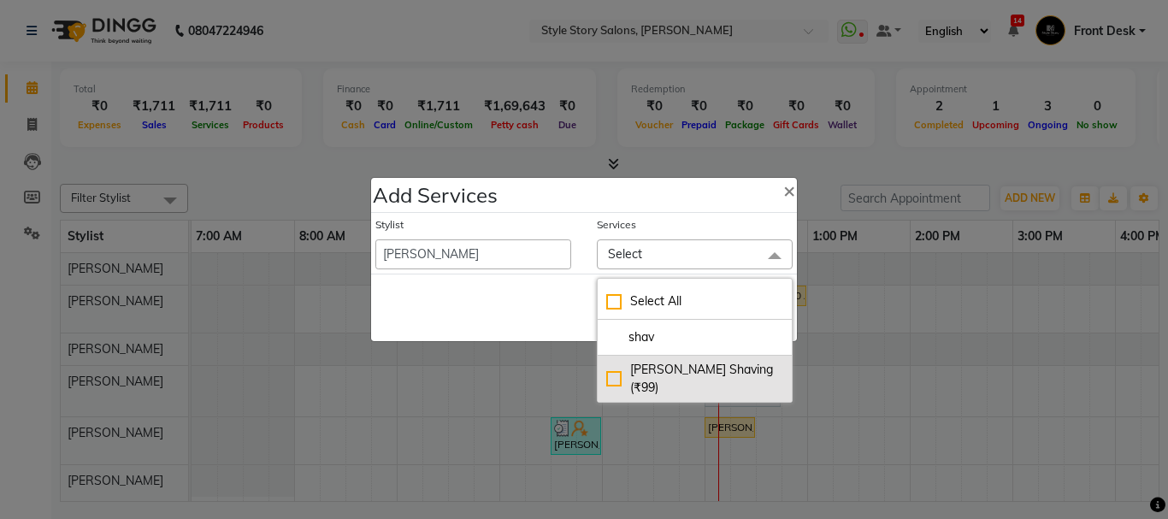
type input "shav"
click at [640, 376] on div "[PERSON_NAME] Shaving (₹99)" at bounding box center [694, 379] width 177 height 36
checkbox input "true"
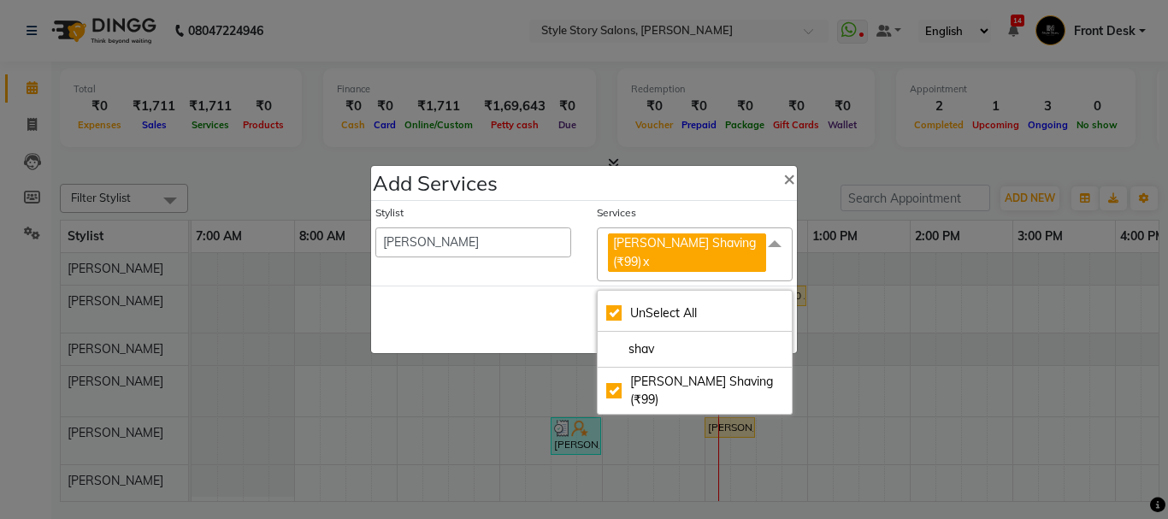
click at [519, 319] on div "Save Cancel" at bounding box center [584, 320] width 426 height 68
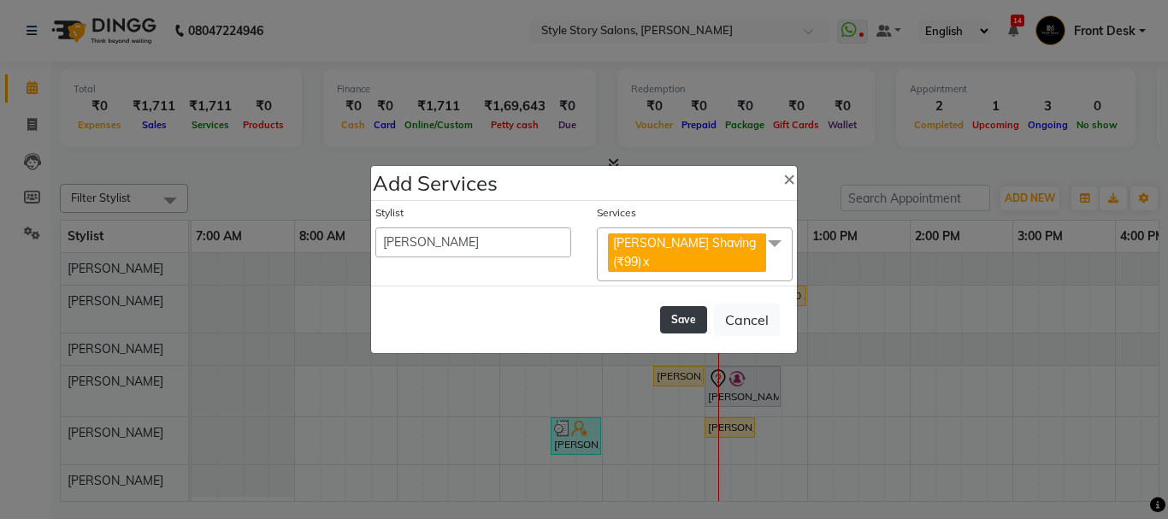
click at [681, 306] on button "Save" at bounding box center [683, 319] width 47 height 27
select select "82561"
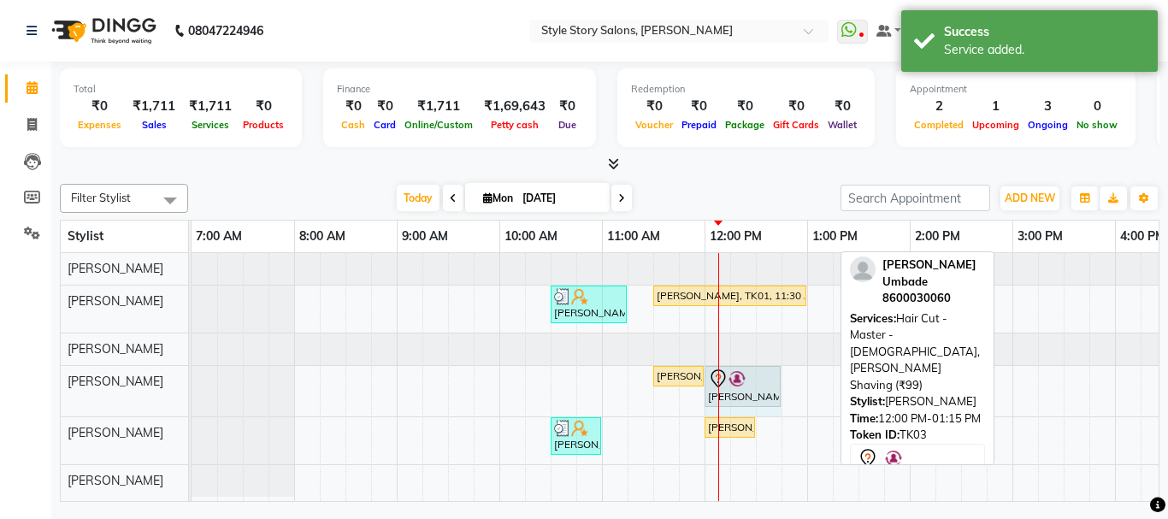
drag, startPoint x: 832, startPoint y: 382, endPoint x: 761, endPoint y: 390, distance: 71.4
click at [192, 390] on div "Priyanka Khandagle, TK01, 11:30 AM-12:00 PM, Blow Dry Regular kaustubh Umbade, …" at bounding box center [192, 391] width 0 height 50
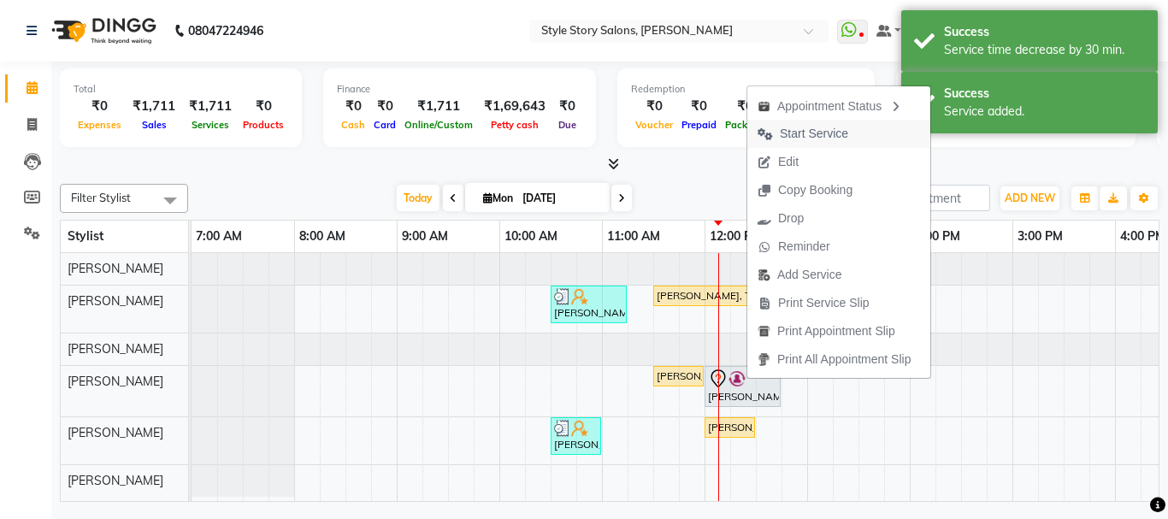
click at [791, 139] on span "Start Service" at bounding box center [814, 134] width 68 height 18
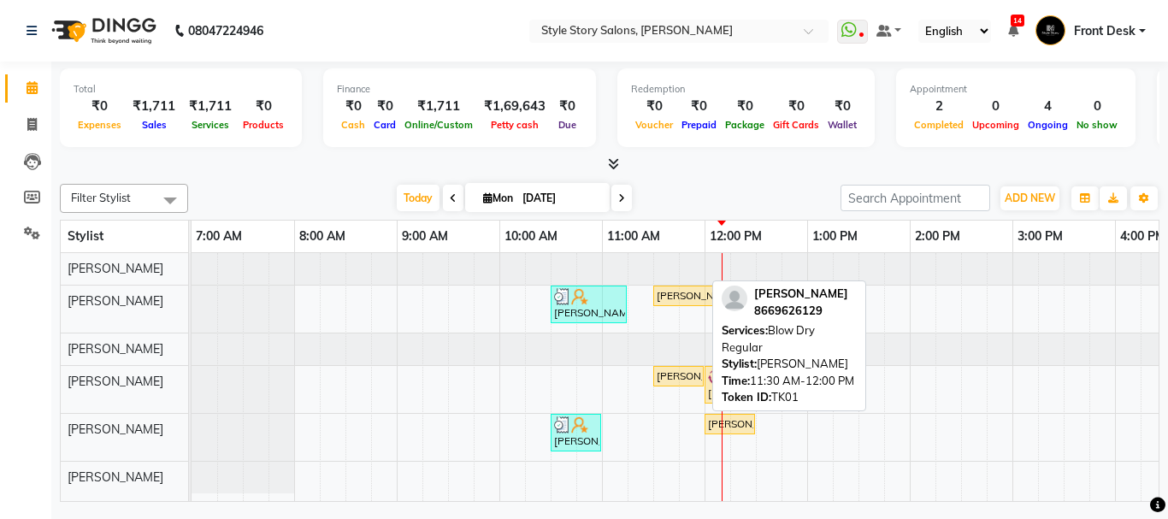
click at [678, 381] on div "[PERSON_NAME], TK01, 11:30 AM-12:00 PM, Blow Dry Regular" at bounding box center [678, 376] width 47 height 15
select select "1"
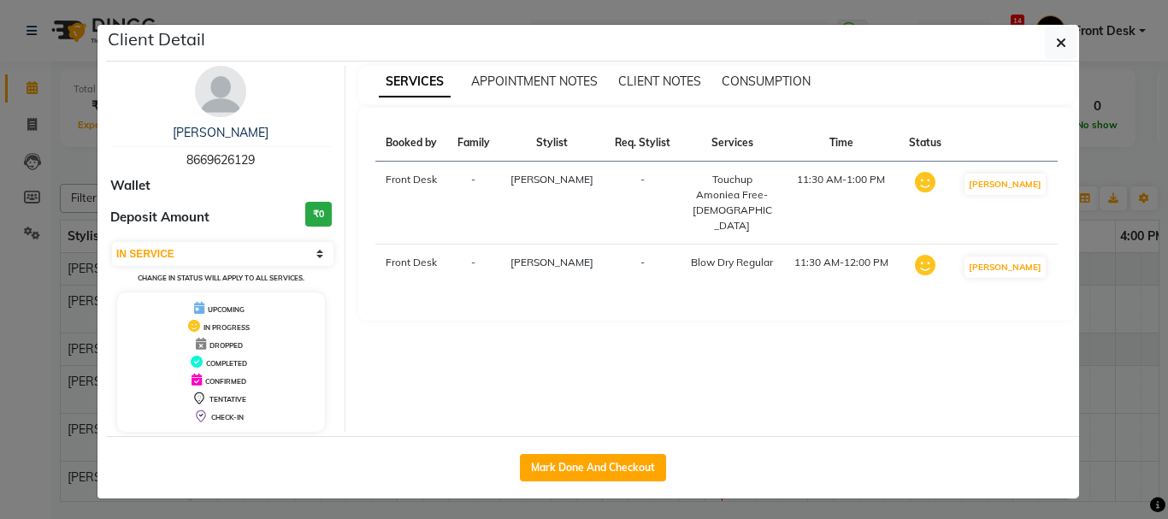
drag, startPoint x: 1087, startPoint y: 165, endPoint x: 1061, endPoint y: 167, distance: 26.6
click at [1086, 166] on ngb-modal-window "Client Detail Priyanka Khandagle 8669626129 Wallet Deposit Amount ₹0 Select IN …" at bounding box center [584, 259] width 1168 height 519
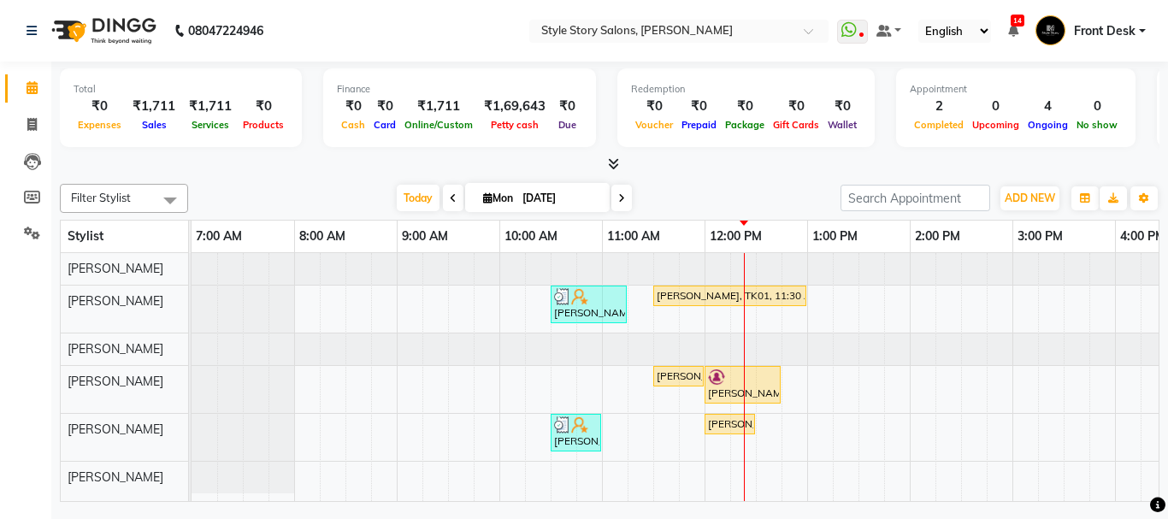
click at [1167, 92] on div "Total ₹0 Expenses ₹1,711 Sales ₹1,711 Services ₹0 Products Finance ₹0 Cash ₹0 C…" at bounding box center [609, 284] width 1117 height 445
click at [1167, 91] on div "Total ₹0 Expenses ₹1,711 Sales ₹1,711 Services ₹0 Products Finance ₹0 Cash ₹0 C…" at bounding box center [609, 284] width 1117 height 445
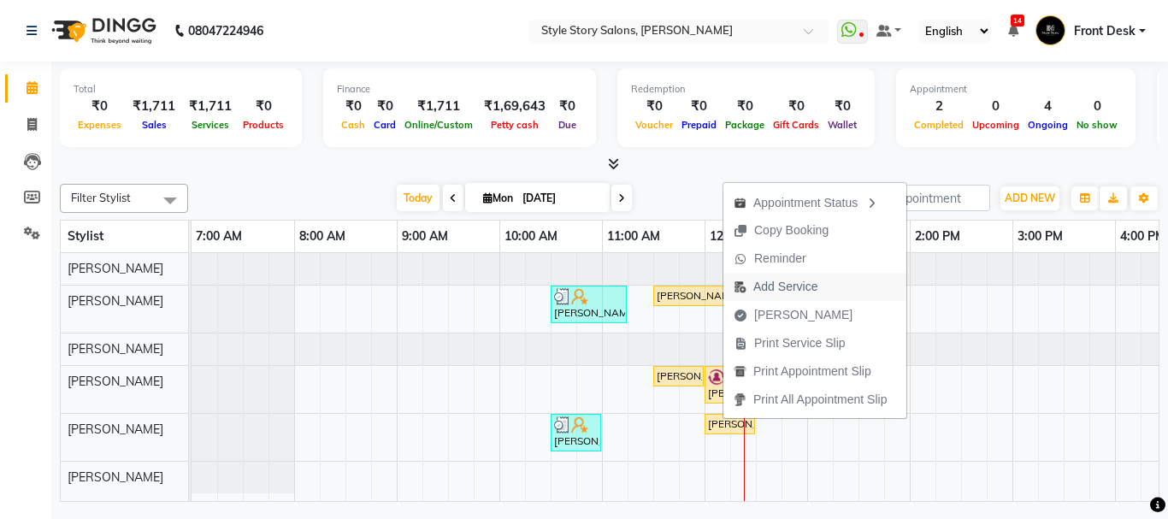
click at [759, 291] on span "Add Service" at bounding box center [785, 287] width 64 height 18
select select "84756"
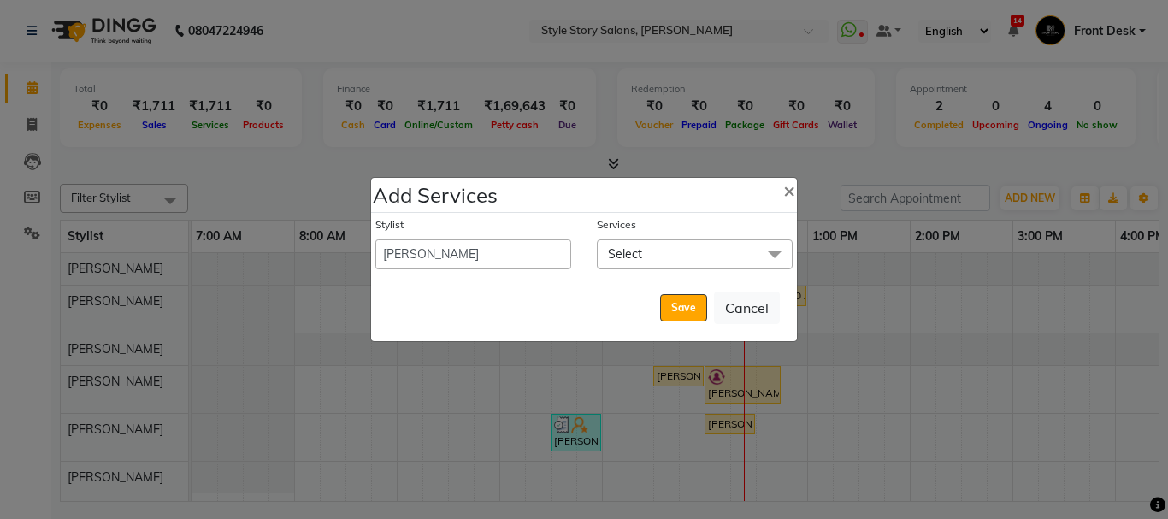
drag, startPoint x: 636, startPoint y: 260, endPoint x: 650, endPoint y: 287, distance: 29.8
click at [637, 260] on span "Select" at bounding box center [625, 253] width 34 height 15
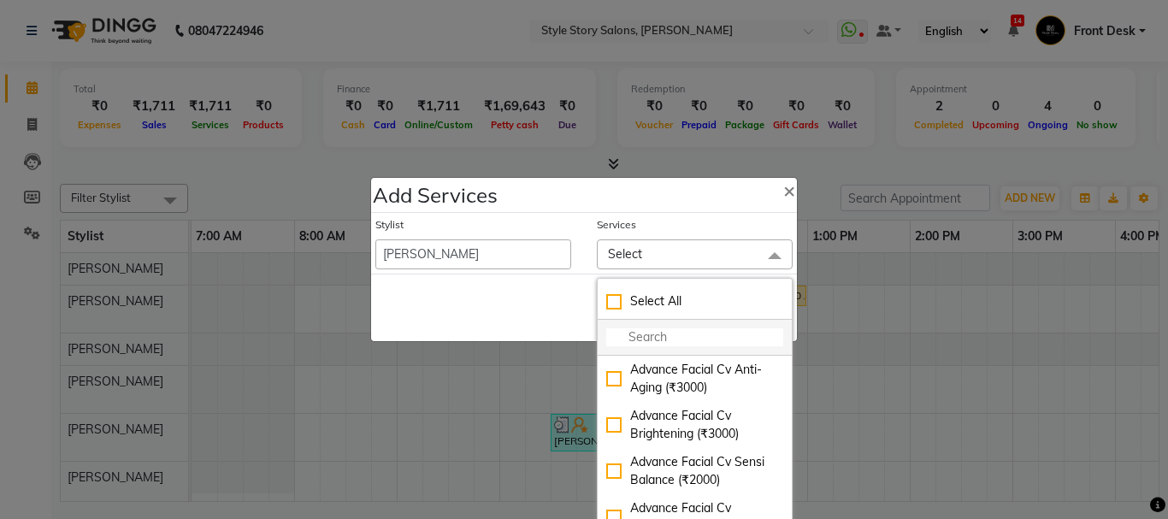
click at [645, 339] on input "multiselect-search" at bounding box center [694, 337] width 177 height 18
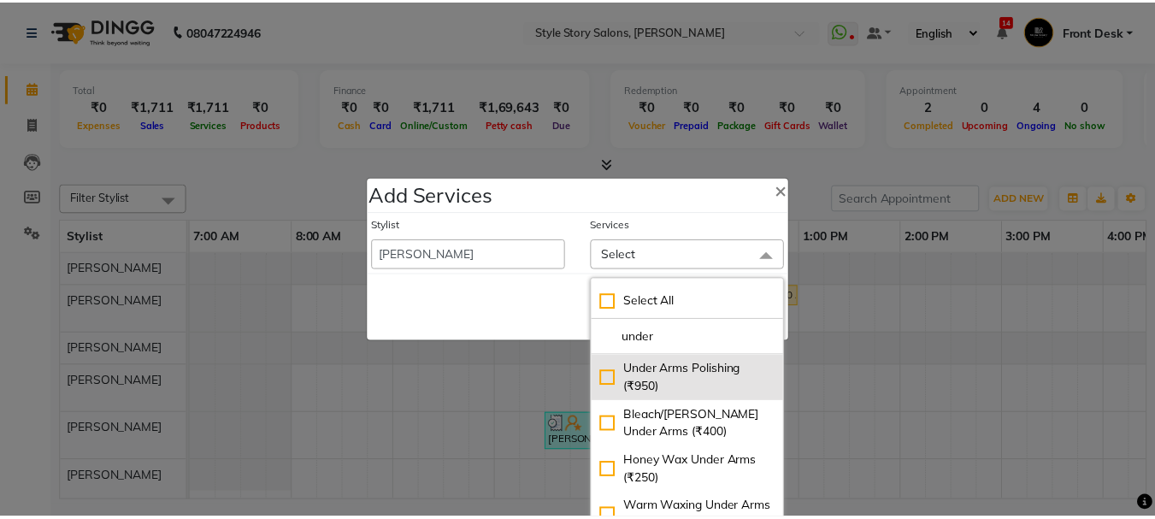
scroll to position [62, 0]
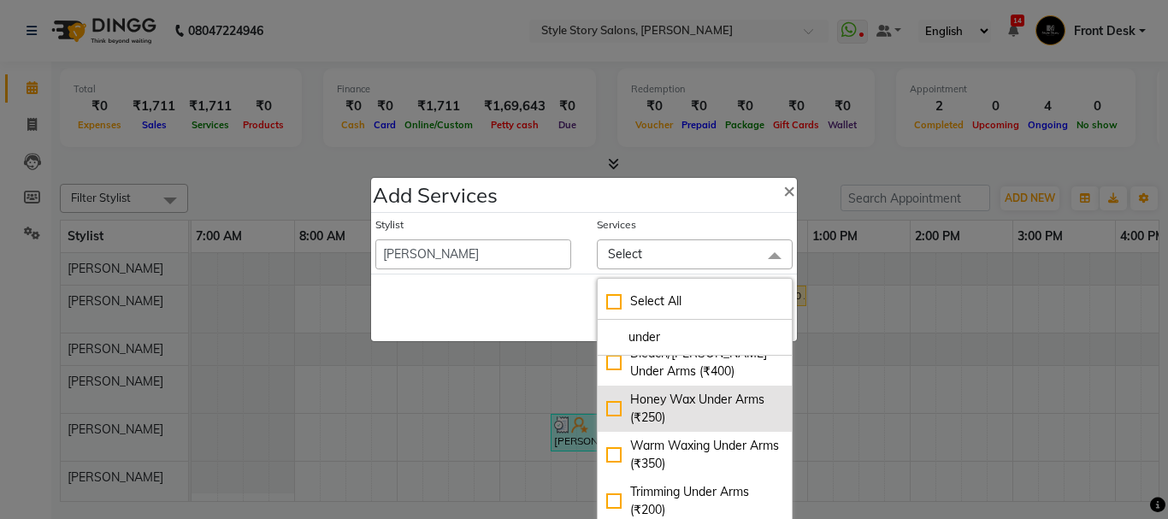
type input "under"
click at [734, 411] on div "Honey Wax Under Arms (₹250)" at bounding box center [694, 409] width 177 height 36
checkbox input "true"
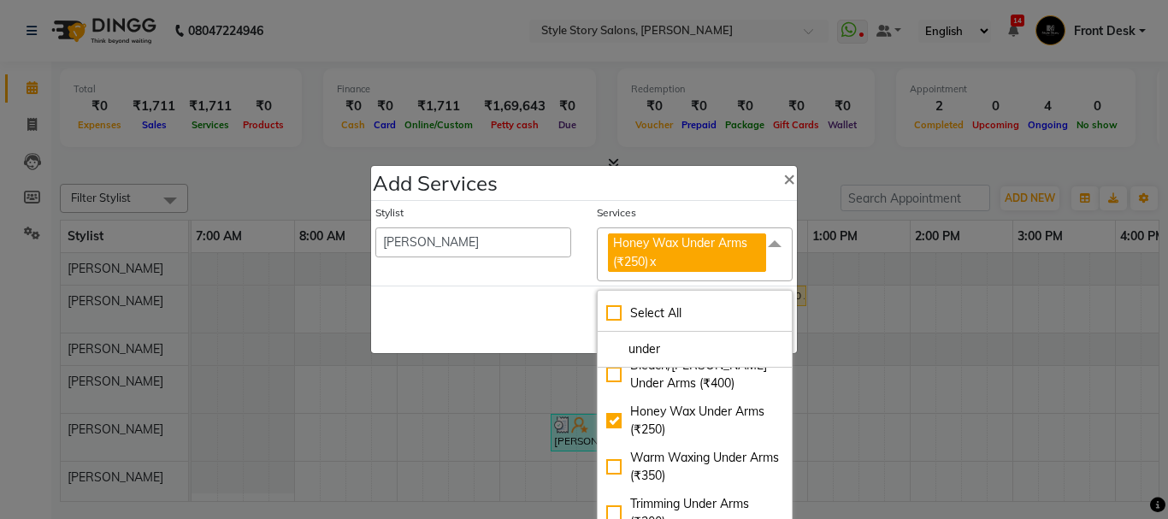
click at [501, 293] on div "Save Cancel" at bounding box center [584, 320] width 426 height 68
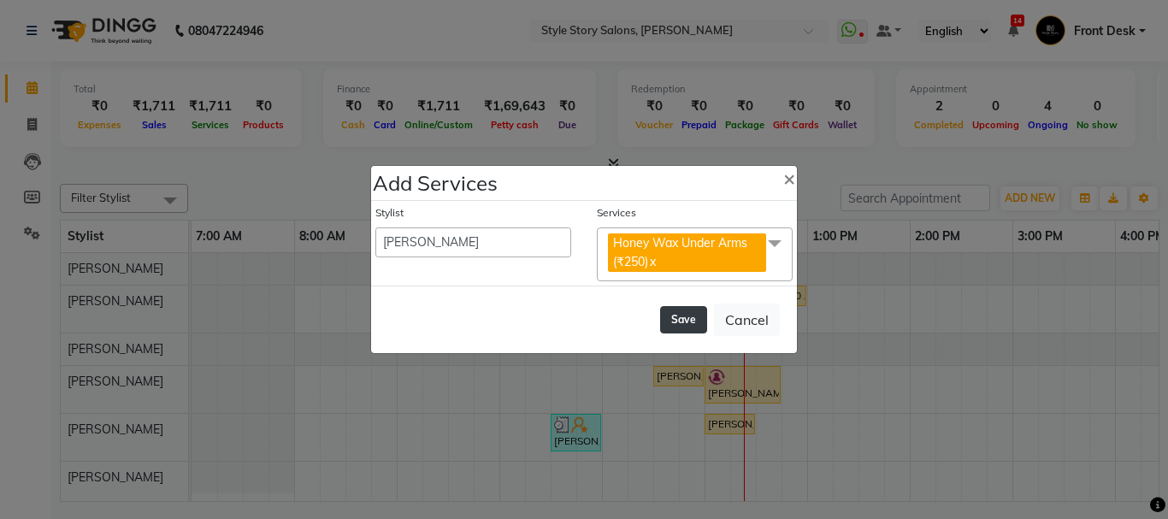
click at [680, 317] on button "Save" at bounding box center [683, 319] width 47 height 27
select select "82561"
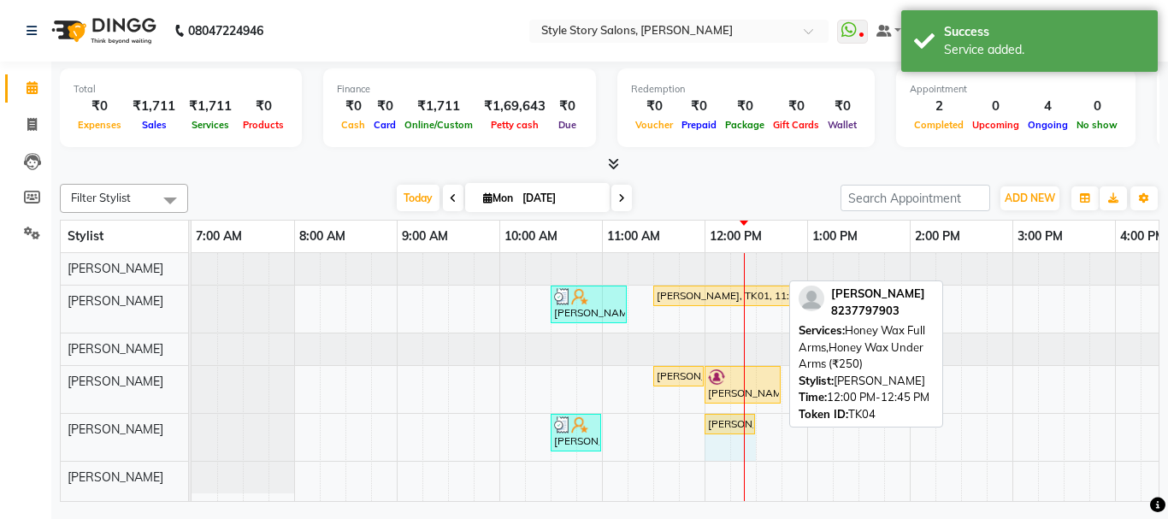
drag, startPoint x: 781, startPoint y: 424, endPoint x: 743, endPoint y: 423, distance: 37.7
click at [192, 423] on div "Niti K, TK02, 10:30 AM-11:00 AM, Shampoo And Conditioning Female Neha Dixit, TK…" at bounding box center [192, 437] width 0 height 47
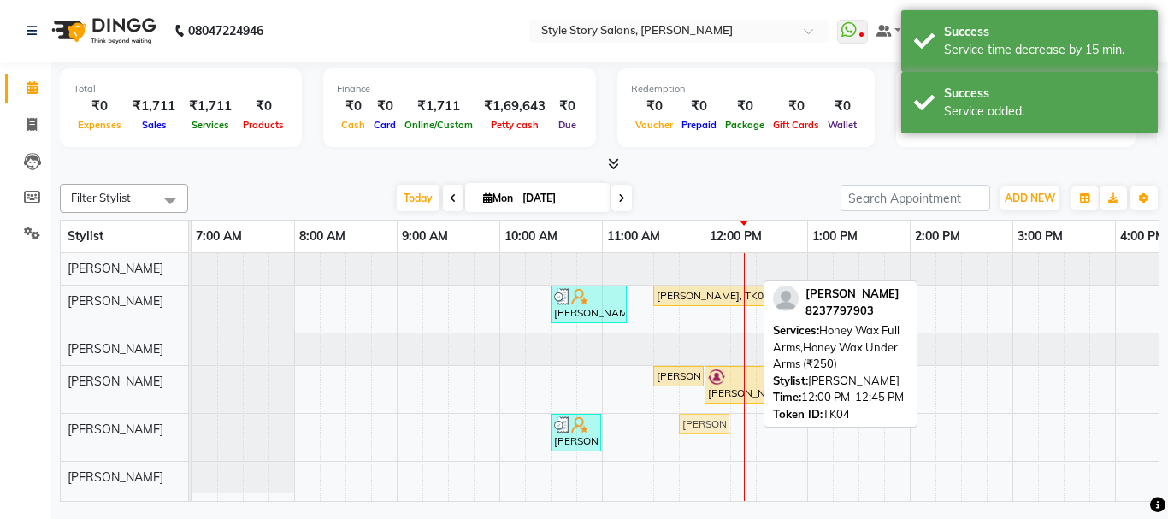
drag, startPoint x: 730, startPoint y: 425, endPoint x: 707, endPoint y: 423, distance: 22.3
click at [192, 423] on div "Niti K, TK02, 10:30 AM-11:00 AM, Shampoo And Conditioning Female Neha Dixit, TK…" at bounding box center [192, 437] width 0 height 47
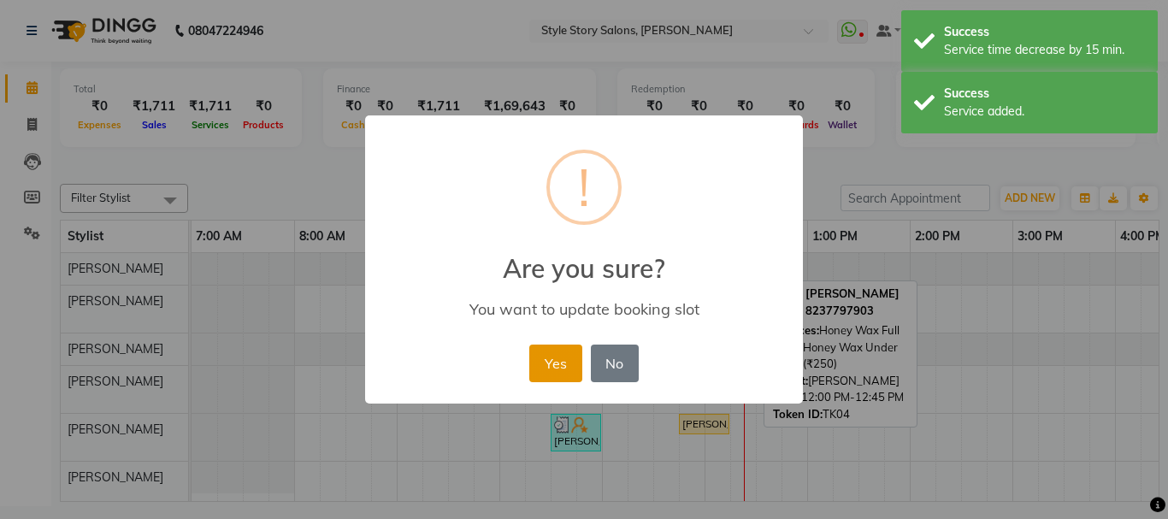
click at [563, 363] on button "Yes" at bounding box center [555, 364] width 52 height 38
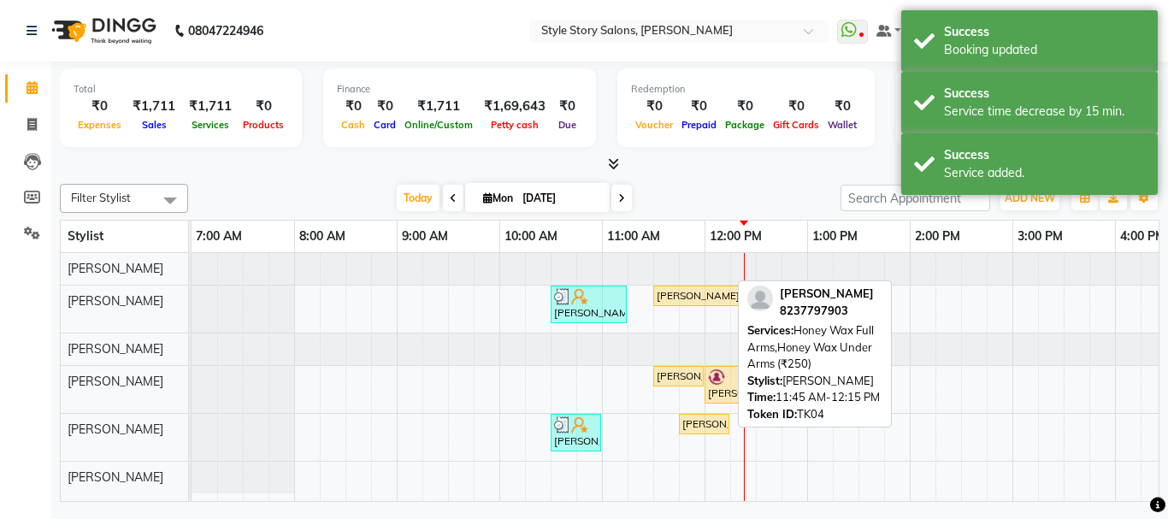
click at [702, 425] on div "[PERSON_NAME], TK04, 11:45 AM-12:15 PM, Honey Wax Full Arms,Honey Wax Under Arm…" at bounding box center [704, 424] width 47 height 15
select select "1"
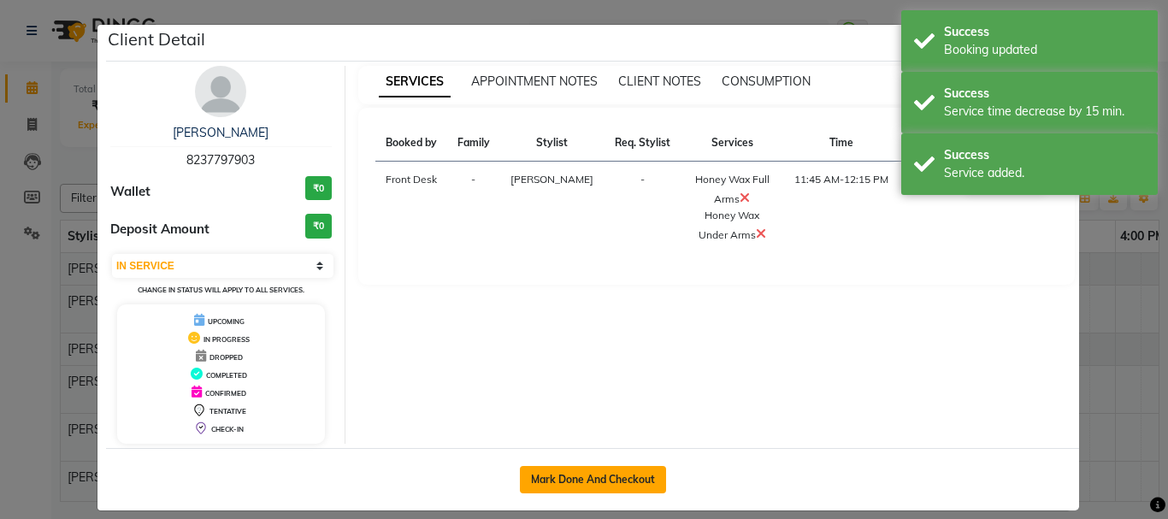
click at [585, 476] on button "Mark Done And Checkout" at bounding box center [593, 479] width 146 height 27
select select "service"
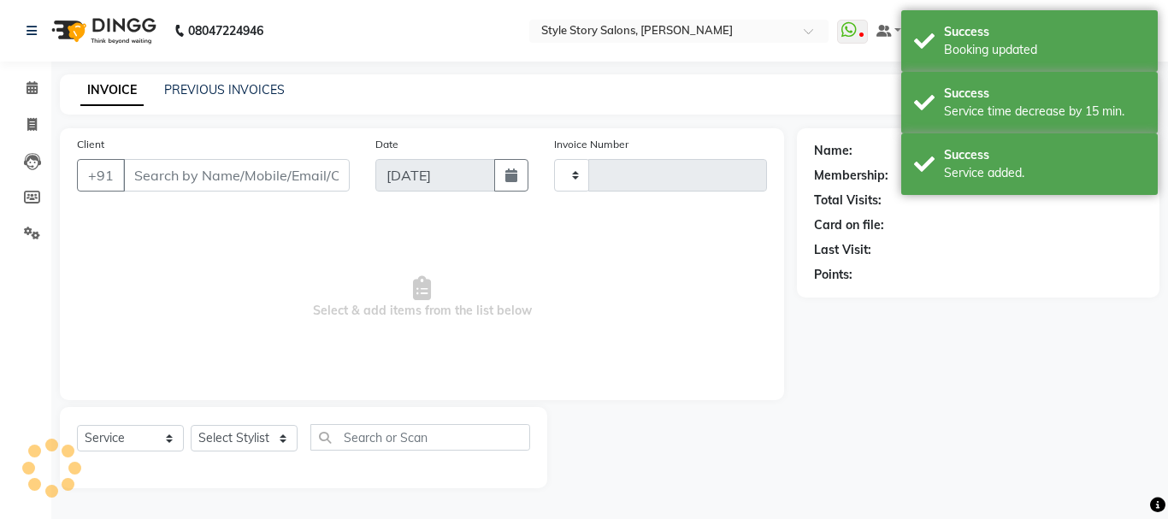
type input "1496"
select select "6249"
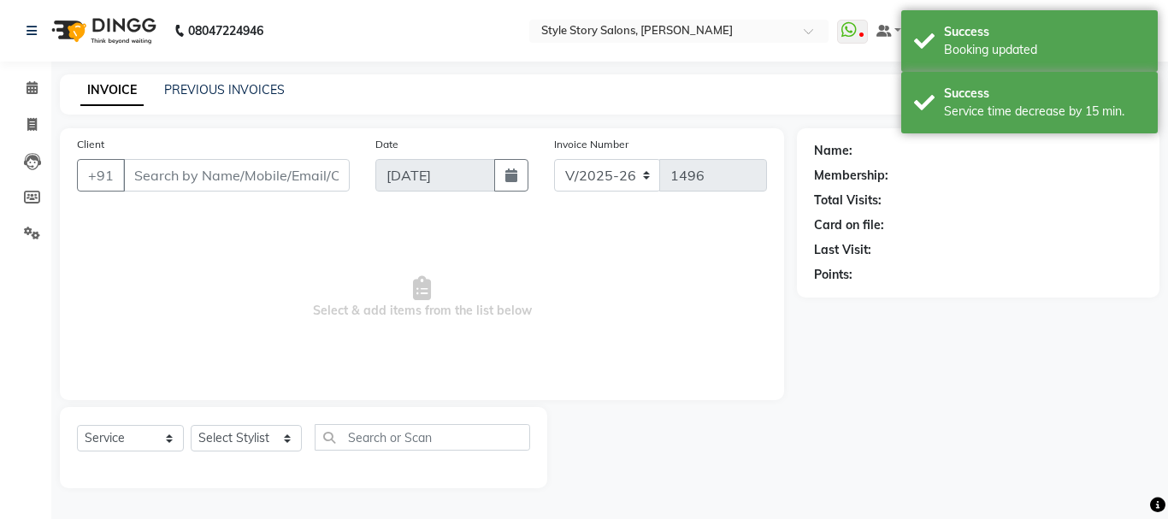
type input "8237797903"
select select "84756"
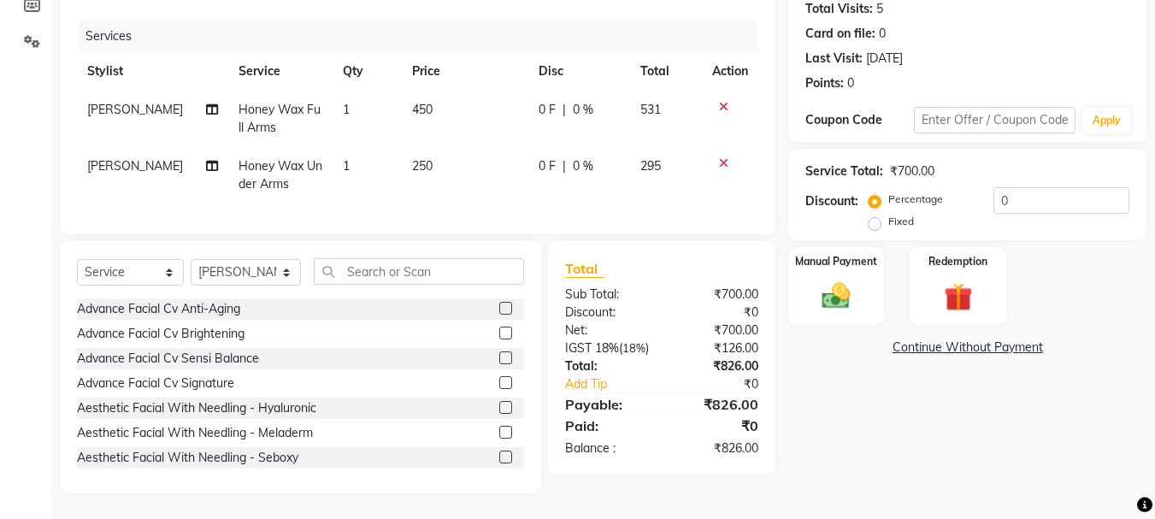
scroll to position [204, 0]
click at [843, 279] on img at bounding box center [837, 296] width 48 height 34
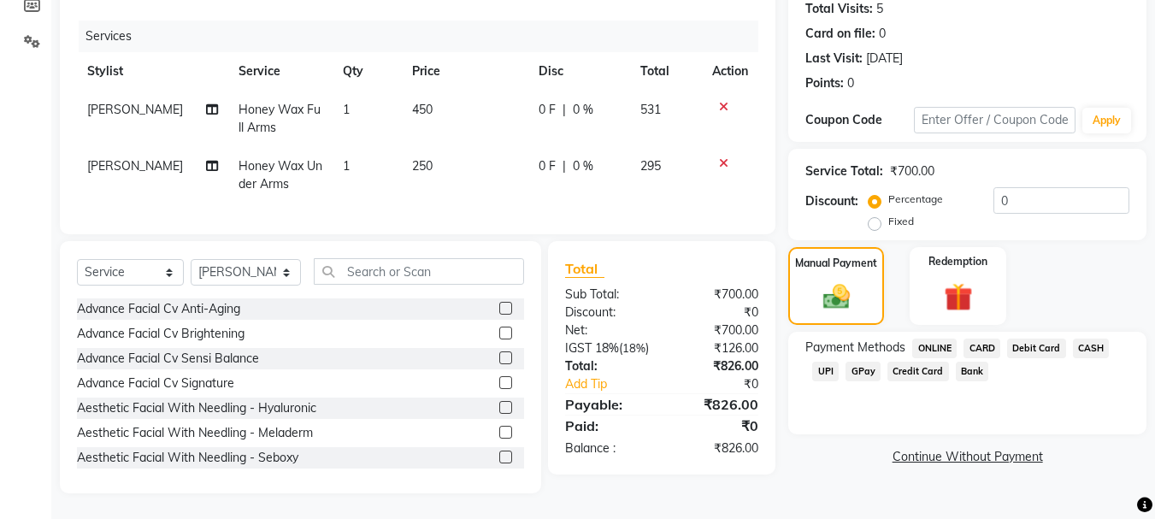
click at [827, 362] on span "UPI" at bounding box center [826, 372] width 27 height 20
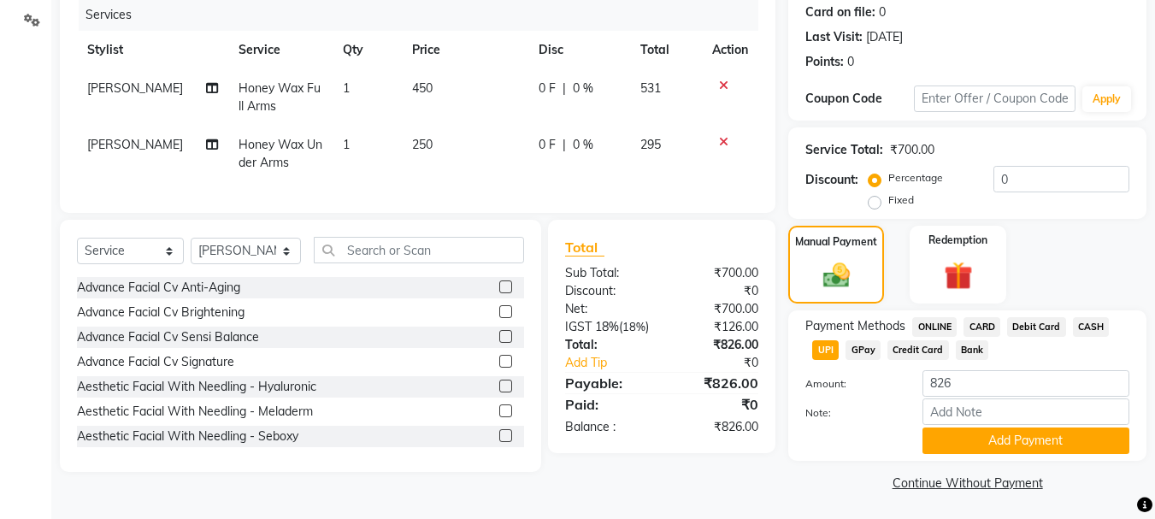
scroll to position [216, 0]
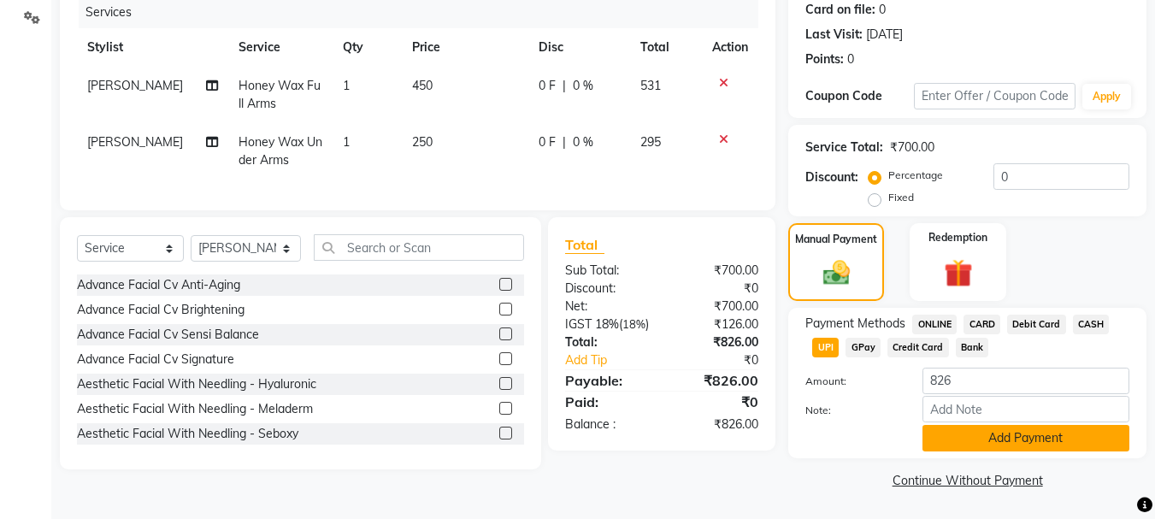
click at [1045, 427] on button "Add Payment" at bounding box center [1026, 438] width 207 height 27
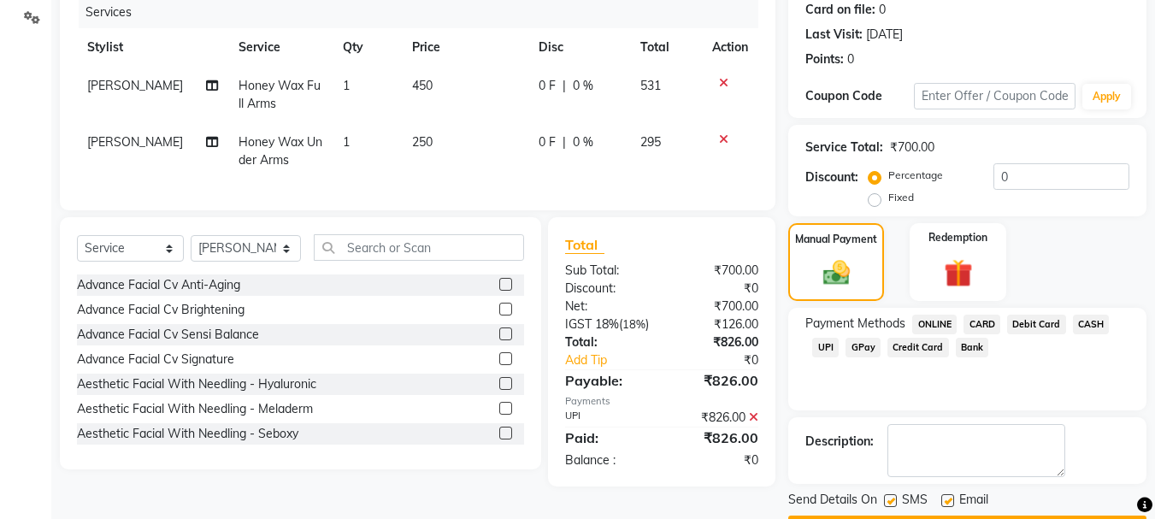
click at [826, 345] on span "UPI" at bounding box center [826, 348] width 27 height 20
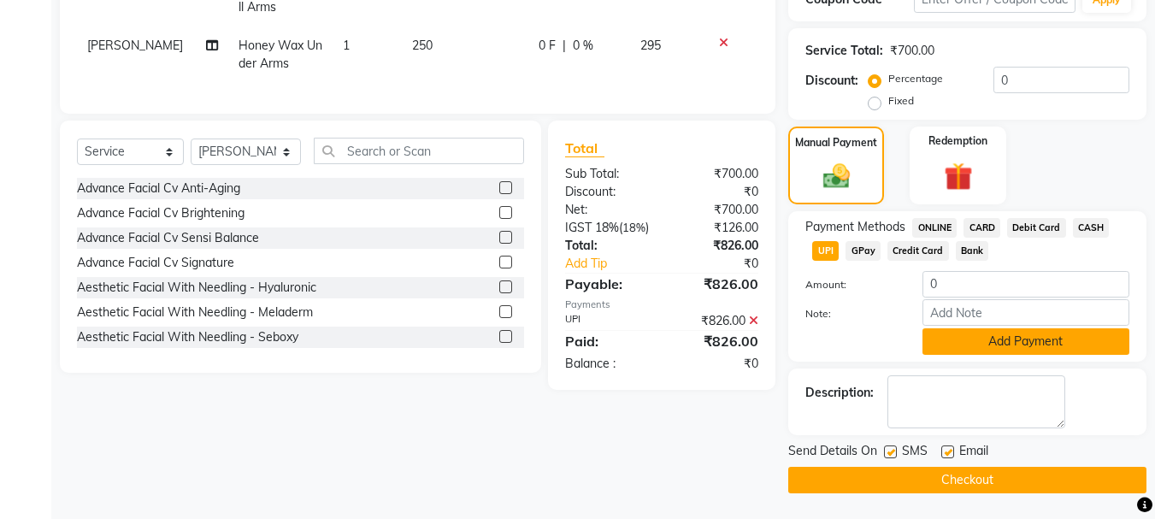
click at [1025, 346] on button "Add Payment" at bounding box center [1026, 341] width 207 height 27
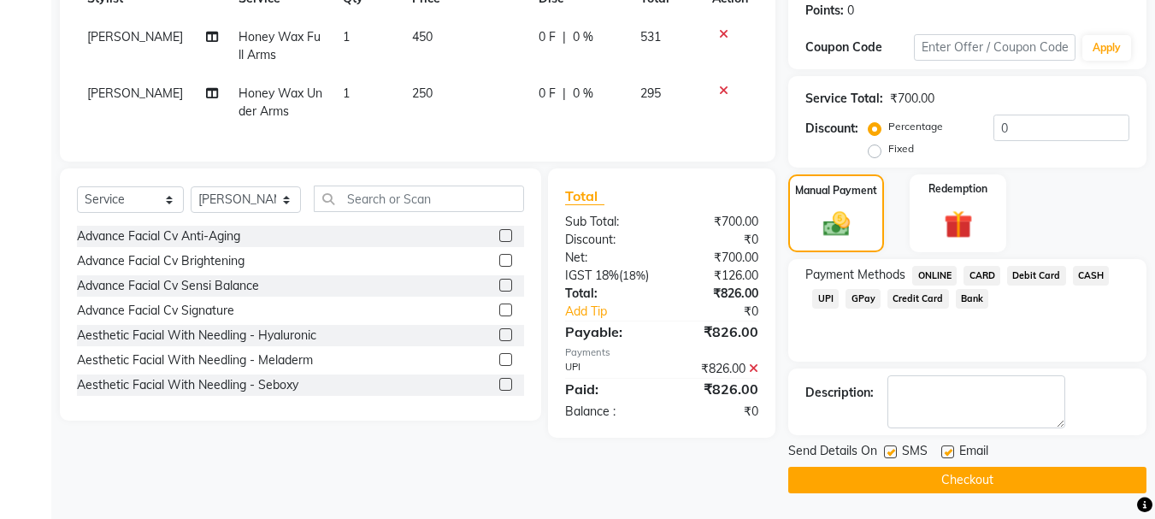
scroll to position [264, 0]
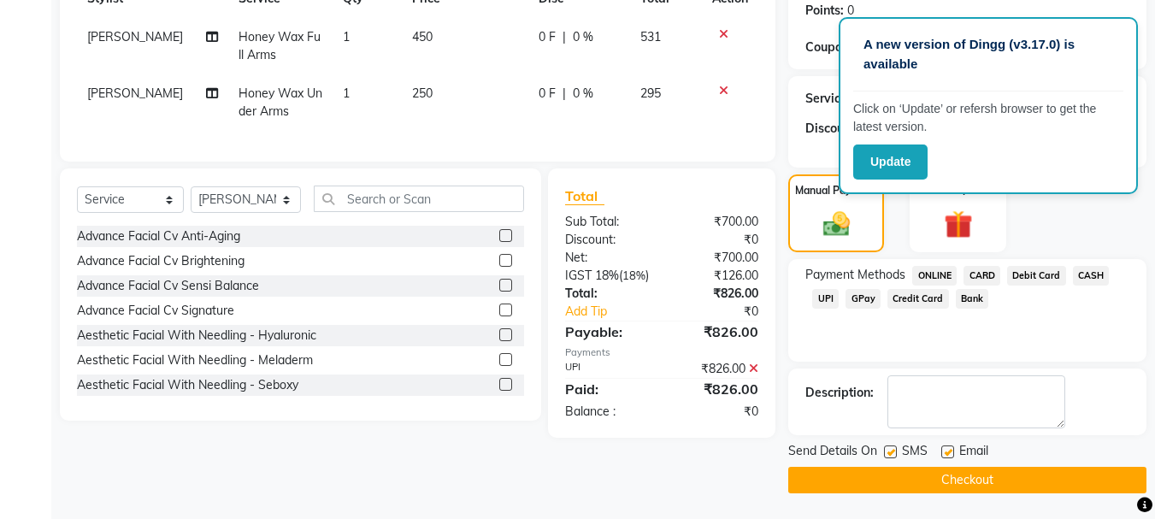
click at [783, 64] on div "Client +91 8237797903 Date 01-09-2025 Invoice Number V/2025 V/2025-26 1496 Serv…" at bounding box center [418, 178] width 742 height 629
click at [827, 302] on span "UPI" at bounding box center [826, 299] width 27 height 20
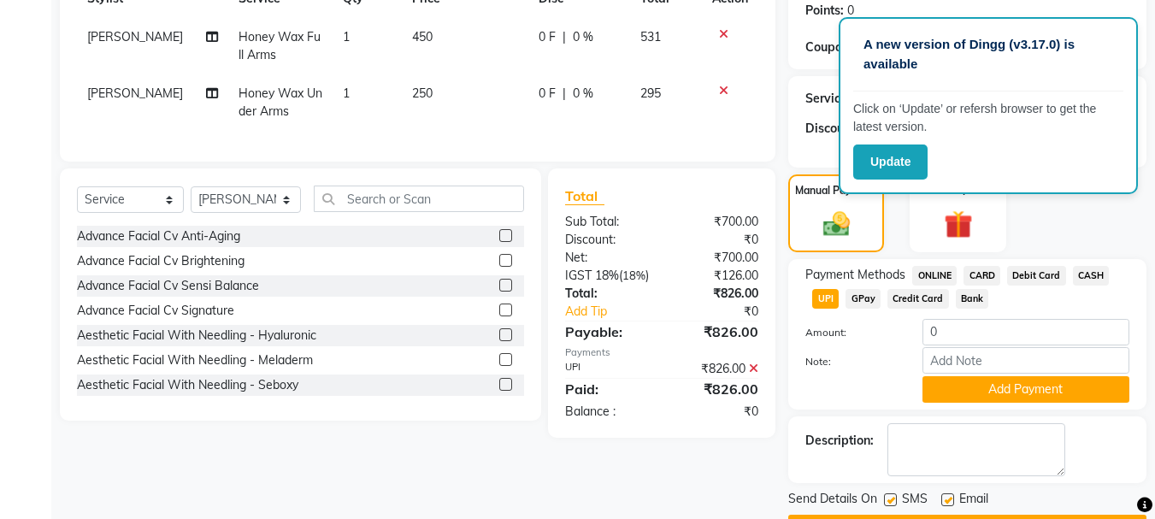
scroll to position [312, 0]
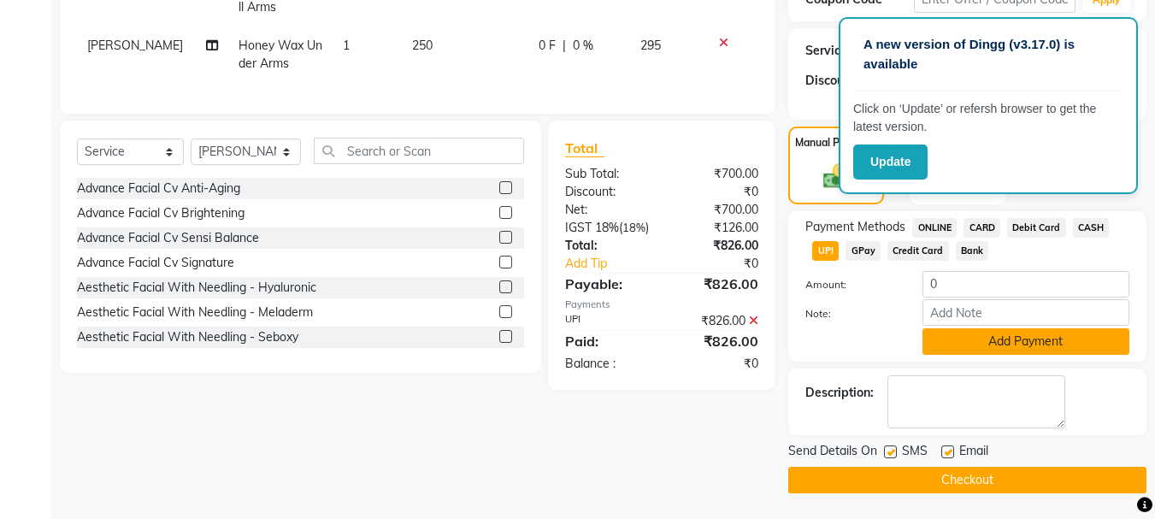
click at [982, 344] on button "Add Payment" at bounding box center [1026, 341] width 207 height 27
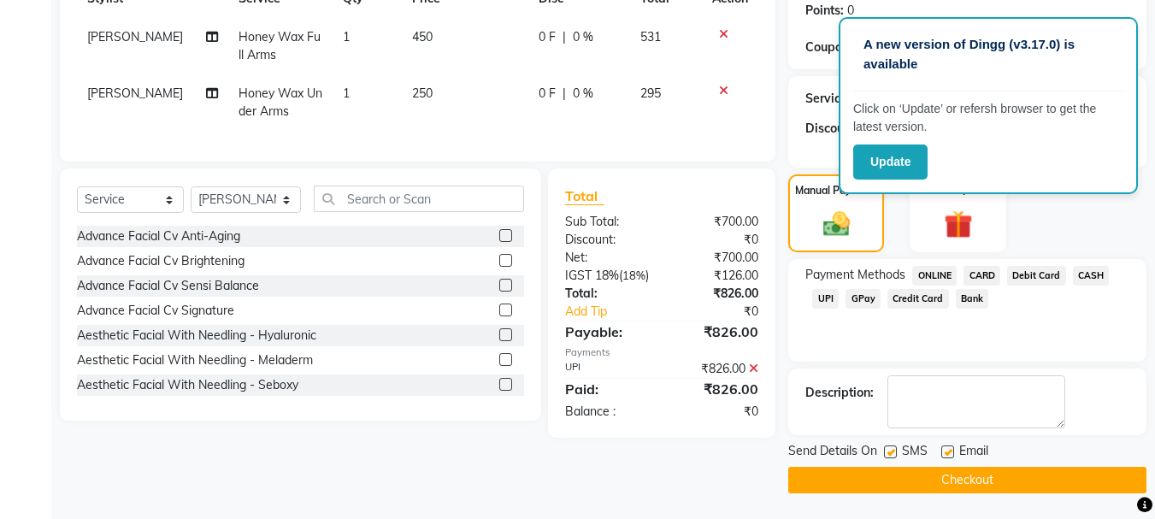
click at [926, 477] on button "Checkout" at bounding box center [968, 480] width 358 height 27
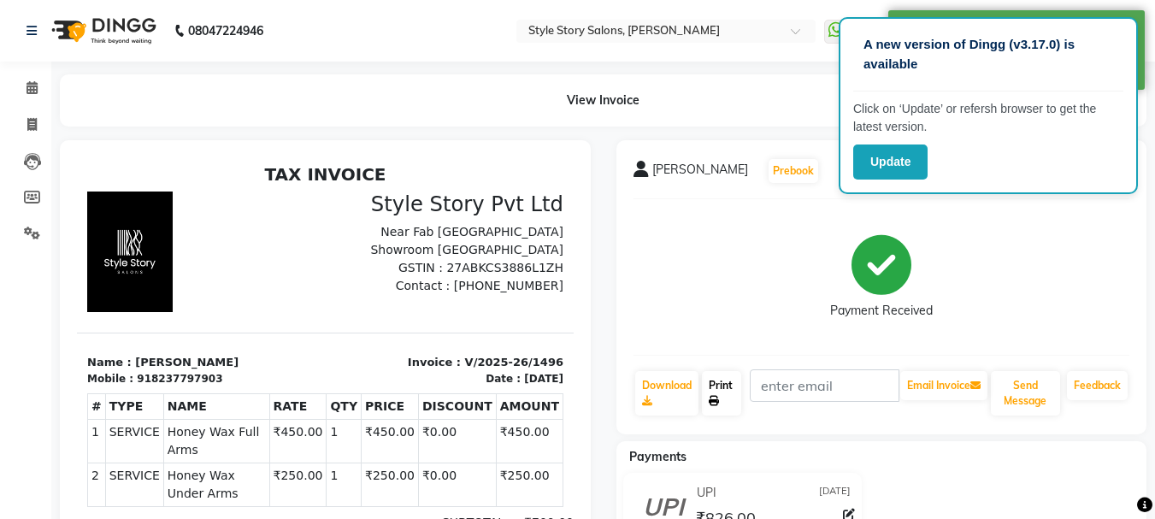
click at [712, 393] on link "Print" at bounding box center [721, 393] width 39 height 44
click at [27, 84] on icon at bounding box center [32, 87] width 11 height 13
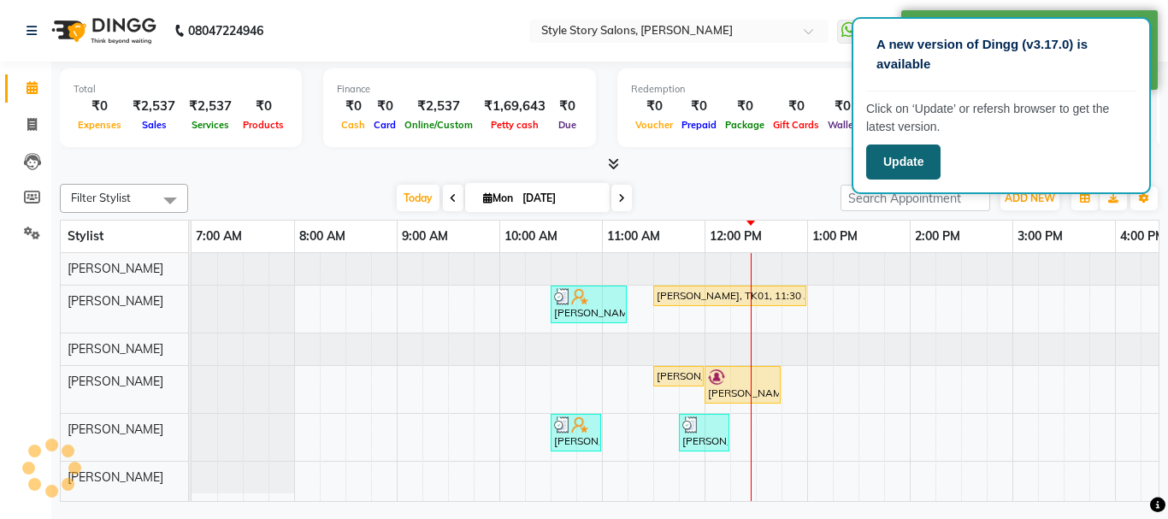
scroll to position [0, 514]
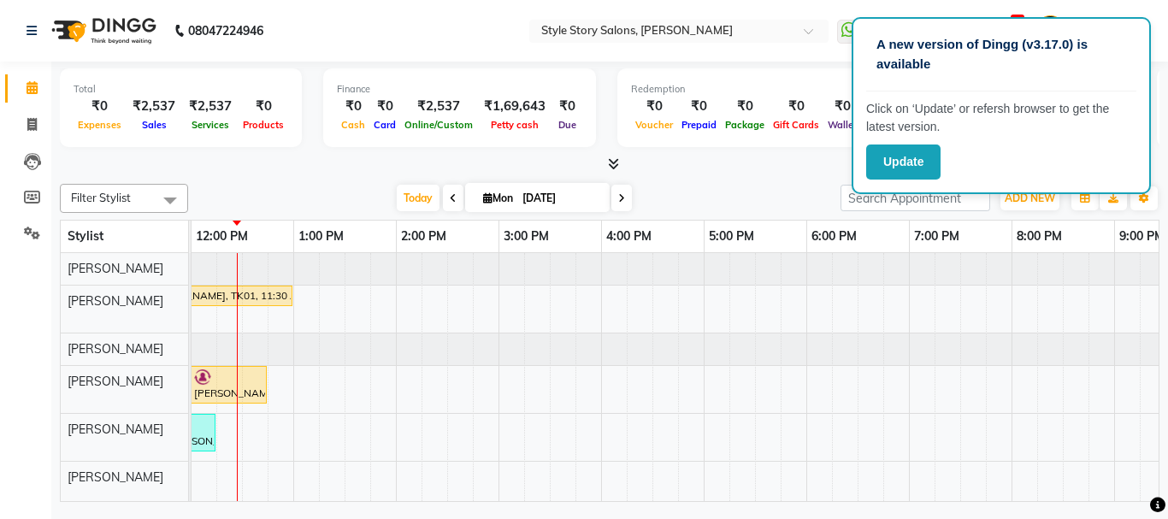
click at [793, 160] on div at bounding box center [610, 165] width 1100 height 18
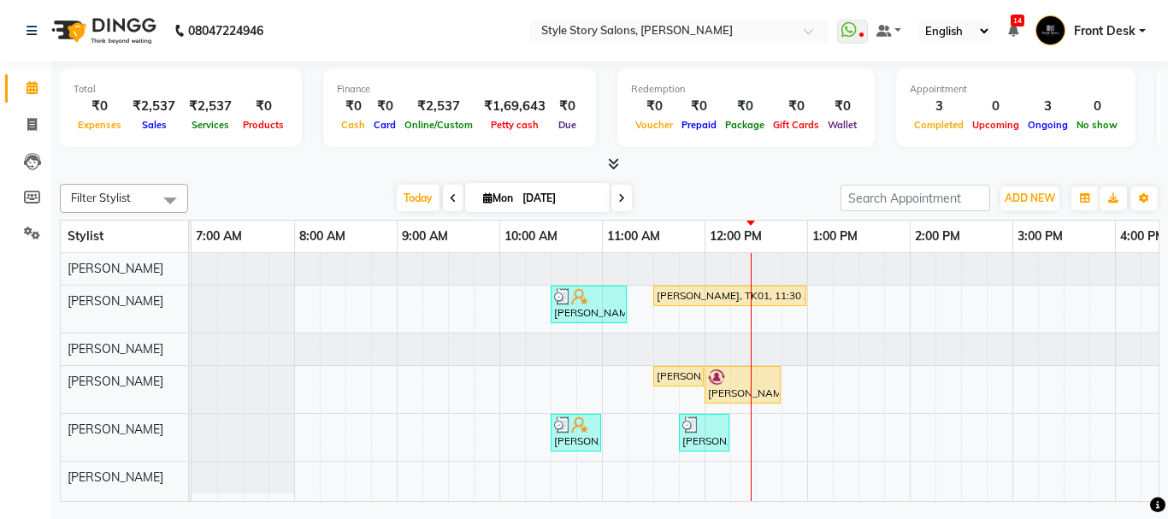
select select "en"
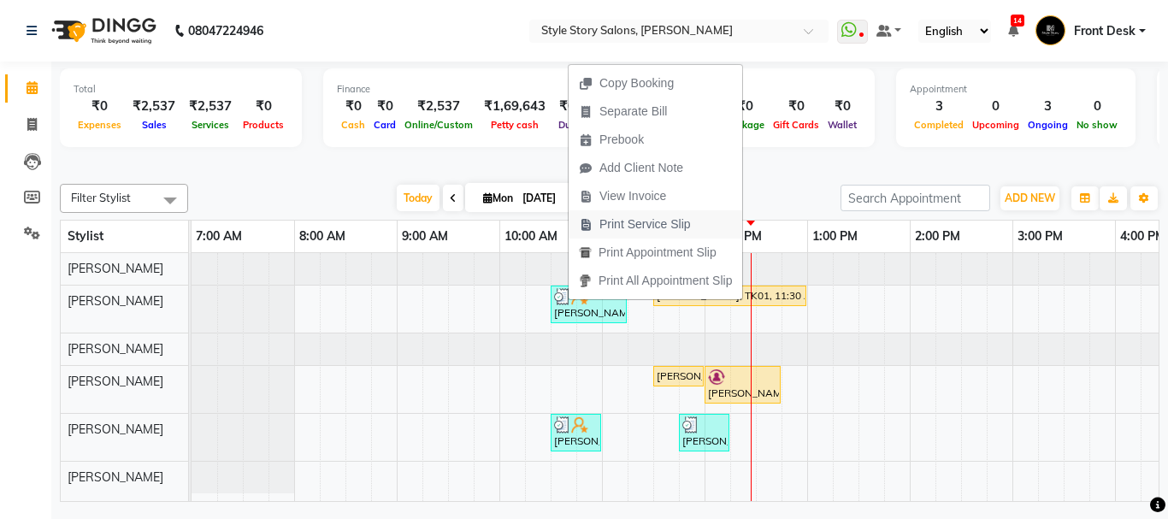
click at [612, 222] on span "Print Service Slip" at bounding box center [646, 225] width 92 height 18
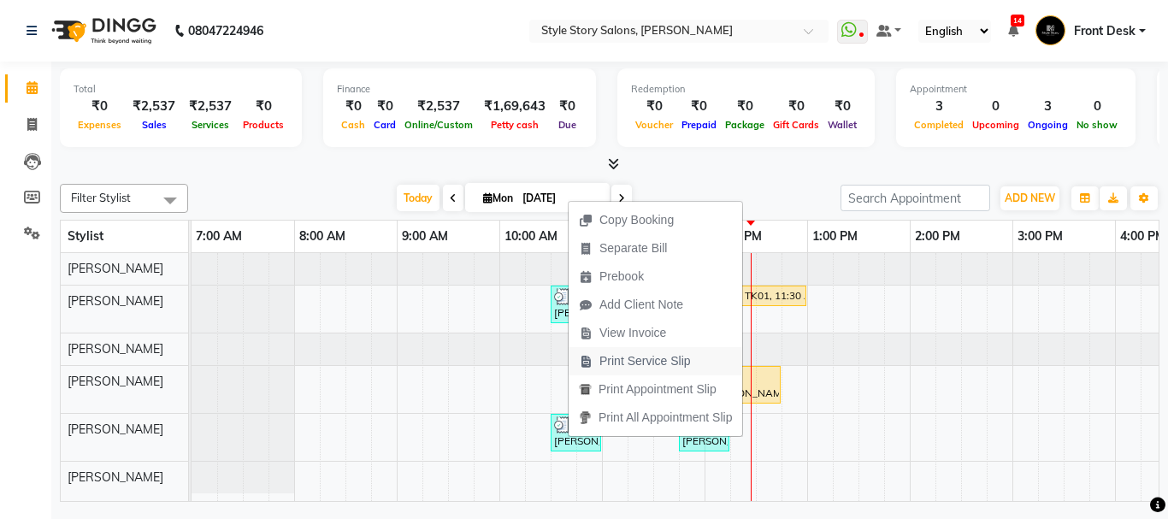
click at [607, 360] on span "Print Service Slip" at bounding box center [646, 361] width 92 height 18
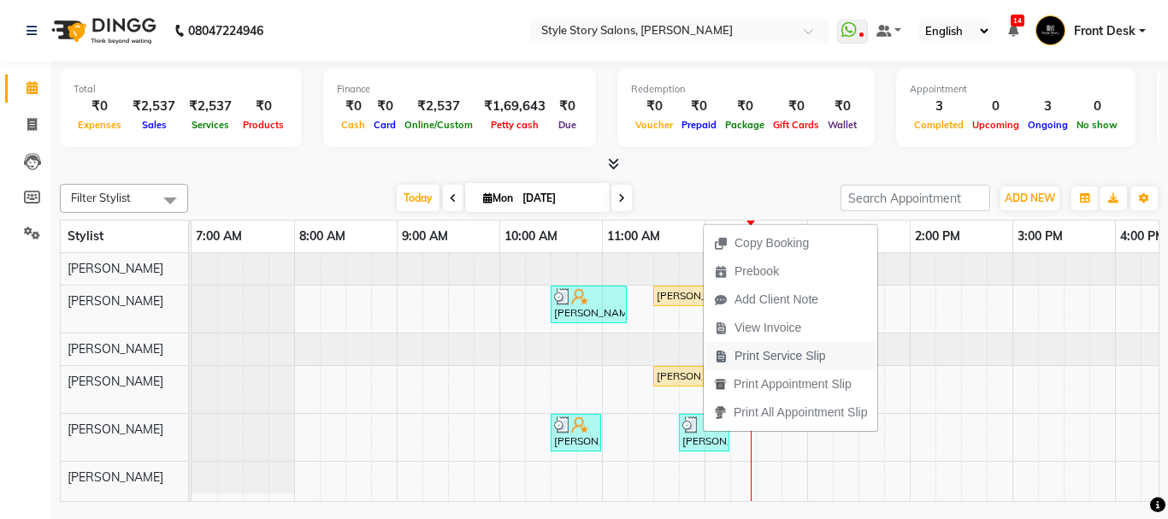
click at [742, 365] on span "Print Service Slip" at bounding box center [770, 356] width 133 height 28
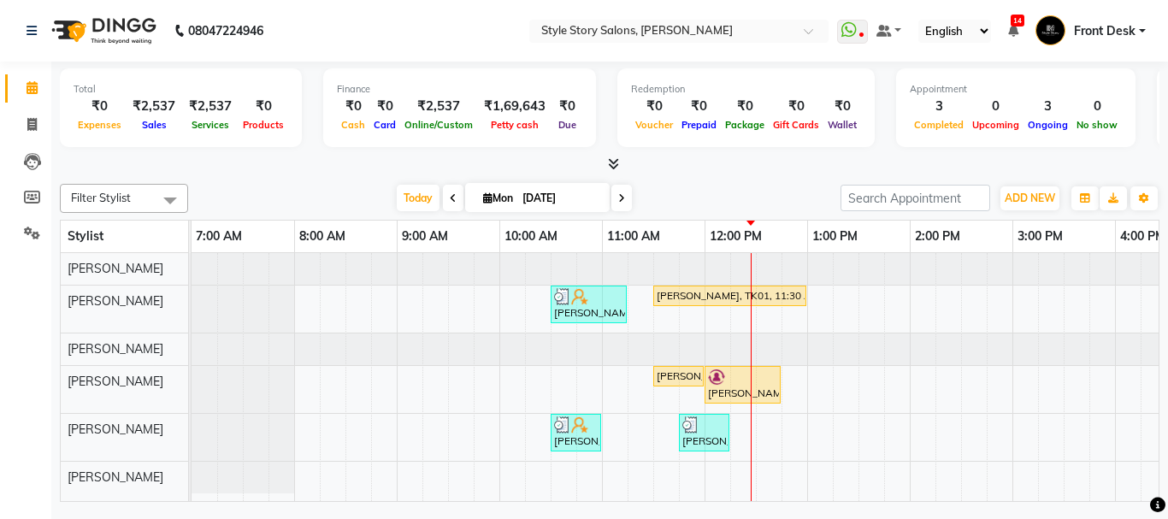
click at [674, 186] on div "[DATE] [DATE]" at bounding box center [514, 199] width 635 height 26
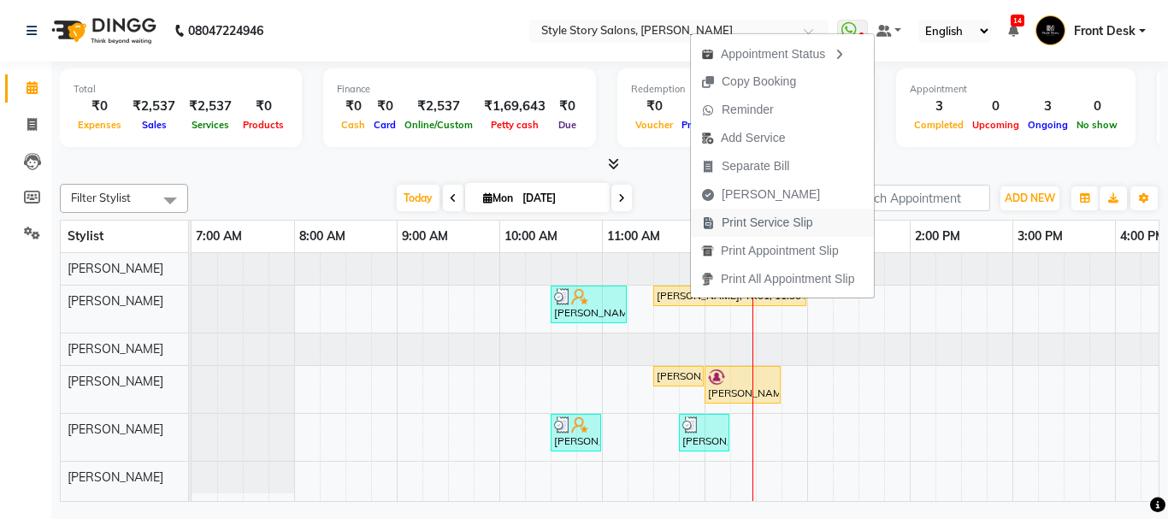
click at [745, 222] on span "Print Service Slip" at bounding box center [768, 223] width 92 height 18
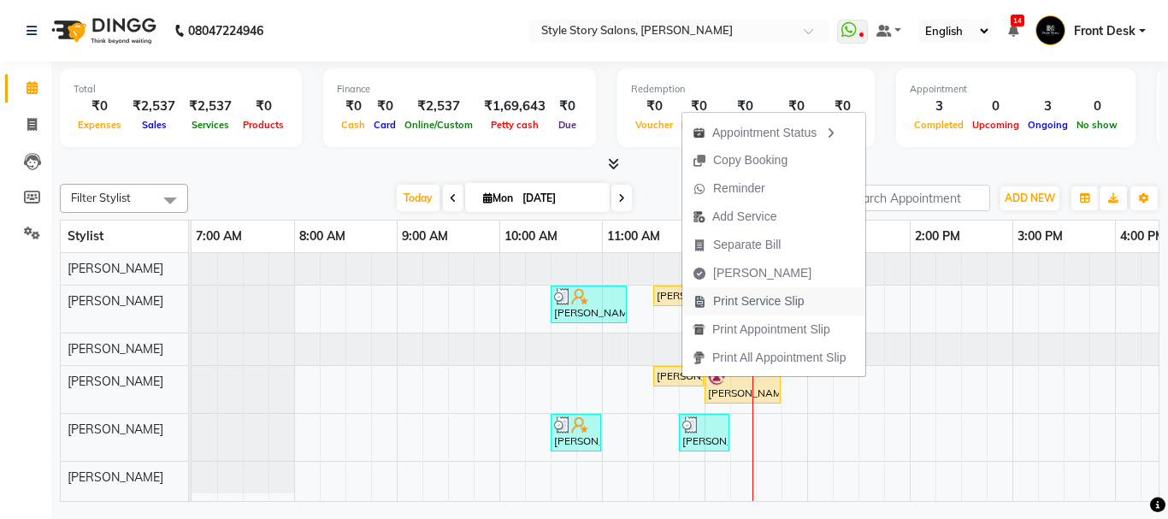
click at [732, 300] on span "Print Service Slip" at bounding box center [759, 302] width 92 height 18
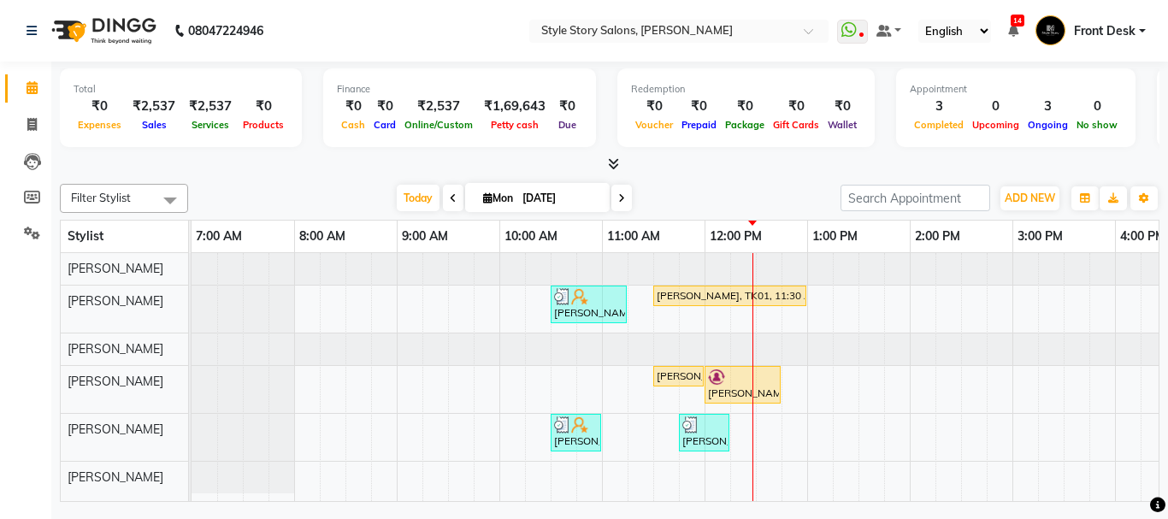
drag, startPoint x: 753, startPoint y: 379, endPoint x: 692, endPoint y: 198, distance: 191.2
click at [692, 198] on div "[DATE] [DATE]" at bounding box center [514, 199] width 635 height 26
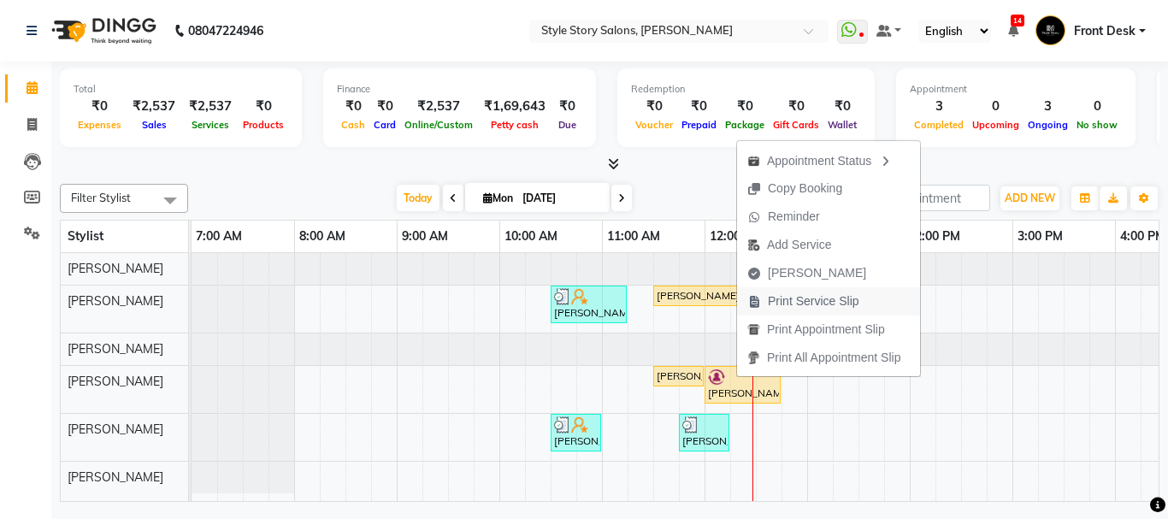
click at [771, 304] on span "Print Service Slip" at bounding box center [814, 302] width 92 height 18
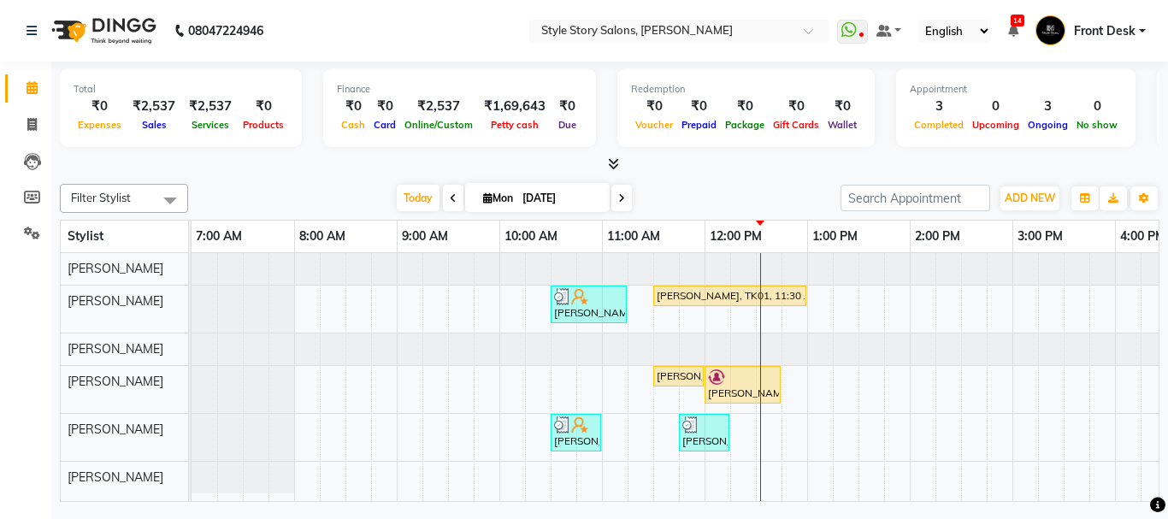
scroll to position [0, 230]
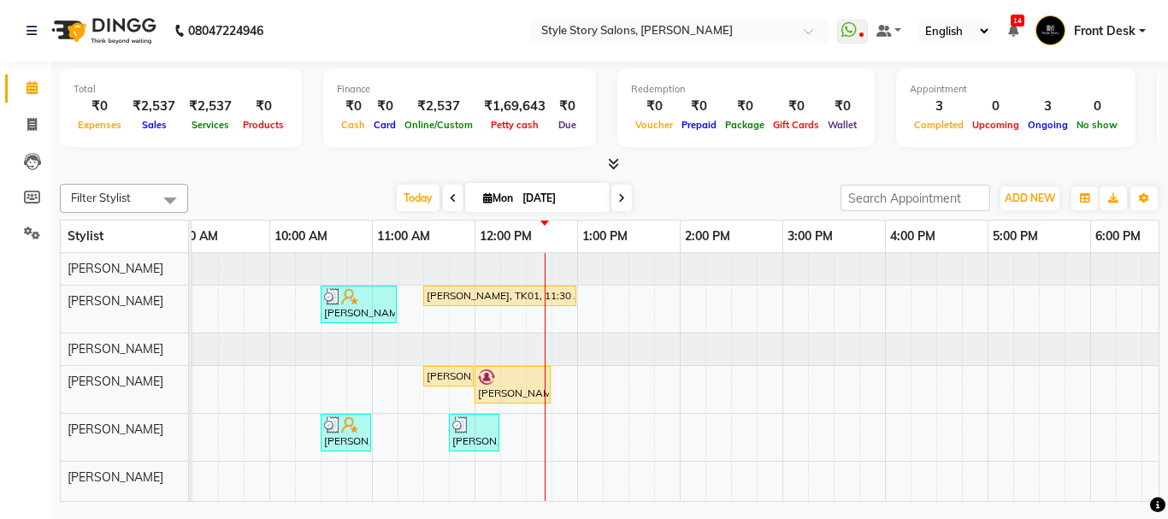
click at [553, 375] on div "Niti K, TK02, 10:30 AM-11:15 AM, Head Massage [DEMOGRAPHIC_DATA] With Shampoo (…" at bounding box center [783, 377] width 1642 height 248
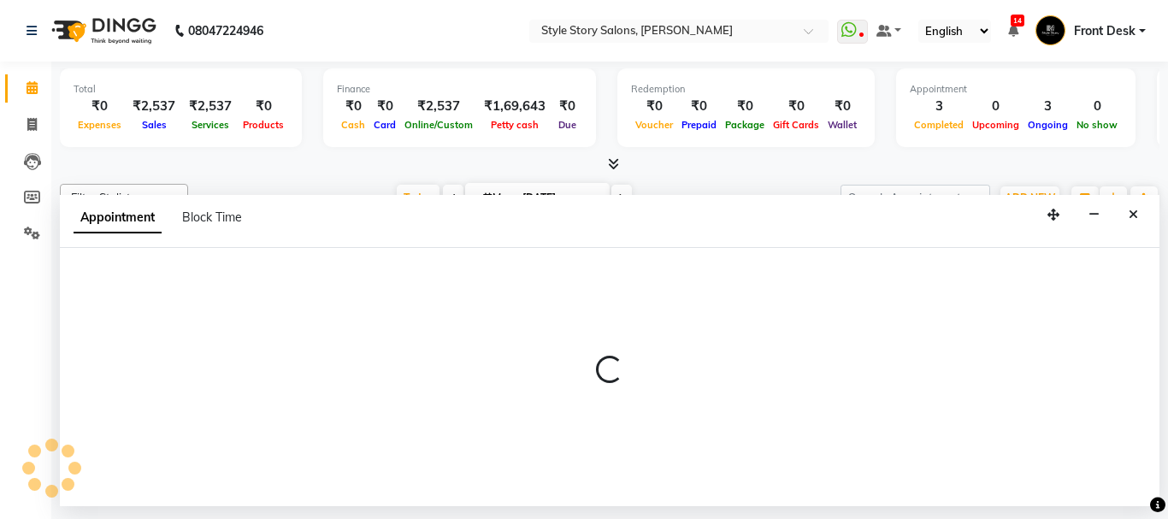
select select "62114"
select select "tentative"
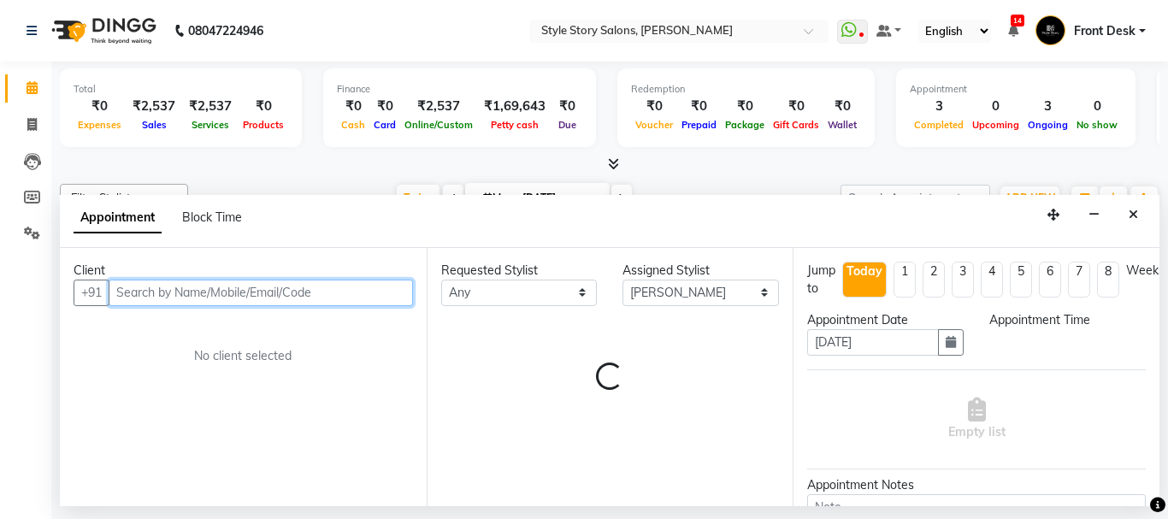
select select "765"
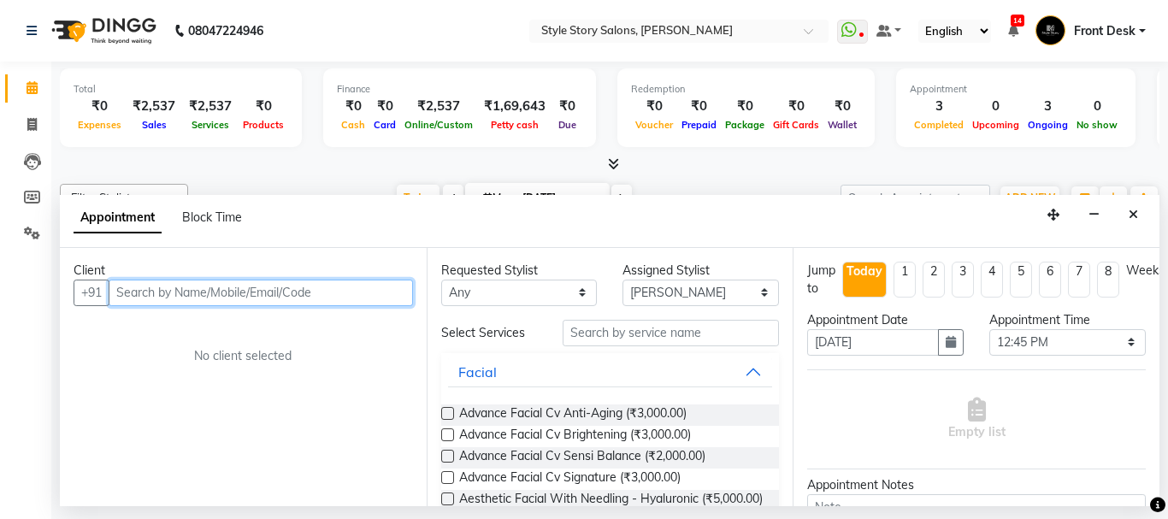
drag, startPoint x: 161, startPoint y: 283, endPoint x: 178, endPoint y: 295, distance: 20.9
click at [163, 285] on input "text" at bounding box center [261, 293] width 304 height 27
click at [160, 288] on input "92260207266" at bounding box center [225, 293] width 233 height 27
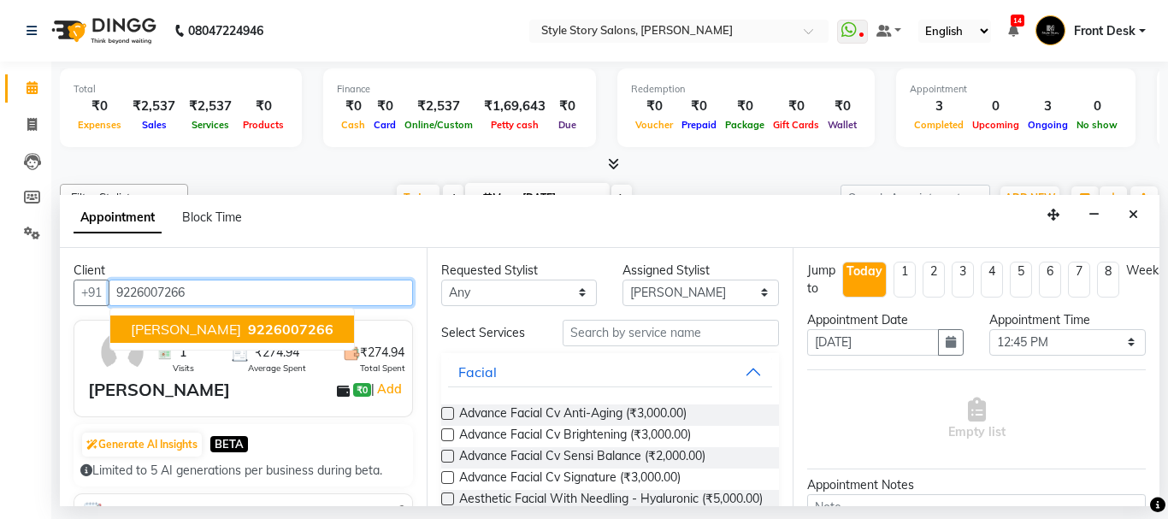
click at [224, 328] on span "[PERSON_NAME]" at bounding box center [186, 329] width 110 height 17
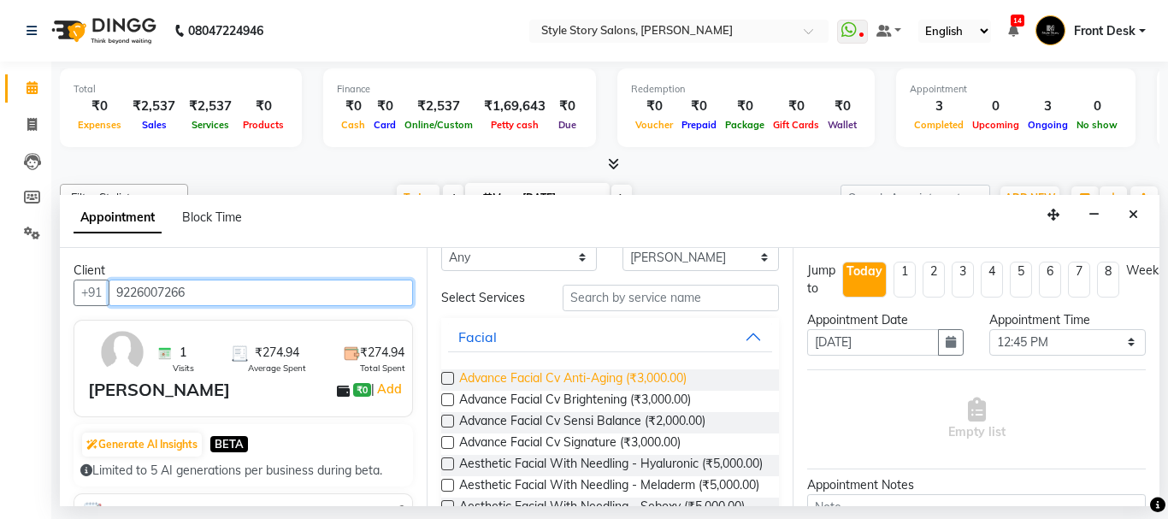
scroll to position [0, 0]
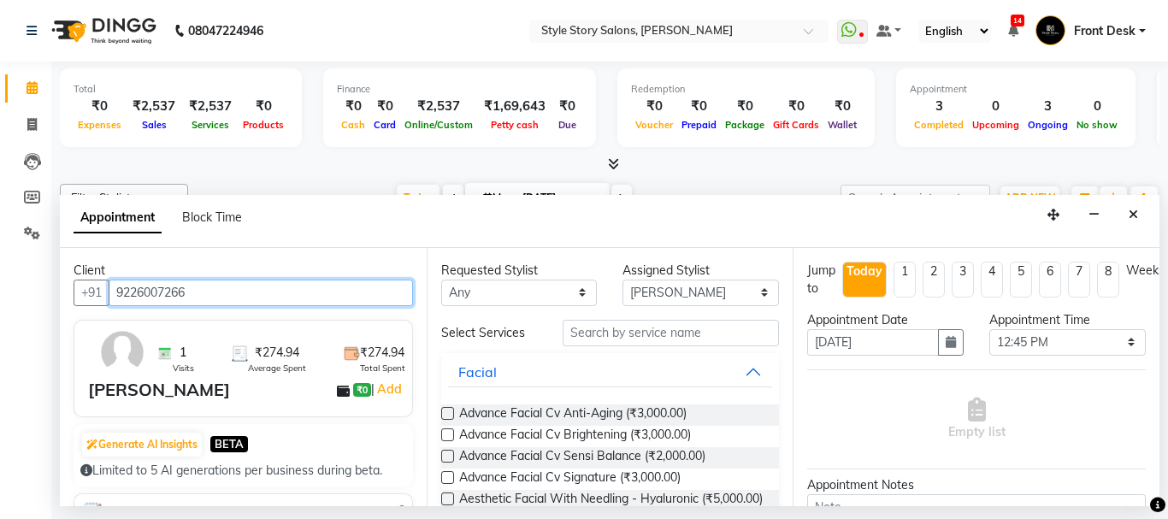
type input "9226007266"
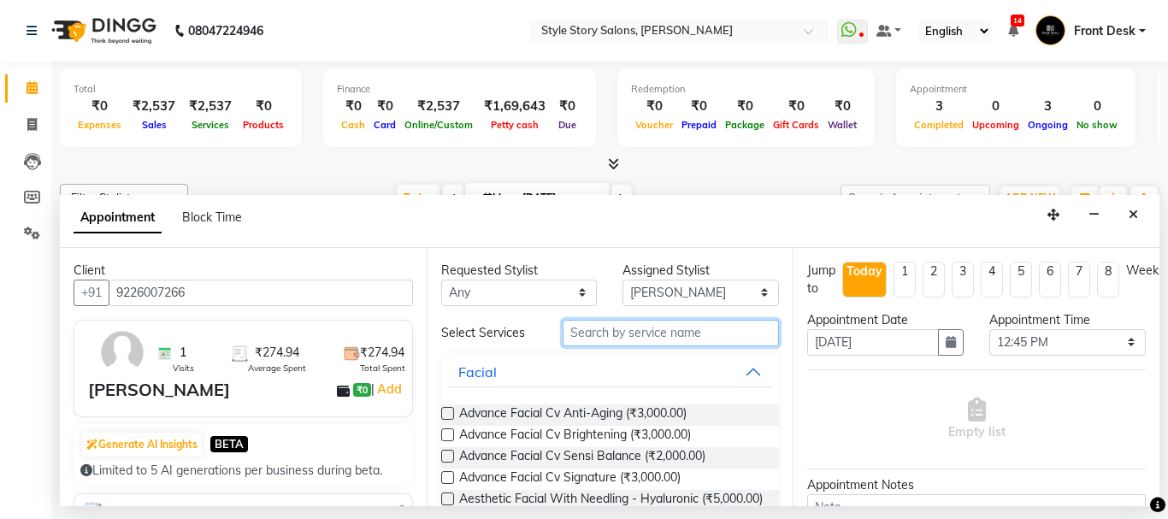
click at [611, 326] on input "text" at bounding box center [671, 333] width 217 height 27
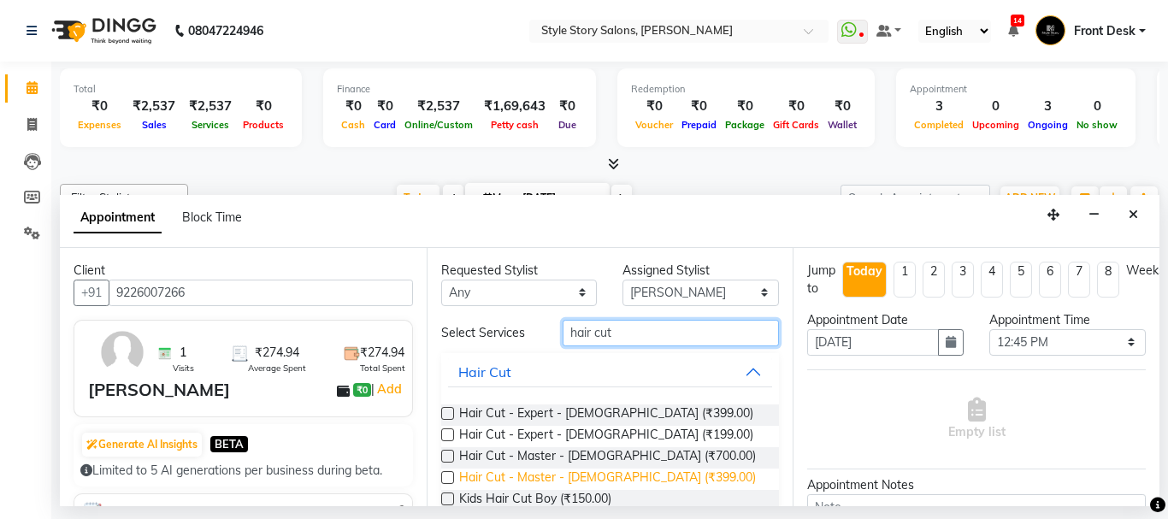
type input "hair cut"
click at [588, 479] on span "Hair Cut - Master - [DEMOGRAPHIC_DATA] (₹399.00)" at bounding box center [607, 479] width 297 height 21
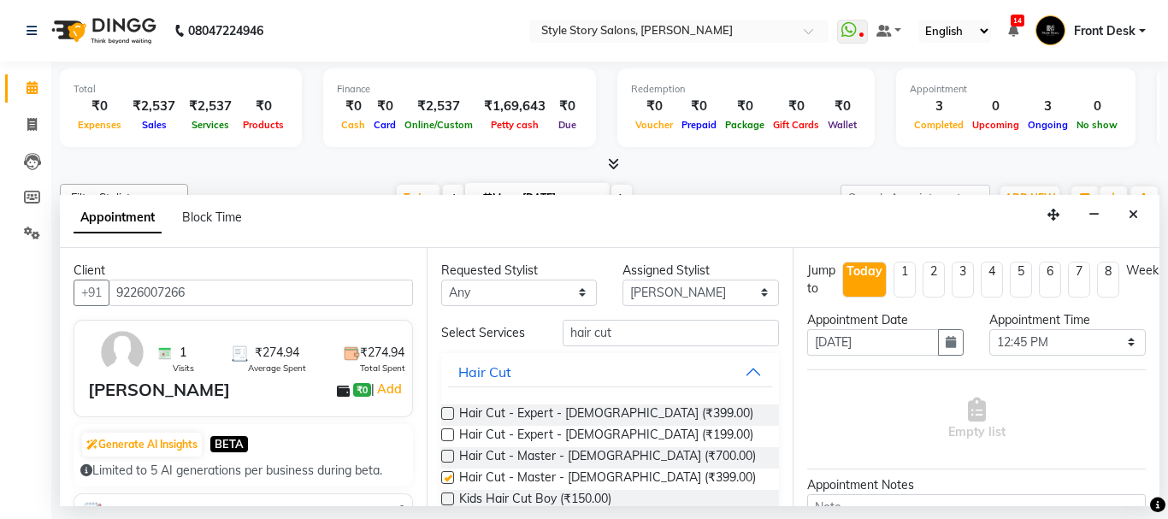
checkbox input "false"
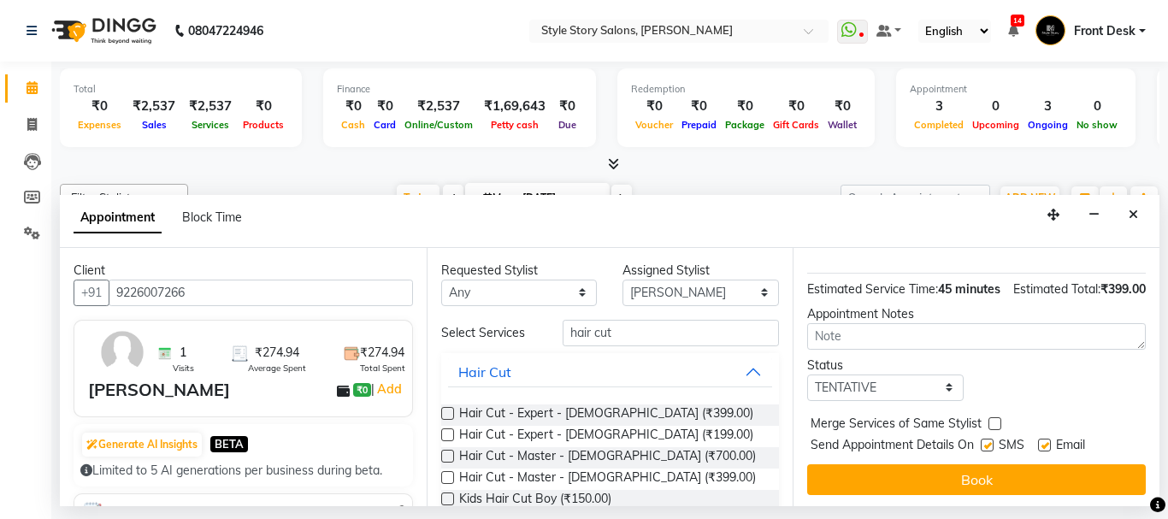
scroll to position [222, 0]
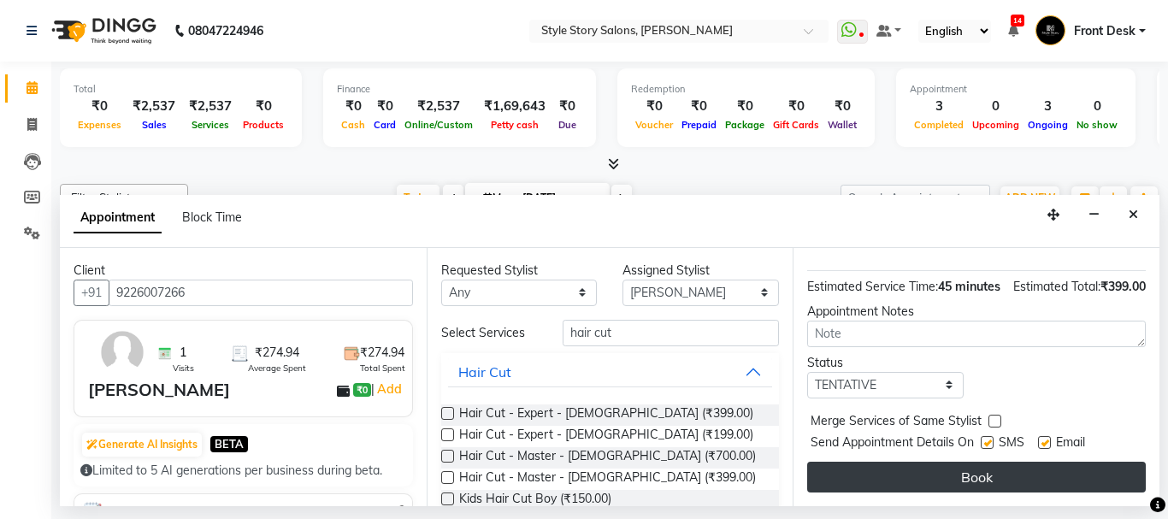
click at [913, 464] on button "Book" at bounding box center [976, 477] width 339 height 31
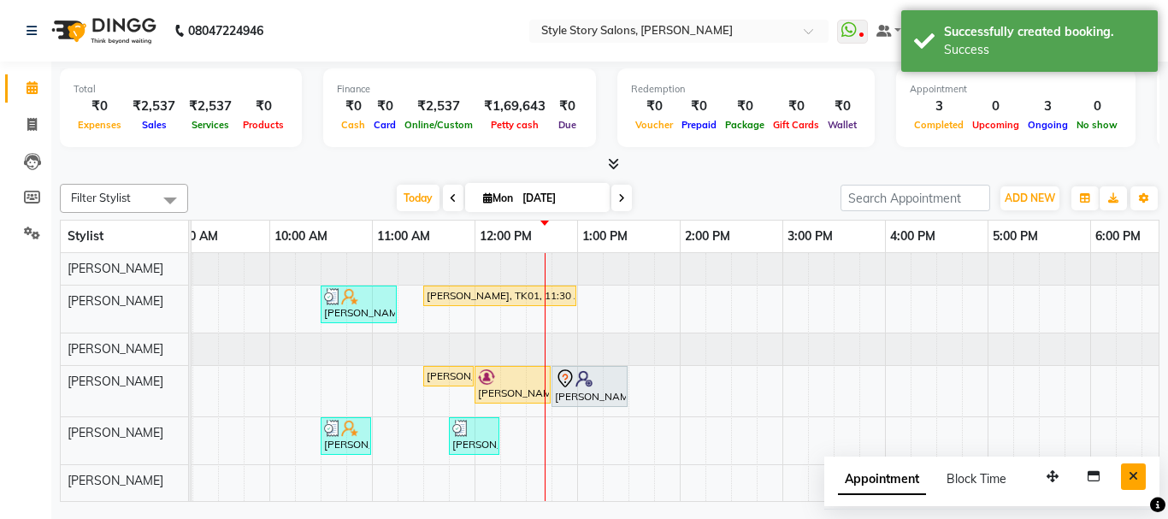
click at [1125, 475] on button "Close" at bounding box center [1133, 477] width 25 height 27
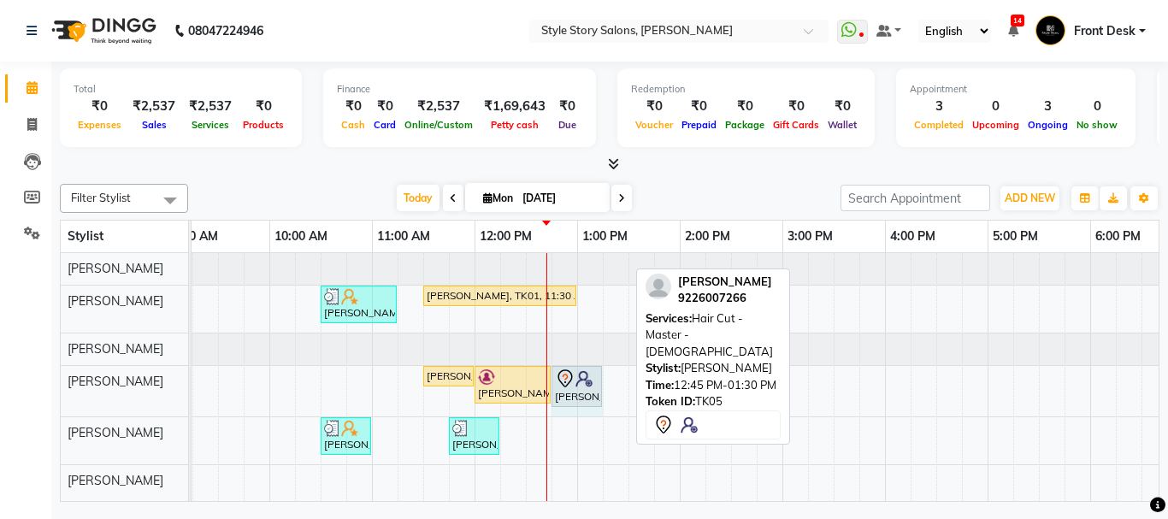
drag, startPoint x: 628, startPoint y: 384, endPoint x: 594, endPoint y: 393, distance: 34.4
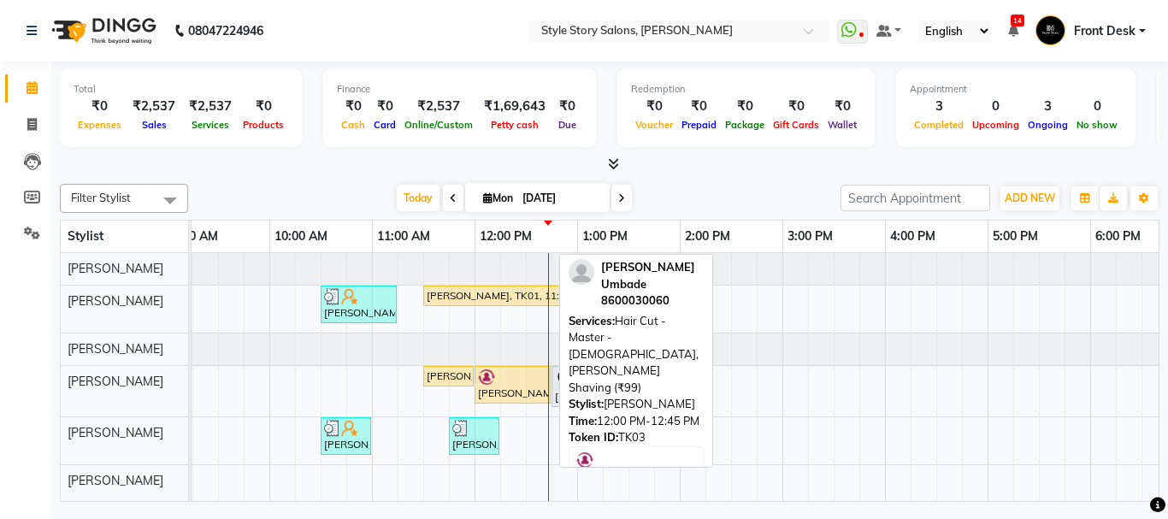
click at [503, 378] on div at bounding box center [512, 377] width 69 height 17
select select "1"
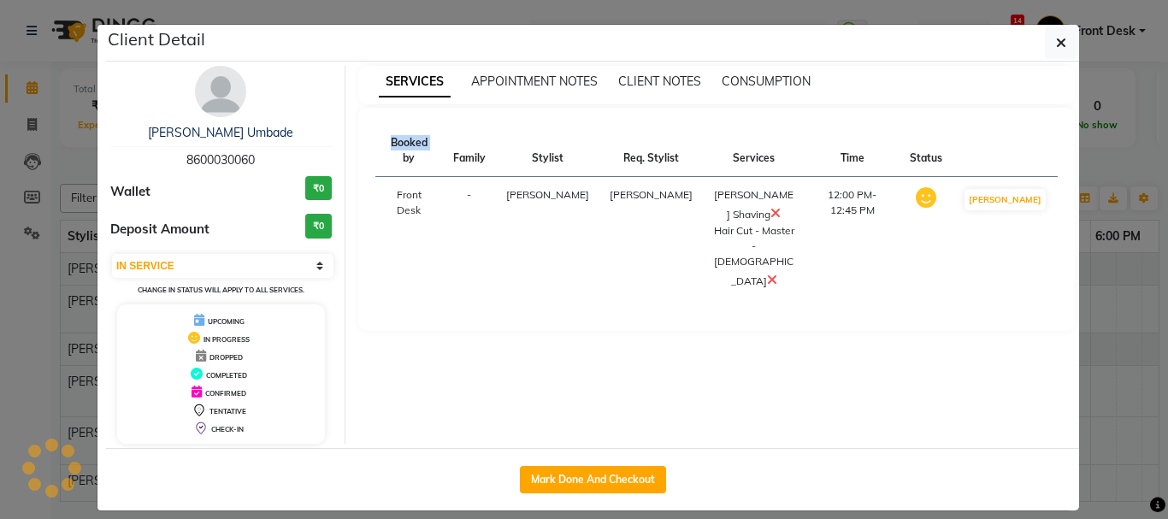
click at [503, 378] on div "SERVICES APPOINTMENT NOTES CLIENT NOTES CONSUMPTION Booked by Family Stylist Re…" at bounding box center [717, 255] width 743 height 378
click at [602, 471] on button "Mark Done And Checkout" at bounding box center [593, 479] width 146 height 27
select select "service"
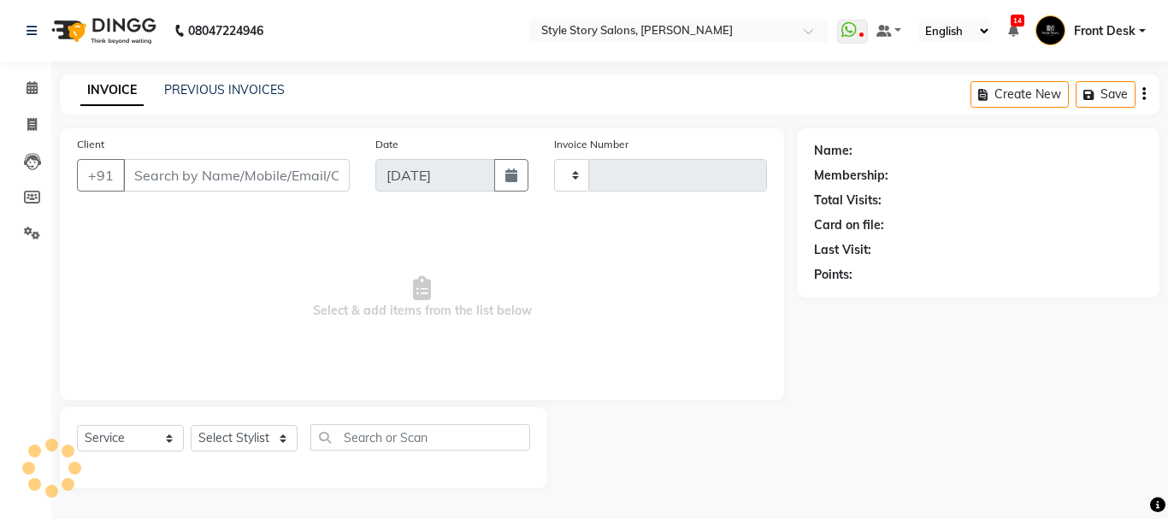
type input "1497"
select select "6249"
type input "8600030060"
select select "62114"
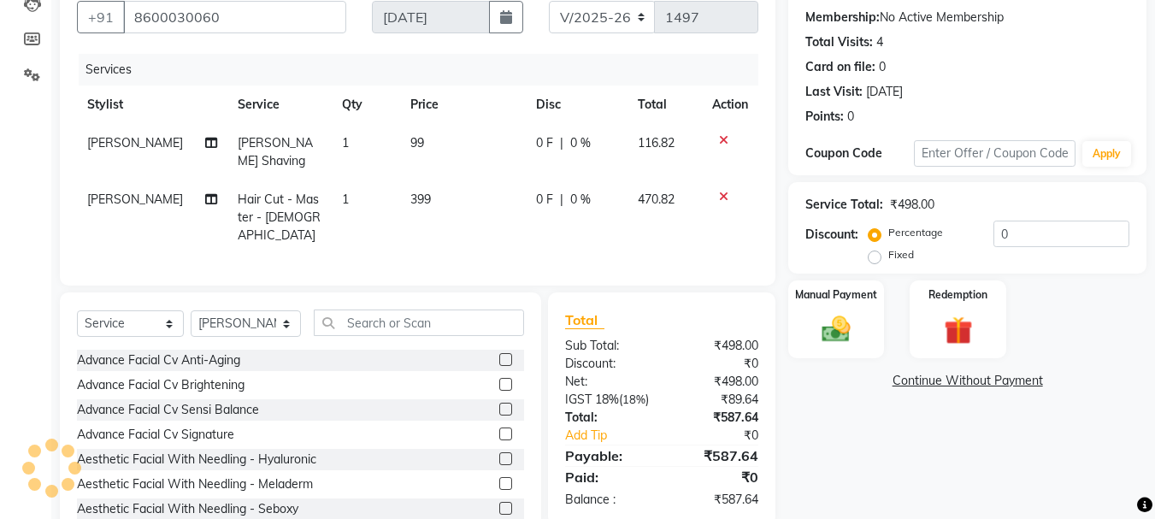
scroll to position [186, 0]
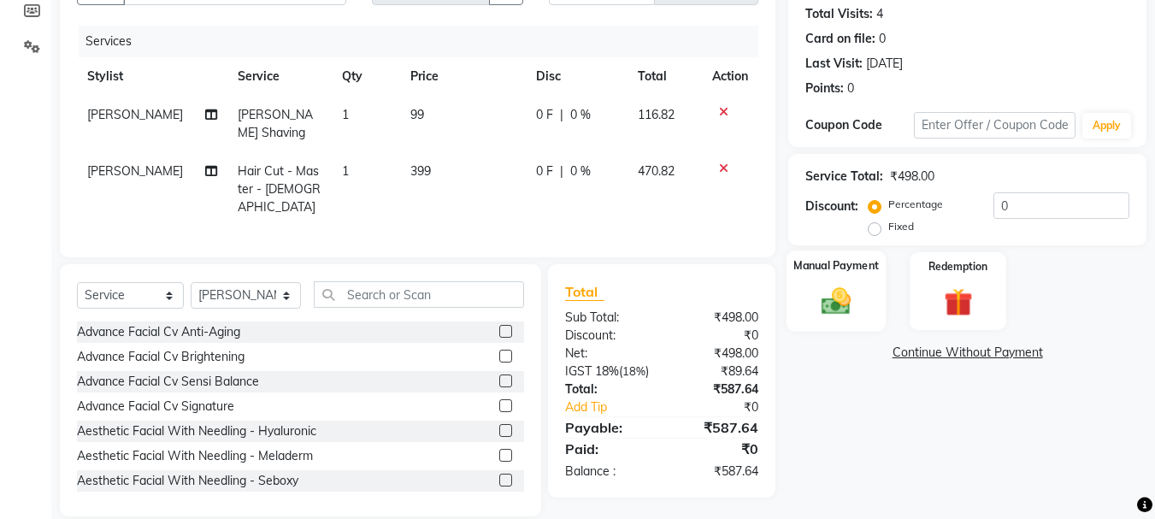
click at [825, 282] on div "Manual Payment" at bounding box center [837, 291] width 100 height 81
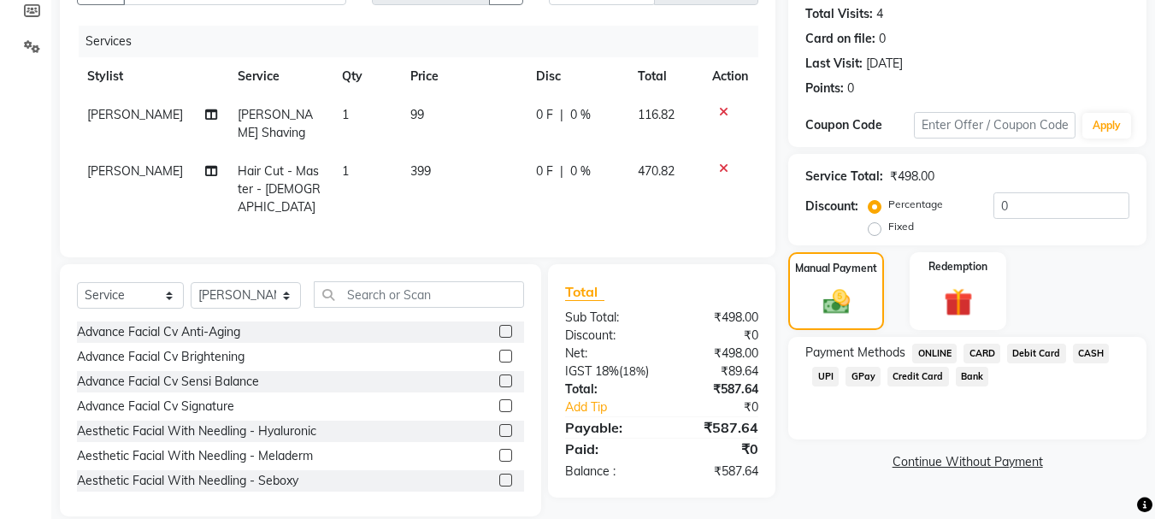
click at [829, 372] on span "UPI" at bounding box center [826, 377] width 27 height 20
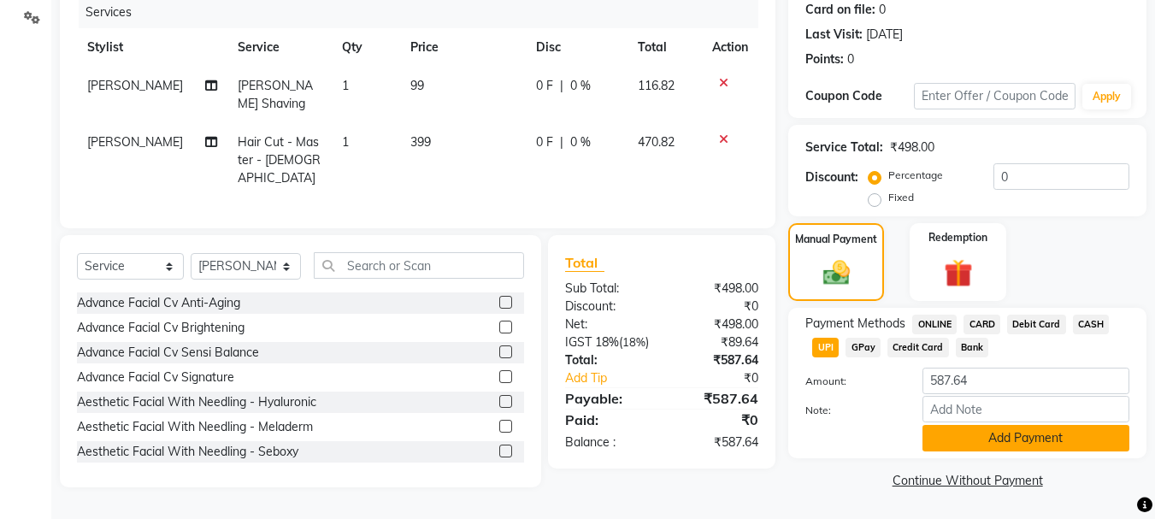
click at [968, 441] on button "Add Payment" at bounding box center [1026, 438] width 207 height 27
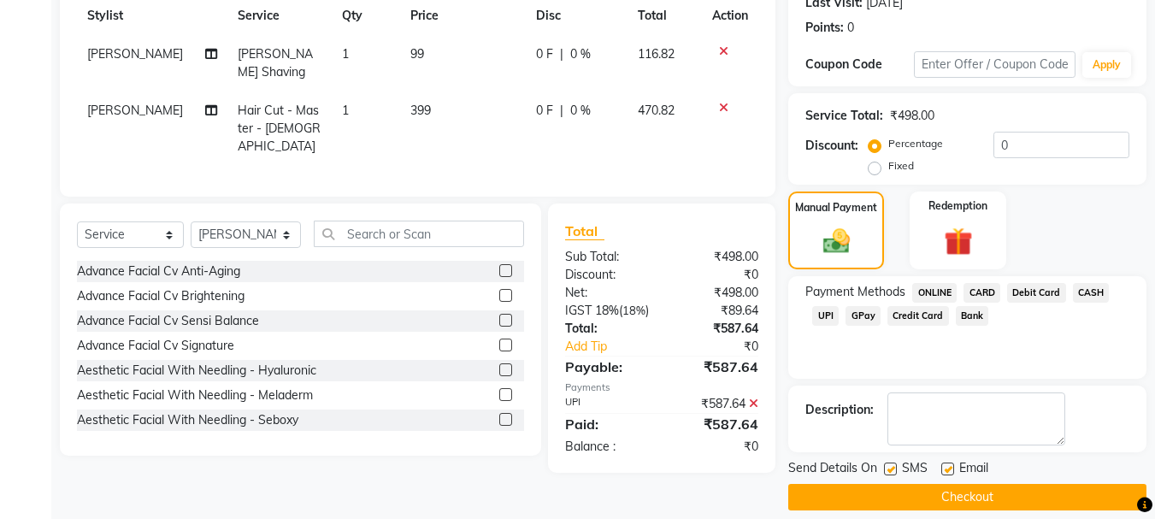
scroll to position [264, 0]
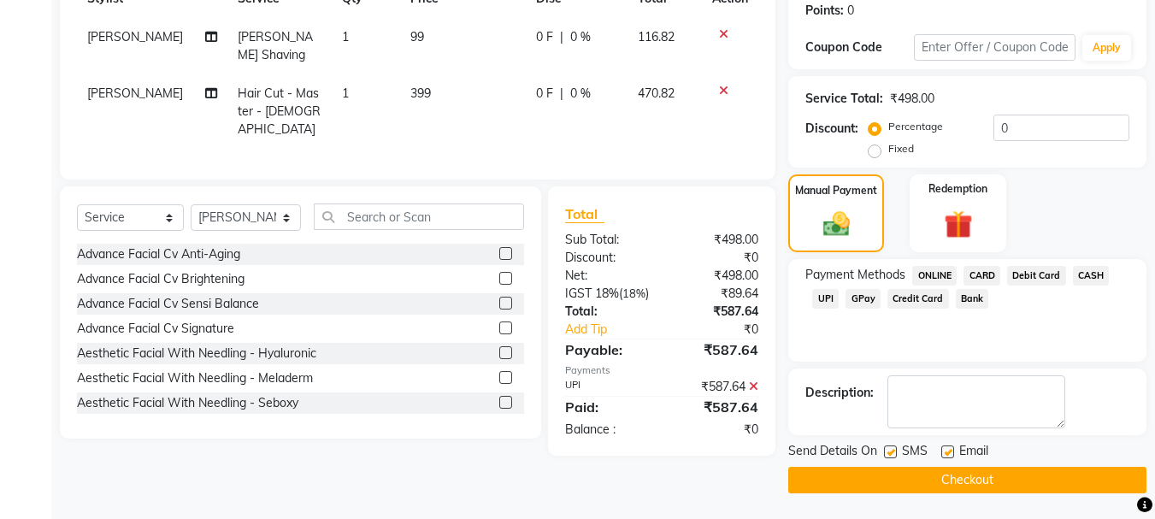
click at [876, 481] on button "Checkout" at bounding box center [968, 480] width 358 height 27
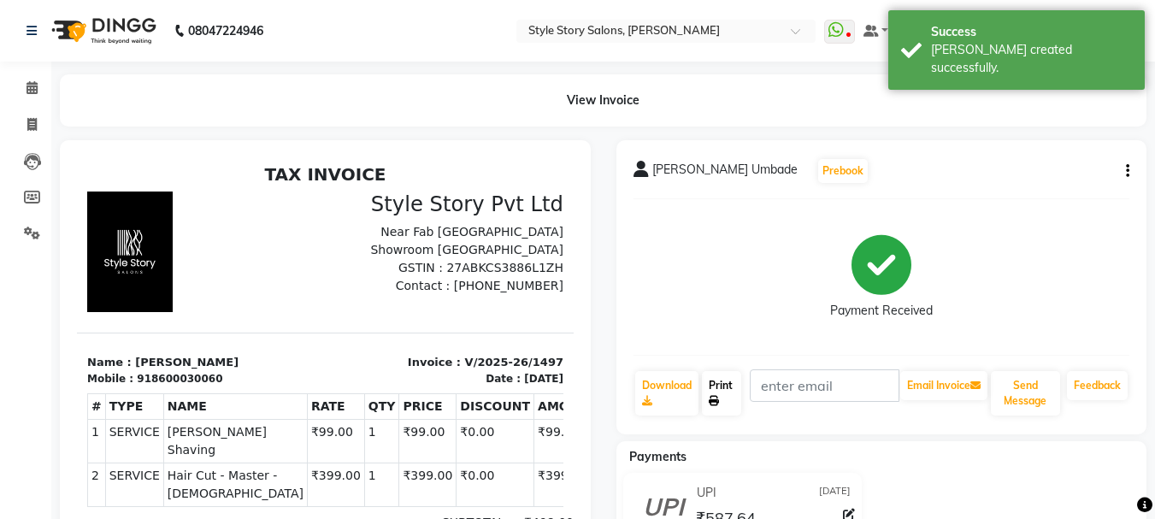
click at [727, 392] on link "Print" at bounding box center [721, 393] width 39 height 44
click at [27, 83] on icon at bounding box center [32, 87] width 11 height 13
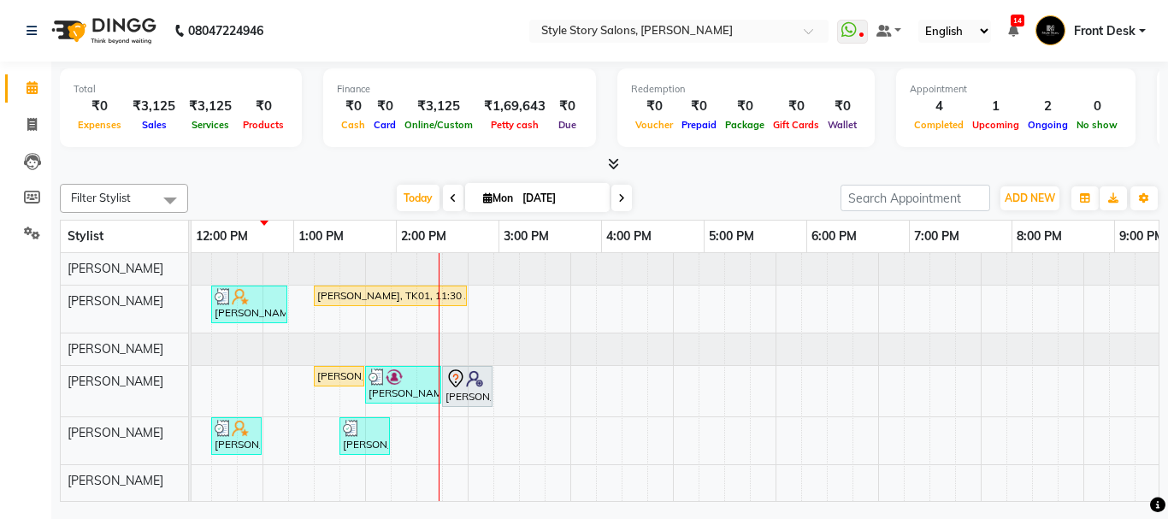
scroll to position [0, 256]
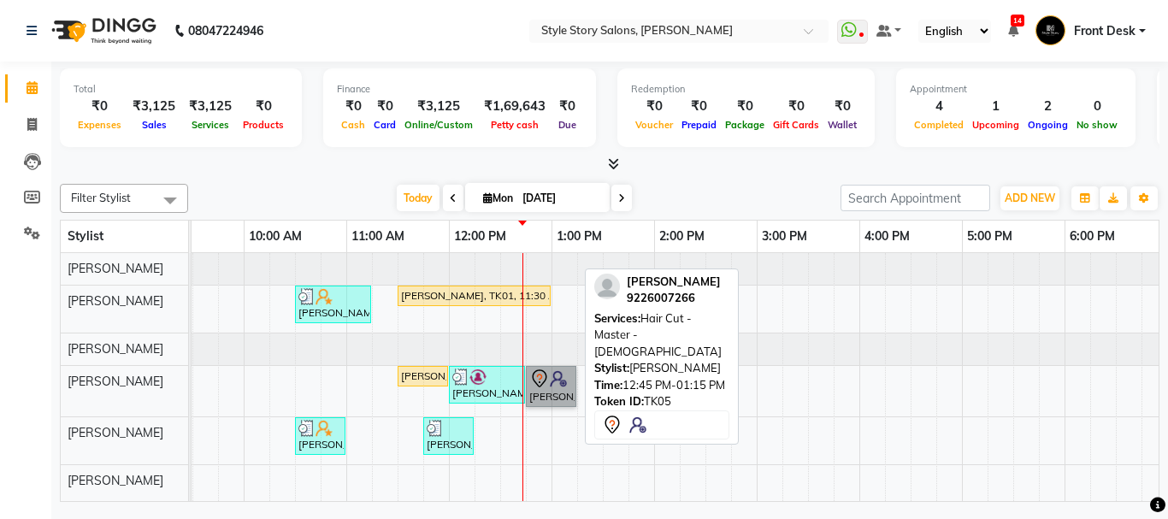
drag, startPoint x: 547, startPoint y: 381, endPoint x: 569, endPoint y: 382, distance: 21.5
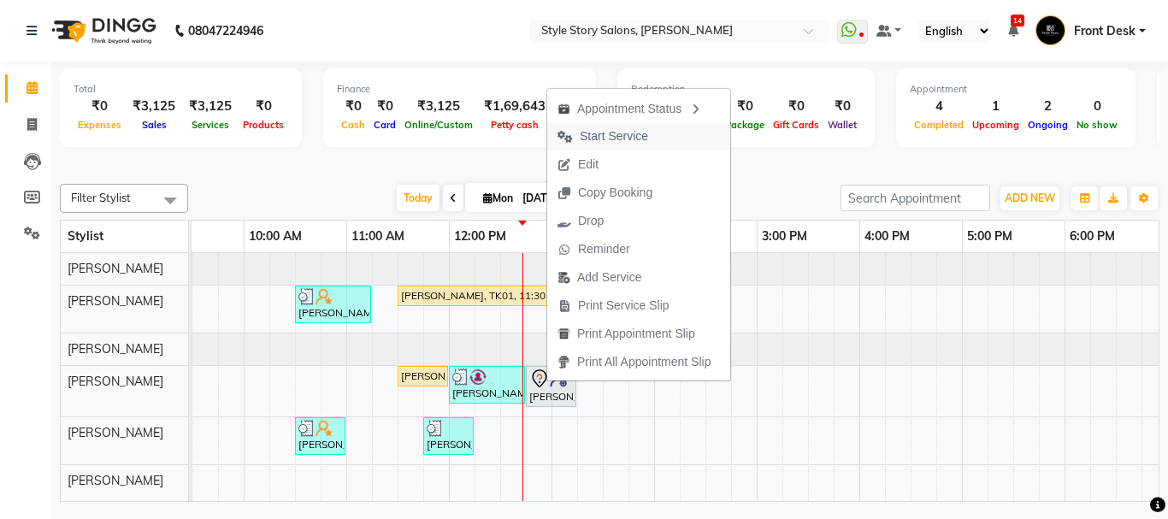
click at [604, 139] on span "Start Service" at bounding box center [614, 136] width 68 height 18
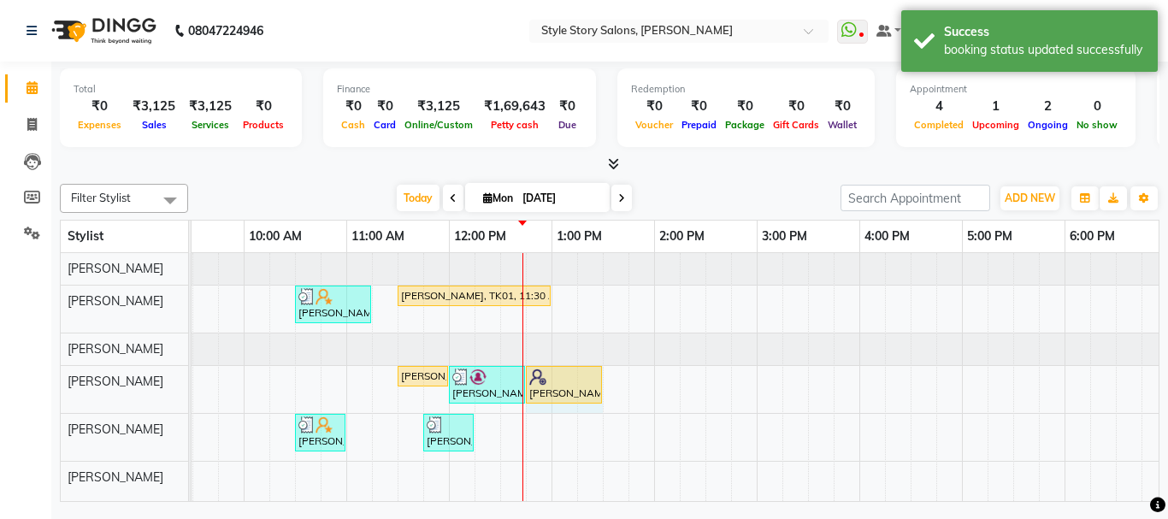
drag, startPoint x: 576, startPoint y: 387, endPoint x: 598, endPoint y: 388, distance: 22.3
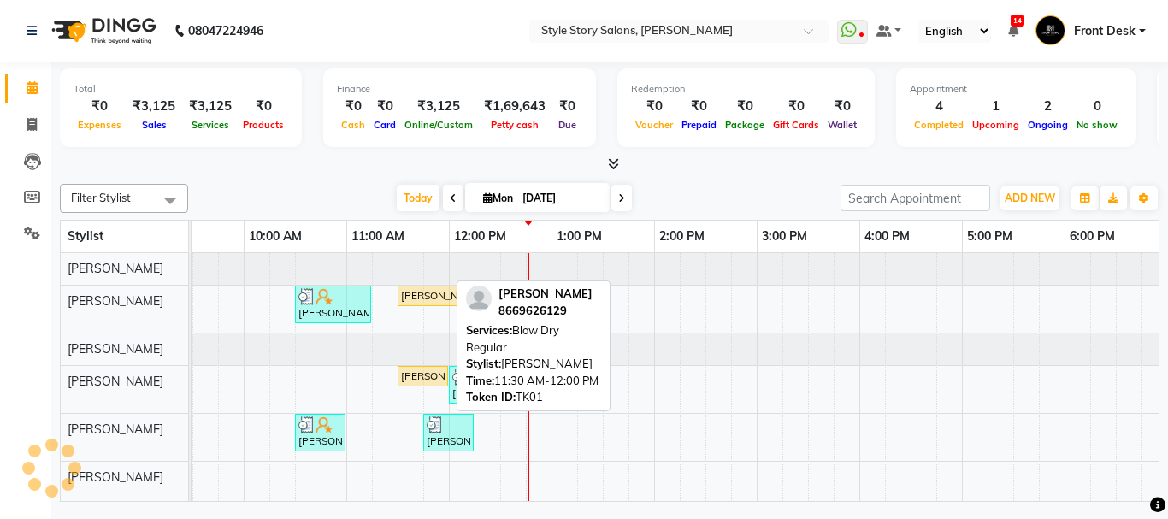
click at [416, 378] on div "[PERSON_NAME], TK01, 11:30 AM-12:00 PM, Blow Dry Regular" at bounding box center [422, 376] width 47 height 15
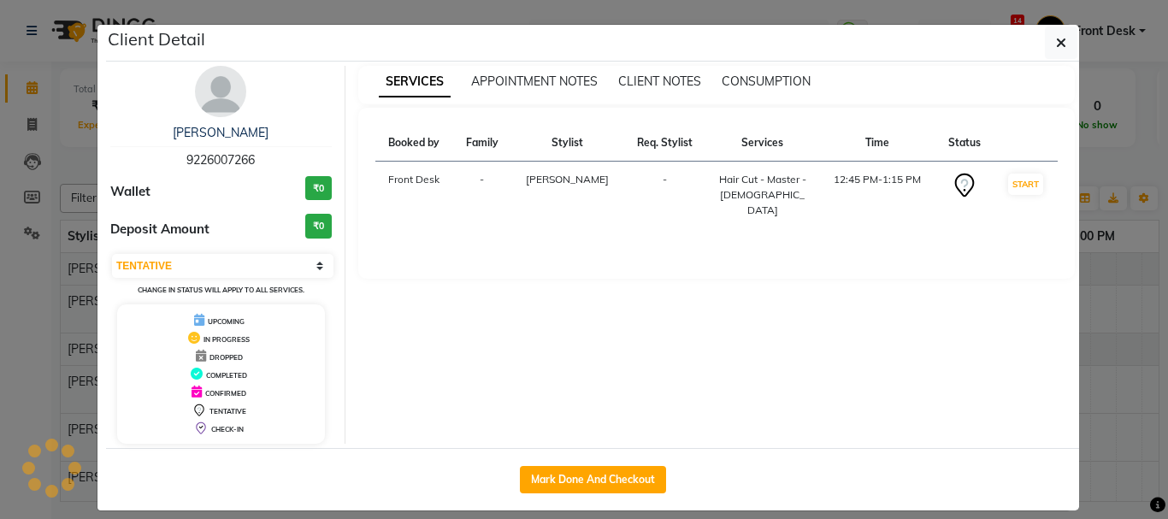
select select "1"
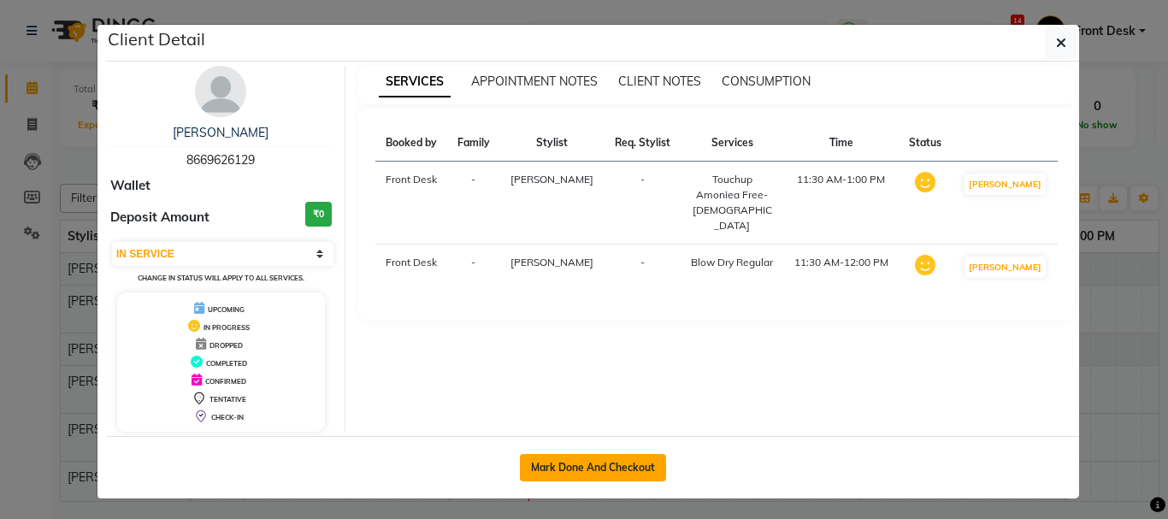
click at [537, 474] on button "Mark Done And Checkout" at bounding box center [593, 467] width 146 height 27
select select "service"
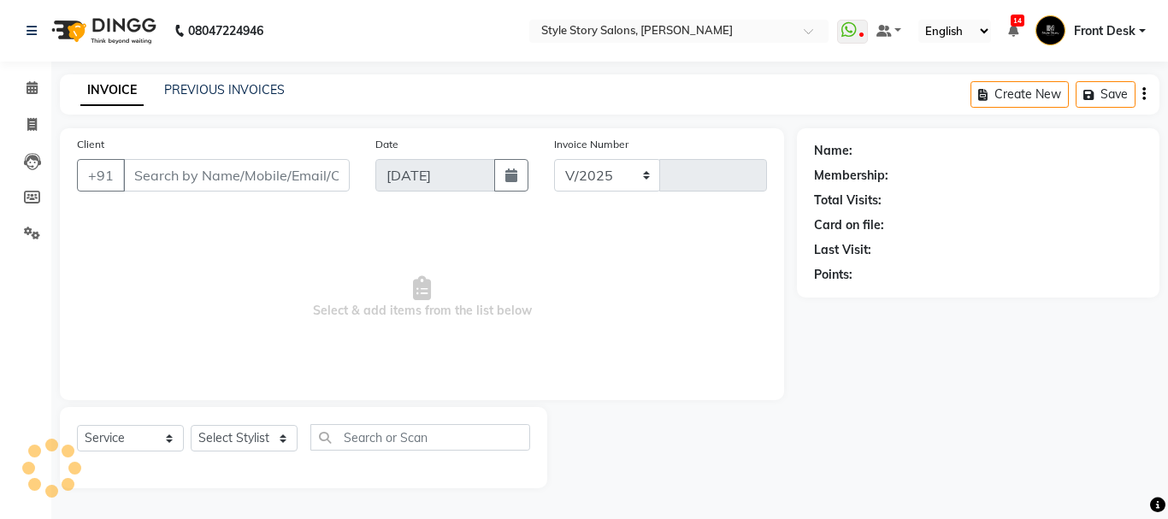
select select "6249"
type input "1498"
type input "8669626129"
select select "61197"
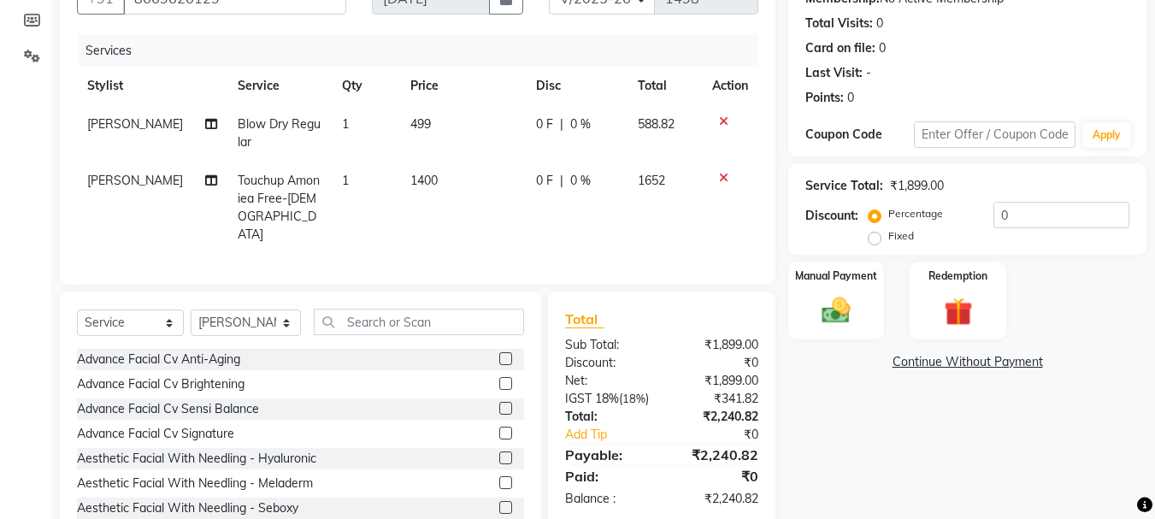
scroll to position [137, 0]
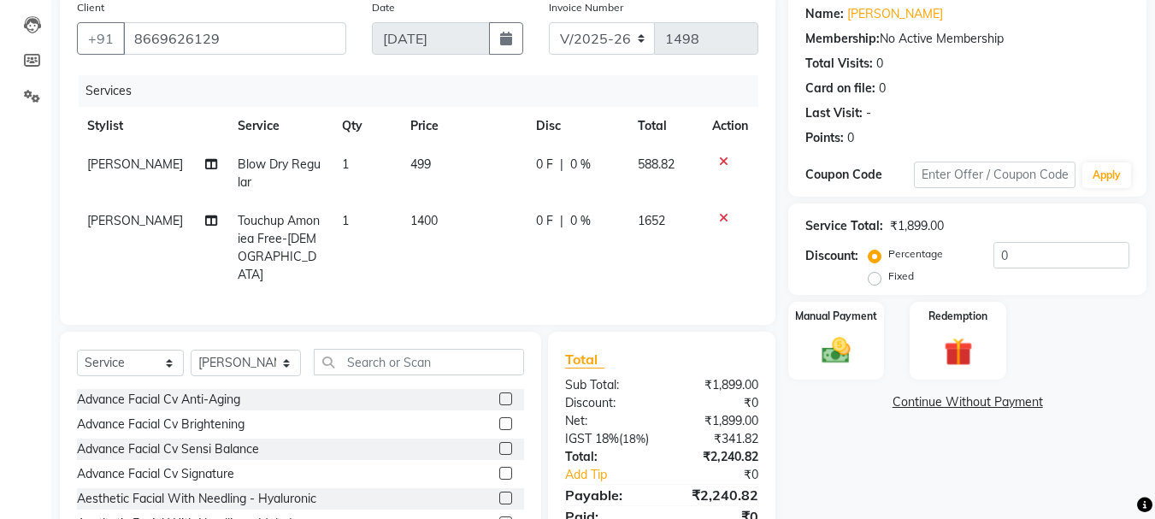
click at [427, 164] on td "499" at bounding box center [463, 173] width 126 height 56
select select "62114"
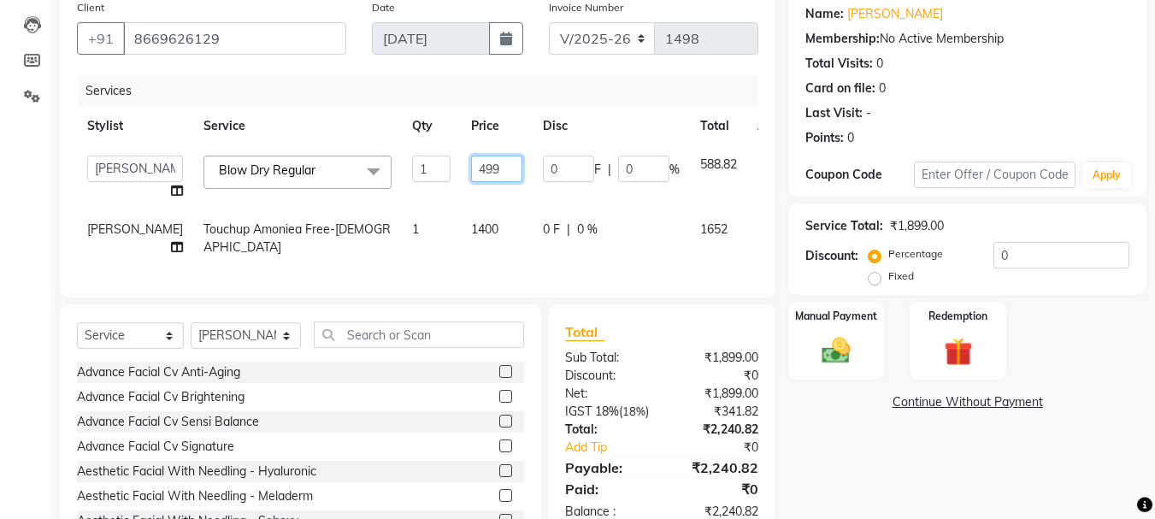
drag, startPoint x: 458, startPoint y: 169, endPoint x: 357, endPoint y: 169, distance: 101.8
click at [357, 169] on tr "[PERSON_NAME] [PERSON_NAME] [PERSON_NAME] Front Desk [PERSON_NAME] Deepika Taiw…" at bounding box center [440, 177] width 727 height 65
type input "700"
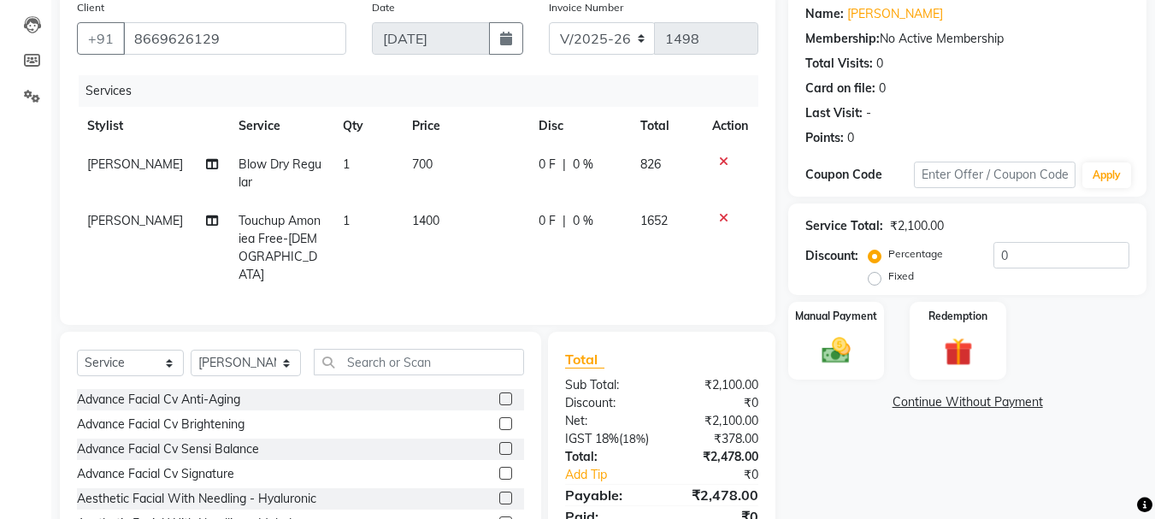
click at [407, 268] on div "Services Stylist Service Qty Price Disc Total Action [PERSON_NAME] Blow Dry Reg…" at bounding box center [418, 191] width 682 height 233
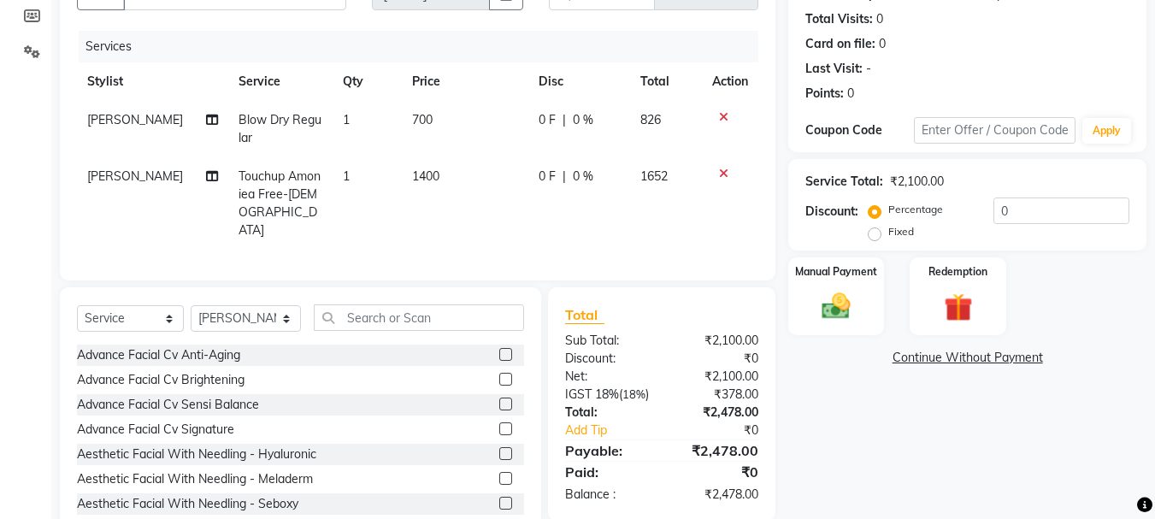
scroll to position [204, 0]
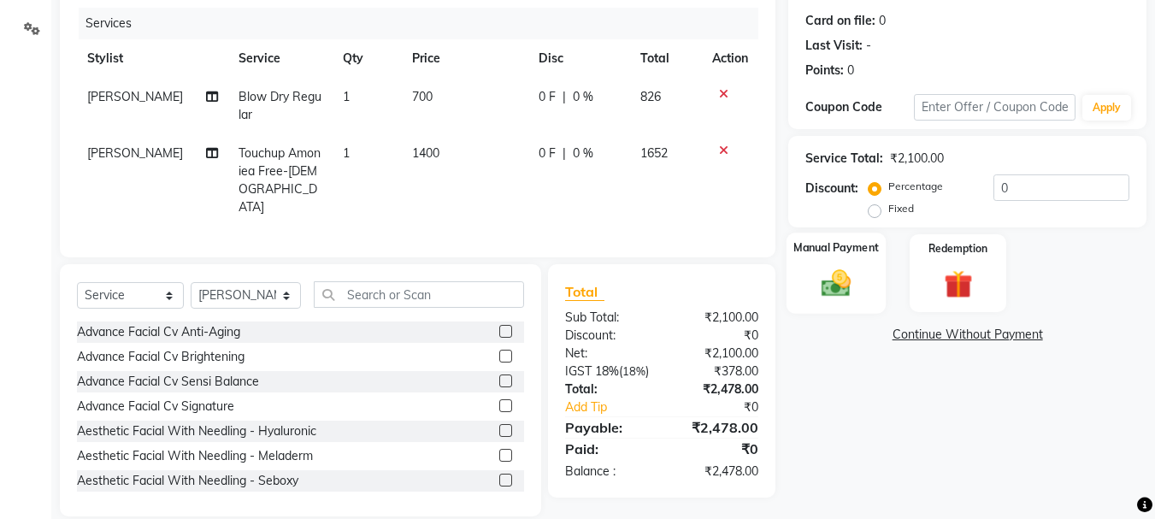
click at [810, 304] on div "Manual Payment" at bounding box center [837, 273] width 100 height 81
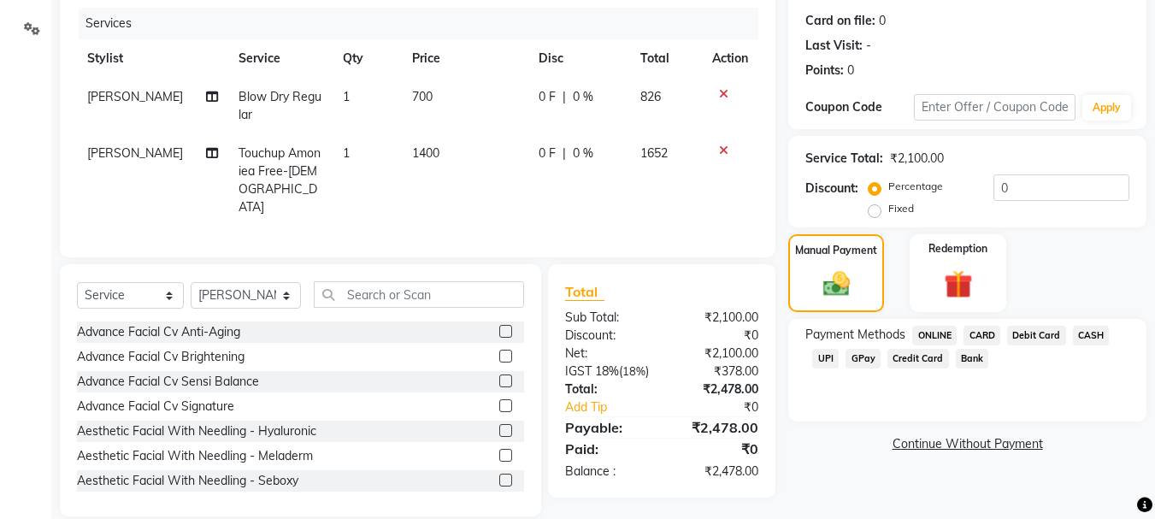
drag, startPoint x: 818, startPoint y: 353, endPoint x: 860, endPoint y: 323, distance: 50.8
click at [823, 352] on span "UPI" at bounding box center [826, 359] width 27 height 20
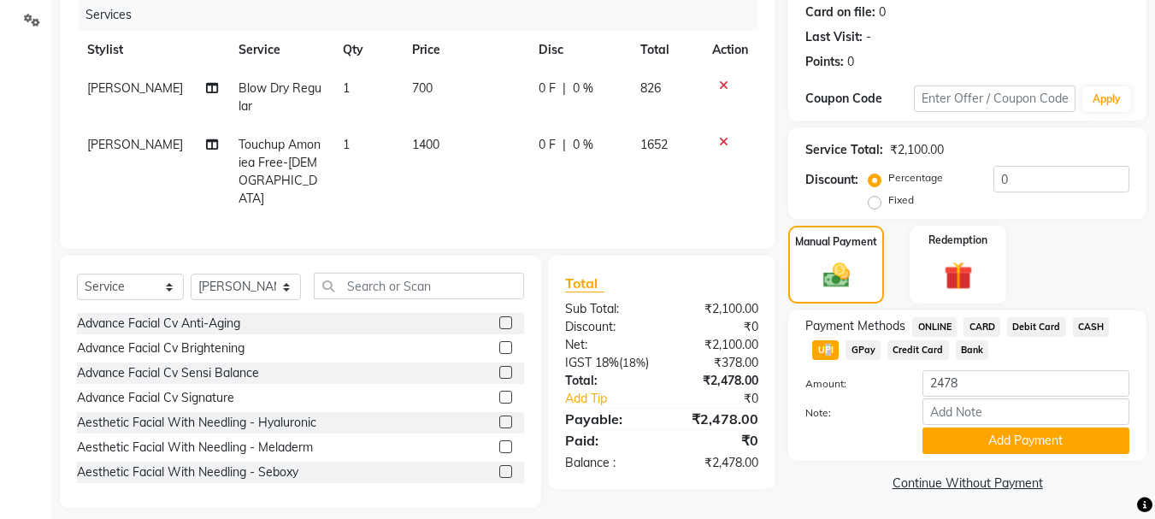
scroll to position [216, 0]
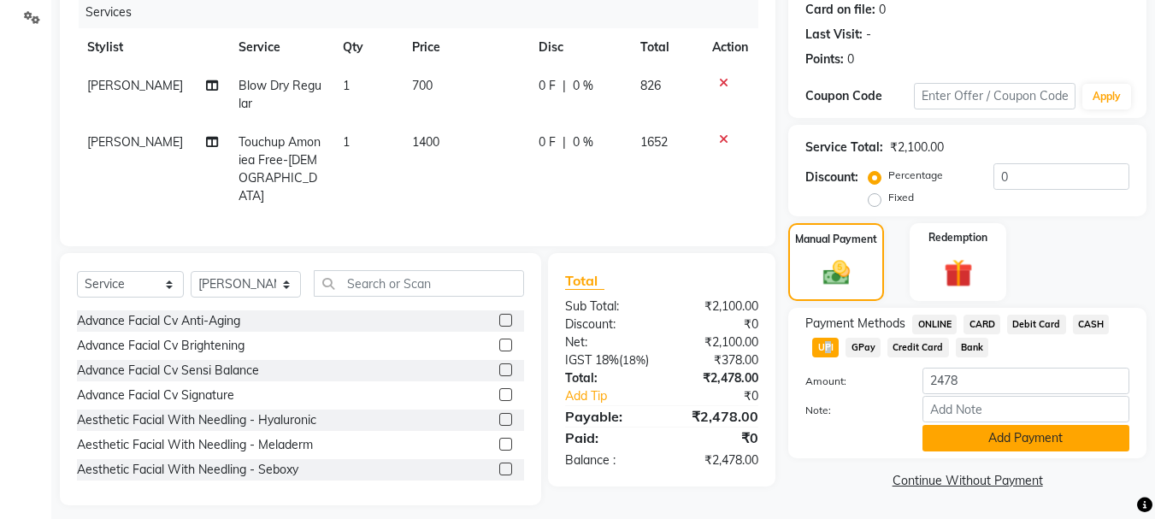
click at [1002, 439] on button "Add Payment" at bounding box center [1026, 438] width 207 height 27
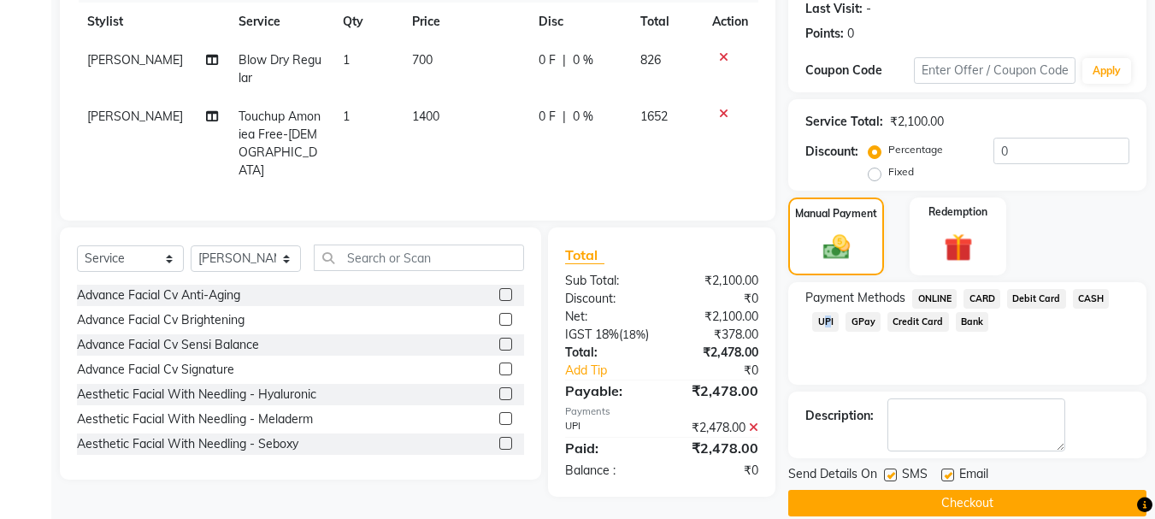
scroll to position [264, 0]
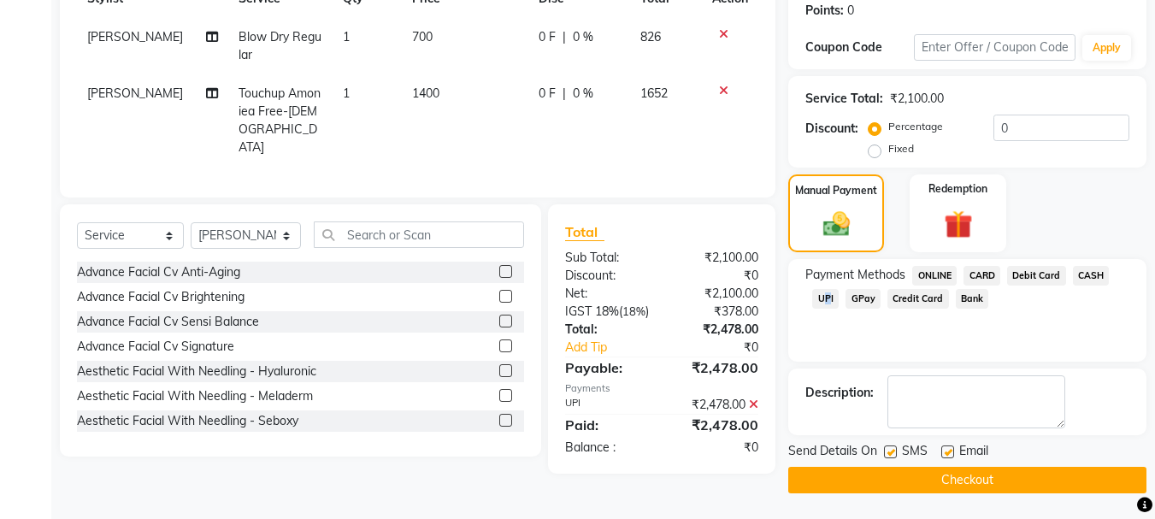
click at [1024, 476] on button "Checkout" at bounding box center [968, 480] width 358 height 27
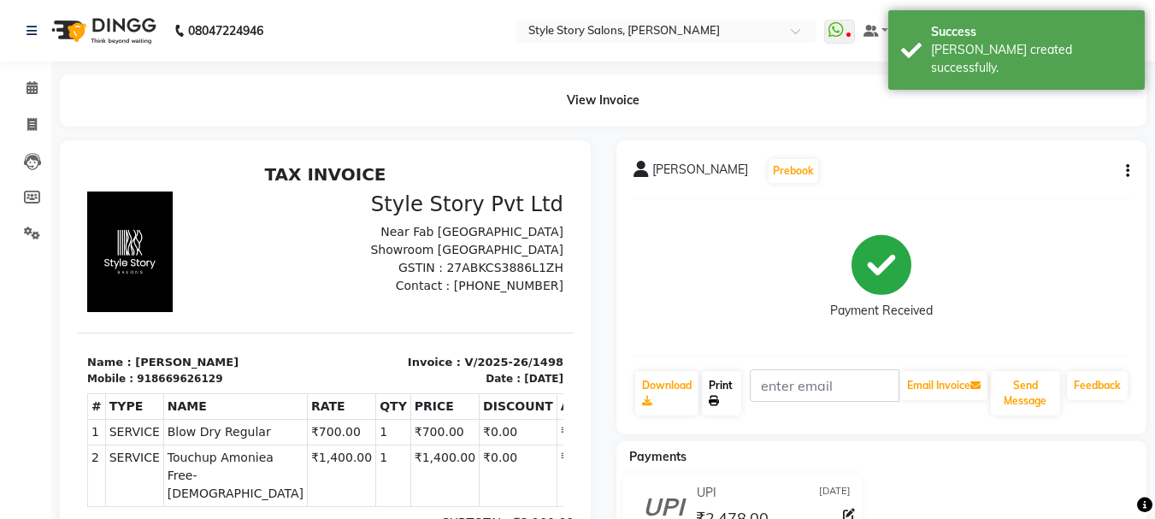
click at [712, 399] on icon at bounding box center [714, 401] width 10 height 10
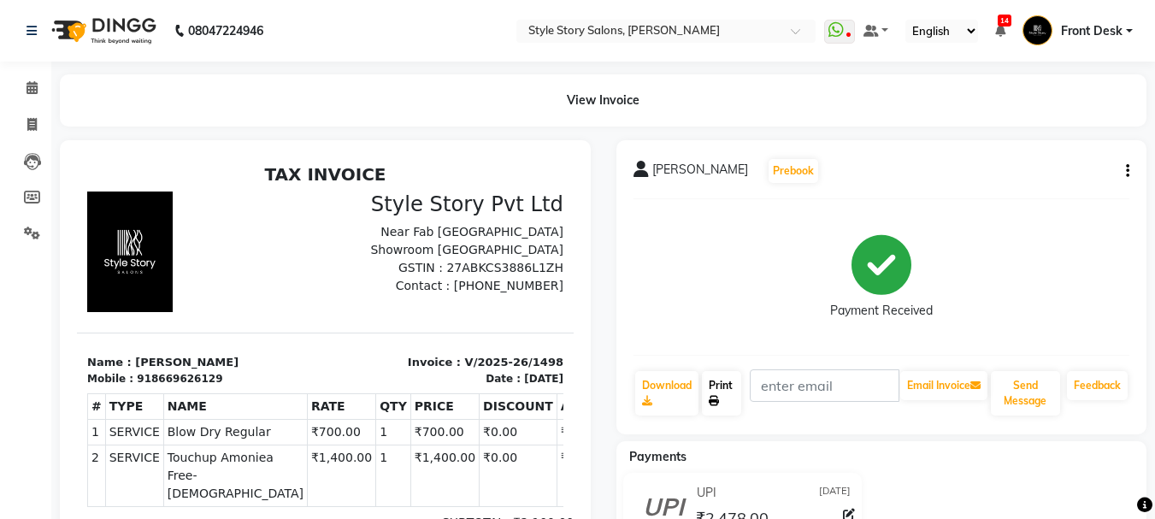
click at [715, 392] on link "Print" at bounding box center [721, 393] width 39 height 44
click at [35, 88] on icon at bounding box center [32, 87] width 11 height 13
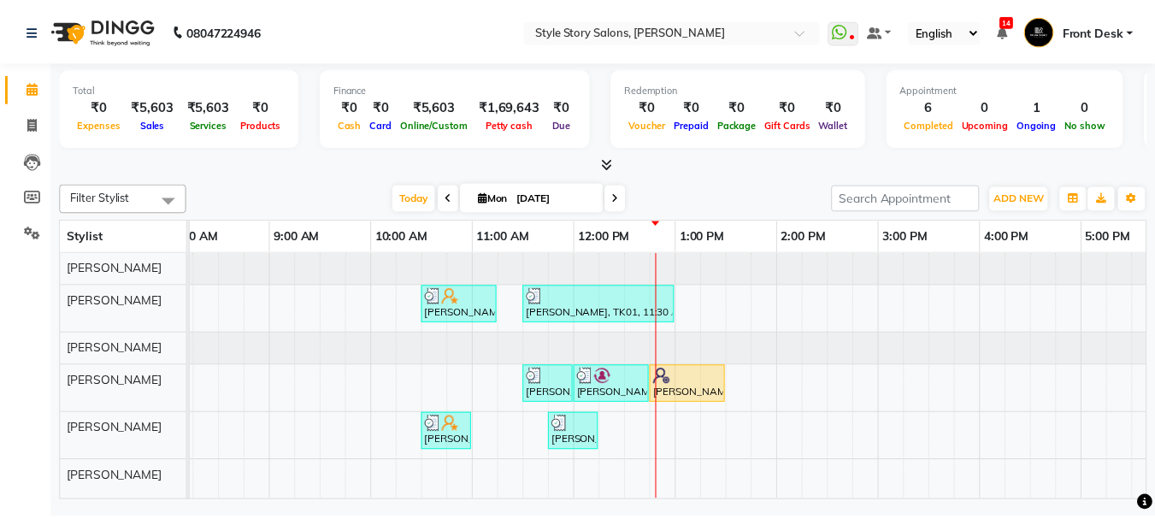
scroll to position [5, 0]
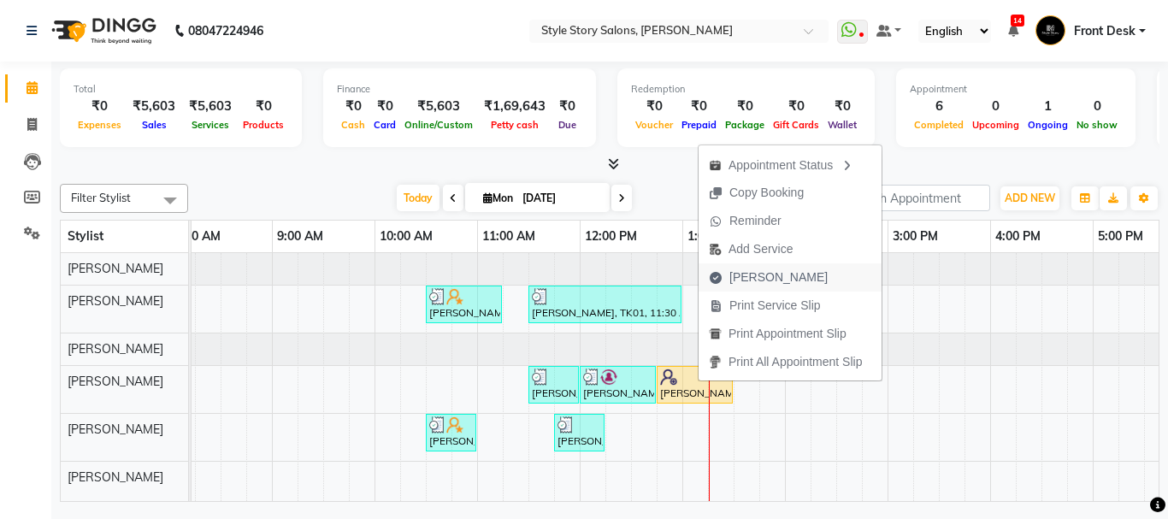
click at [753, 281] on span "[PERSON_NAME]" at bounding box center [779, 278] width 98 height 18
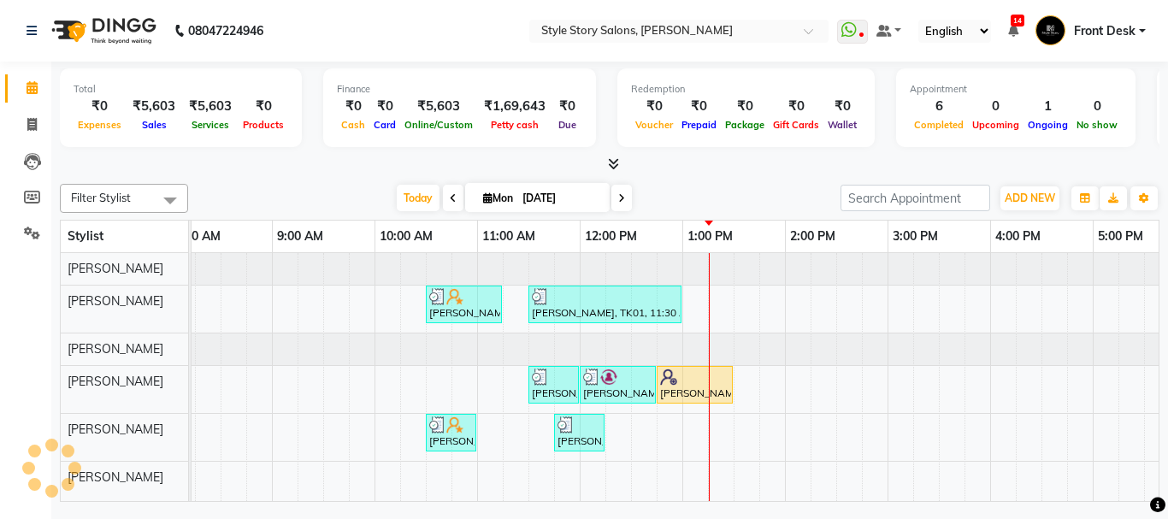
select select "service"
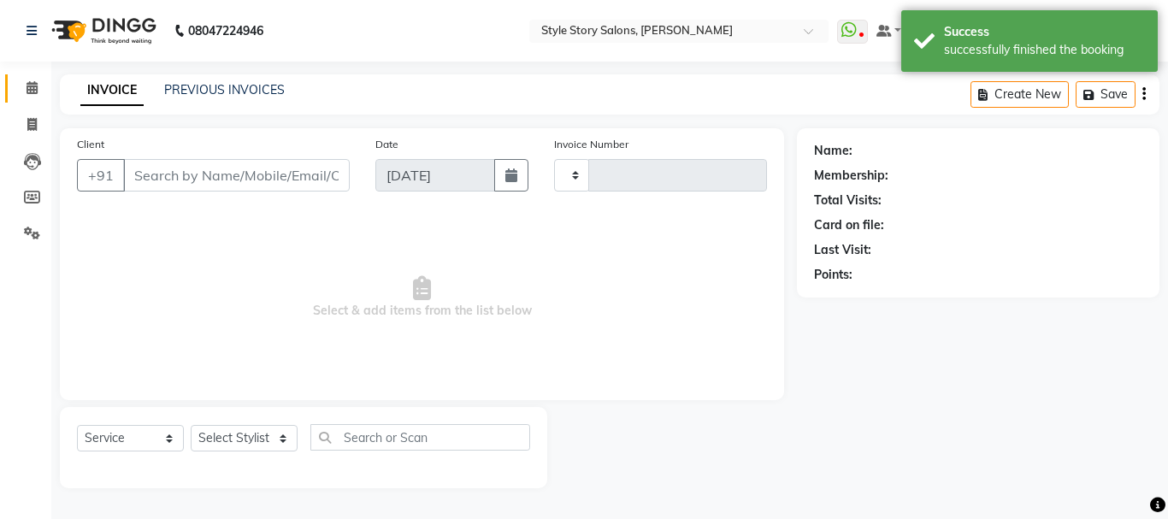
type input "1499"
select select "6249"
type input "9226007266"
select select "62114"
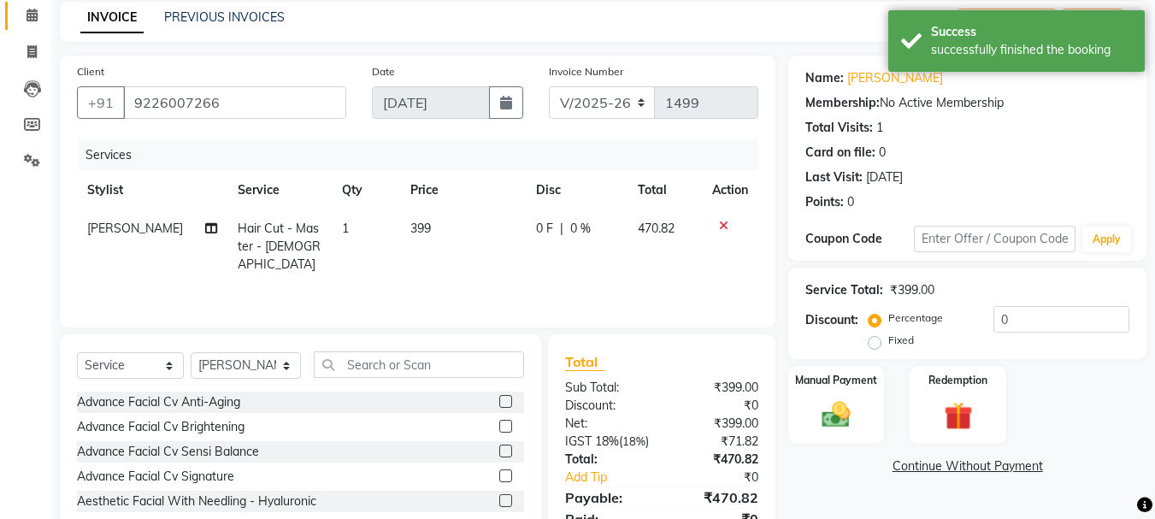
scroll to position [166, 0]
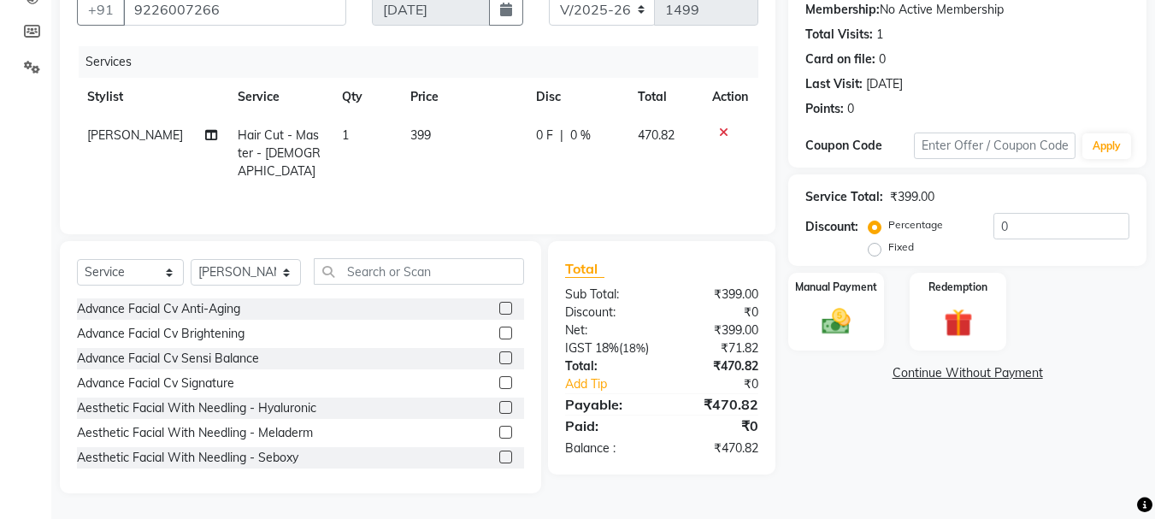
click at [845, 357] on div "Name: [PERSON_NAME] Membership: No Active Membership Total Visits: 1 Card on fi…" at bounding box center [974, 227] width 371 height 531
click at [837, 329] on img at bounding box center [837, 321] width 48 height 34
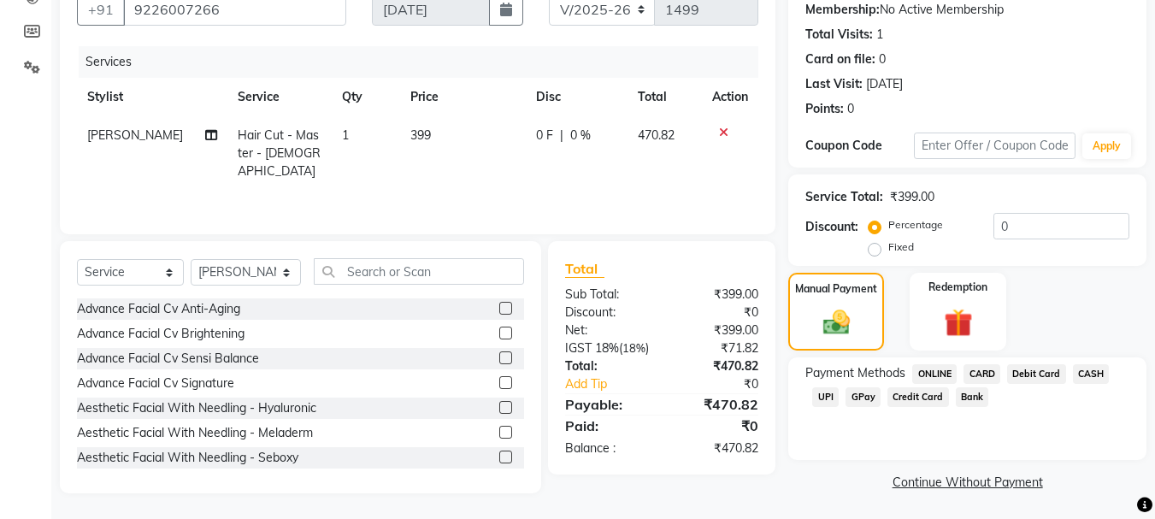
click at [825, 399] on span "UPI" at bounding box center [826, 397] width 27 height 20
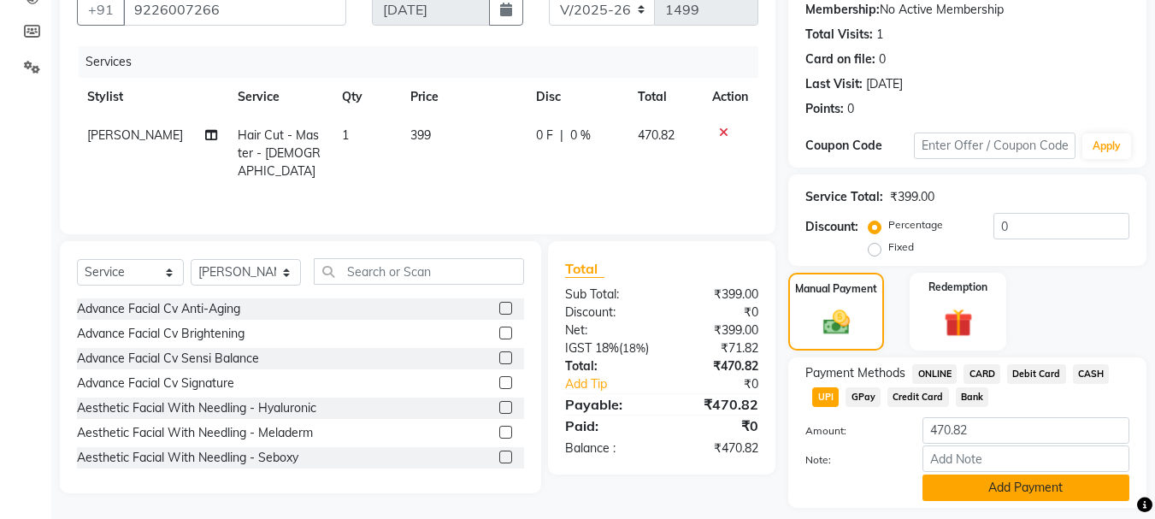
click at [1030, 482] on button "Add Payment" at bounding box center [1026, 488] width 207 height 27
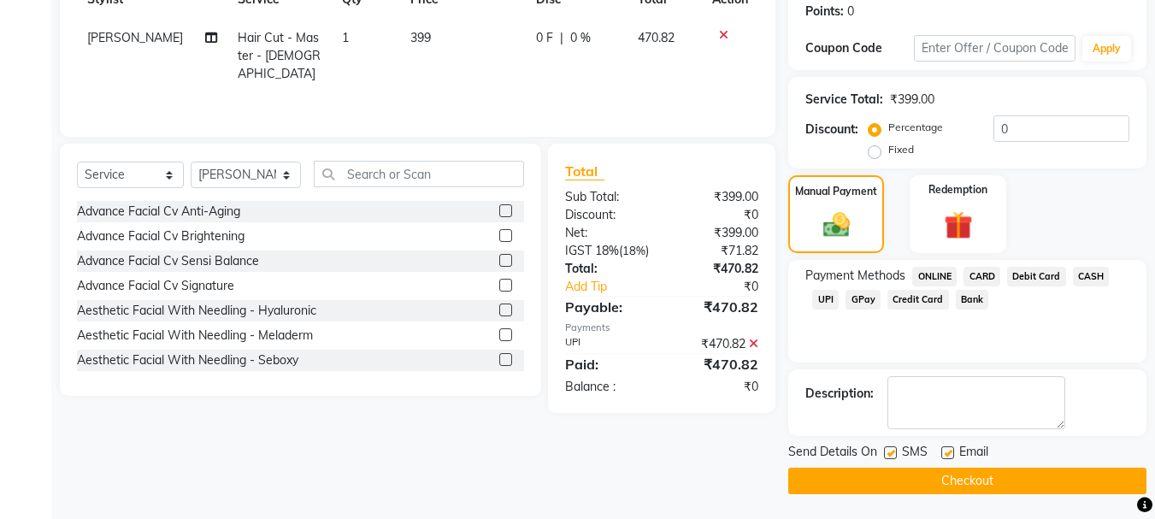
scroll to position [264, 0]
click at [965, 477] on button "Checkout" at bounding box center [968, 480] width 358 height 27
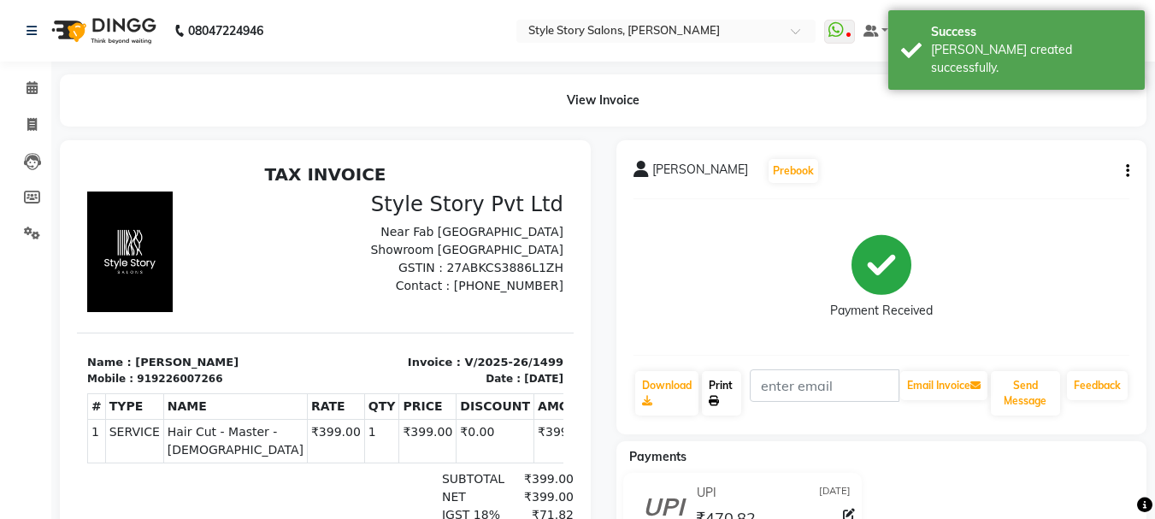
click at [720, 393] on link "Print" at bounding box center [721, 393] width 39 height 44
click at [37, 89] on icon at bounding box center [32, 87] width 11 height 13
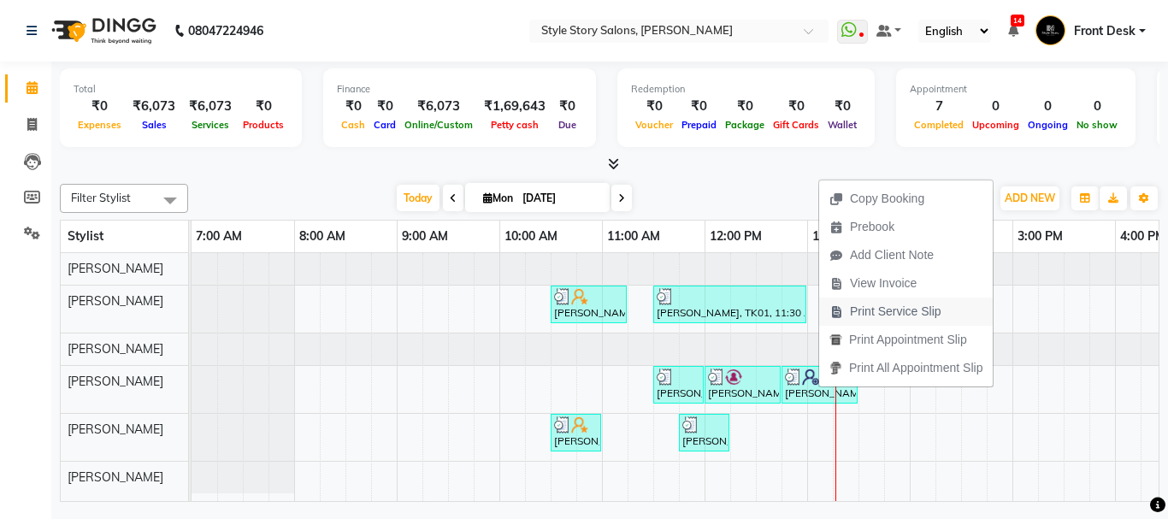
click at [913, 311] on span "Print Service Slip" at bounding box center [896, 312] width 92 height 18
